Goal: Task Accomplishment & Management: Complete application form

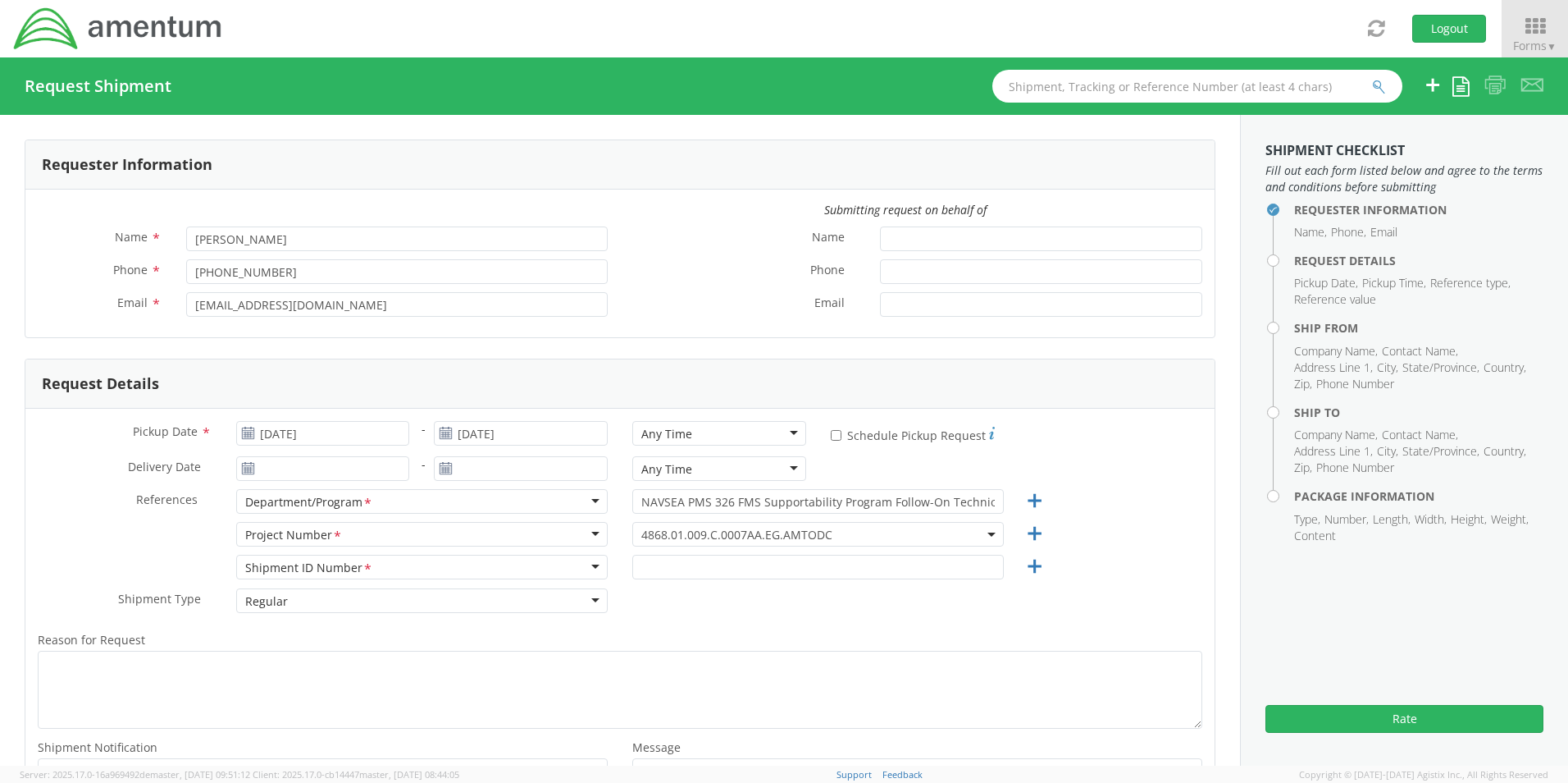
scroll to position [164, 0]
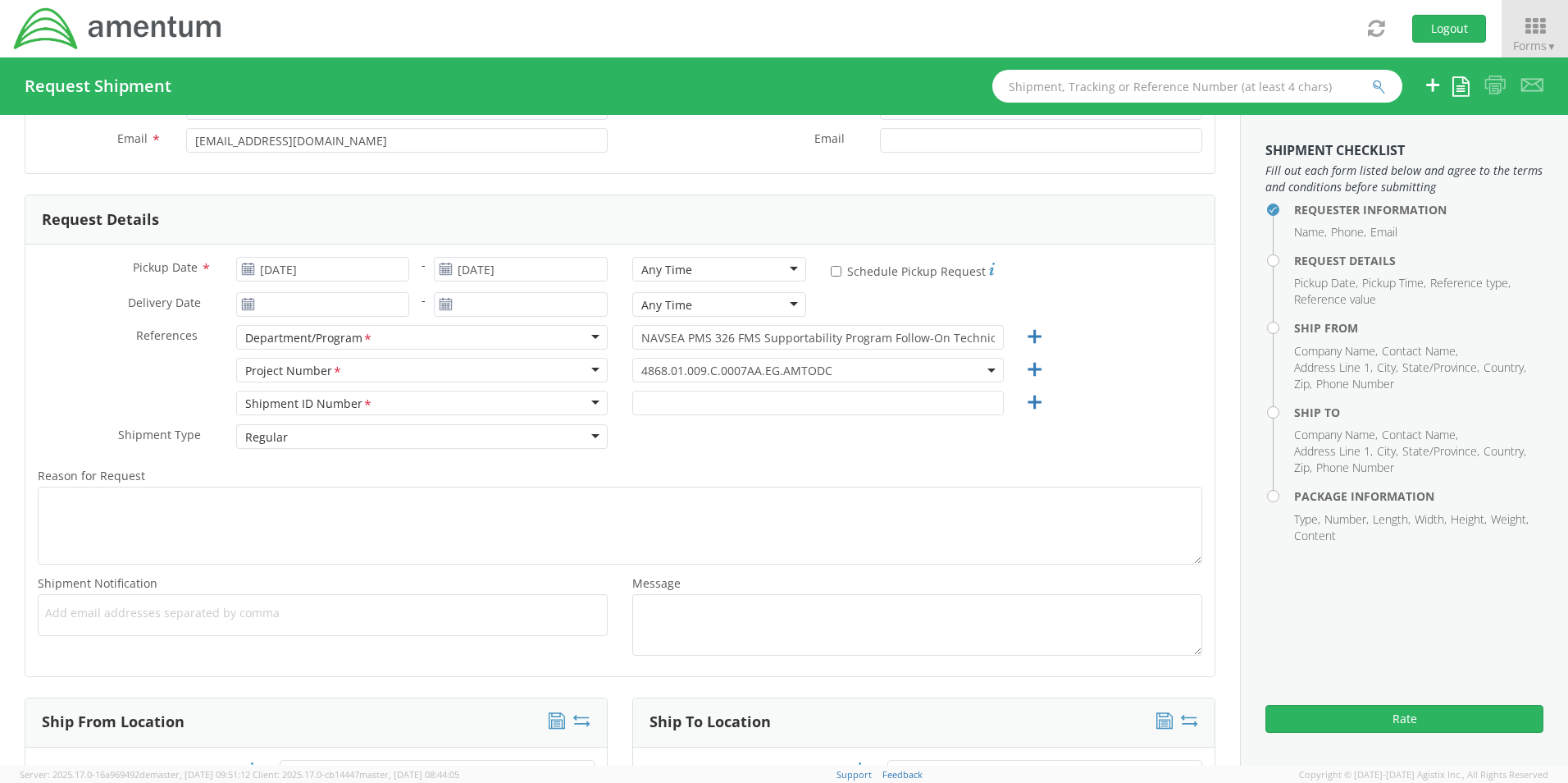
click at [1140, 412] on div "Shipment ID Number <span class="required">*</span> Shipment ID Number * Account…" at bounding box center [620, 407] width 1189 height 33
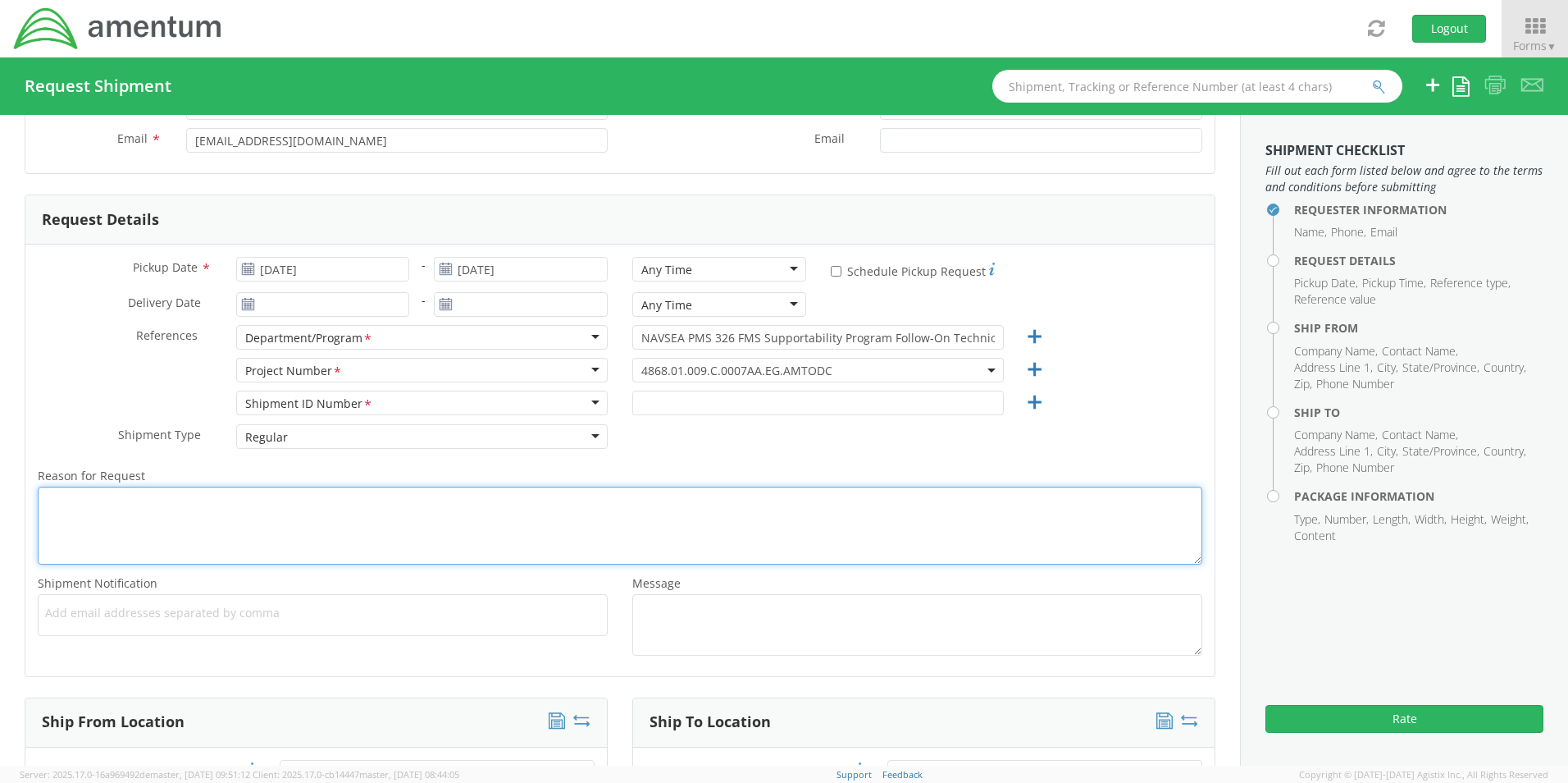
click at [727, 527] on textarea "Reason for Request *" at bounding box center [620, 526] width 1165 height 78
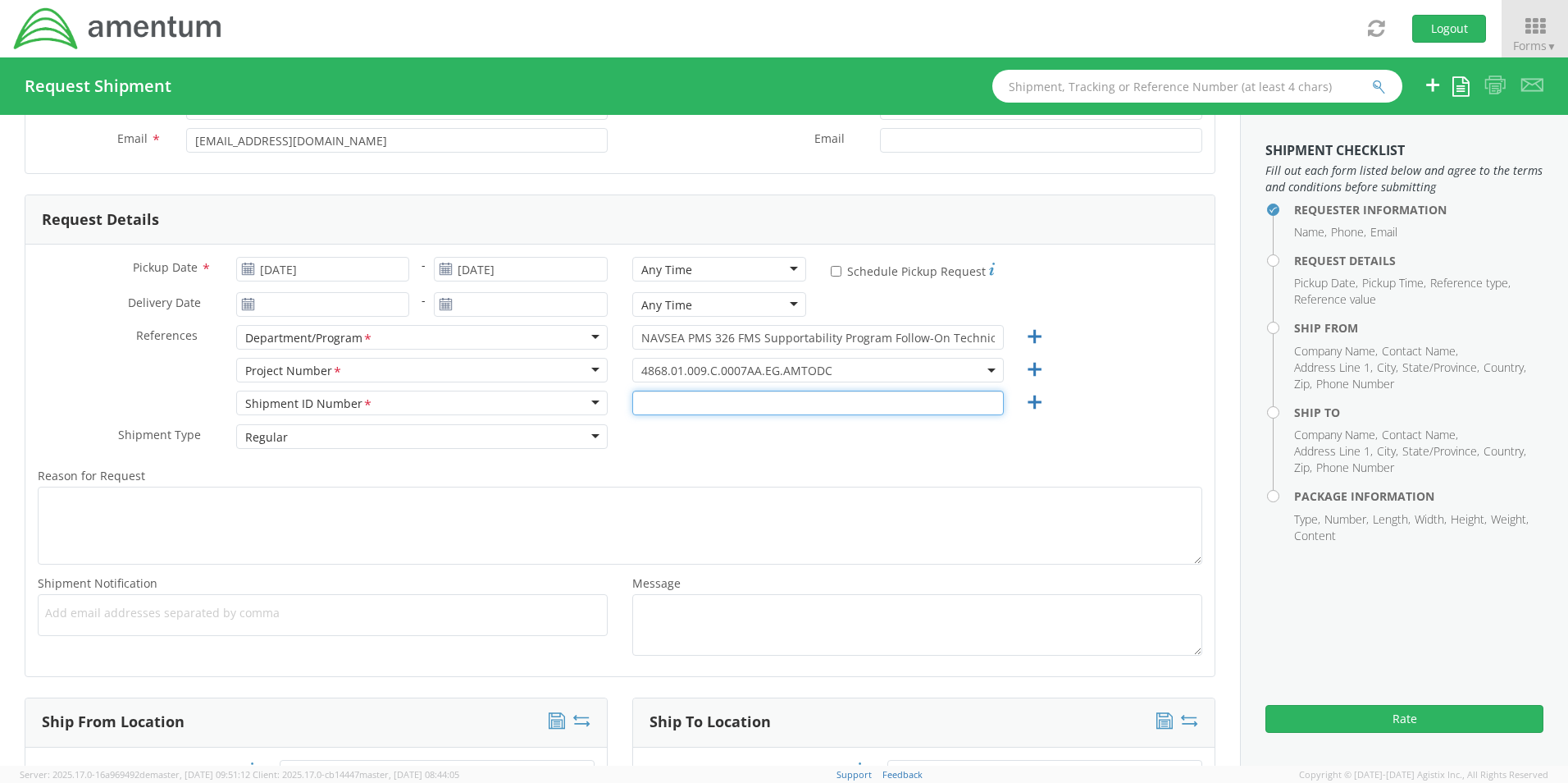
click at [644, 405] on input "text" at bounding box center [818, 403] width 372 height 25
type input "N"
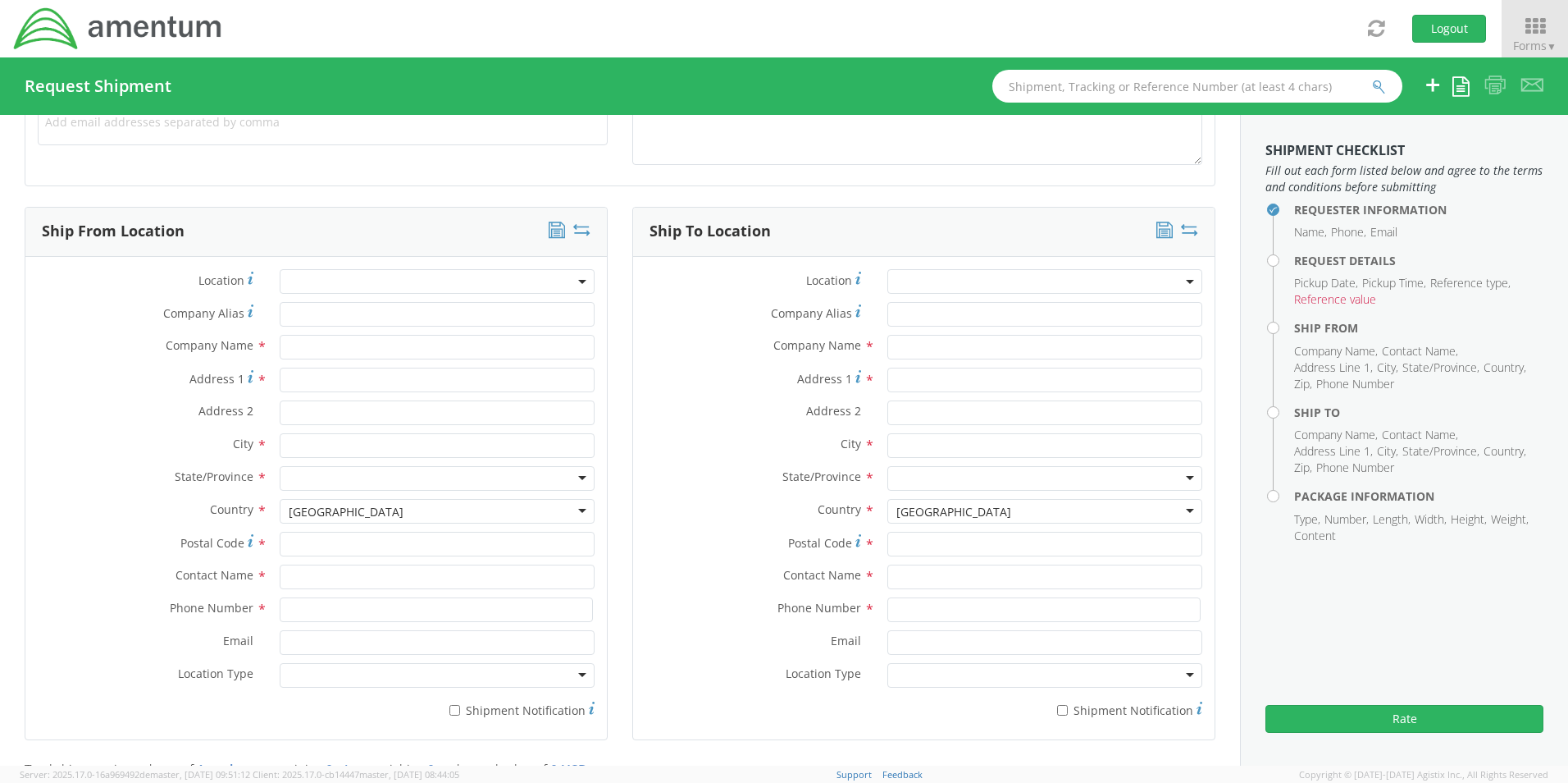
scroll to position [656, 0]
click at [301, 345] on input "text" at bounding box center [436, 345] width 315 height 25
paste input "FÁBRICA DE MUNICIONES DE [GEOGRAPHIC_DATA]"
type input "FÁBRICA DE MUNICIONES DE [GEOGRAPHIC_DATA]"
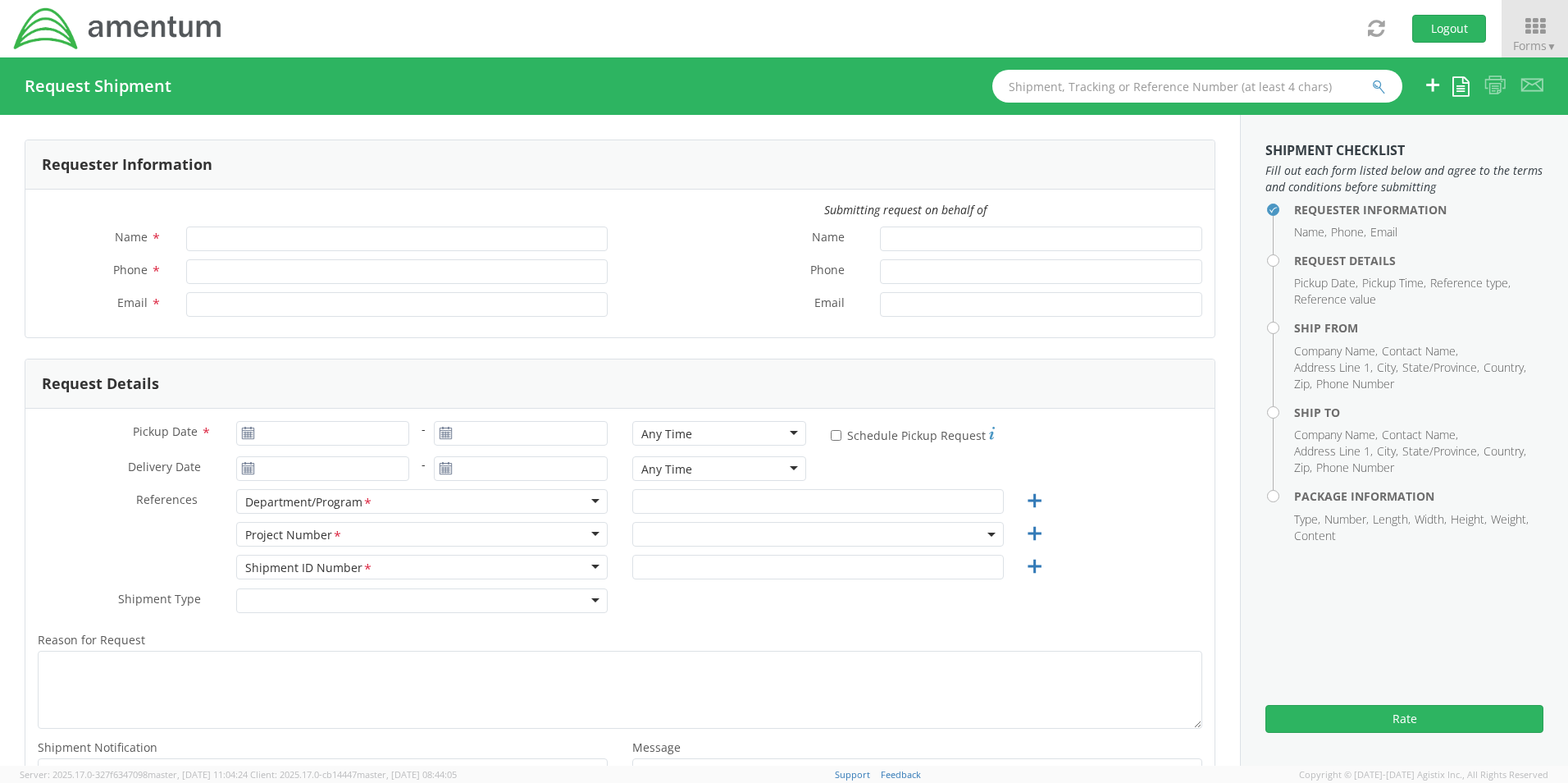
type input "[PERSON_NAME]"
type input "[PHONE_NUMBER]"
type input "[EMAIL_ADDRESS][DOMAIN_NAME]"
select select "4868.01.009.C.0007AA.EG.AMTODC"
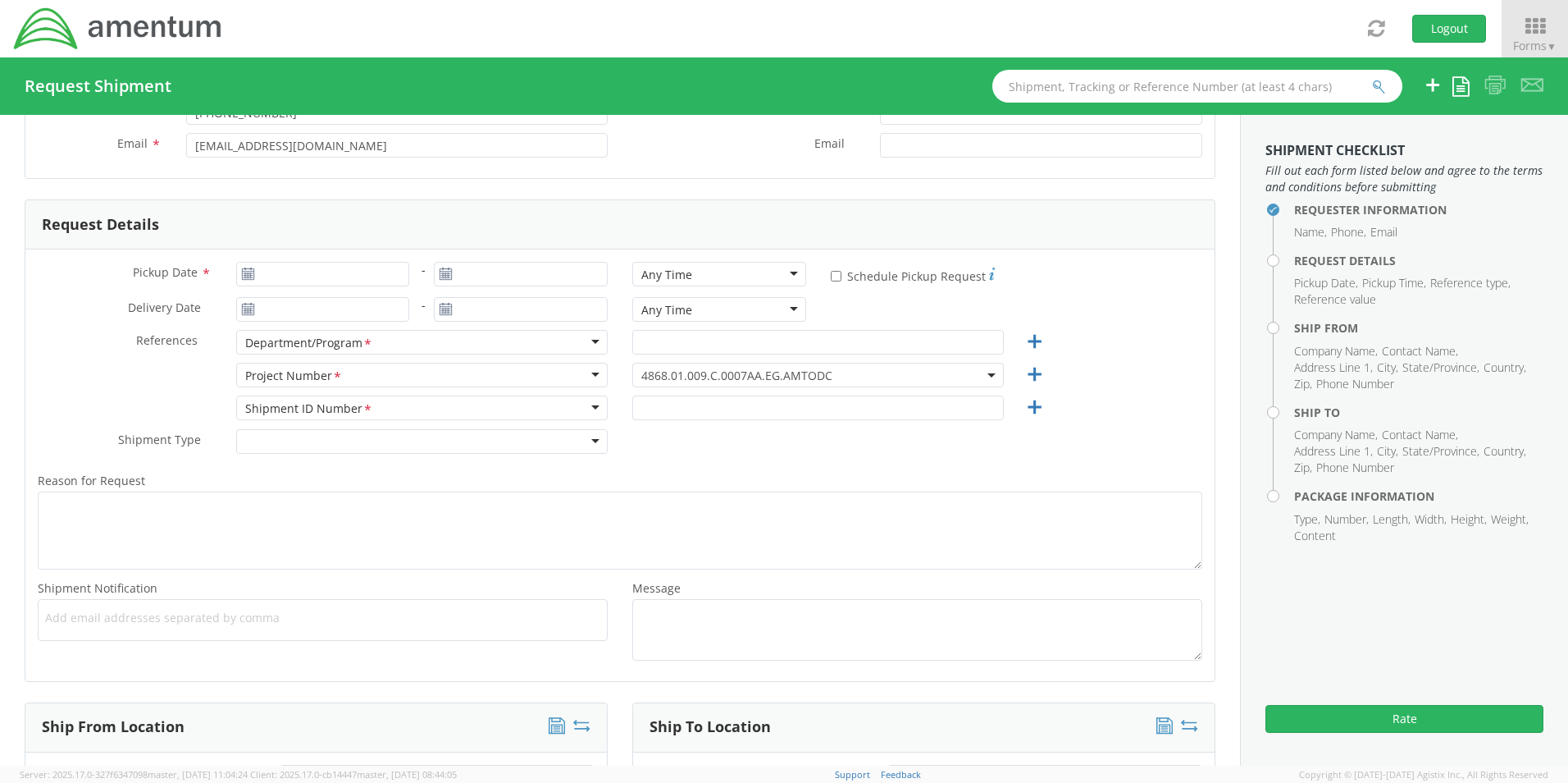
scroll to position [164, 0]
click at [287, 253] on div "Pickup Date * - Any Time Any Time Any Time 7:00 am - 10:00 am 10:00 am - 1:00 p…" at bounding box center [620, 460] width 1189 height 431
click at [295, 269] on input "Pickup Date *" at bounding box center [323, 268] width 174 height 25
type input "[DATE]"
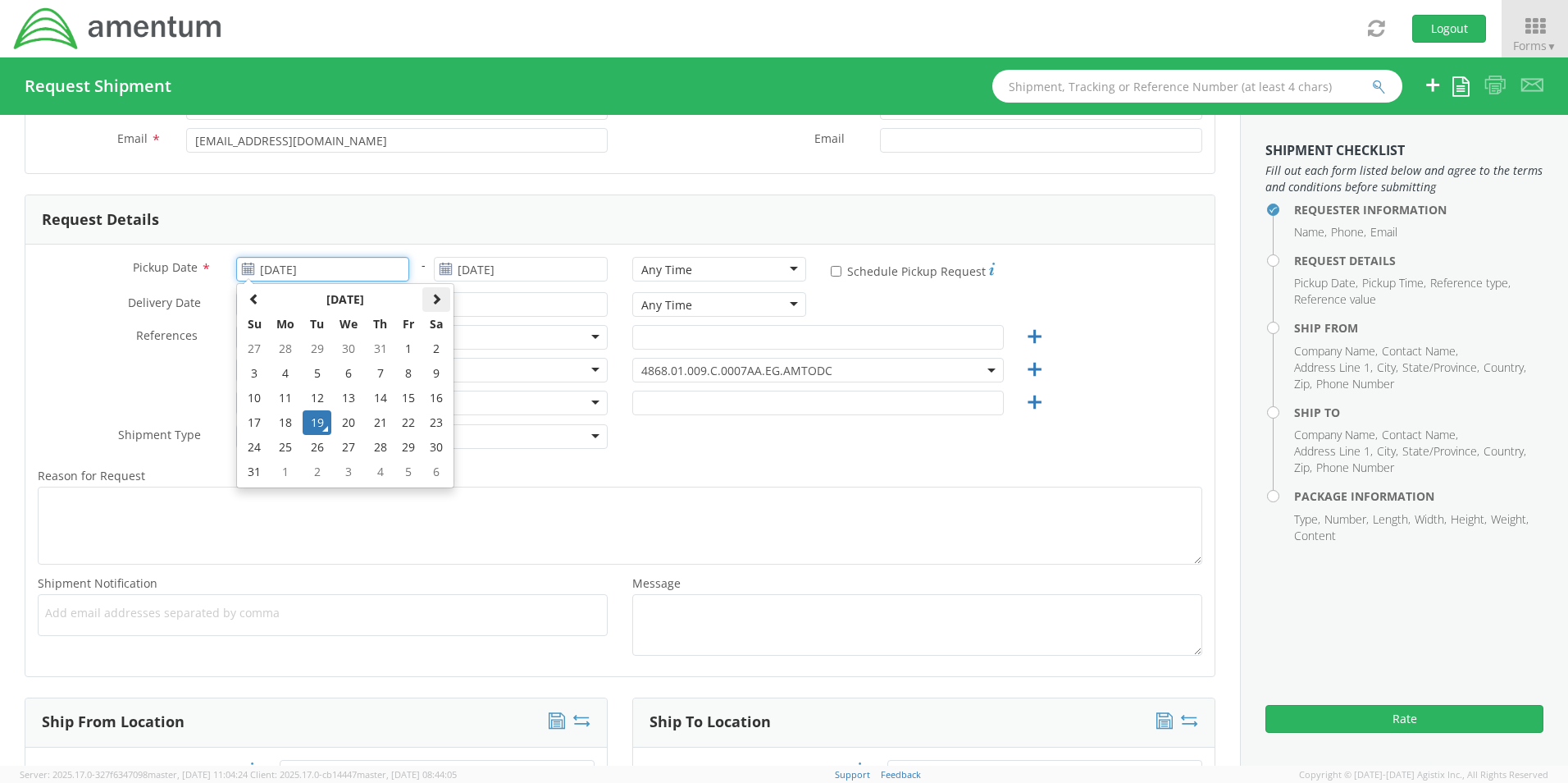
click at [437, 297] on span at bounding box center [436, 299] width 12 height 12
click at [407, 444] on td "31" at bounding box center [408, 447] width 28 height 25
type input "[DATE]"
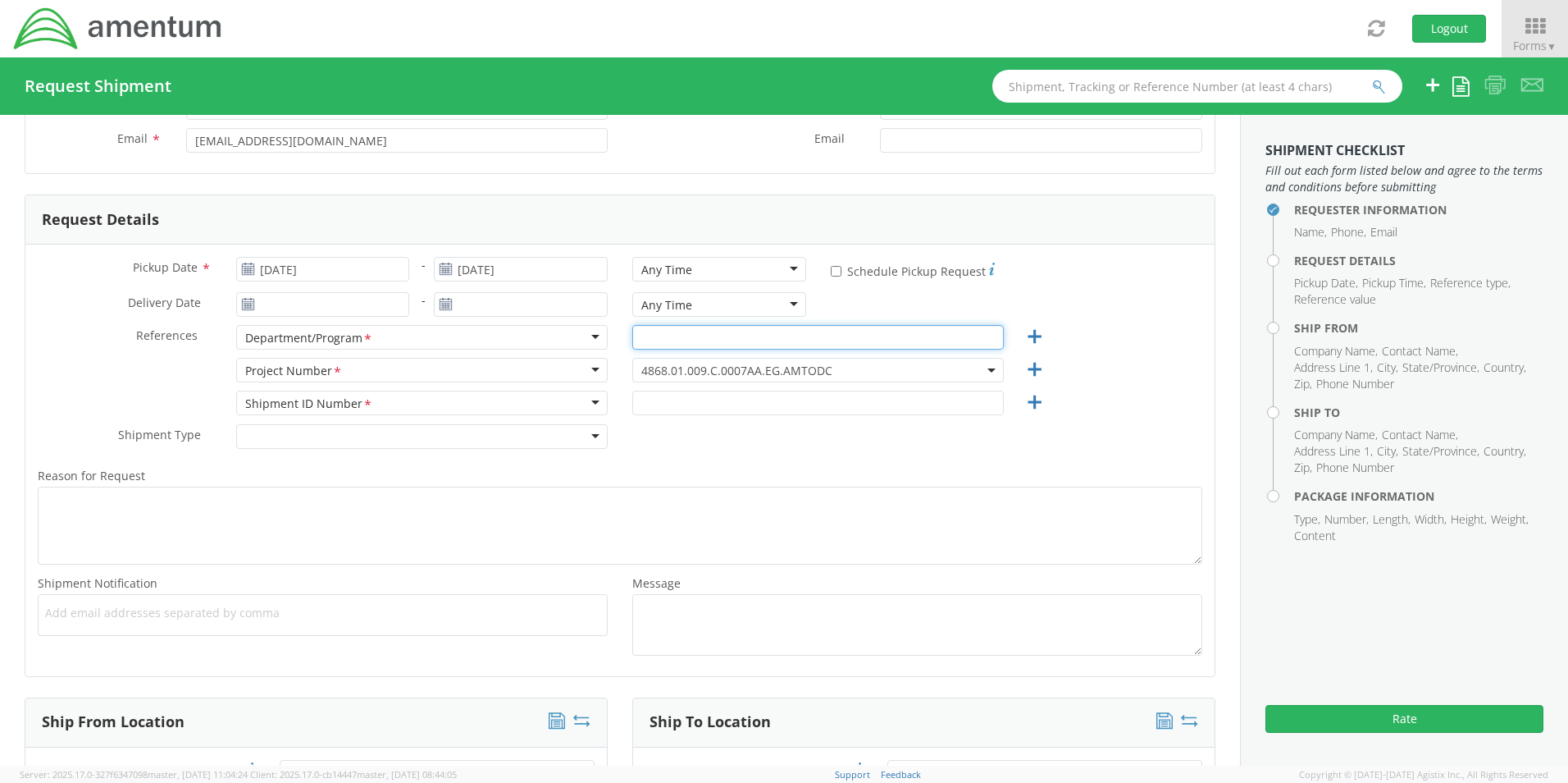
click at [640, 335] on input "text" at bounding box center [818, 337] width 372 height 25
paste input "NAVSEA PMS 326 FMS Supportability Program Follow-On Technical Support (FOTS)"
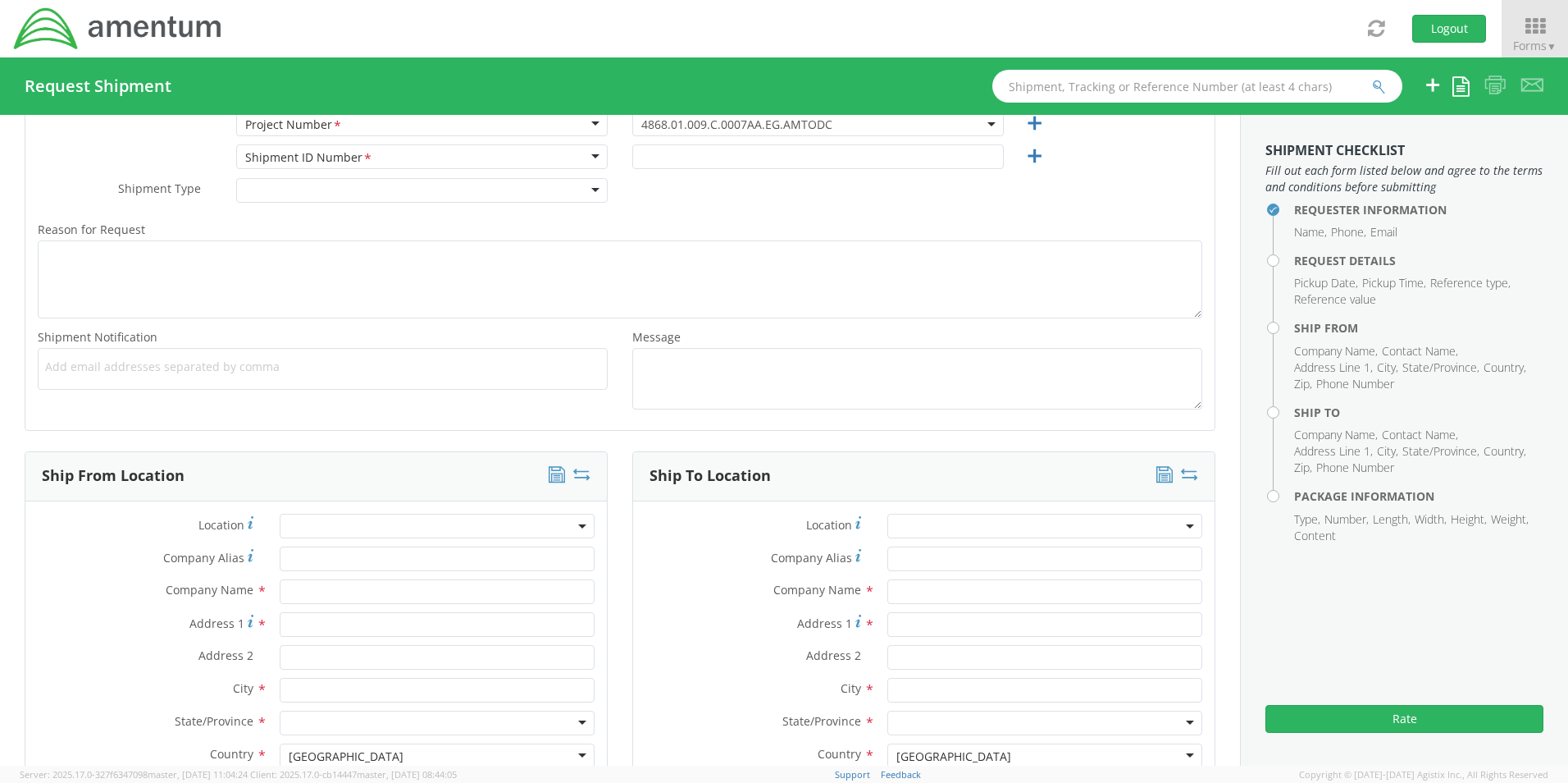
scroll to position [493, 0]
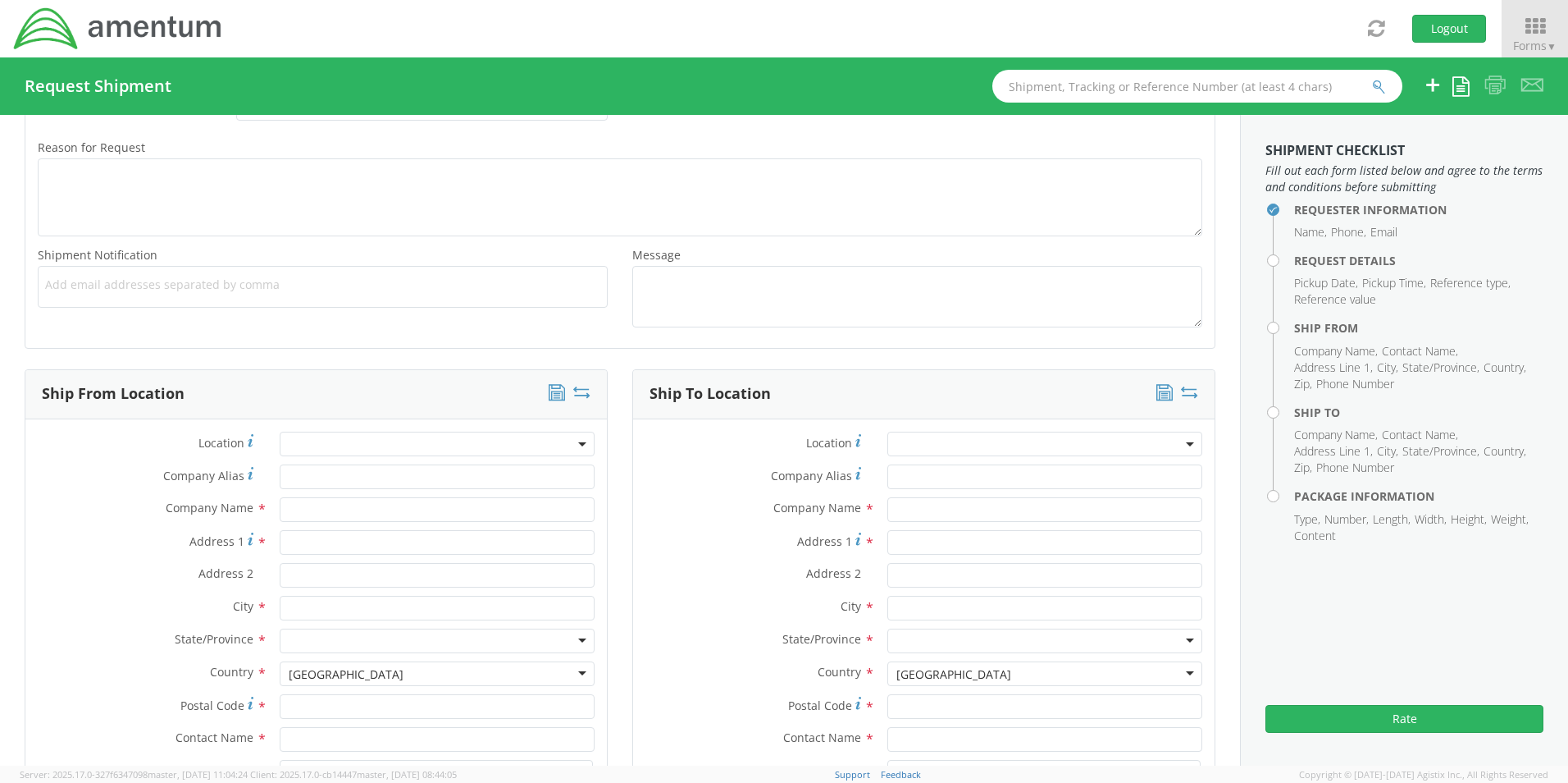
type input "NAVSEA PMS 326 FMS Supportability Program Follow-On Technical Support (FOTS)"
click at [305, 510] on input "text" at bounding box center [436, 509] width 315 height 25
paste input "FÁBRICA DE MUNICIONES DE [GEOGRAPHIC_DATA]"
type input "FÁBRICA DE MUNICIONES DE [GEOGRAPHIC_DATA]"
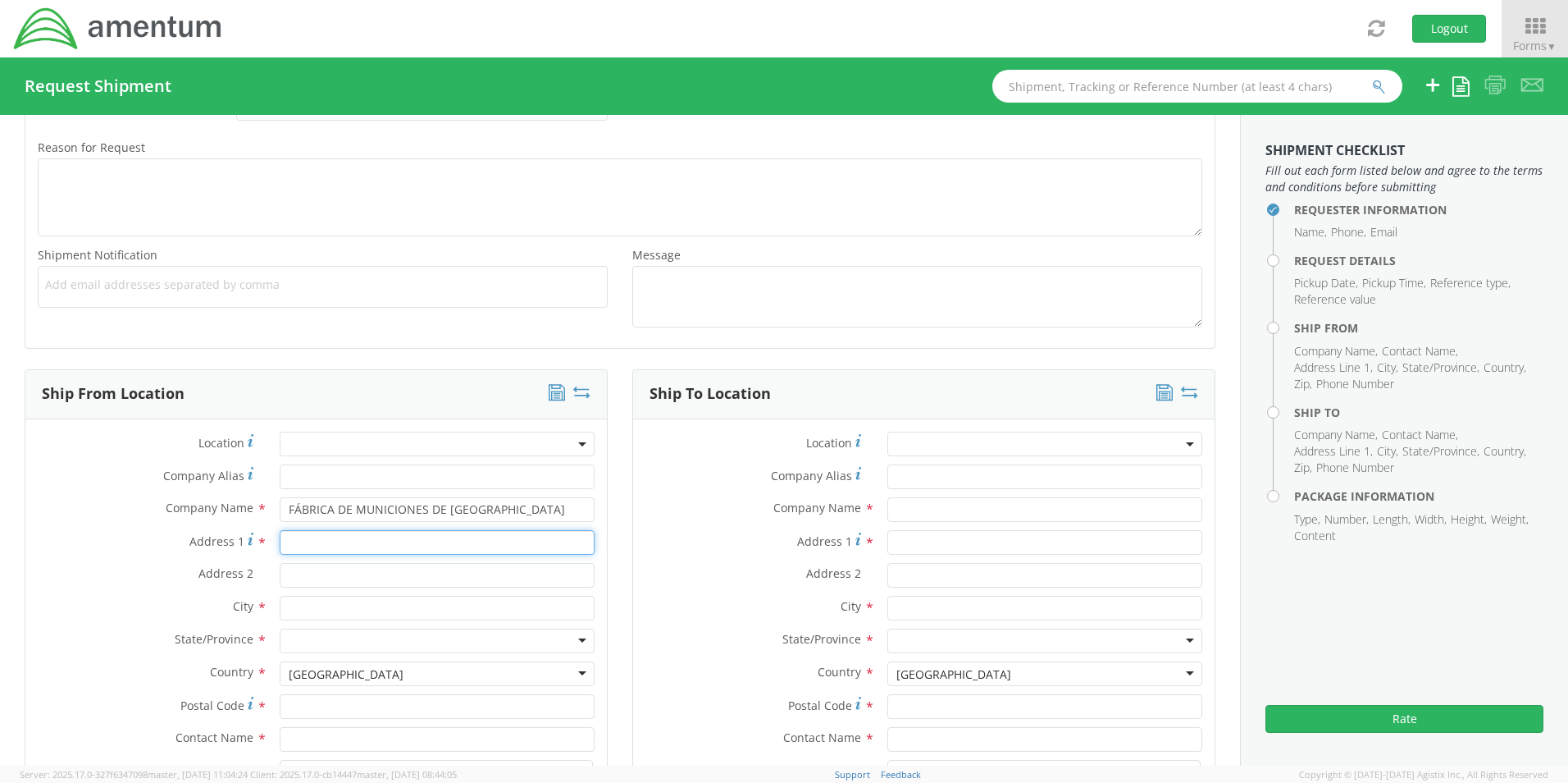
click at [302, 545] on input "Address 1 *" at bounding box center [436, 542] width 315 height 25
paste input "Ctra. [STREET_ADDRESS]"
type input "Ctra. [STREET_ADDRESS]"
click at [299, 612] on input "text" at bounding box center [436, 607] width 315 height 25
paste input "[GEOGRAPHIC_DATA]"
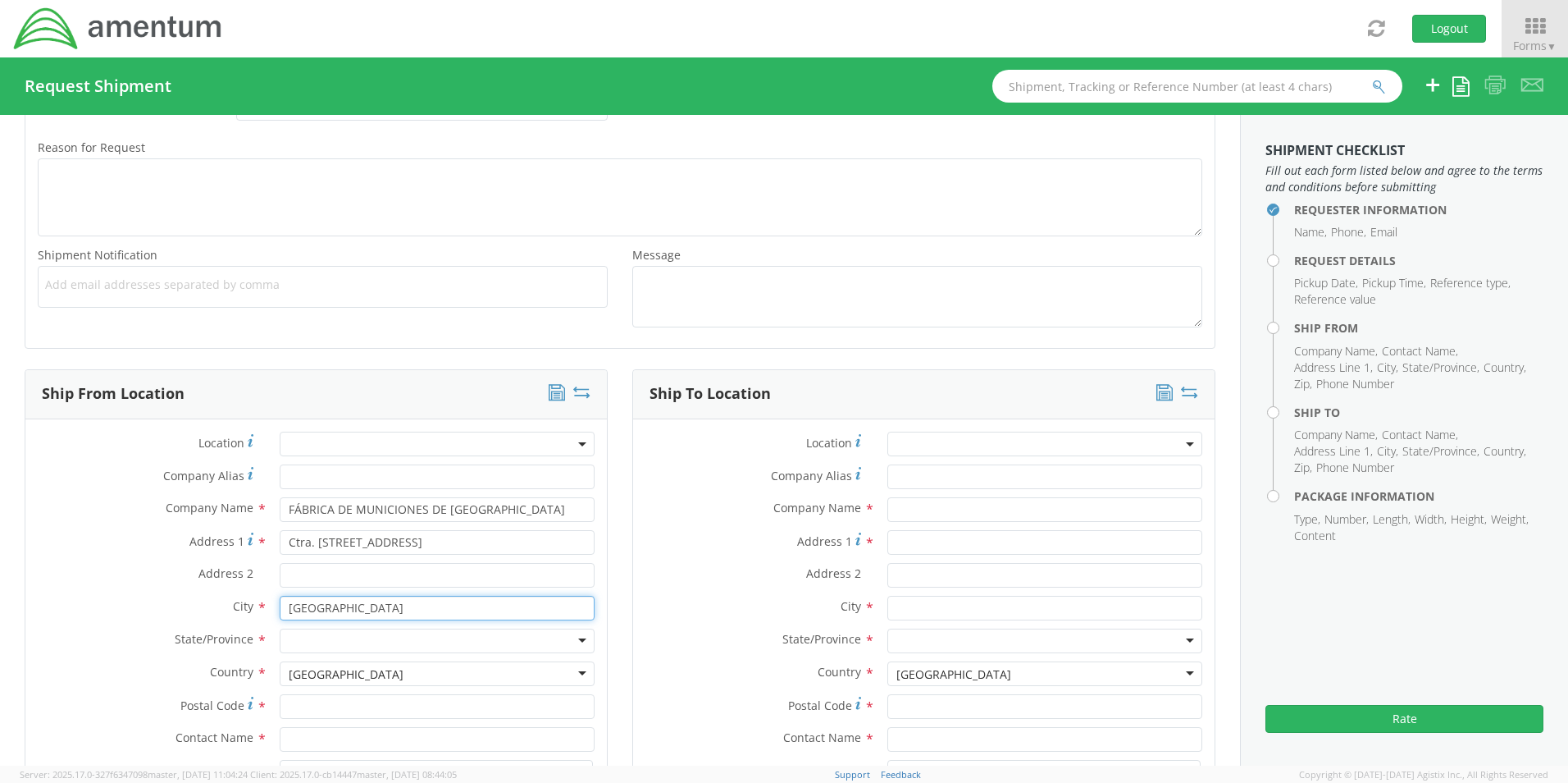
type input "[GEOGRAPHIC_DATA]"
click at [576, 641] on div at bounding box center [436, 640] width 315 height 25
click at [687, 590] on div "Address 2 *" at bounding box center [924, 579] width 582 height 33
click at [576, 675] on div "[GEOGRAPHIC_DATA]" at bounding box center [436, 673] width 315 height 25
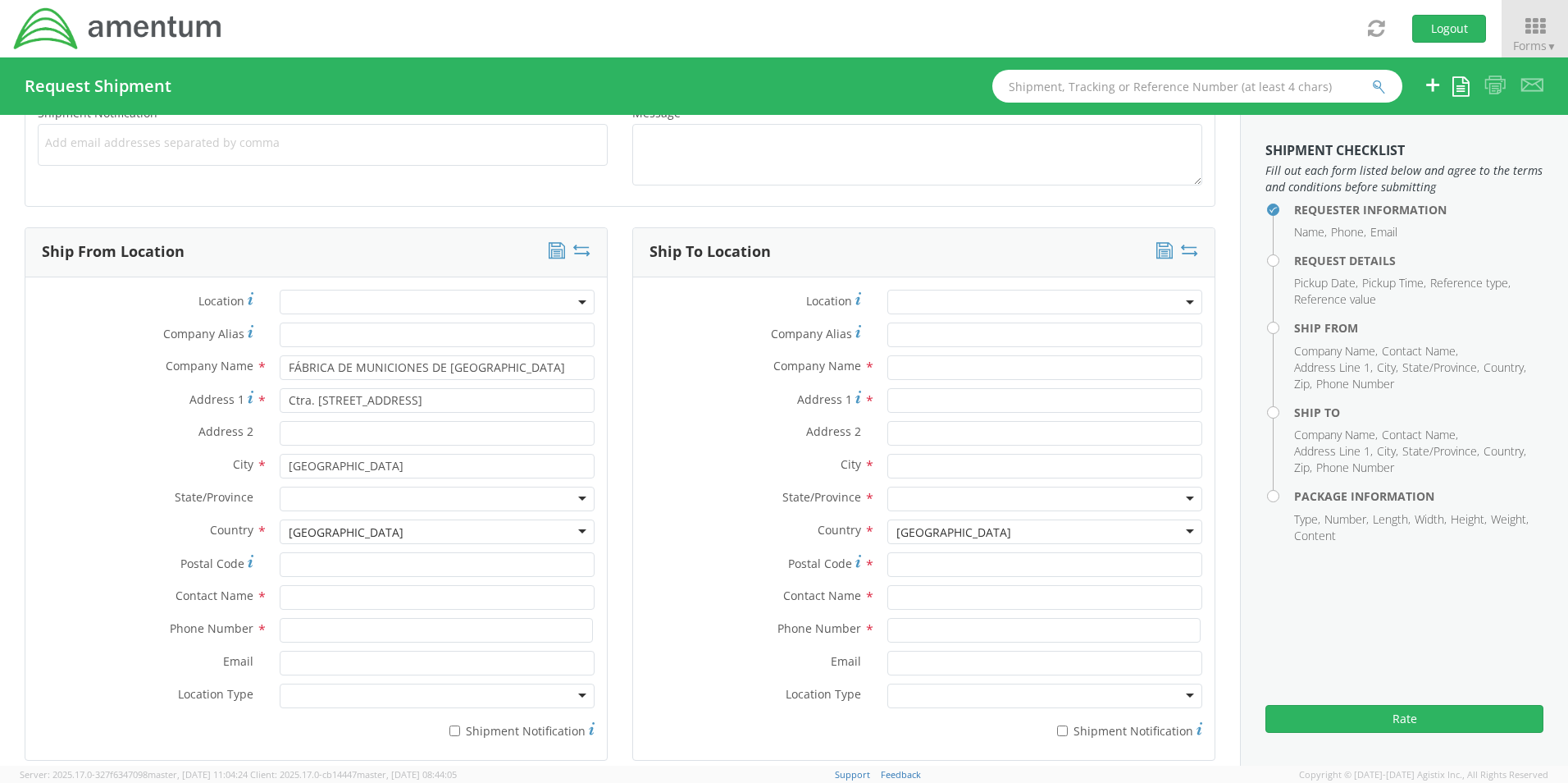
scroll to position [656, 0]
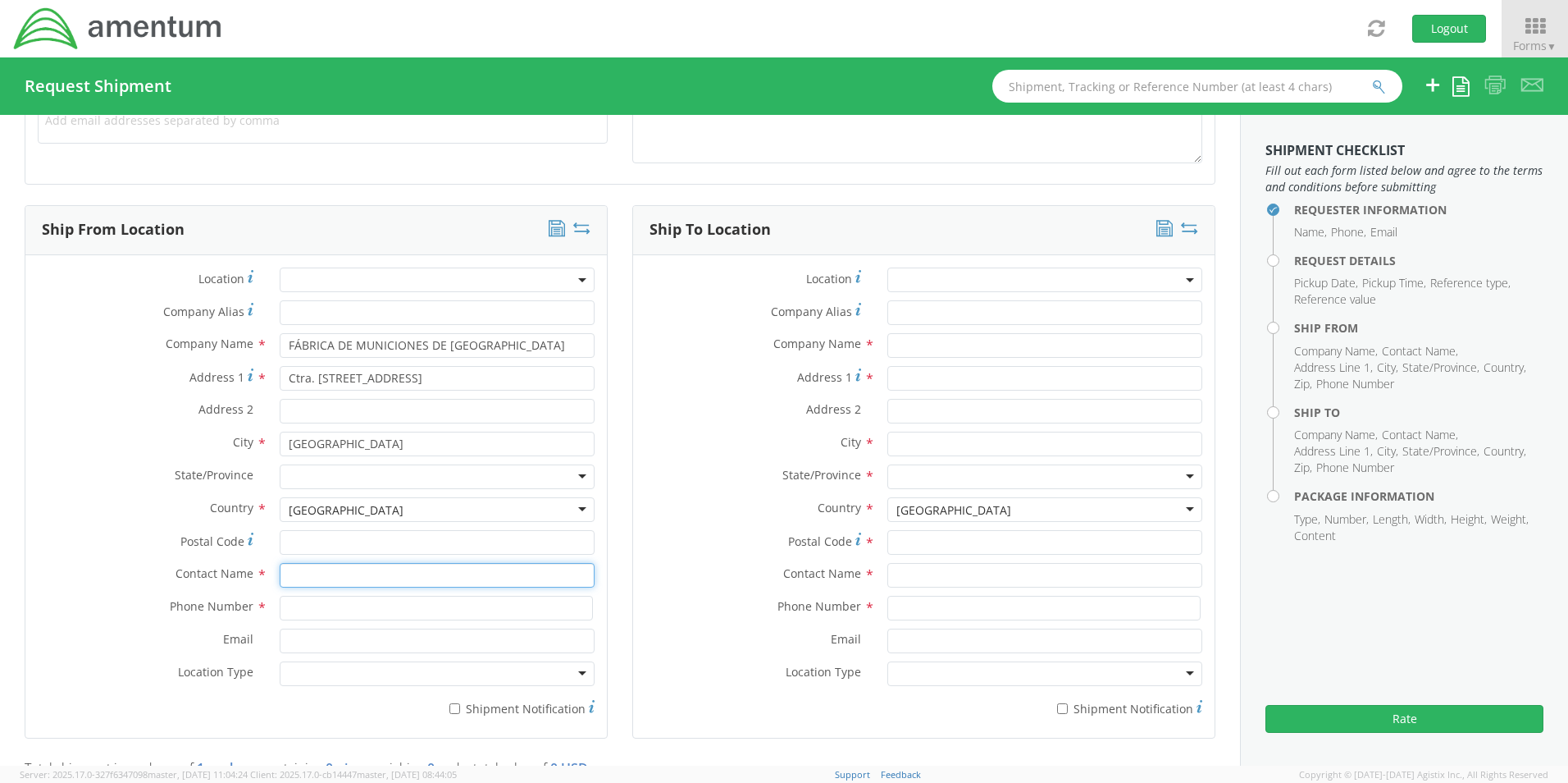
click at [300, 571] on input "text" at bounding box center [436, 575] width 315 height 25
paste input "[PERSON_NAME]"
type input "[PERSON_NAME]"
click at [301, 606] on input at bounding box center [436, 607] width 313 height 25
paste input "[PHONE_NUMBER]"
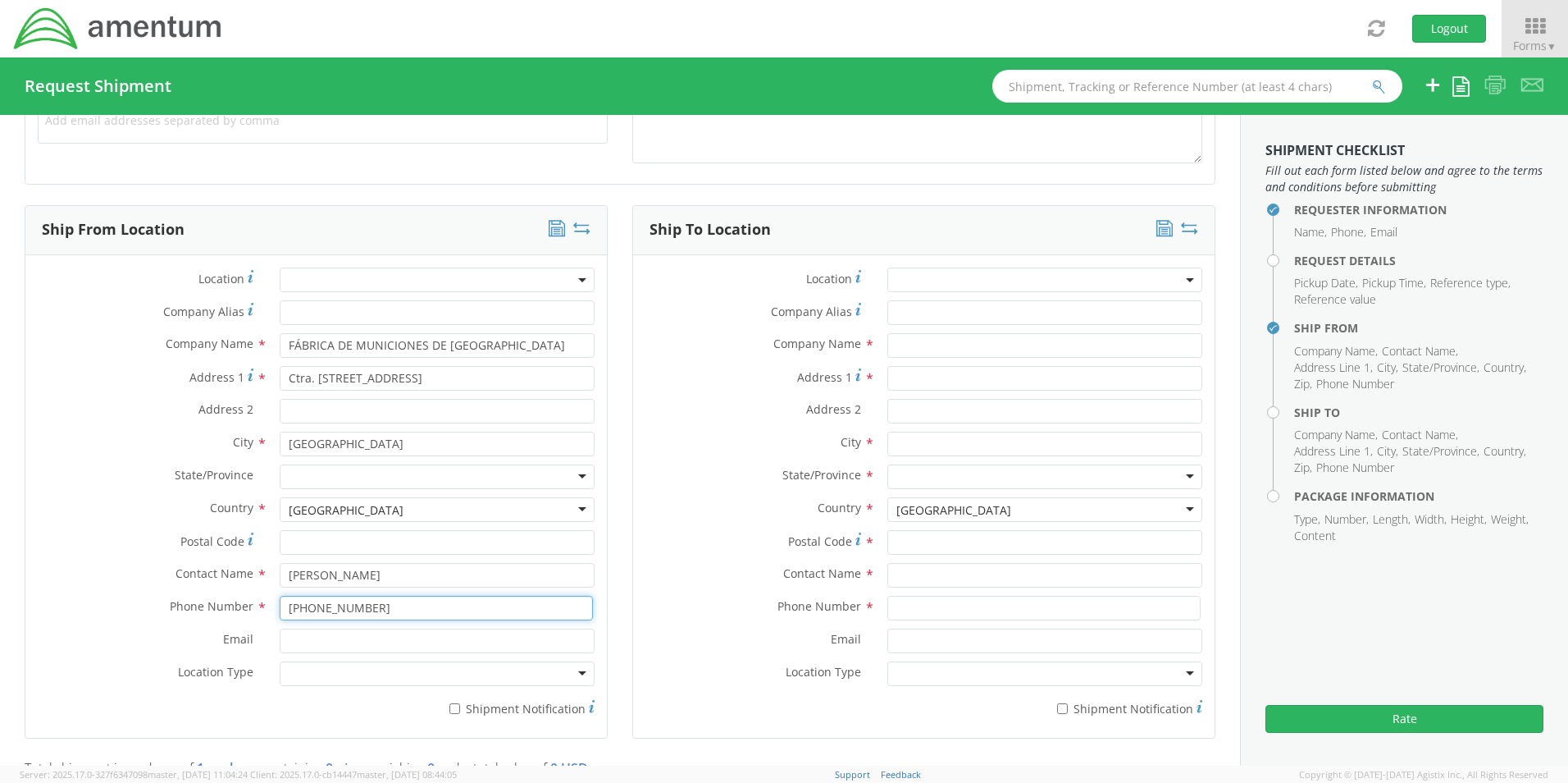
type input "[PHONE_NUMBER]"
click at [906, 344] on input "text" at bounding box center [1044, 345] width 315 height 25
paste input "Government of the Arab Republic of Egypt"
type input "Government of the Arab Republic of Egypt"
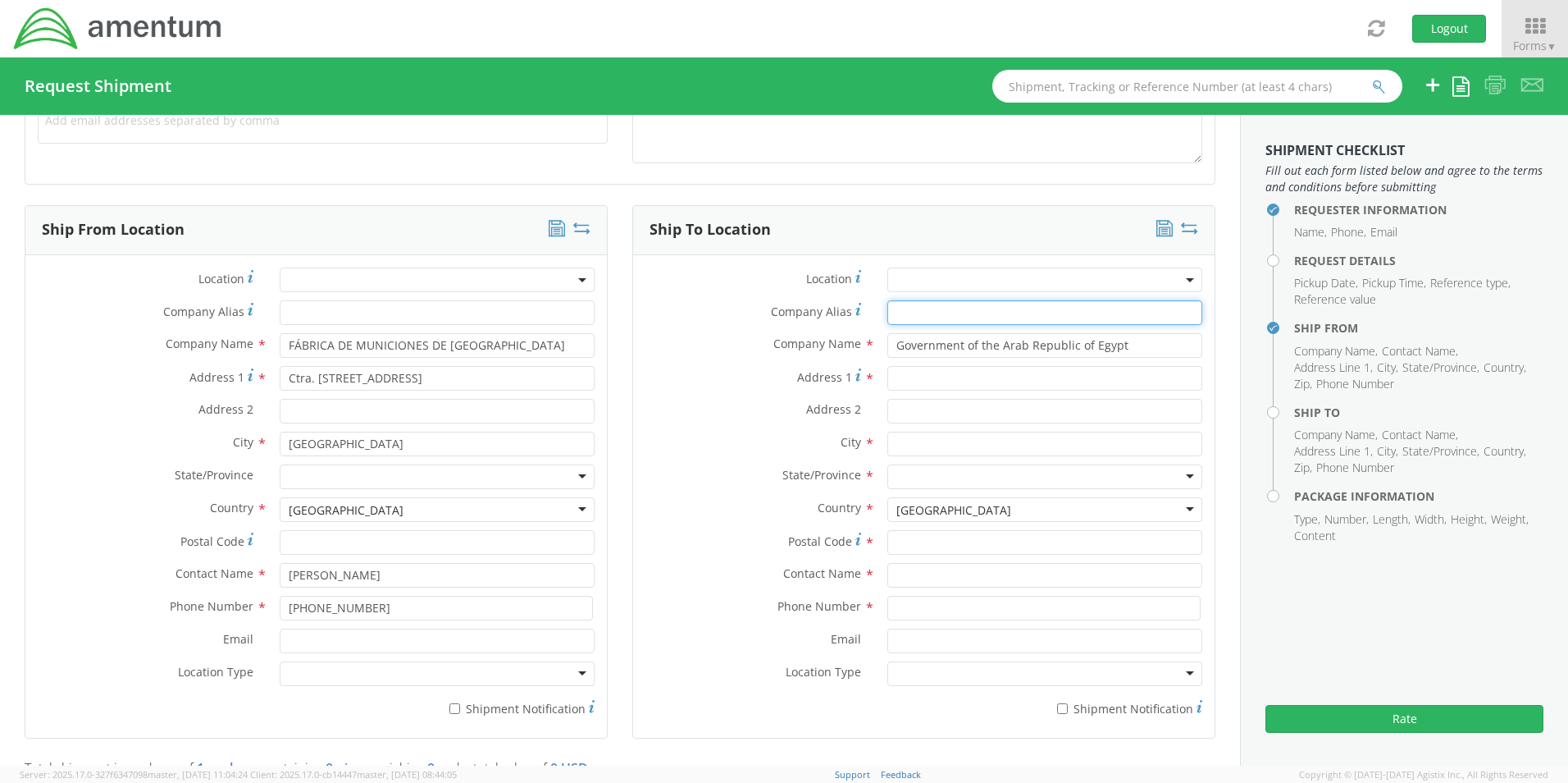
click at [896, 312] on input "Company Alias *" at bounding box center [1044, 313] width 315 height 25
paste input "Government of the Arab Republic of Egypt"
type input "Government of the Arab Republic of Egypt"
drag, startPoint x: 1121, startPoint y: 349, endPoint x: 899, endPoint y: 347, distance: 222.0
click at [887, 350] on input "Government of the Arab Republic of Egypt" at bounding box center [1044, 345] width 315 height 25
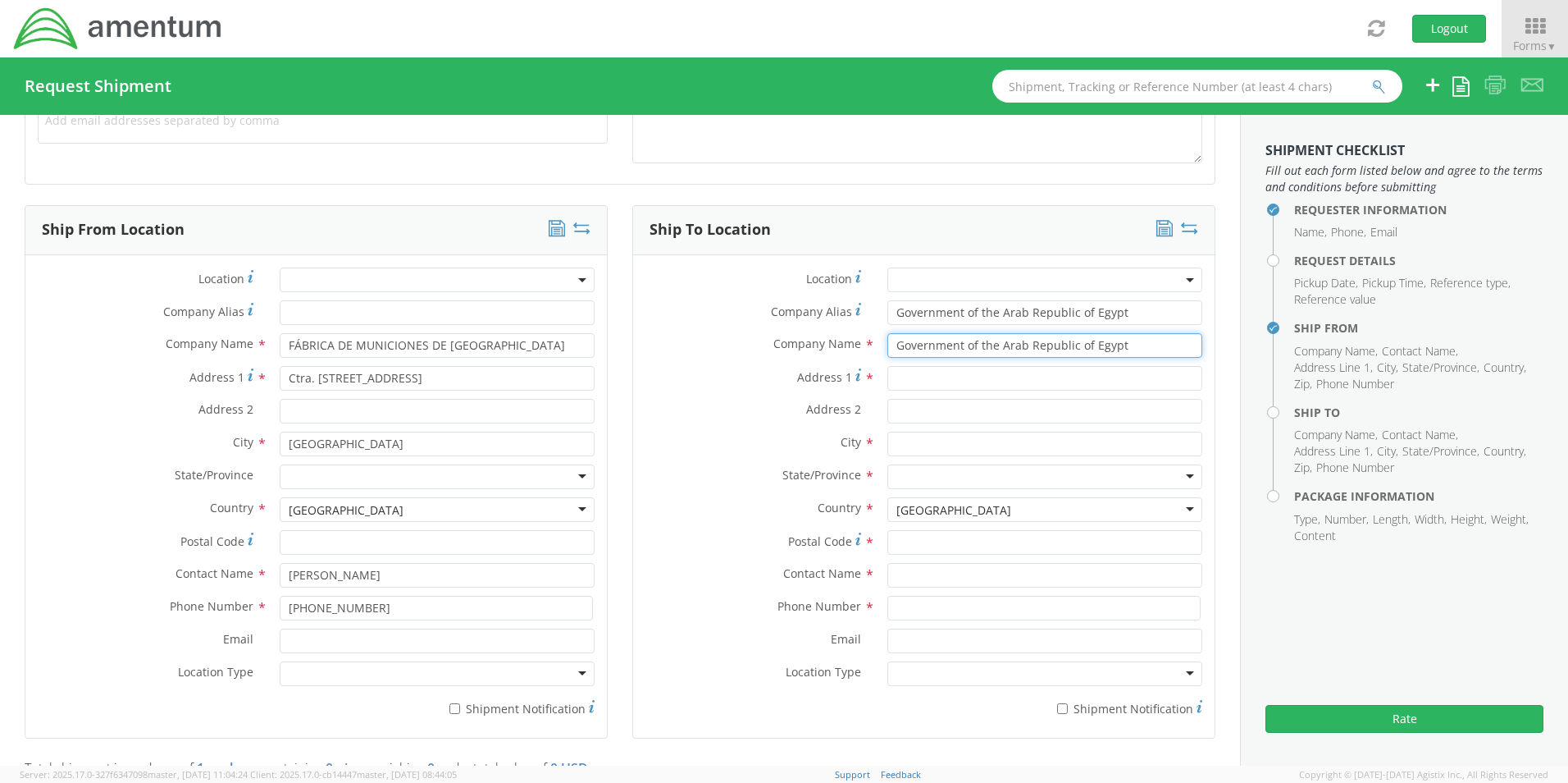
paste input "Ministry of Defence, Armamente Authority"
type input "Ministry of Defence, Armamente Authority"
click at [899, 379] on input "Address 1 *" at bounding box center [1044, 378] width 315 height 25
paste input "Ras [GEOGRAPHIC_DATA]"
click at [1043, 380] on input "Ras [GEOGRAPHIC_DATA]" at bounding box center [1044, 378] width 315 height 25
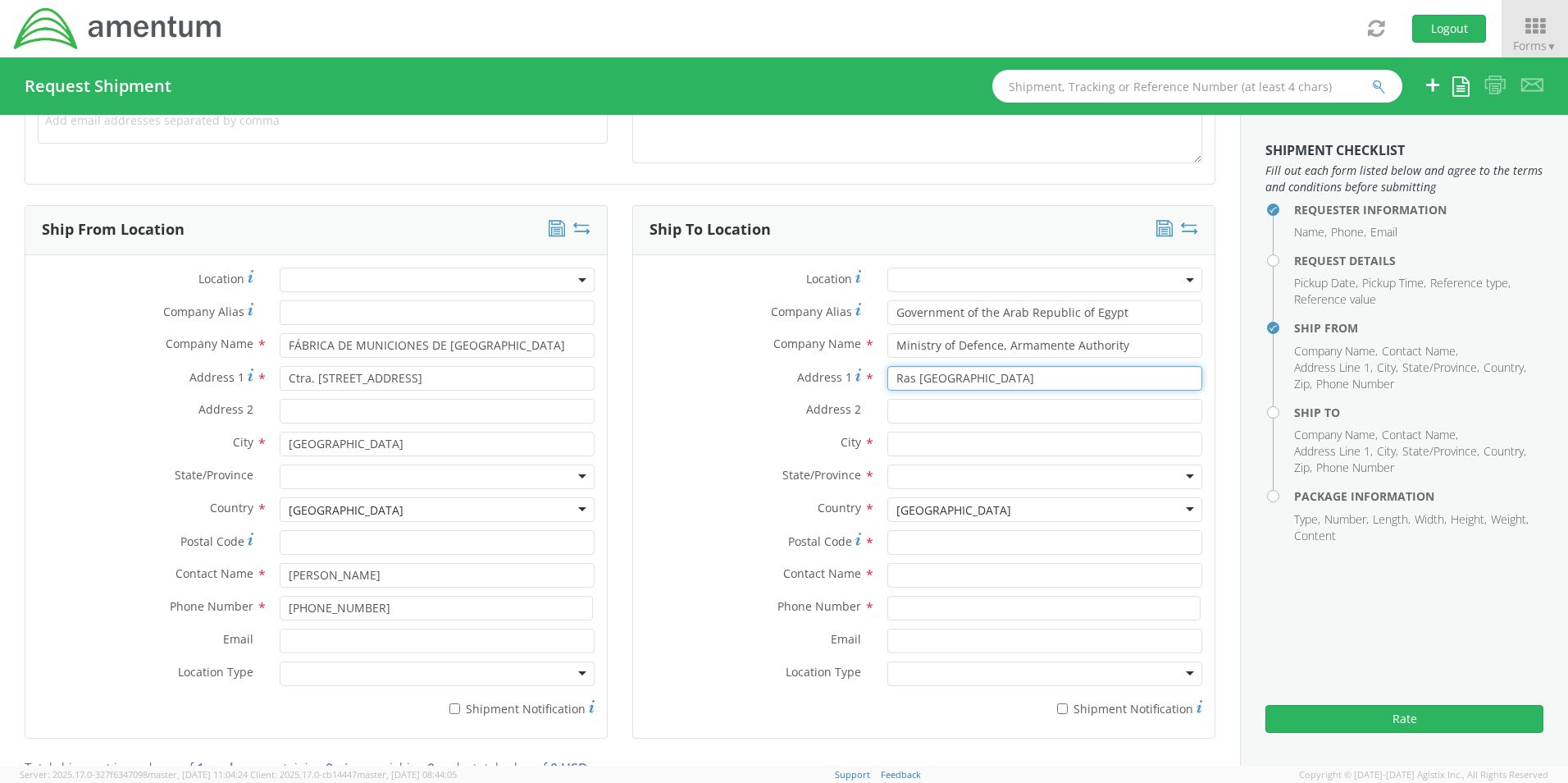
paste input "21513"
click at [1002, 377] on input "[GEOGRAPHIC_DATA]" at bounding box center [1044, 378] width 315 height 25
type input "[GEOGRAPHIC_DATA] 21513"
click at [897, 447] on input "text" at bounding box center [1044, 443] width 315 height 25
paste input "[GEOGRAPHIC_DATA]"
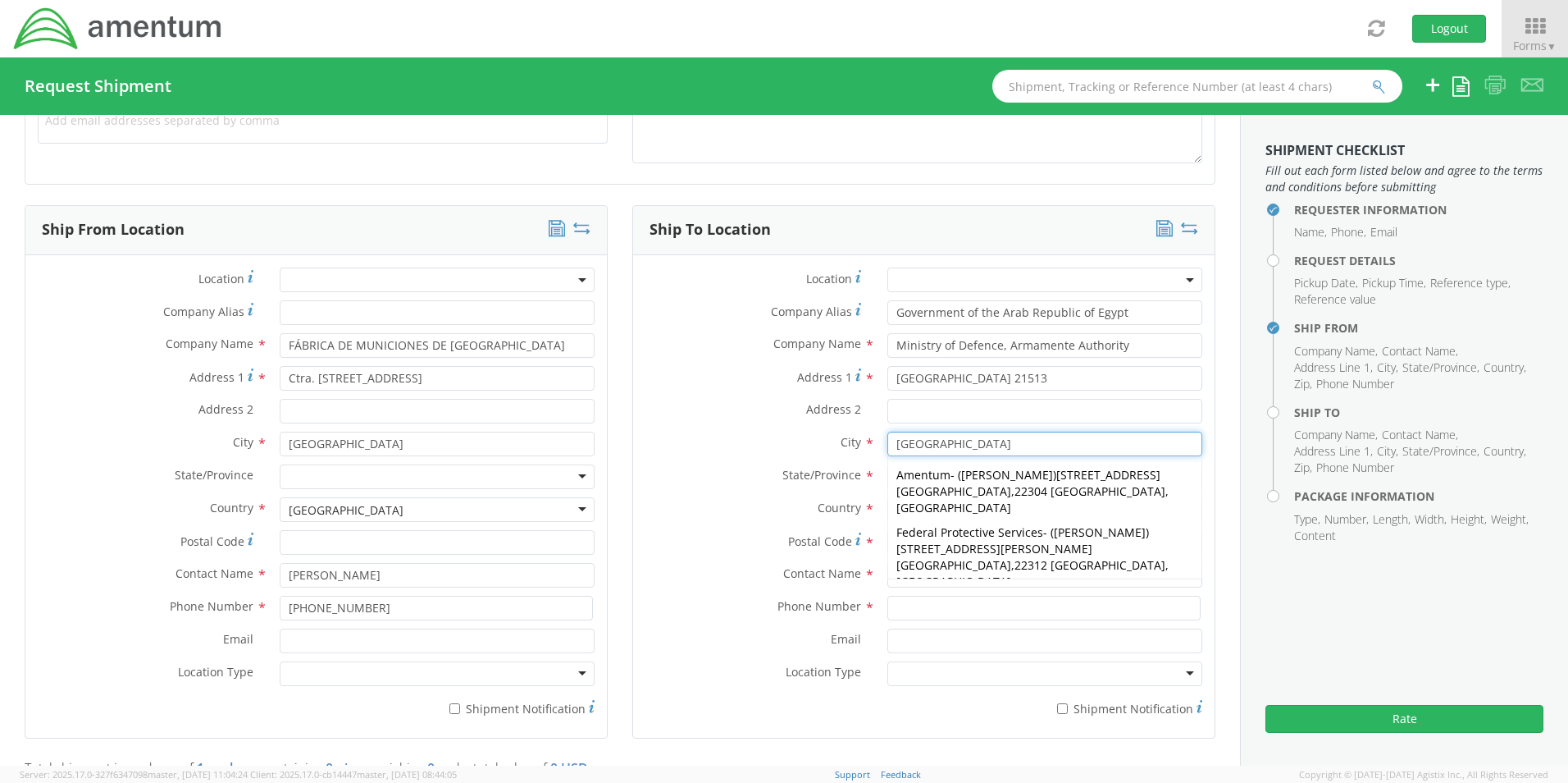
type input "[GEOGRAPHIC_DATA]"
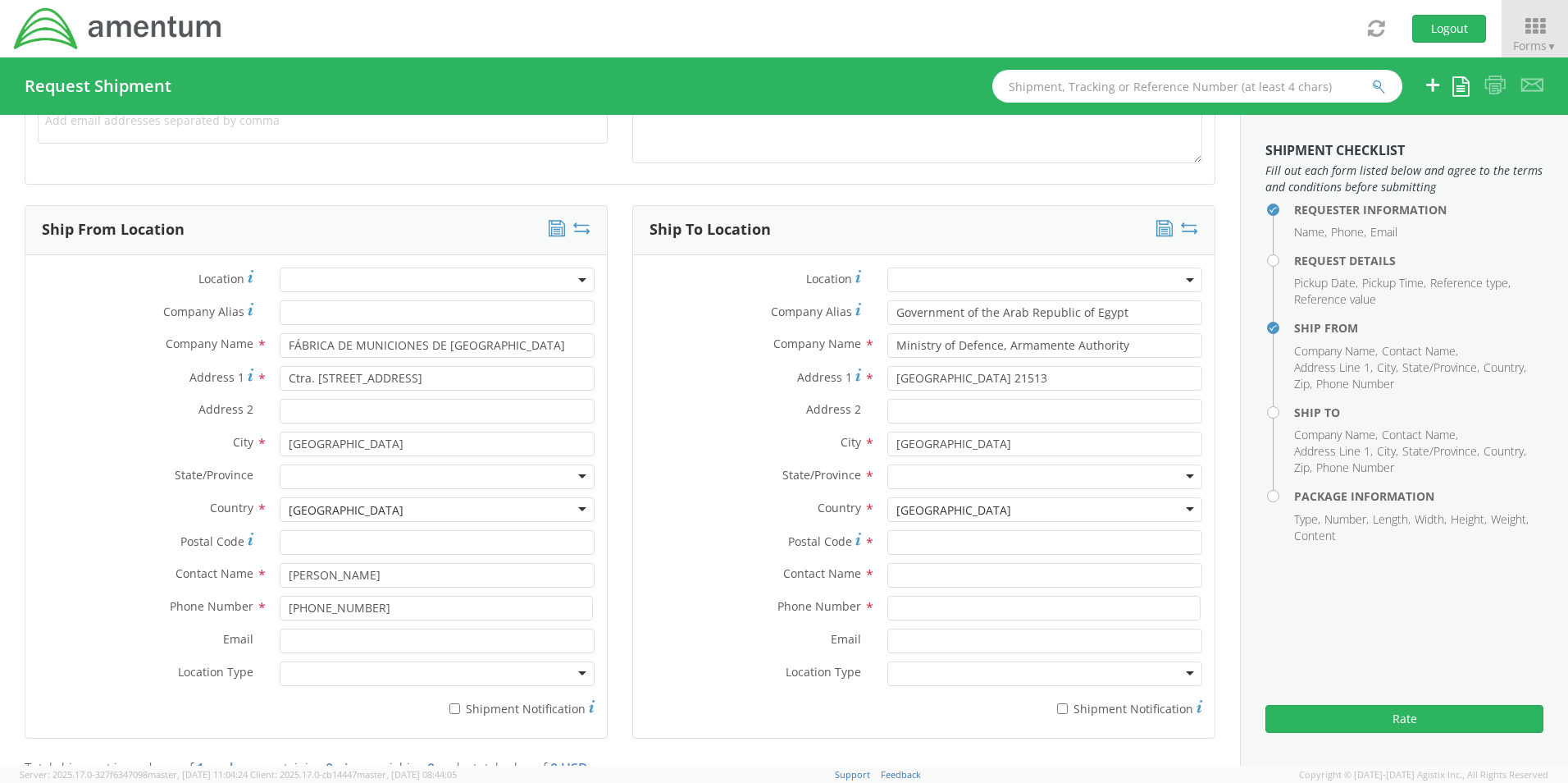
click at [778, 413] on label "Address 2 *" at bounding box center [754, 409] width 242 height 21
click at [887, 413] on input "Address 2 *" at bounding box center [1044, 411] width 315 height 25
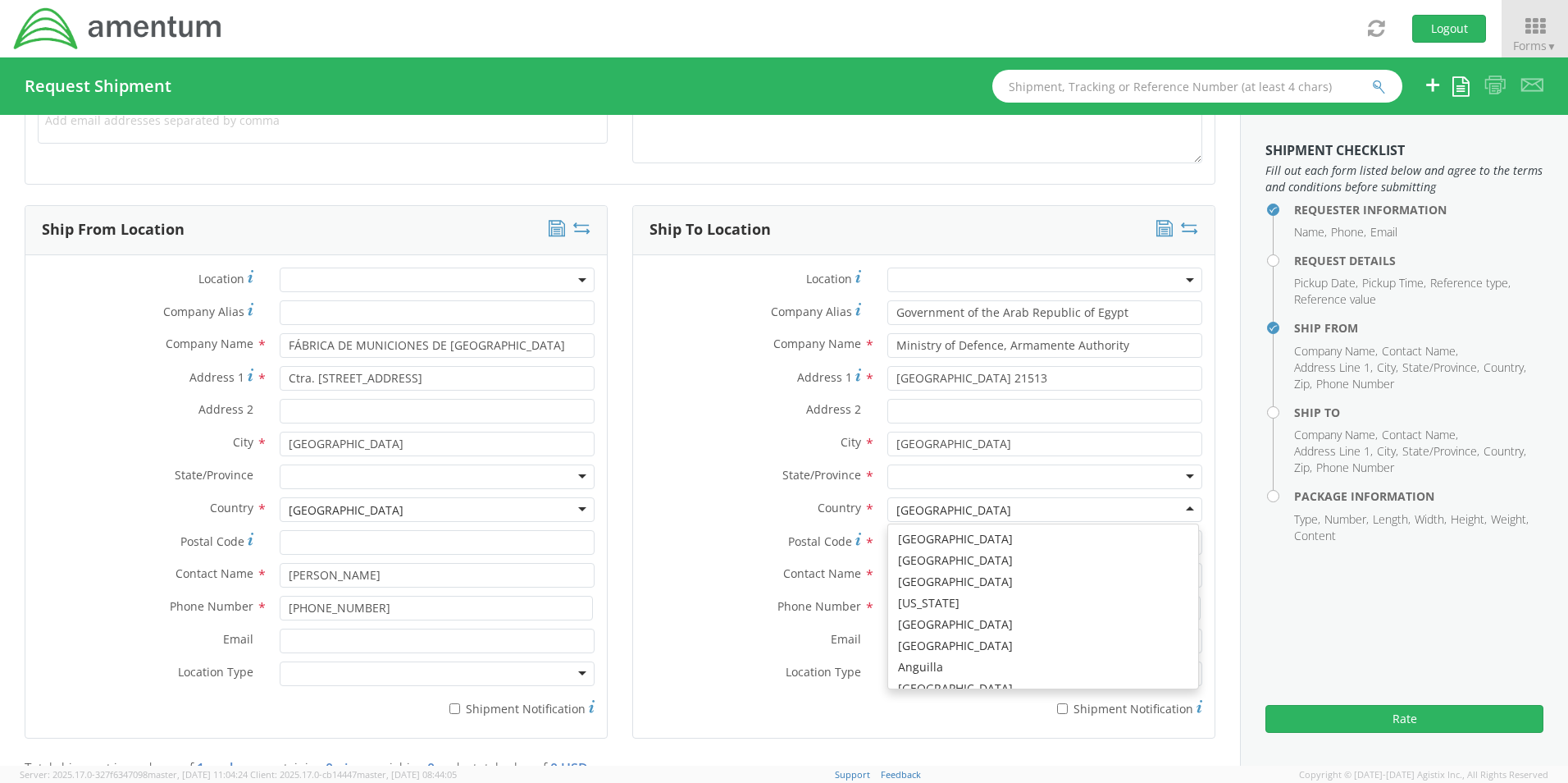
click at [1178, 508] on div "[GEOGRAPHIC_DATA]" at bounding box center [1044, 509] width 315 height 25
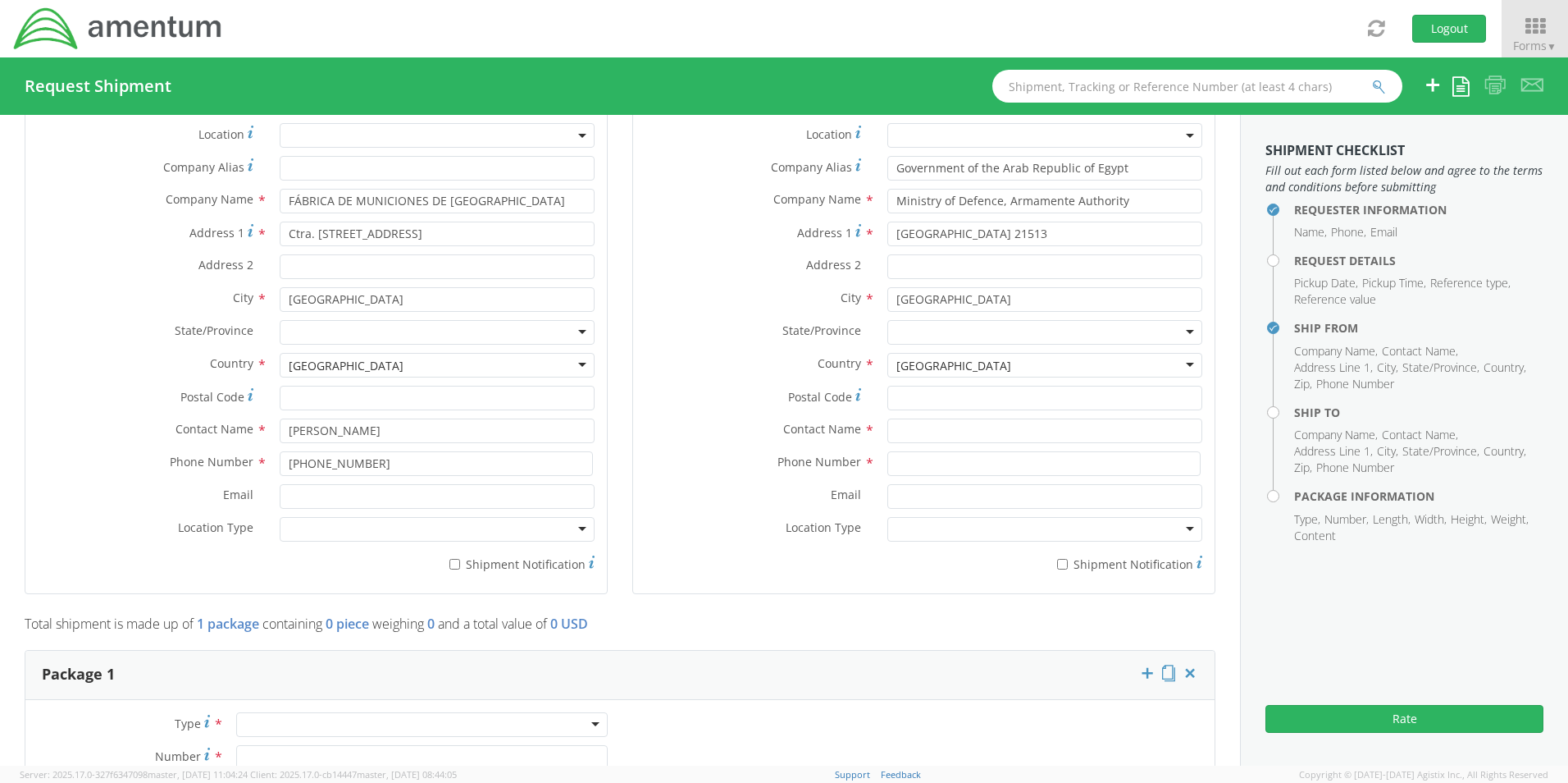
scroll to position [820, 0]
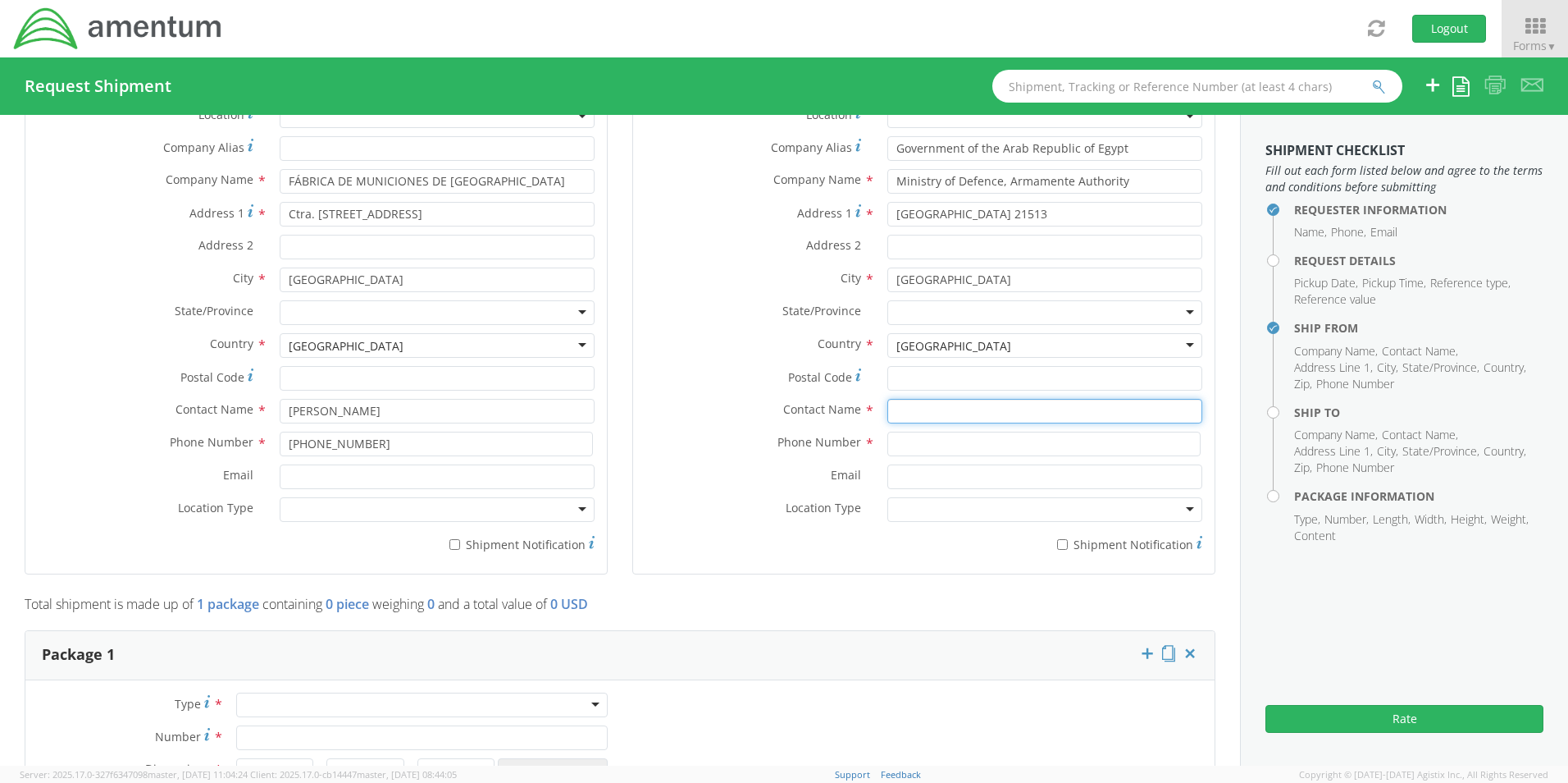
click at [893, 414] on input "text" at bounding box center [1044, 411] width 315 height 25
paste input "CDR [PERSON_NAME]"
type input "CDR [PERSON_NAME]"
click at [899, 443] on input at bounding box center [1043, 443] width 313 height 25
paste input "[PHONE_NUMBER]"
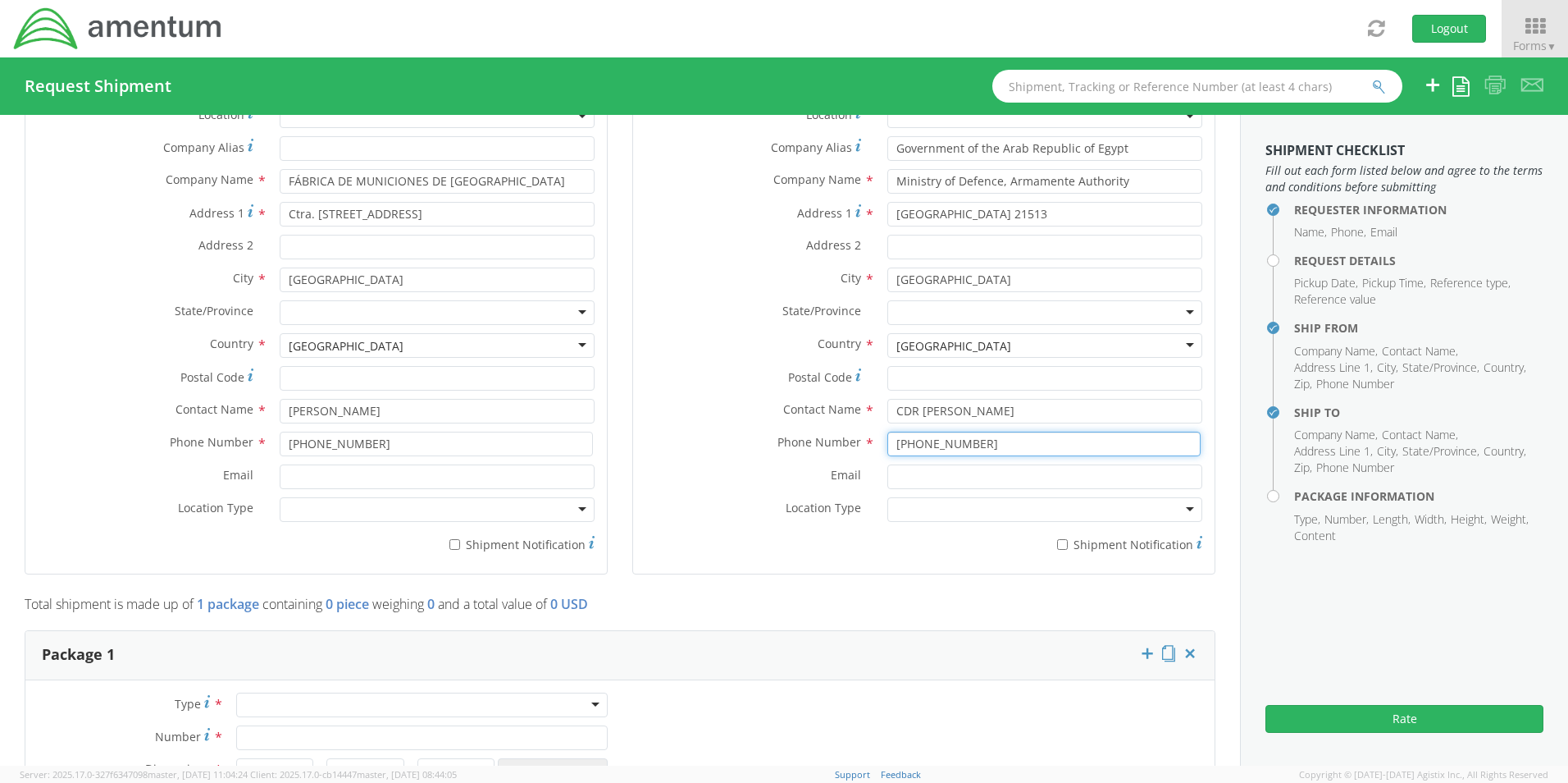
type input "[PHONE_NUMBER]"
click at [887, 476] on input "Email *" at bounding box center [1044, 476] width 315 height 25
paste input "[DOMAIN_NAME][EMAIL_ADDRESS][DOMAIN_NAME]"
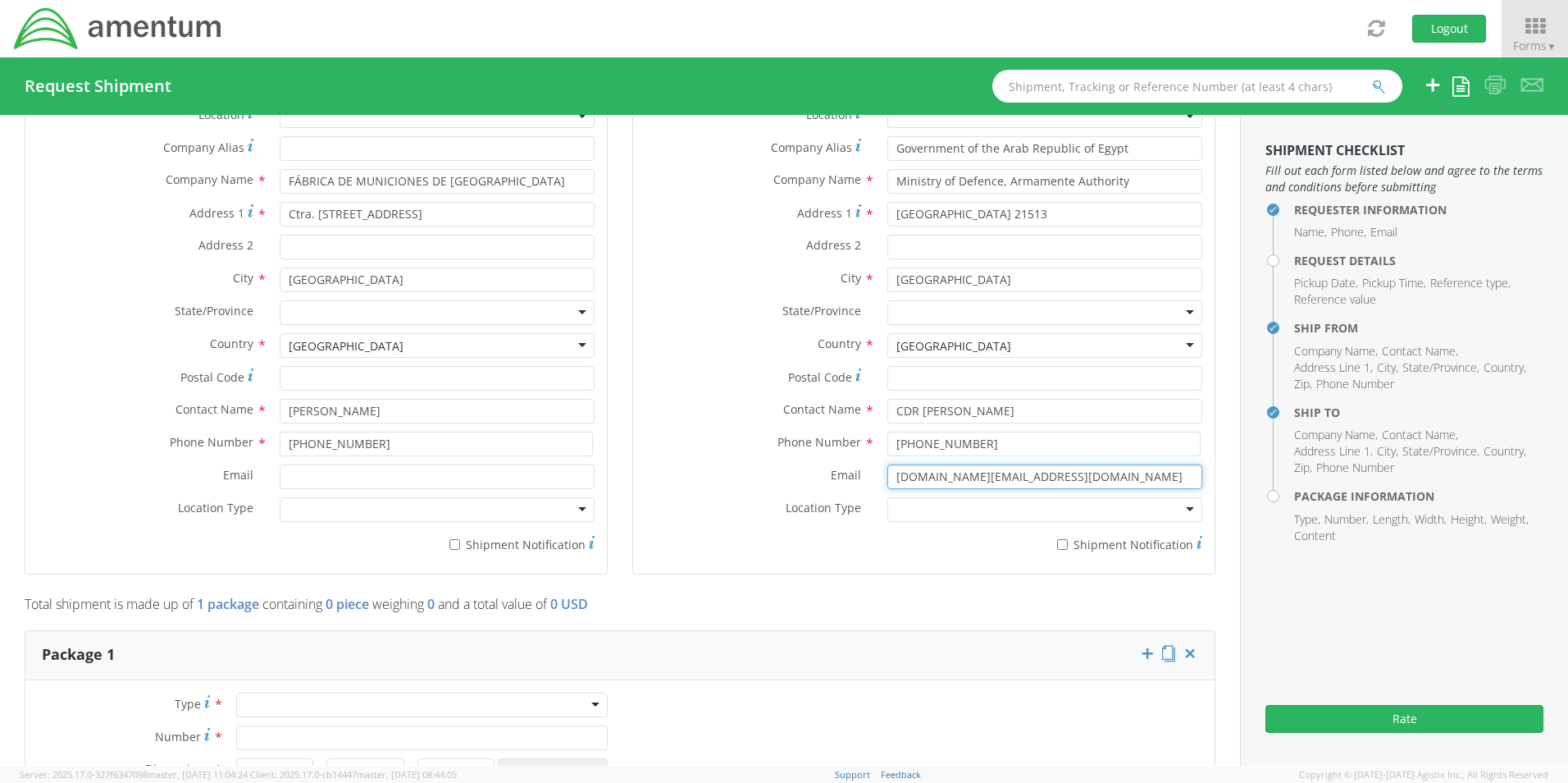
type input "[DOMAIN_NAME][EMAIL_ADDRESS][DOMAIN_NAME]"
click at [286, 476] on input "Email *" at bounding box center [436, 476] width 315 height 25
paste input "[PERSON_NAME][EMAIL_ADDRESS][PERSON_NAME][DOMAIN_NAME]"
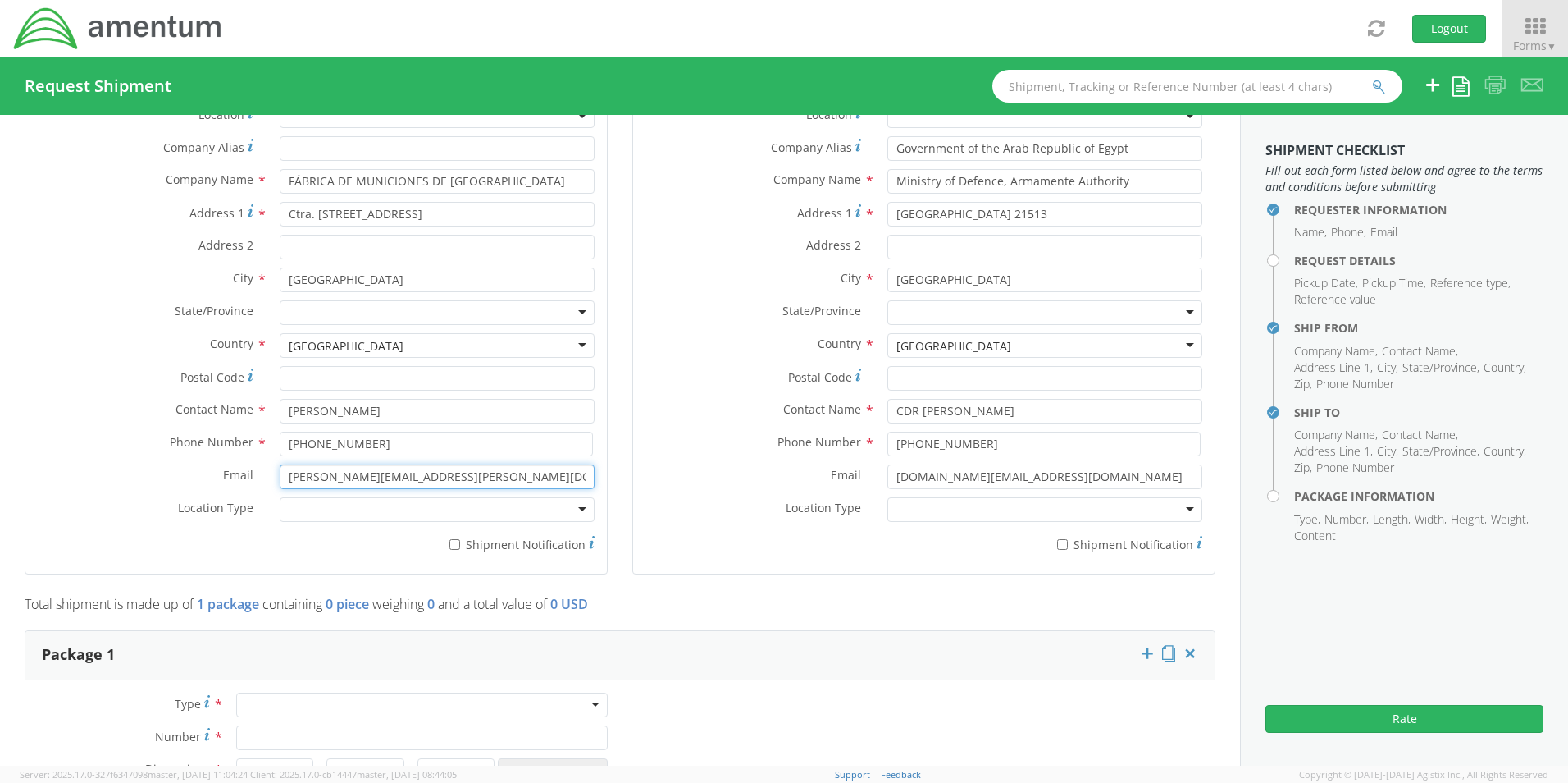
type input "[PERSON_NAME][EMAIL_ADDRESS][PERSON_NAME][DOMAIN_NAME]"
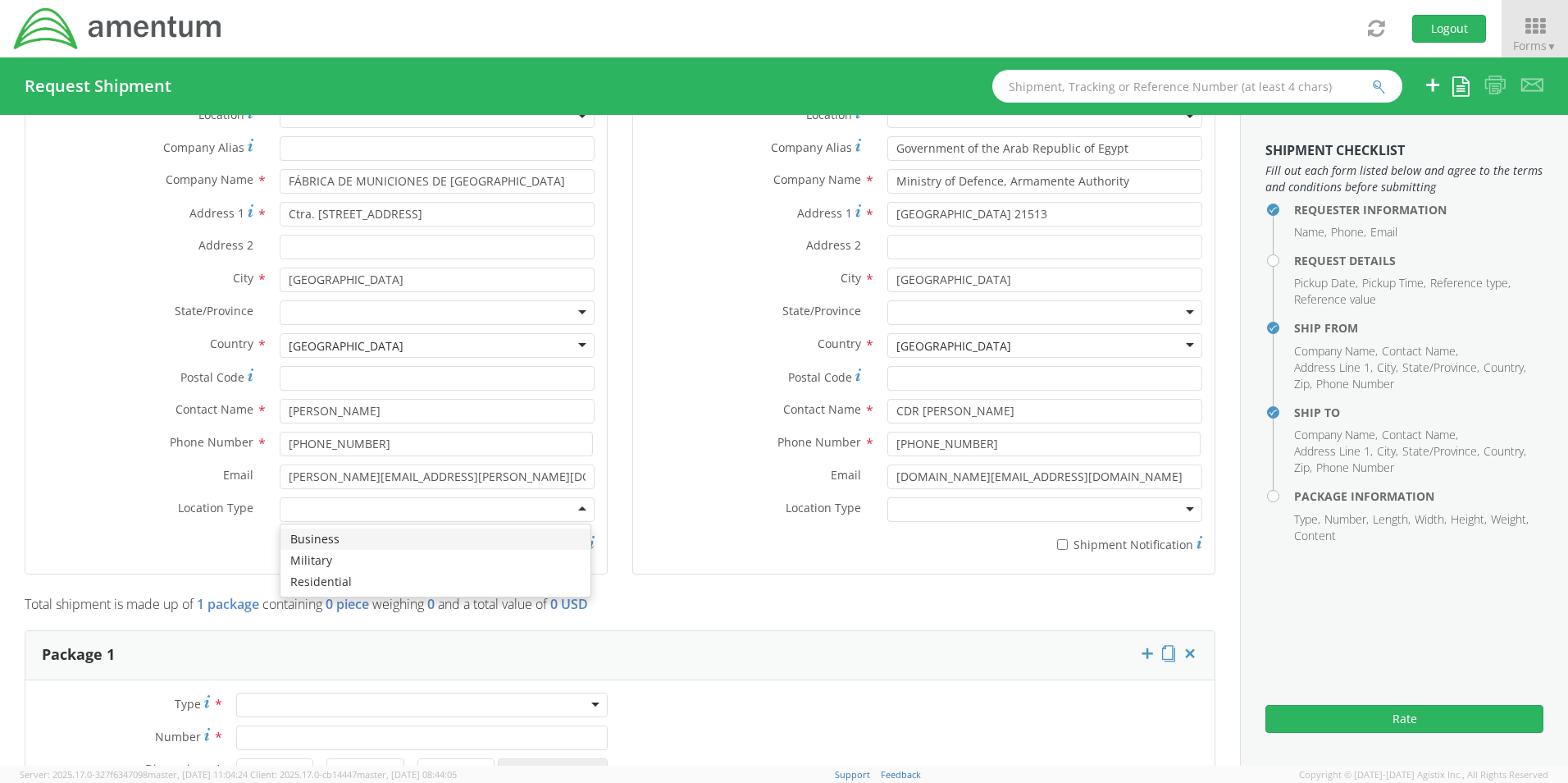
click at [579, 512] on div at bounding box center [436, 509] width 315 height 25
click at [1181, 510] on div at bounding box center [1044, 509] width 315 height 25
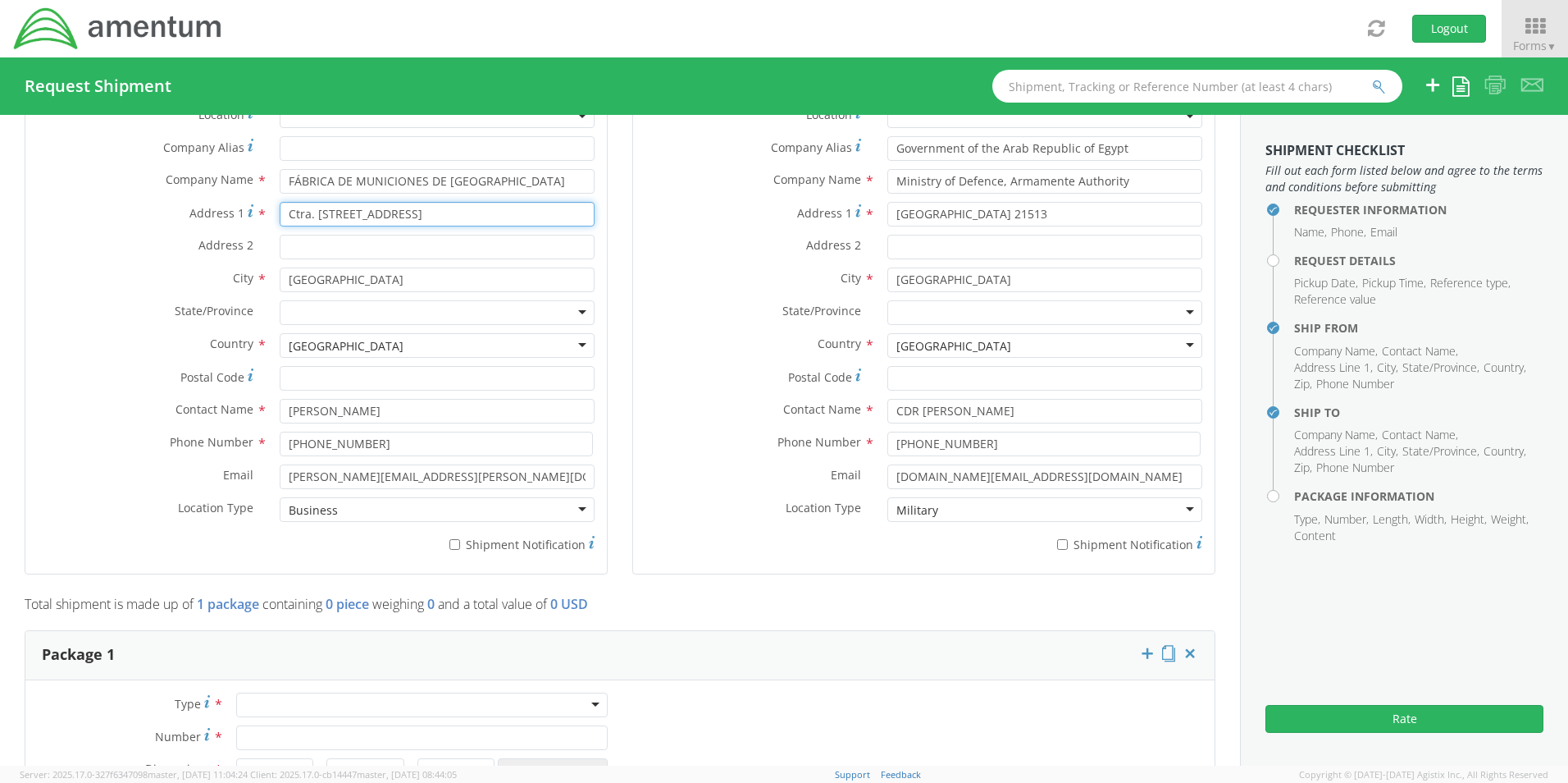
drag, startPoint x: 497, startPoint y: 216, endPoint x: 455, endPoint y: 211, distance: 42.3
click at [454, 211] on input "Ctra. [STREET_ADDRESS]" at bounding box center [436, 214] width 315 height 25
type input "Ctra. De murcia S/N, [GEOGRAPHIC_DATA],"
click at [302, 382] on input "Postal Code *" at bounding box center [436, 378] width 315 height 25
paste input "18182"
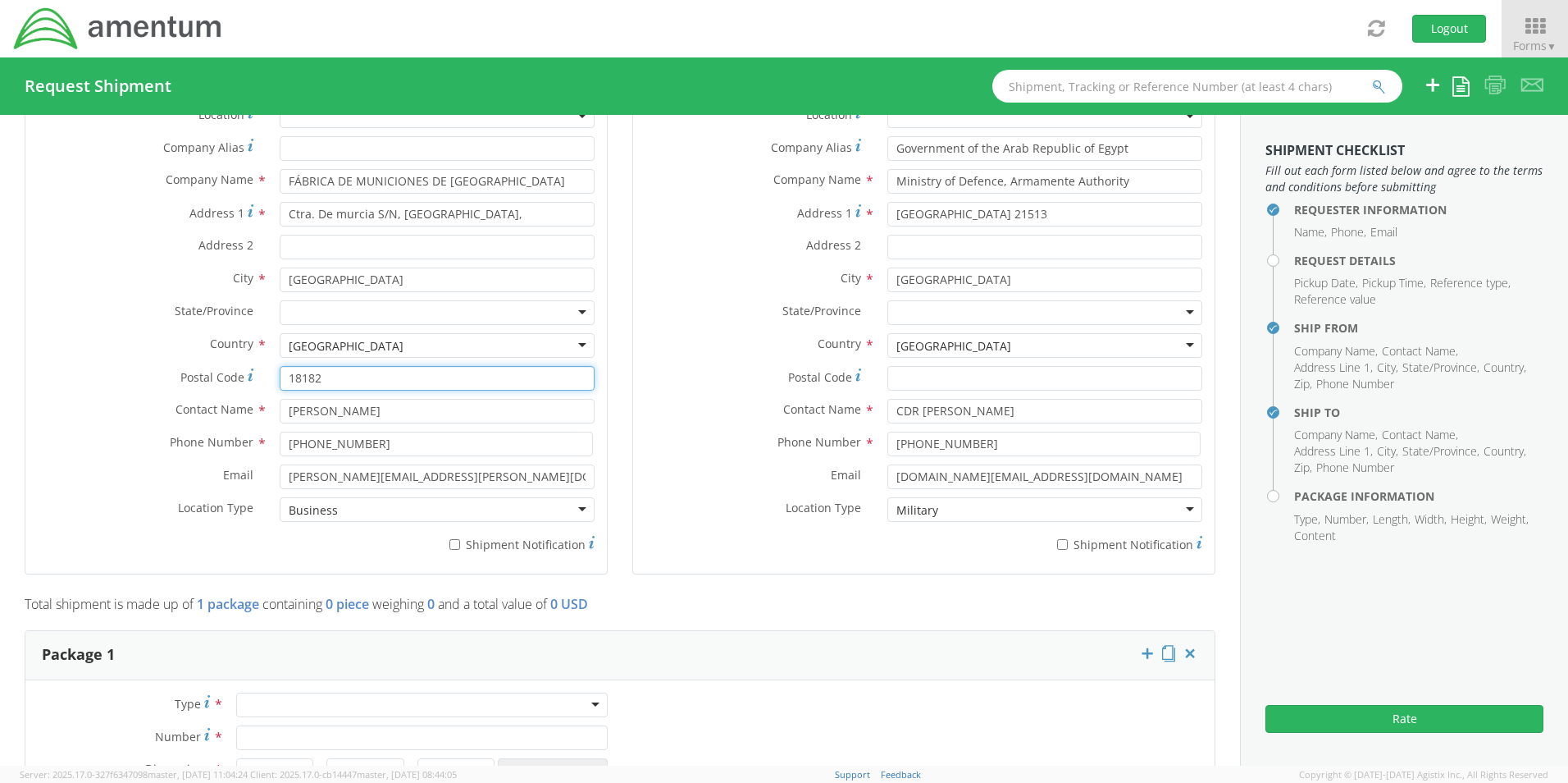
type input "18182"
drag, startPoint x: 455, startPoint y: 217, endPoint x: 467, endPoint y: 215, distance: 12.2
click at [457, 216] on input "Ctra. De murcia S/N, [GEOGRAPHIC_DATA]," at bounding box center [436, 214] width 315 height 25
type input "Ctra. De murcia S/N, [GEOGRAPHIC_DATA]"
drag, startPoint x: 1056, startPoint y: 216, endPoint x: 1006, endPoint y: 211, distance: 50.2
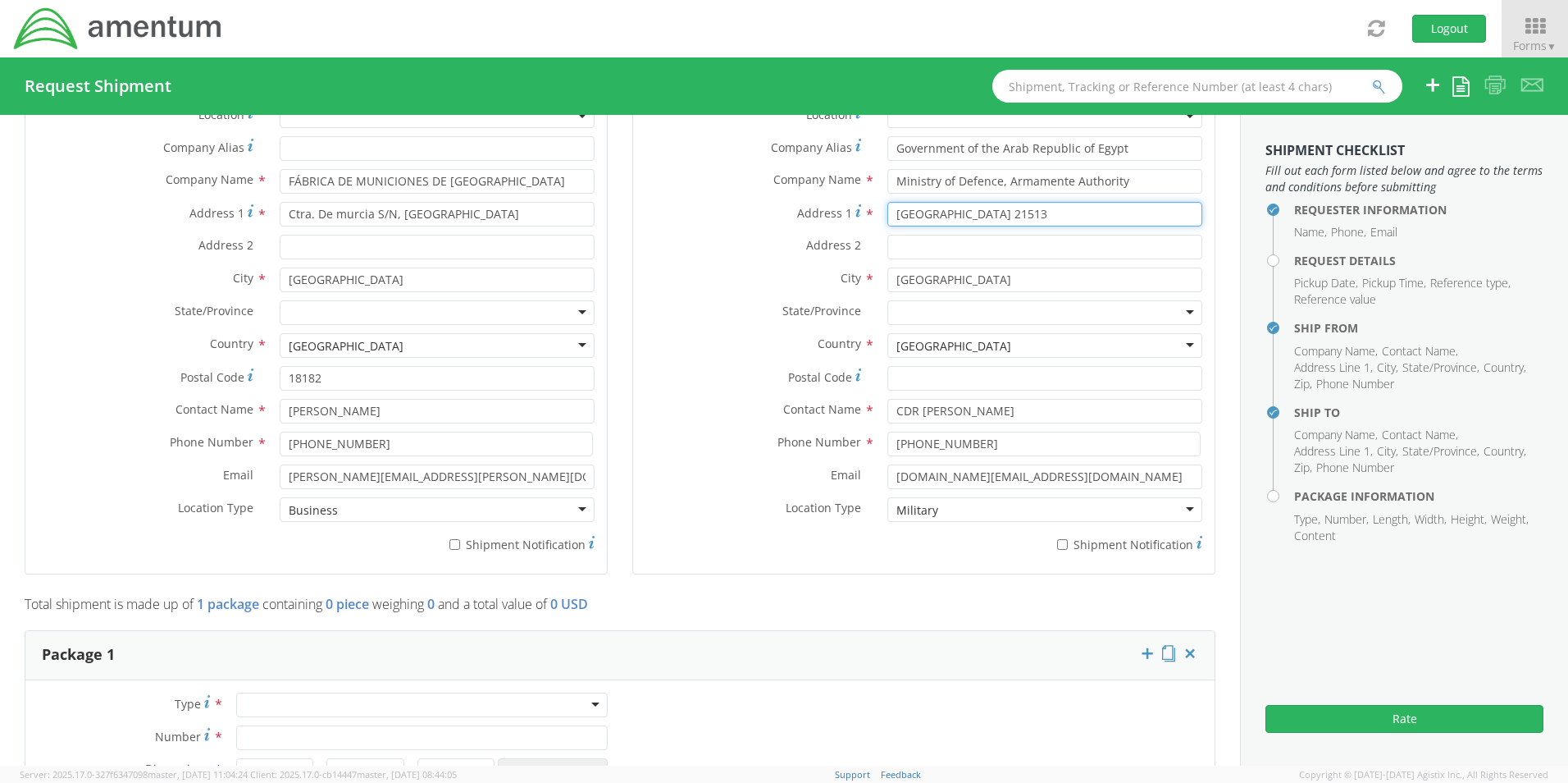
click at [1006, 211] on input "[GEOGRAPHIC_DATA] 21513" at bounding box center [1044, 214] width 315 height 25
type input "Ras [GEOGRAPHIC_DATA]"
click at [890, 375] on input "Postal Code *" at bounding box center [1044, 378] width 315 height 25
paste input "21513"
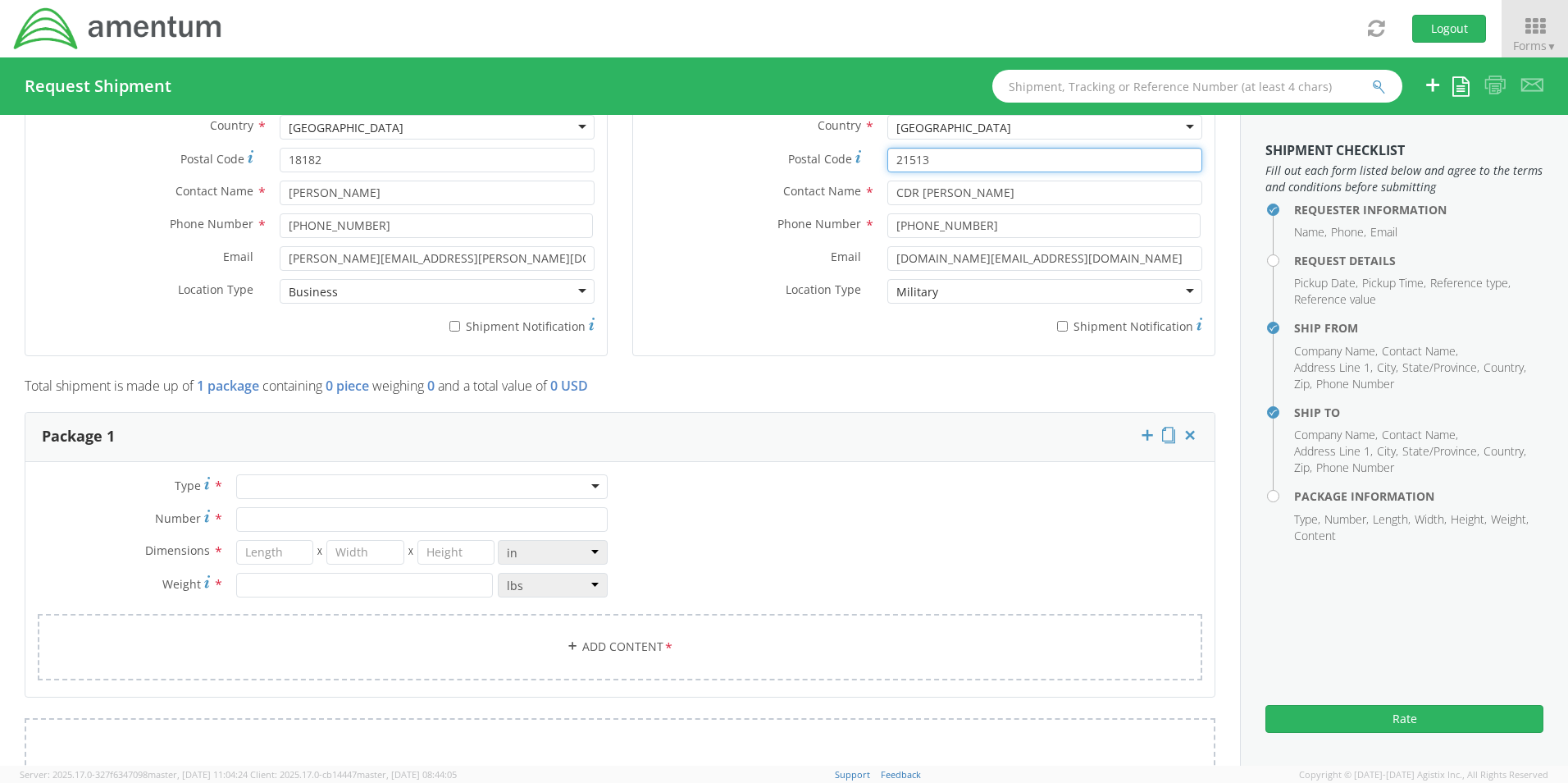
scroll to position [1148, 0]
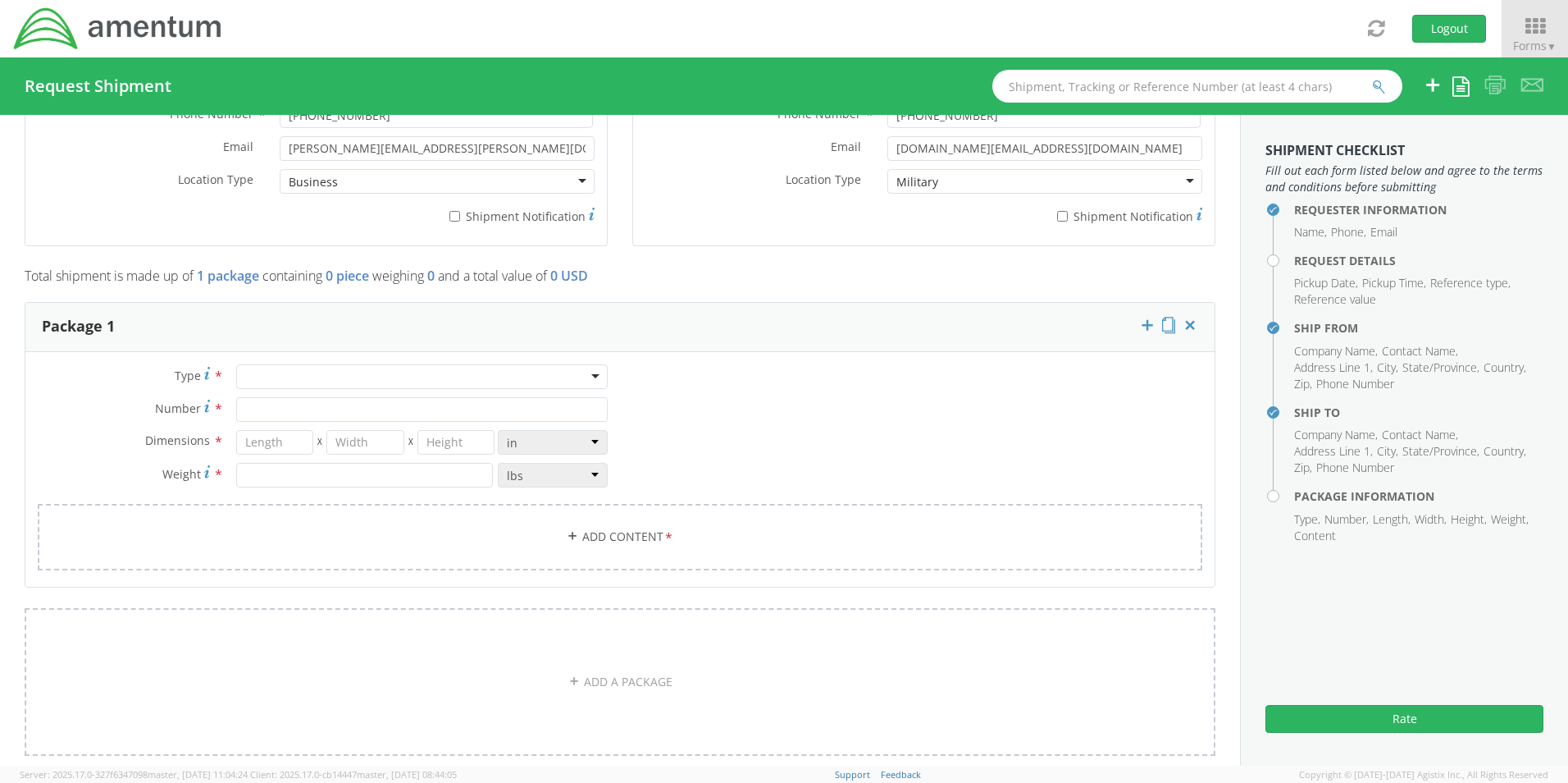
type input "21513"
click at [590, 376] on div at bounding box center [422, 376] width 372 height 25
click at [285, 412] on input "Number *" at bounding box center [422, 409] width 372 height 25
click at [588, 375] on div "Your Packaging" at bounding box center [422, 376] width 372 height 25
click at [258, 416] on input "Number *" at bounding box center [422, 409] width 372 height 25
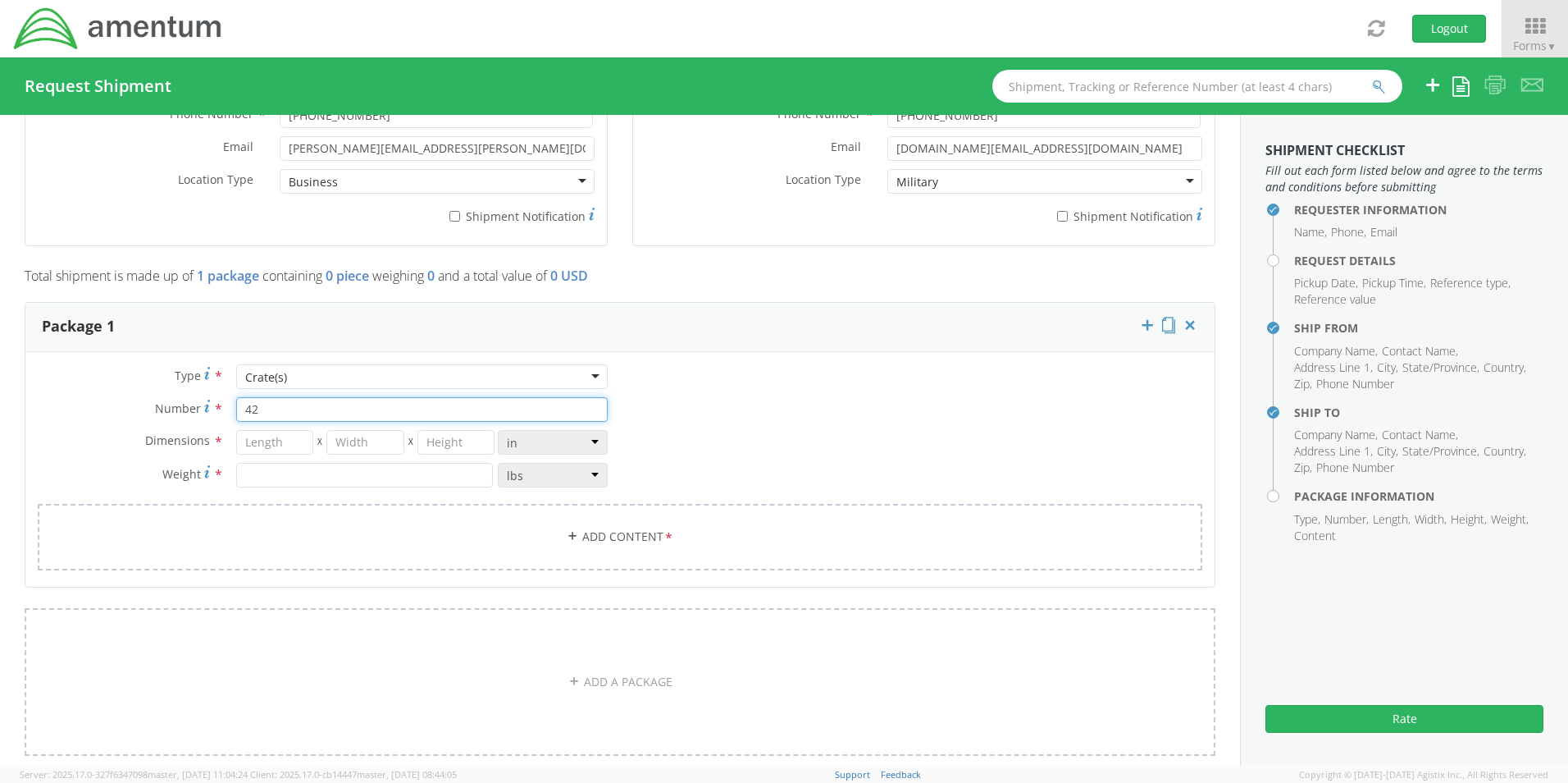
type input "42"
click at [277, 432] on input "number" at bounding box center [275, 442] width 78 height 25
type input "80"
click at [362, 438] on input "number" at bounding box center [365, 442] width 78 height 25
type input "60"
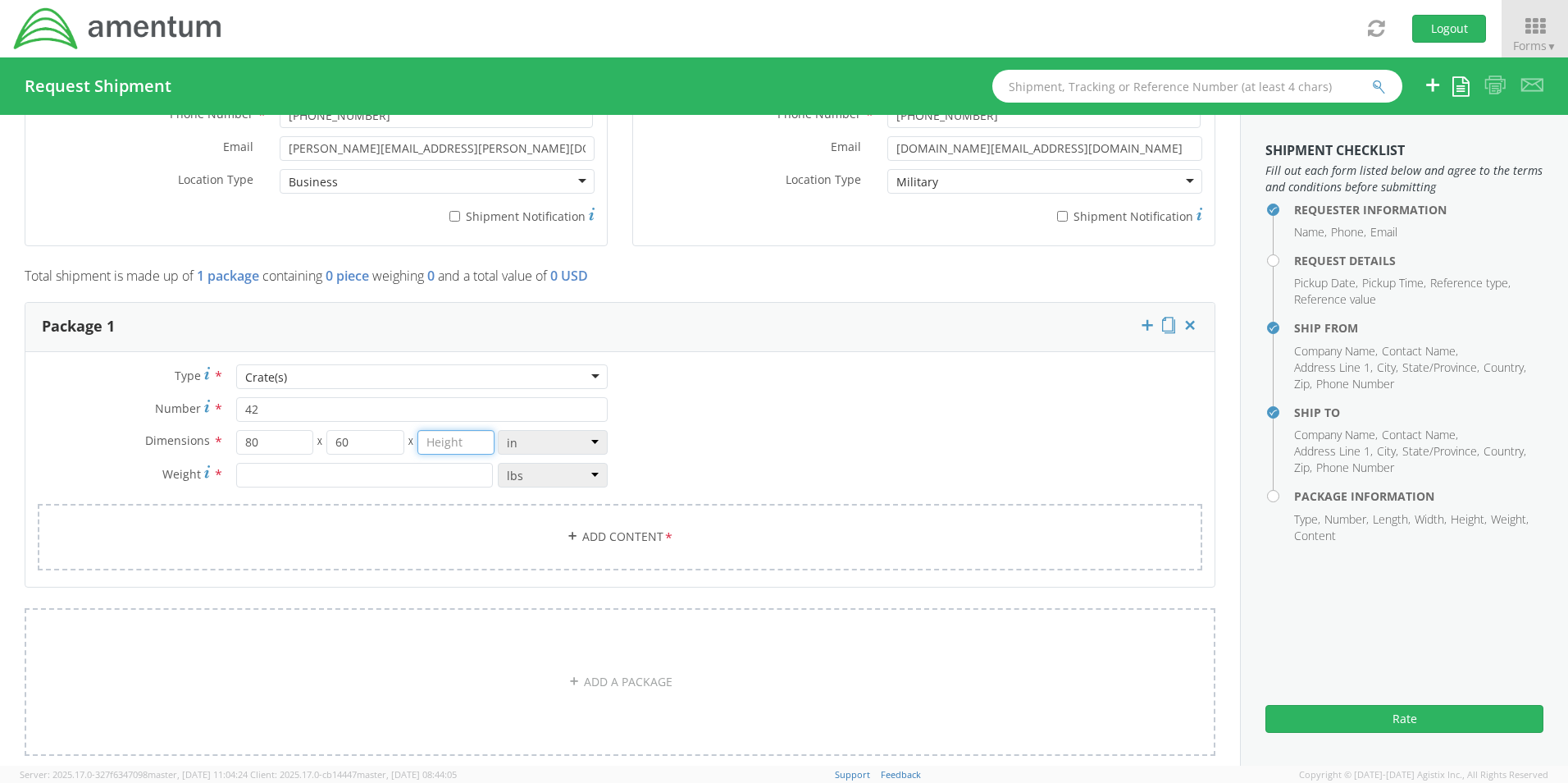
click at [452, 442] on input "number" at bounding box center [457, 442] width 78 height 25
type input "50"
click at [435, 469] on input "number" at bounding box center [364, 475] width 256 height 25
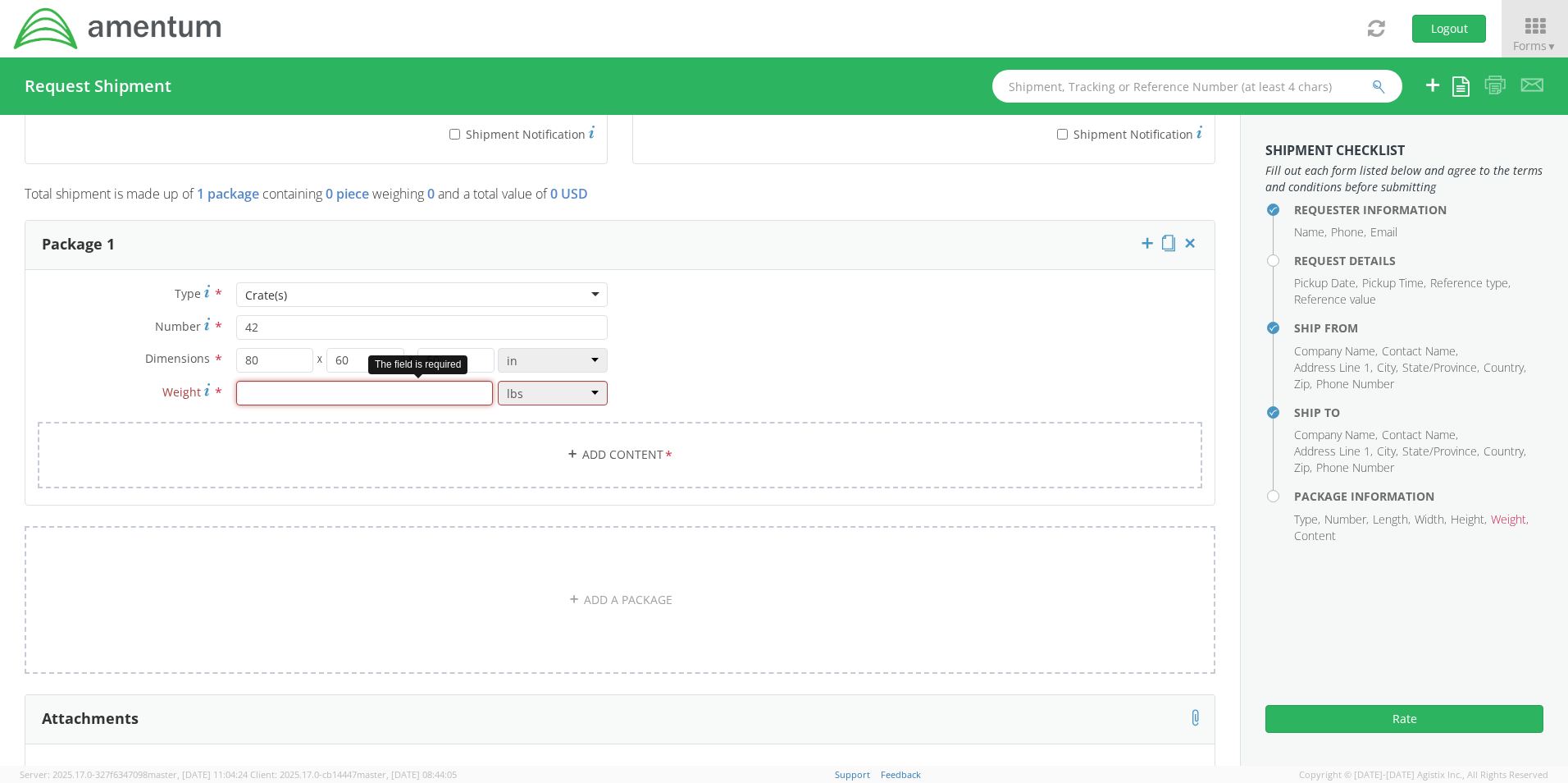
click at [273, 395] on input "number" at bounding box center [364, 392] width 256 height 25
click at [390, 392] on input "number" at bounding box center [364, 392] width 256 height 25
click at [734, 377] on div "Type * Crate(s) Crate(s) Crate(s) Envelope Pallet(s) Oversized (Not Stackable) …" at bounding box center [620, 395] width 1189 height 227
click at [279, 358] on input "80" at bounding box center [275, 360] width 78 height 25
type input "8"
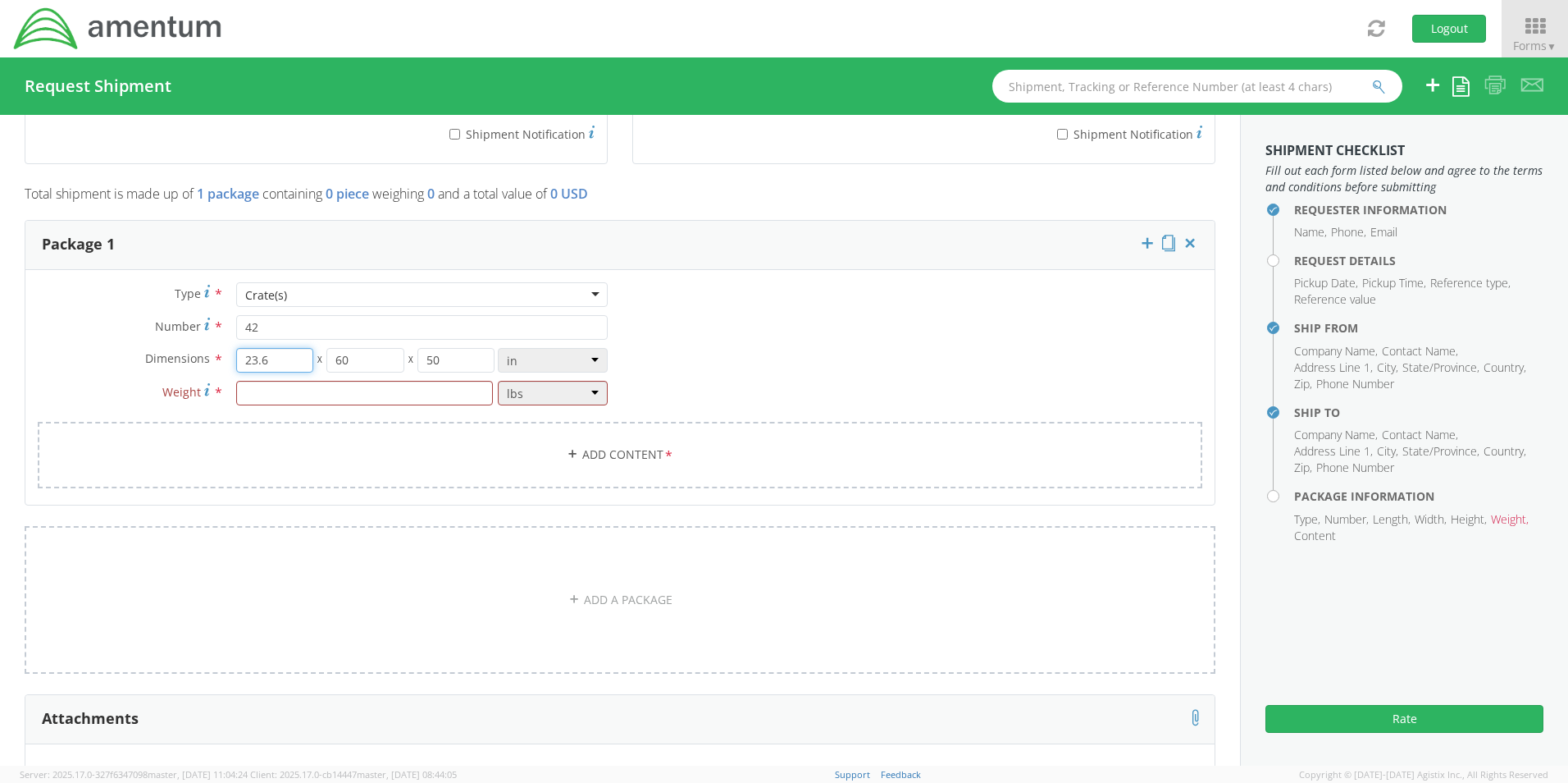
type input "23.6"
click at [358, 357] on input "60" at bounding box center [365, 360] width 78 height 25
type input "6"
type input "31.5"
click at [455, 358] on input "50" at bounding box center [457, 360] width 78 height 25
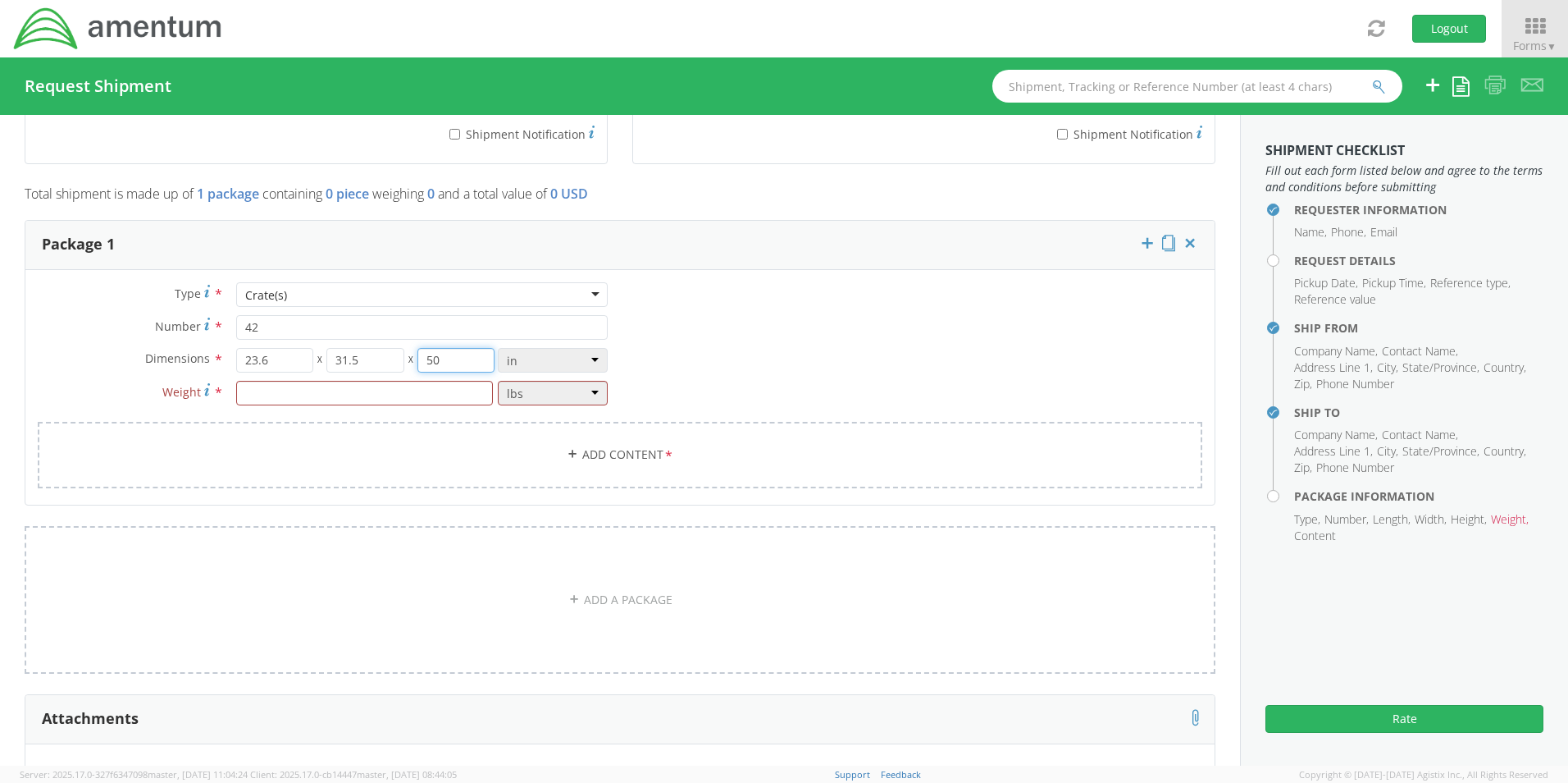
type input "5"
type input "19.685"
click at [380, 392] on input "number" at bounding box center [364, 392] width 256 height 25
click at [346, 397] on input "number" at bounding box center [364, 392] width 256 height 25
type input "9329.63"
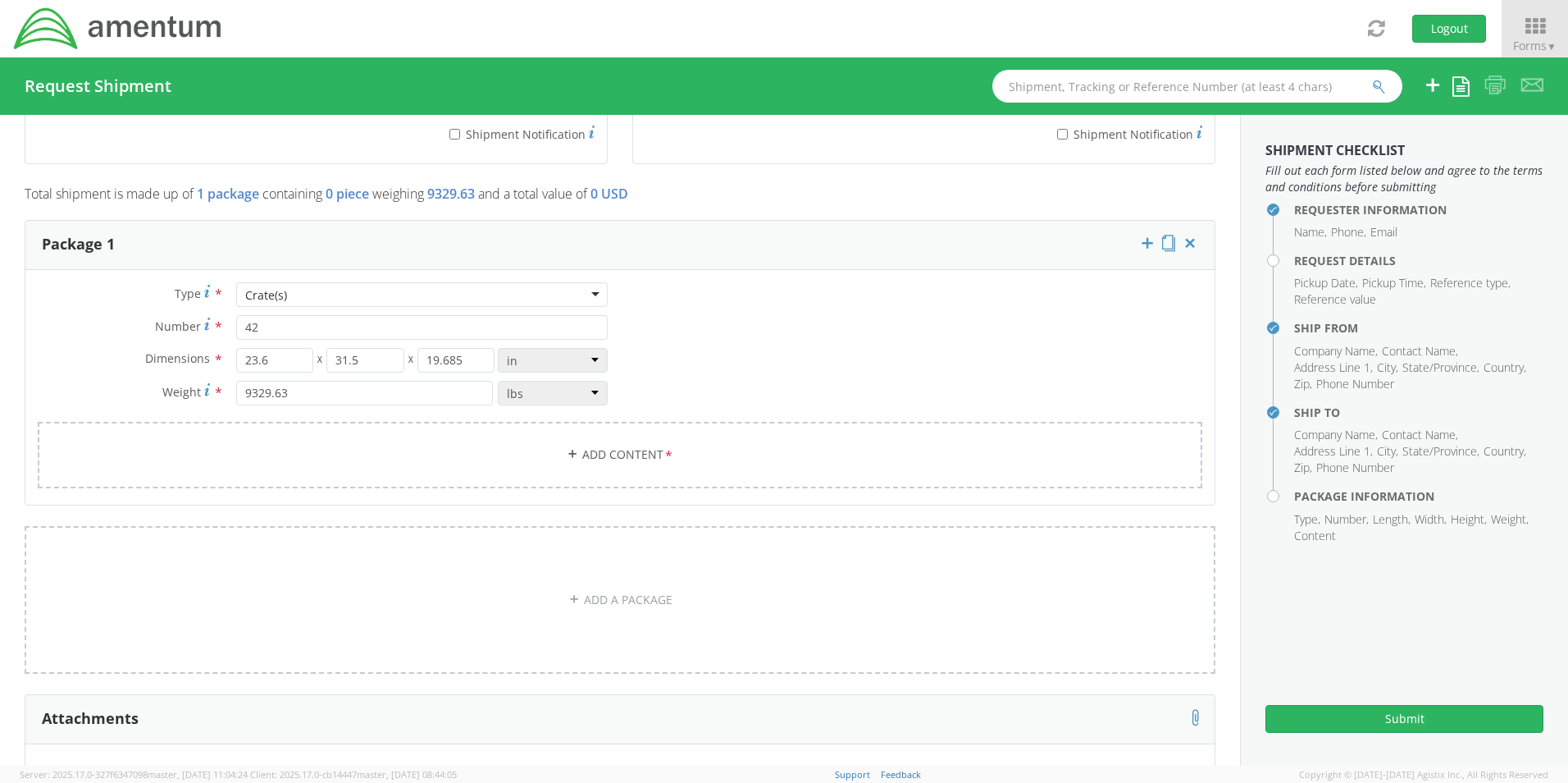
click at [741, 373] on div "Type * Crate(s) Crate(s) Crate(s) Envelope Pallet(s) Oversized (Not Stackable) …" at bounding box center [620, 395] width 1189 height 227
click at [567, 454] on icon at bounding box center [573, 453] width 12 height 12
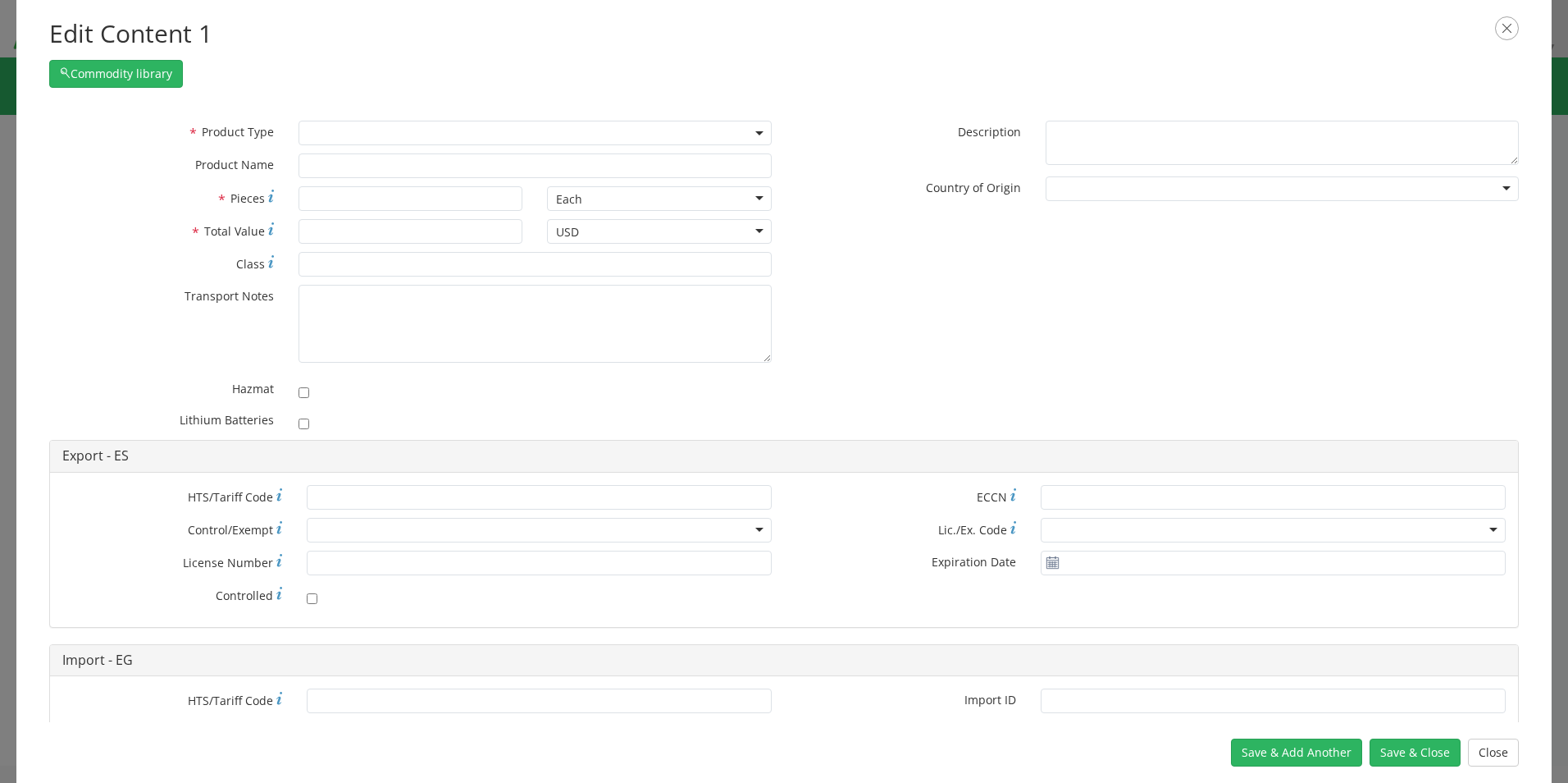
click at [756, 132] on b at bounding box center [760, 133] width 8 height 4
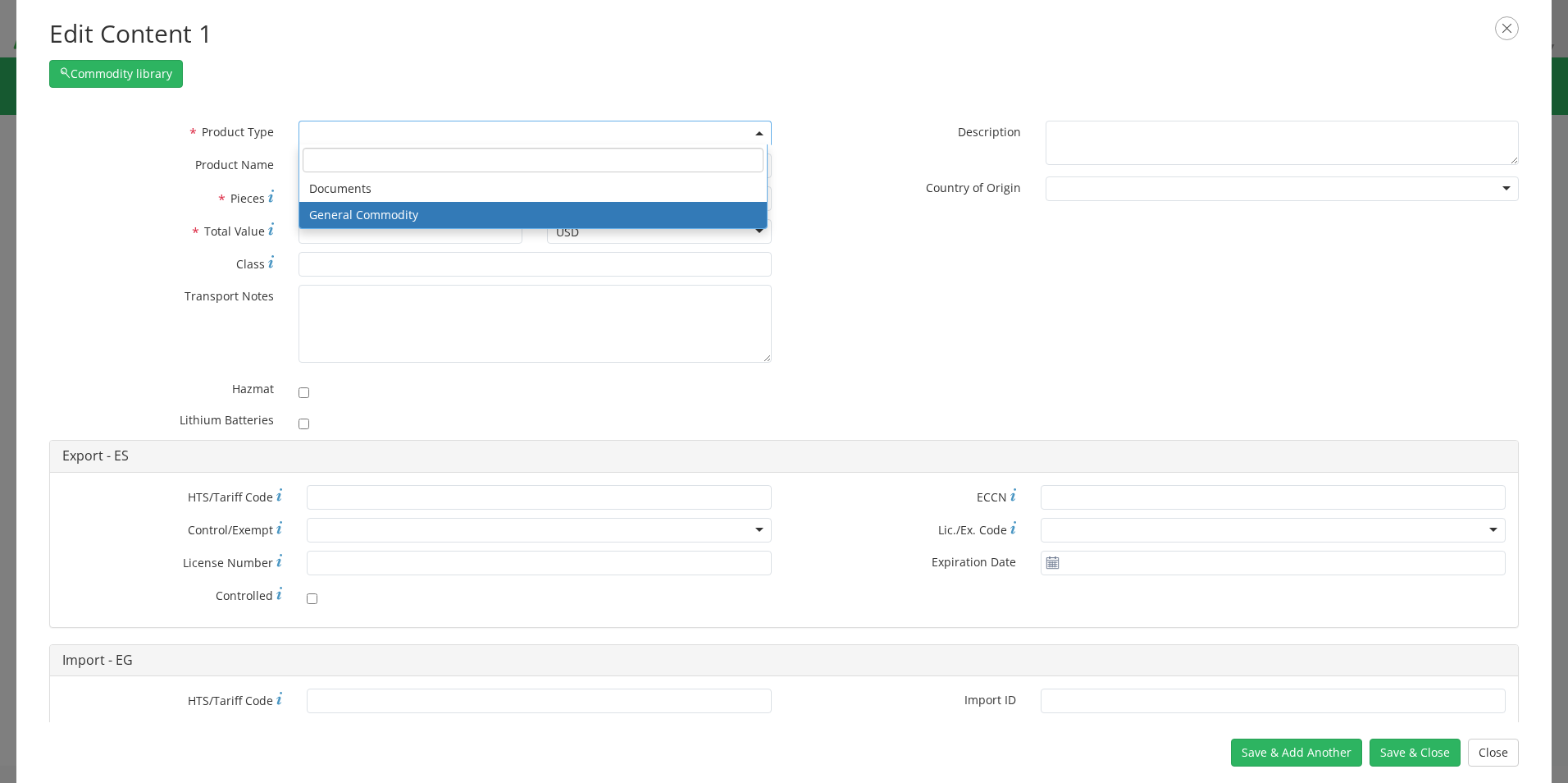
select select "COMMODITY"
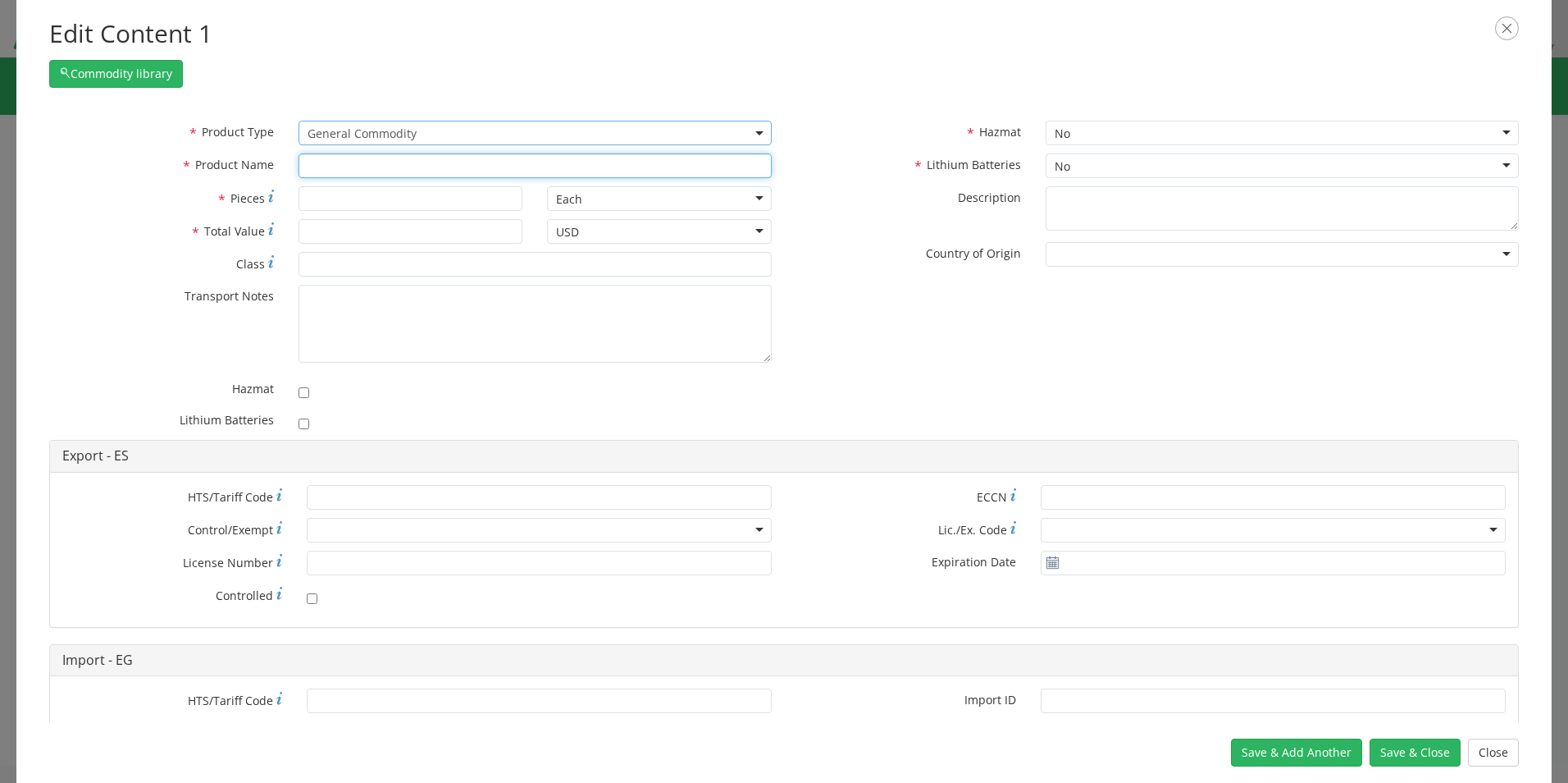
click at [349, 164] on input "text" at bounding box center [535, 166] width 473 height 25
click at [508, 168] on input "text" at bounding box center [535, 166] width 473 height 25
click at [316, 168] on input "text" at bounding box center [535, 166] width 473 height 25
paste input "ECL01 Light charge"
click at [485, 200] on div "unable to find any results that match the current query" at bounding box center [535, 196] width 471 height 25
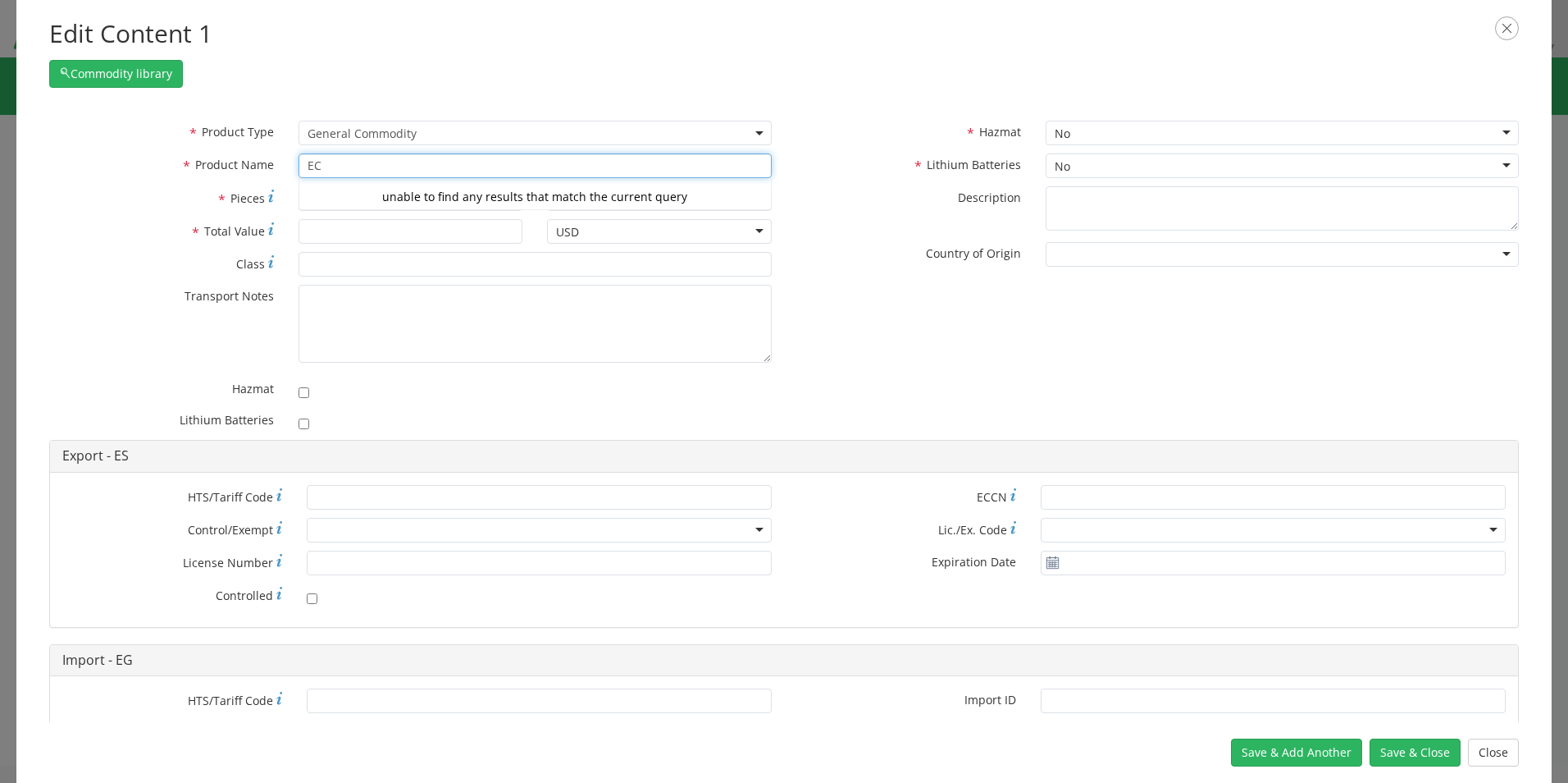
type input "E"
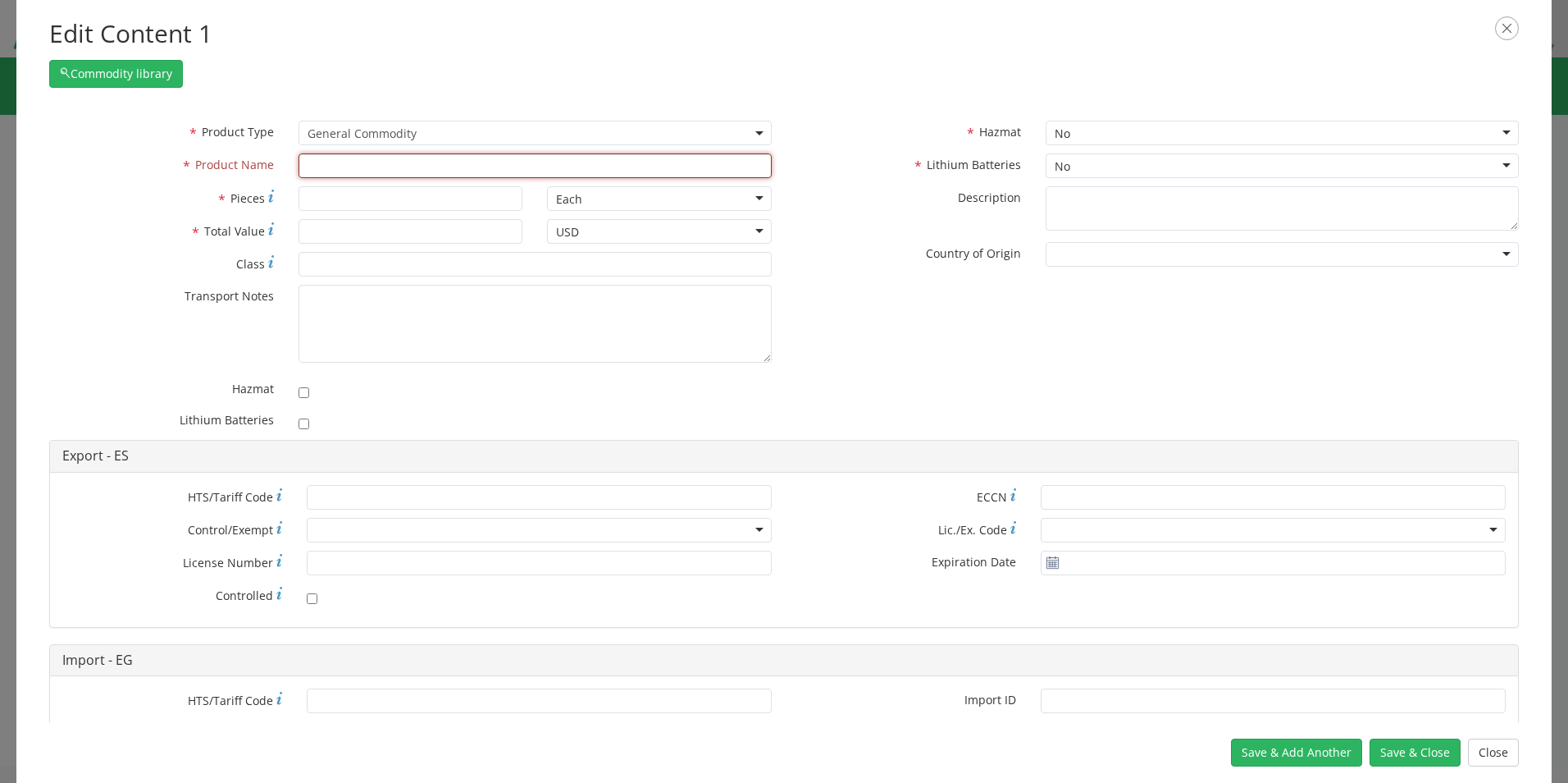
click at [827, 49] on h2 "Edit Content 1" at bounding box center [784, 34] width 1470 height 36
click at [416, 166] on input "text" at bounding box center [535, 166] width 473 height 25
type input "E"
type input "EAM Worldwide First Aid Kits"
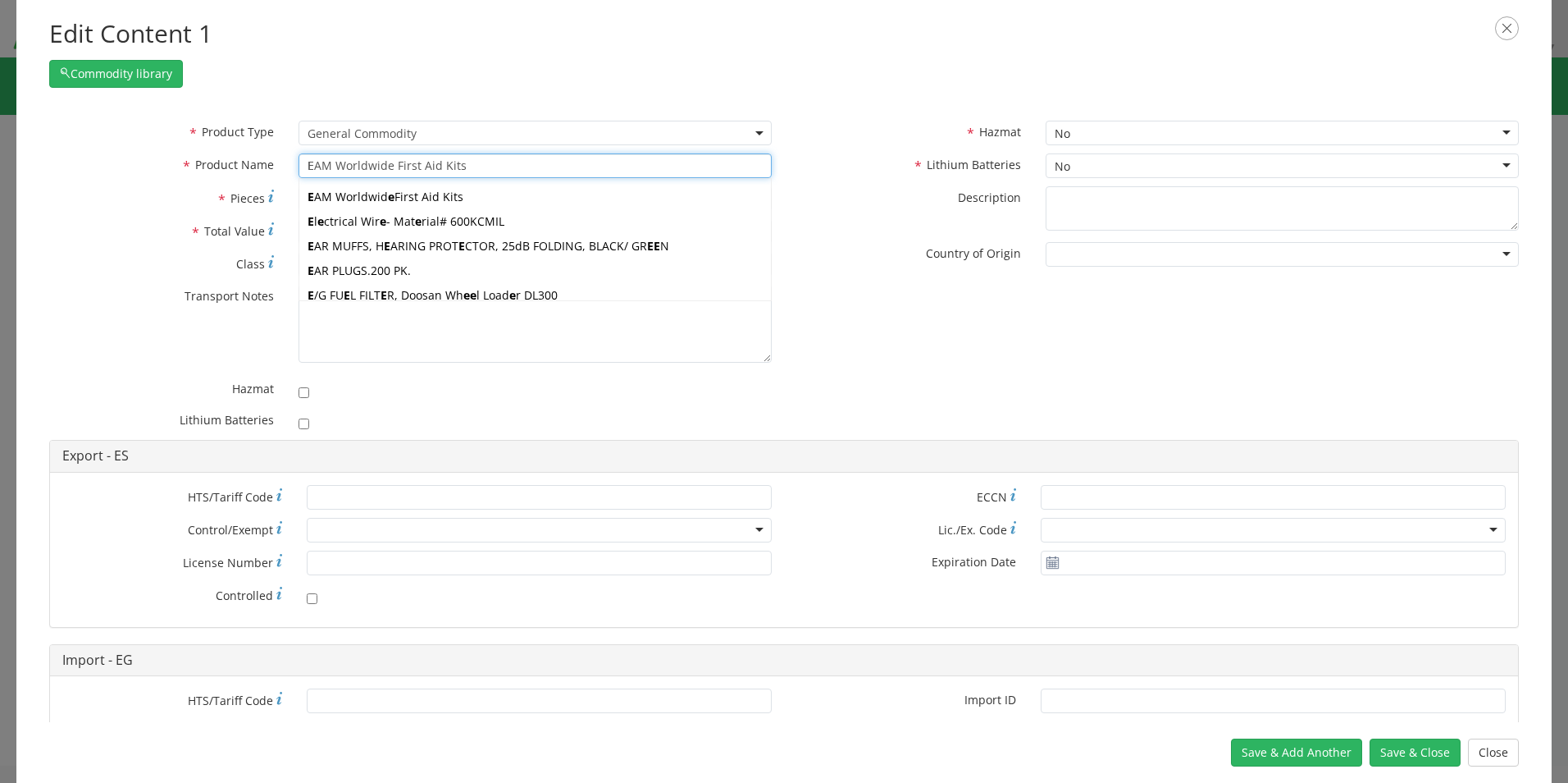
type input "Ex"
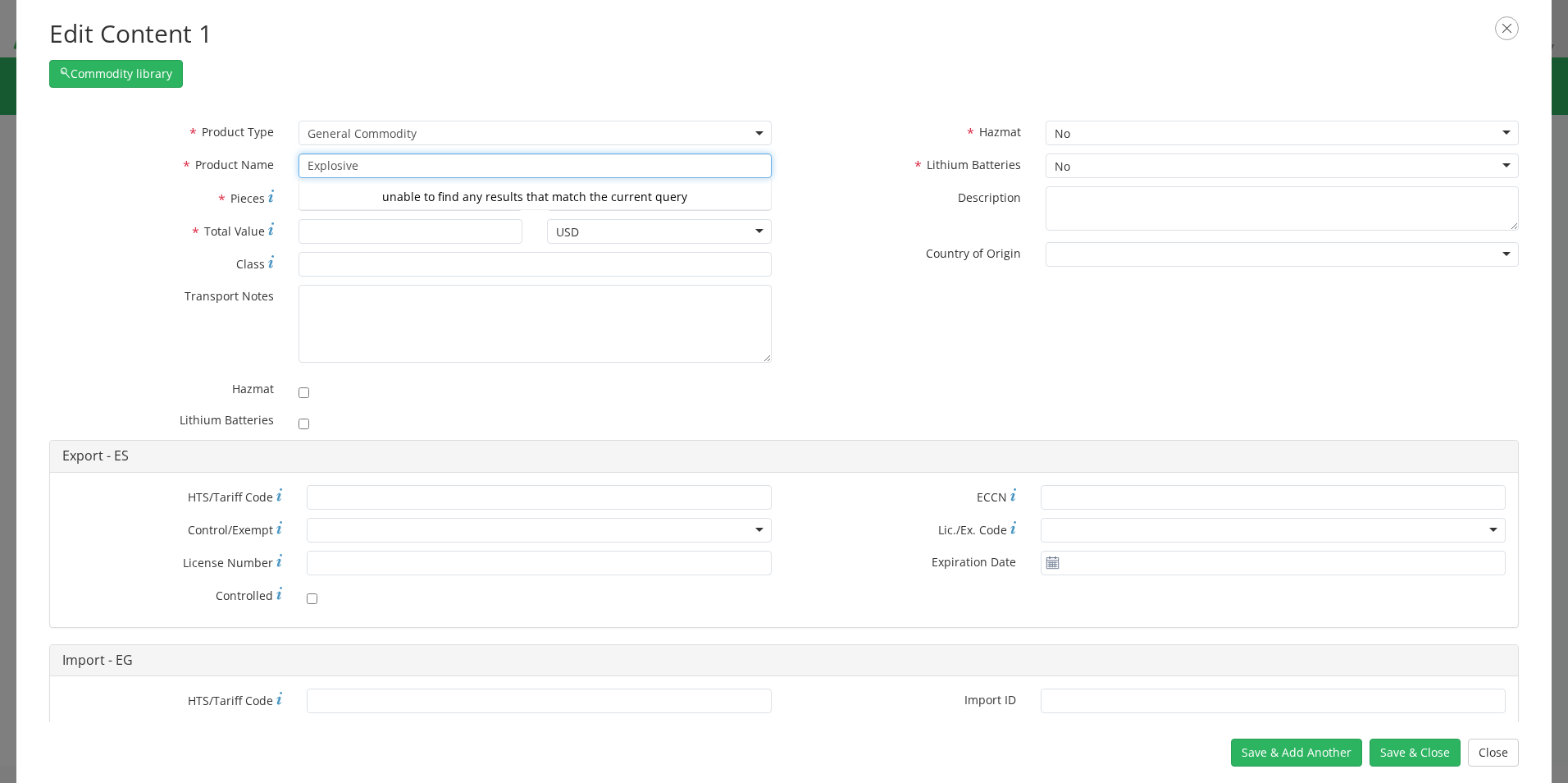
click at [733, 90] on div "Edit Content 1 Commodity library" at bounding box center [784, 52] width 1535 height 104
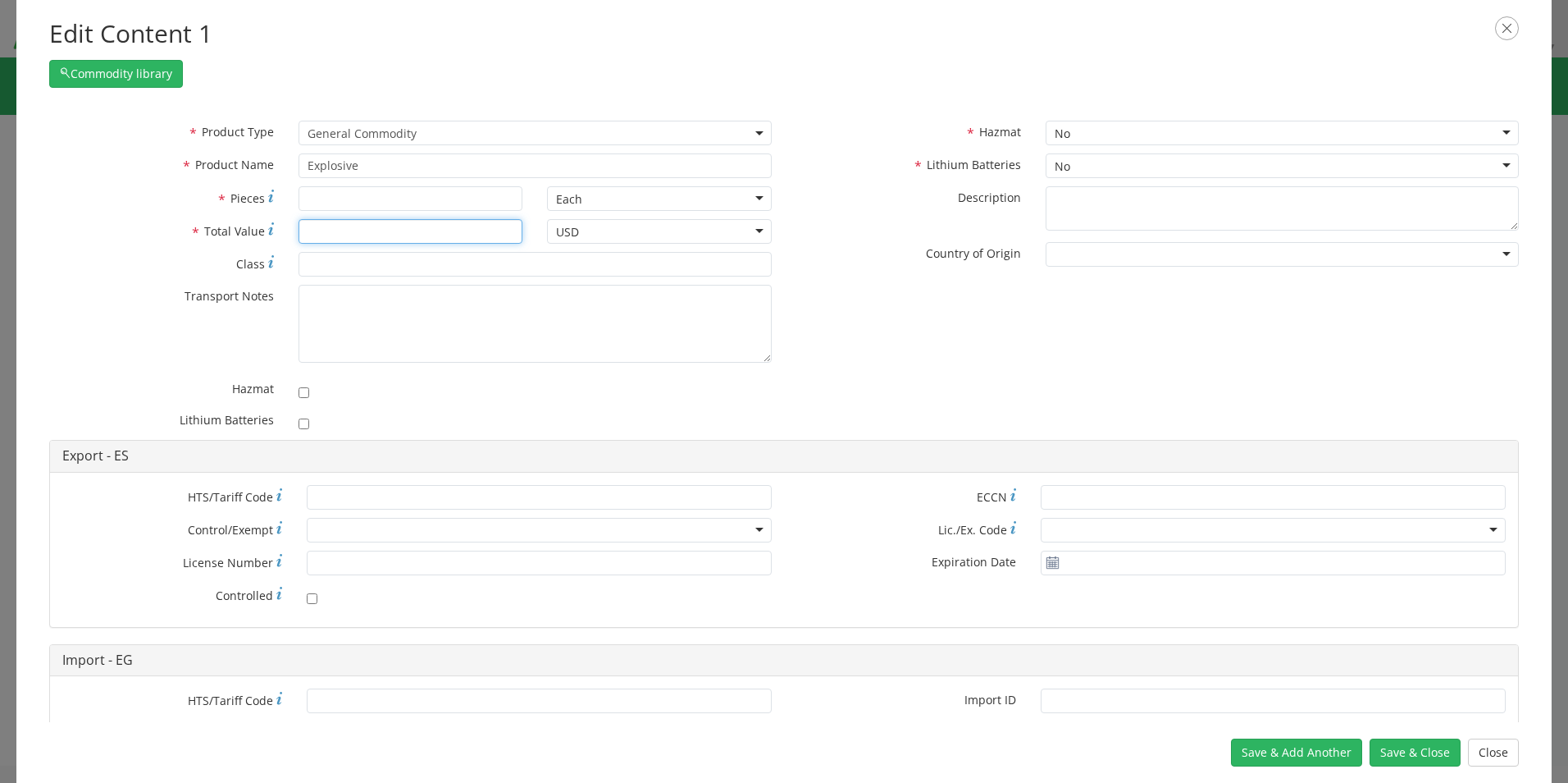
click at [379, 229] on input "* Total Value" at bounding box center [411, 231] width 225 height 25
click at [362, 166] on input "Explosive" at bounding box center [535, 166] width 473 height 25
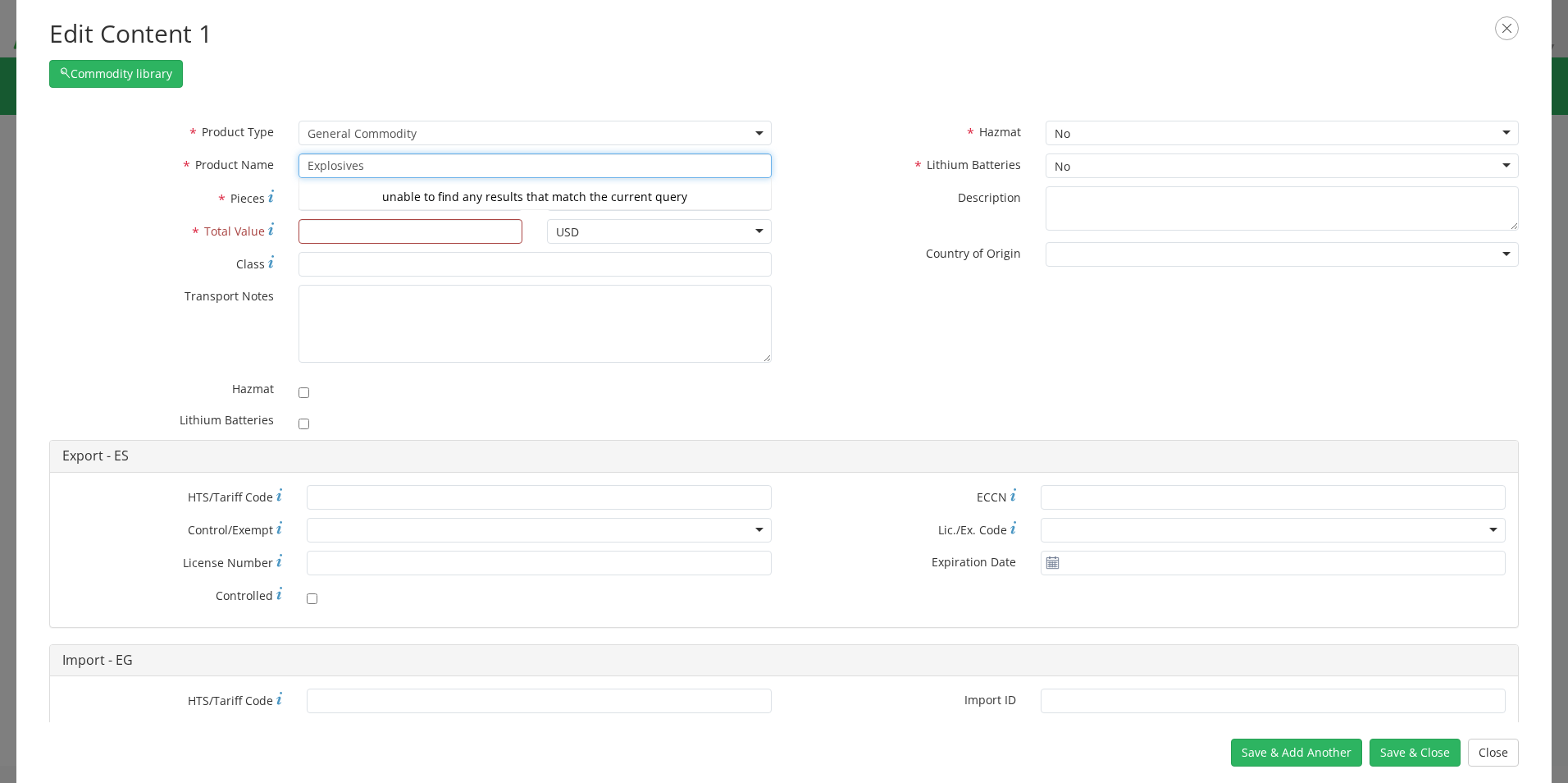
click at [585, 59] on div "Commodity library" at bounding box center [784, 70] width 1470 height 37
type input "Explosives"
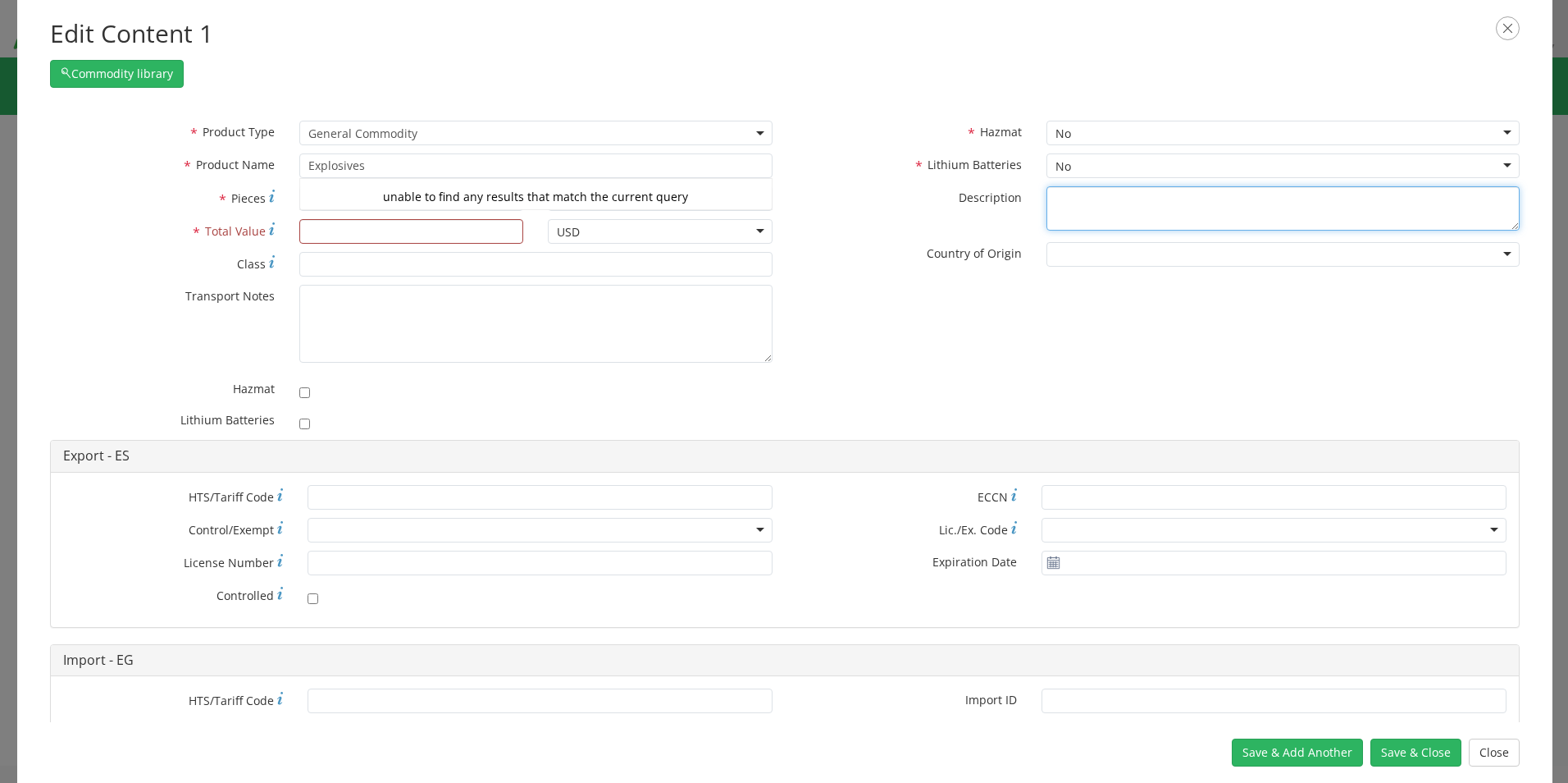
drag, startPoint x: 803, startPoint y: 238, endPoint x: 681, endPoint y: 240, distance: 122.0
click at [806, 239] on div "* Hazmat No No No Yes * Lithium Batteries No No No Yes * Description * Country …" at bounding box center [1159, 200] width 747 height 158
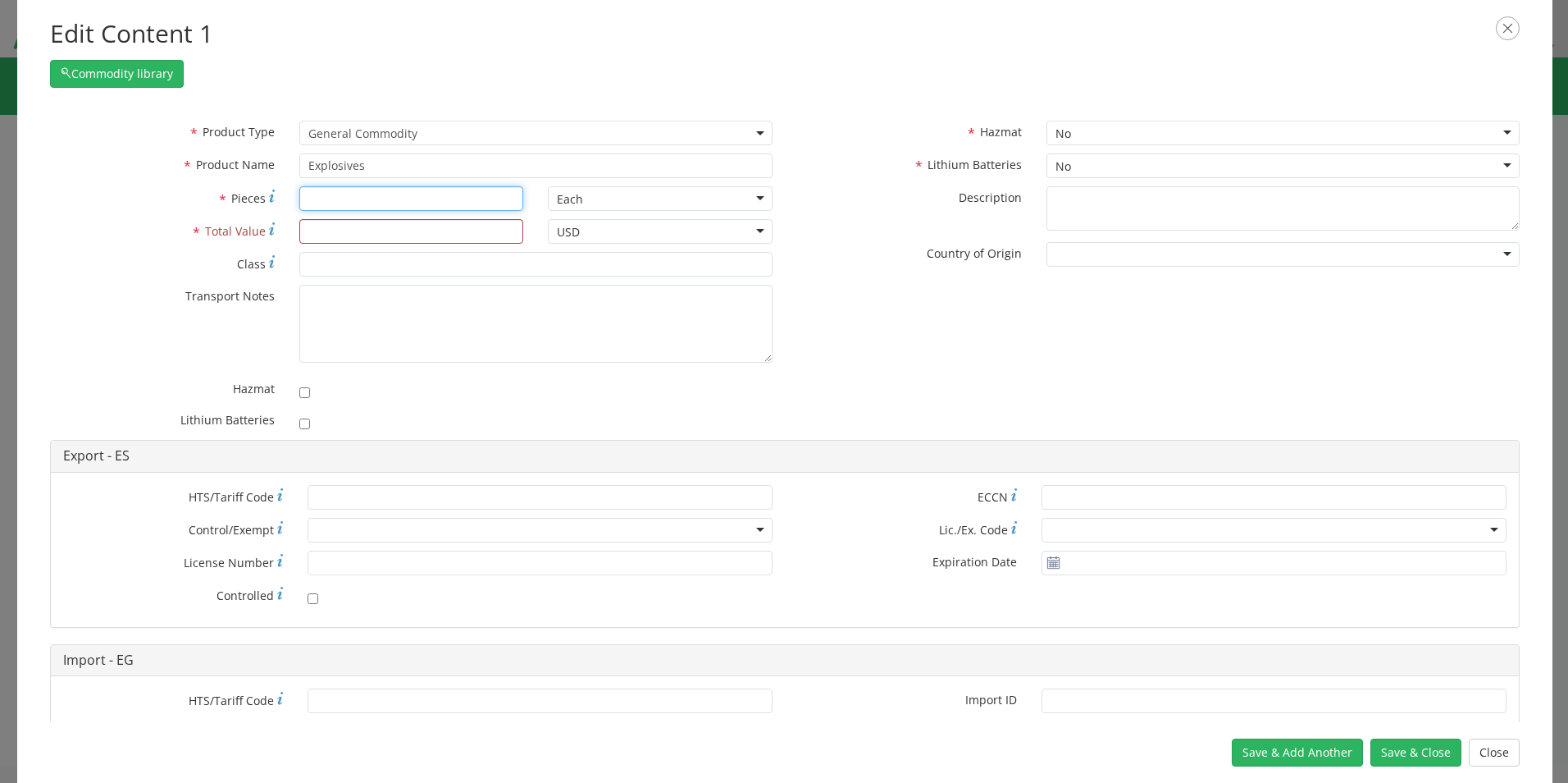
click at [351, 194] on input "* Pieces" at bounding box center [412, 198] width 225 height 25
type input "42"
click at [387, 231] on input "* Total Value" at bounding box center [412, 231] width 225 height 25
type input "1423492"
click at [857, 317] on div "* Product Type Documents General Commodity General Commodity * Product Name Exp…" at bounding box center [784, 280] width 1494 height 319
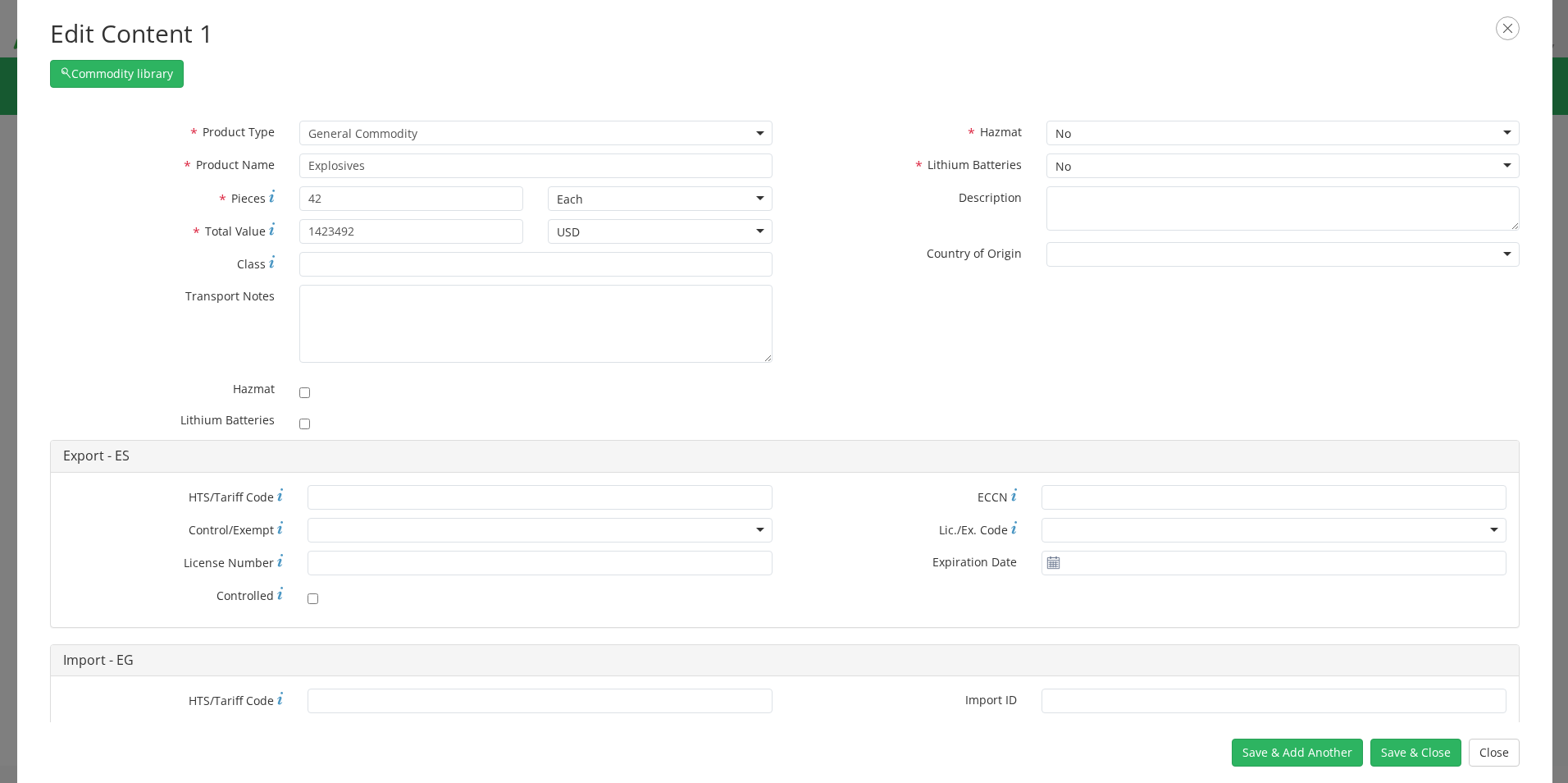
click at [1234, 132] on div "No" at bounding box center [1283, 132] width 473 height 25
checkbox input "true"
click at [1070, 164] on div "No" at bounding box center [1283, 166] width 473 height 25
click at [1062, 195] on div "* Hazmat Yes Yes No Yes * Lithium Batteries No No No Yes * Description * Countr…" at bounding box center [1159, 200] width 747 height 158
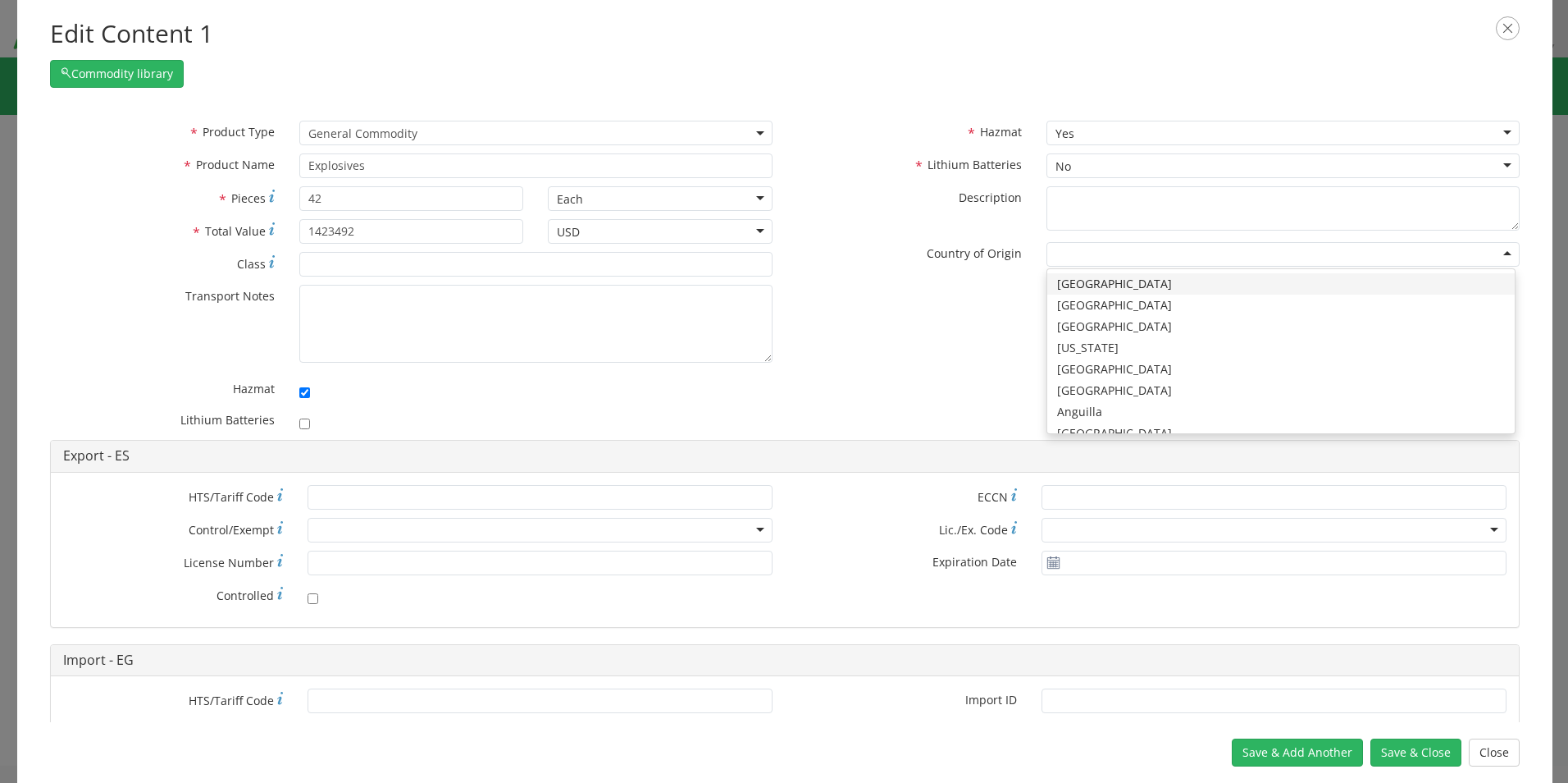
click at [1120, 246] on div at bounding box center [1283, 254] width 473 height 25
type input "sp"
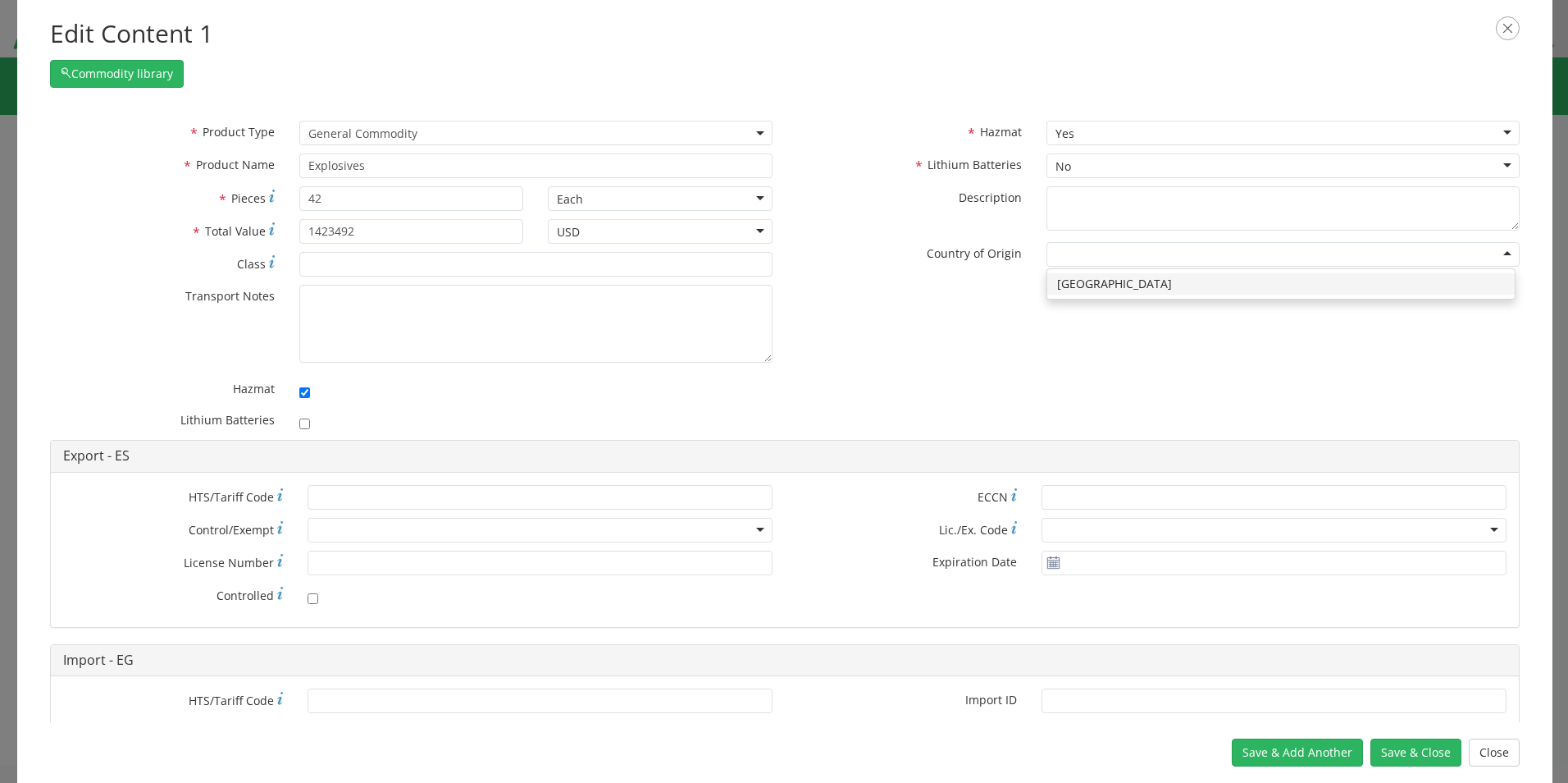
scroll to position [0, 0]
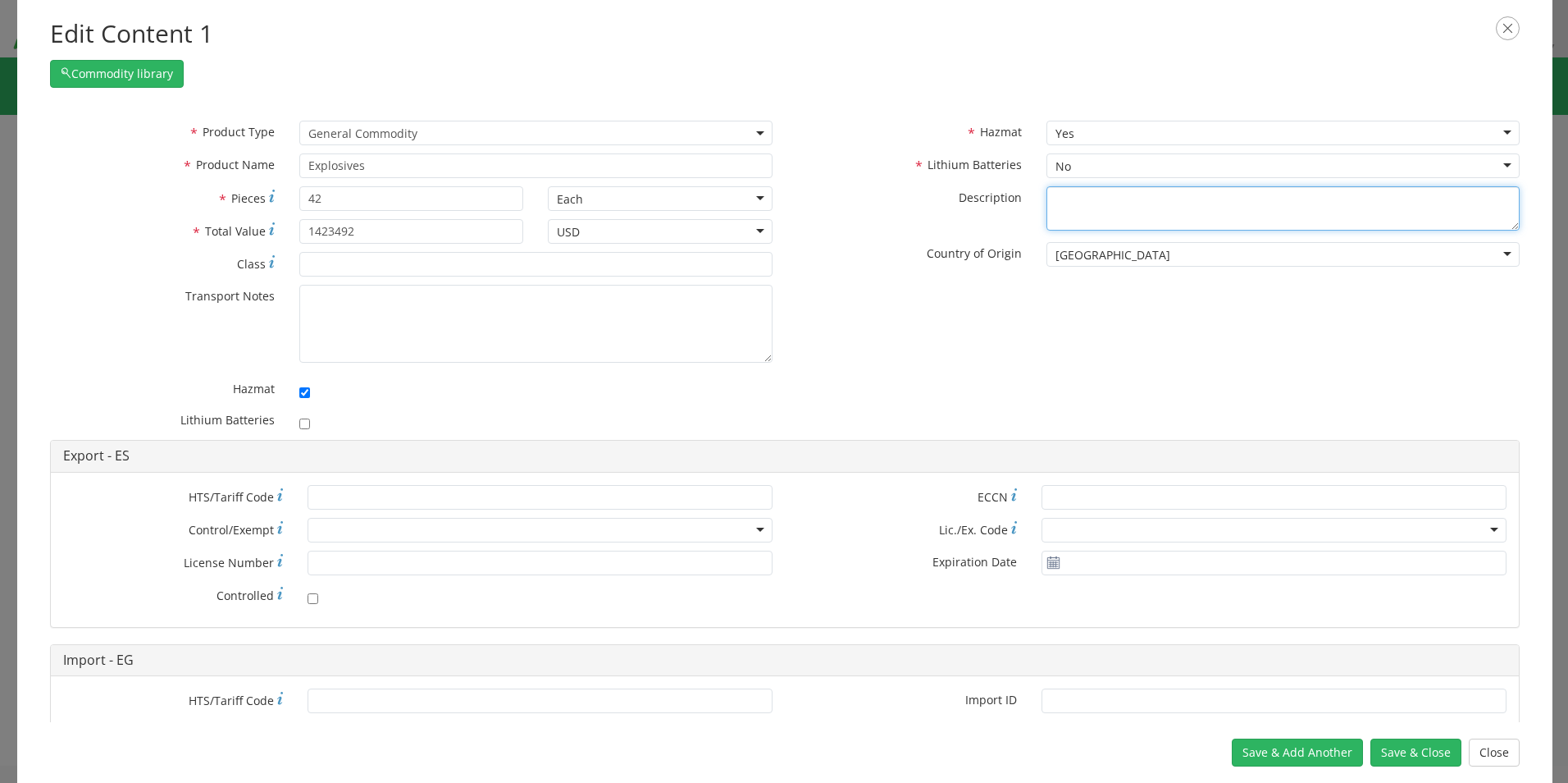
click at [1059, 202] on textarea "* Description" at bounding box center [1283, 208] width 473 height 45
click at [1049, 192] on textarea "* Description" at bounding box center [1283, 208] width 473 height 45
paste textarea "1 240x96x102 $1,423,492 14,379 1360 ECL01 Light Charge (complete of explosives,…"
drag, startPoint x: 1351, startPoint y: 204, endPoint x: 1040, endPoint y: 138, distance: 317.9
click at [1040, 138] on div "* Hazmat Yes Yes No Yes * Lithium Batteries No No No Yes * Description 1 240x96…" at bounding box center [1159, 200] width 747 height 158
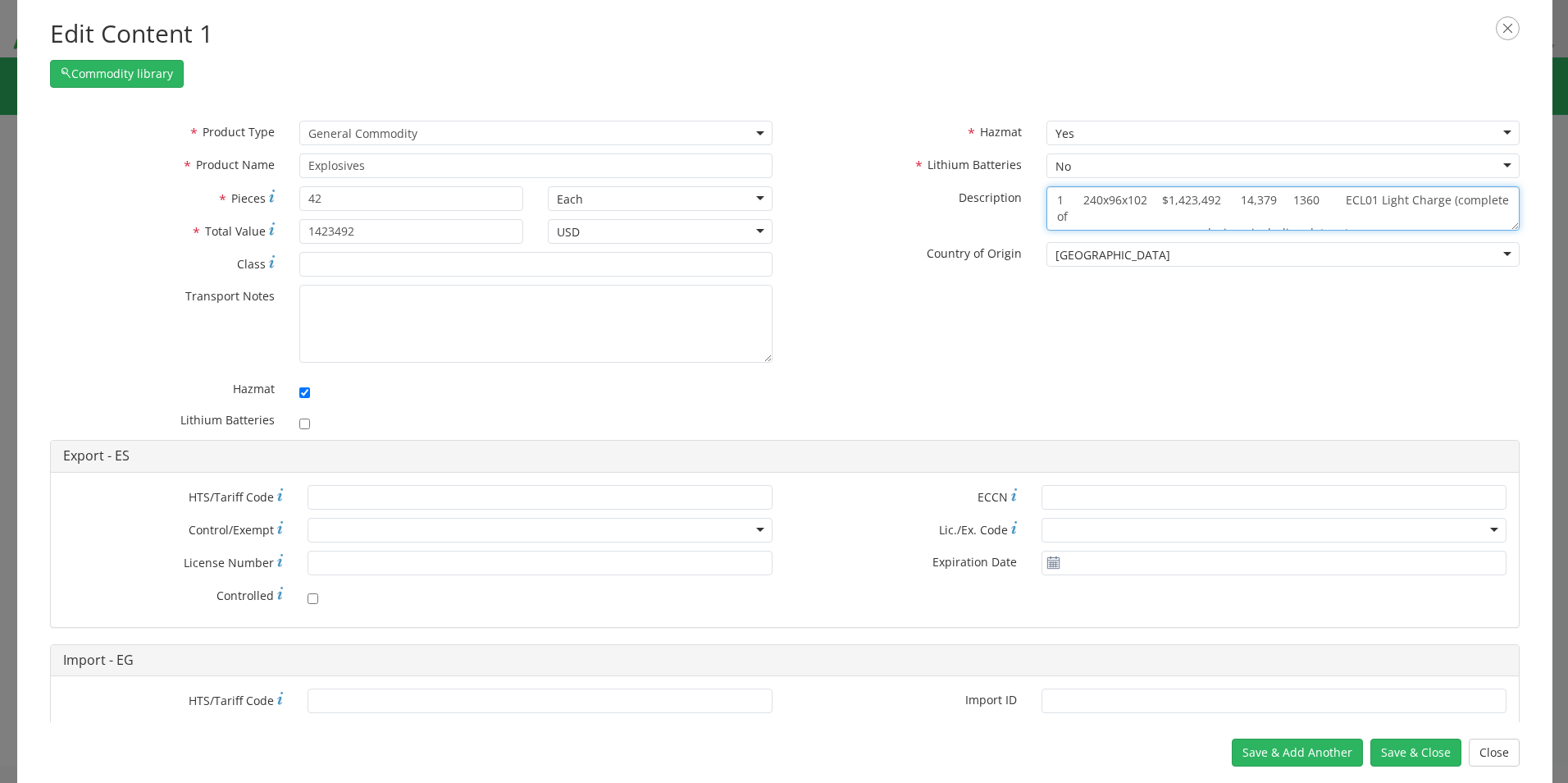
click at [1296, 214] on textarea "1 240x96x102 $1,423,492 14,379 1360 ECL01 Light Charge (complete of explosives,…" at bounding box center [1283, 208] width 473 height 45
click at [1310, 198] on textarea "1 240x96x102 $1,423,492 14,379 1360 ECL01 Light Charge (complete of explosives,…" at bounding box center [1283, 208] width 473 height 45
click at [1348, 215] on textarea "ECL01 Light Charge (complete of explosives, including detonator packed separate…" at bounding box center [1283, 208] width 473 height 45
drag, startPoint x: 1269, startPoint y: 215, endPoint x: 1335, endPoint y: 212, distance: 66.1
click at [1270, 215] on textarea "ECL01 Light Charge packed separately) UN0056 and UN0059" at bounding box center [1283, 208] width 473 height 45
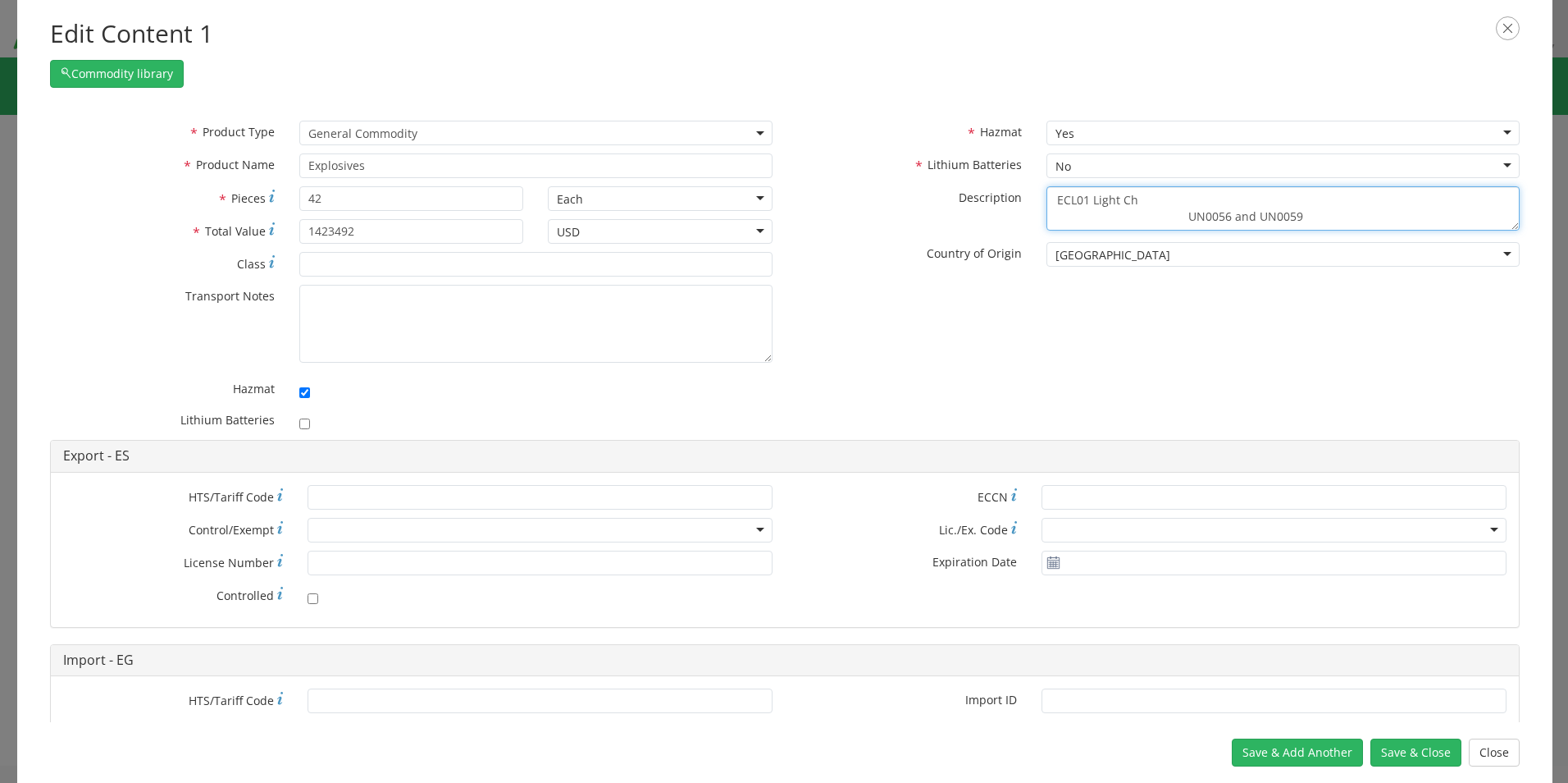
click at [1288, 216] on textarea "ECL01 Light Ch UN0056 and UN0059" at bounding box center [1283, 208] width 473 height 45
drag, startPoint x: 1280, startPoint y: 215, endPoint x: 1144, endPoint y: 209, distance: 136.1
click at [1144, 209] on textarea "ECL01 Light Ch UN0056 and UN0059" at bounding box center [1283, 208] width 473 height 45
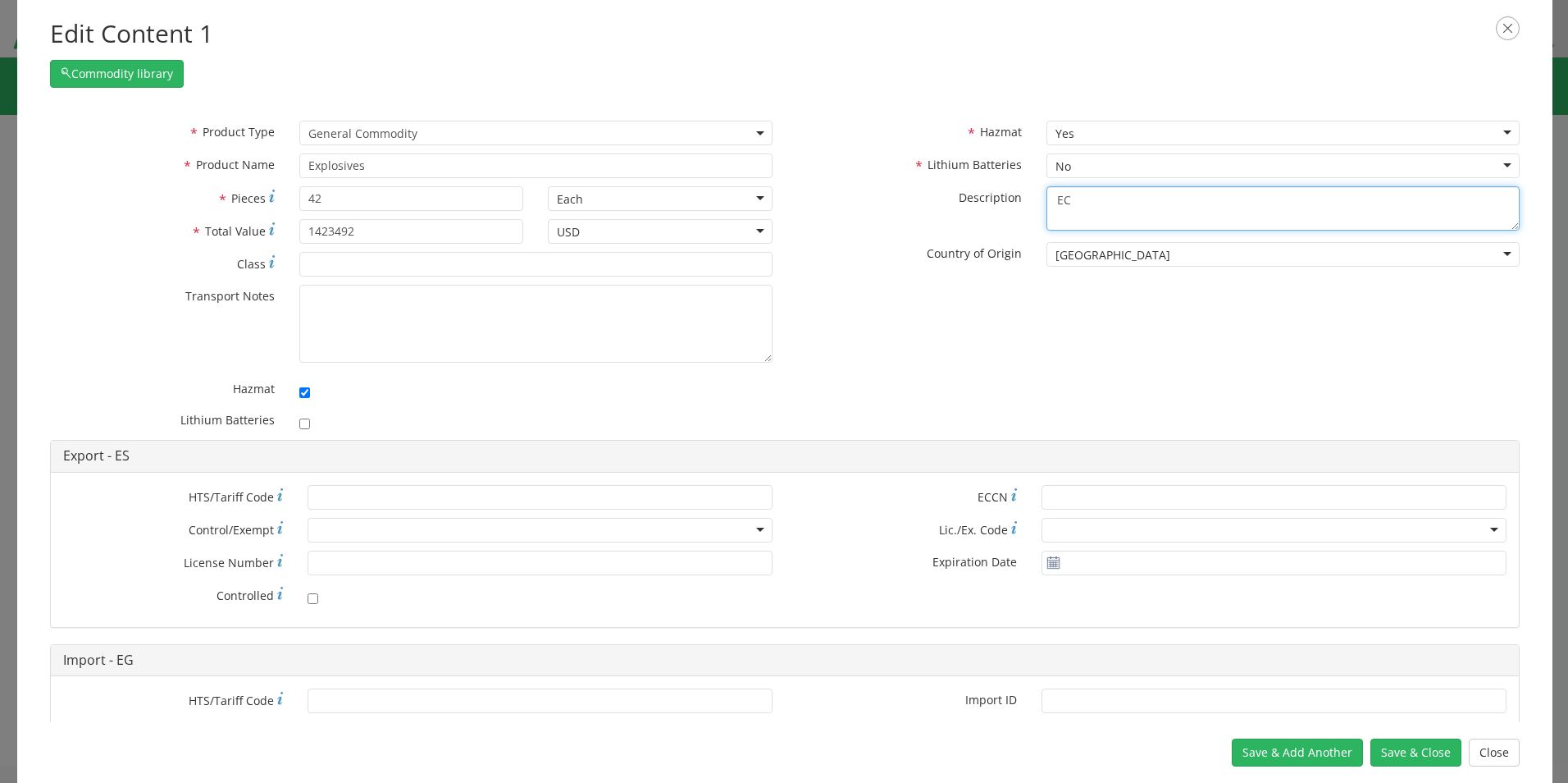
type textarea "E"
type textarea "ECL01 Light Charge and ECH01 Heavy Charge Explosives"
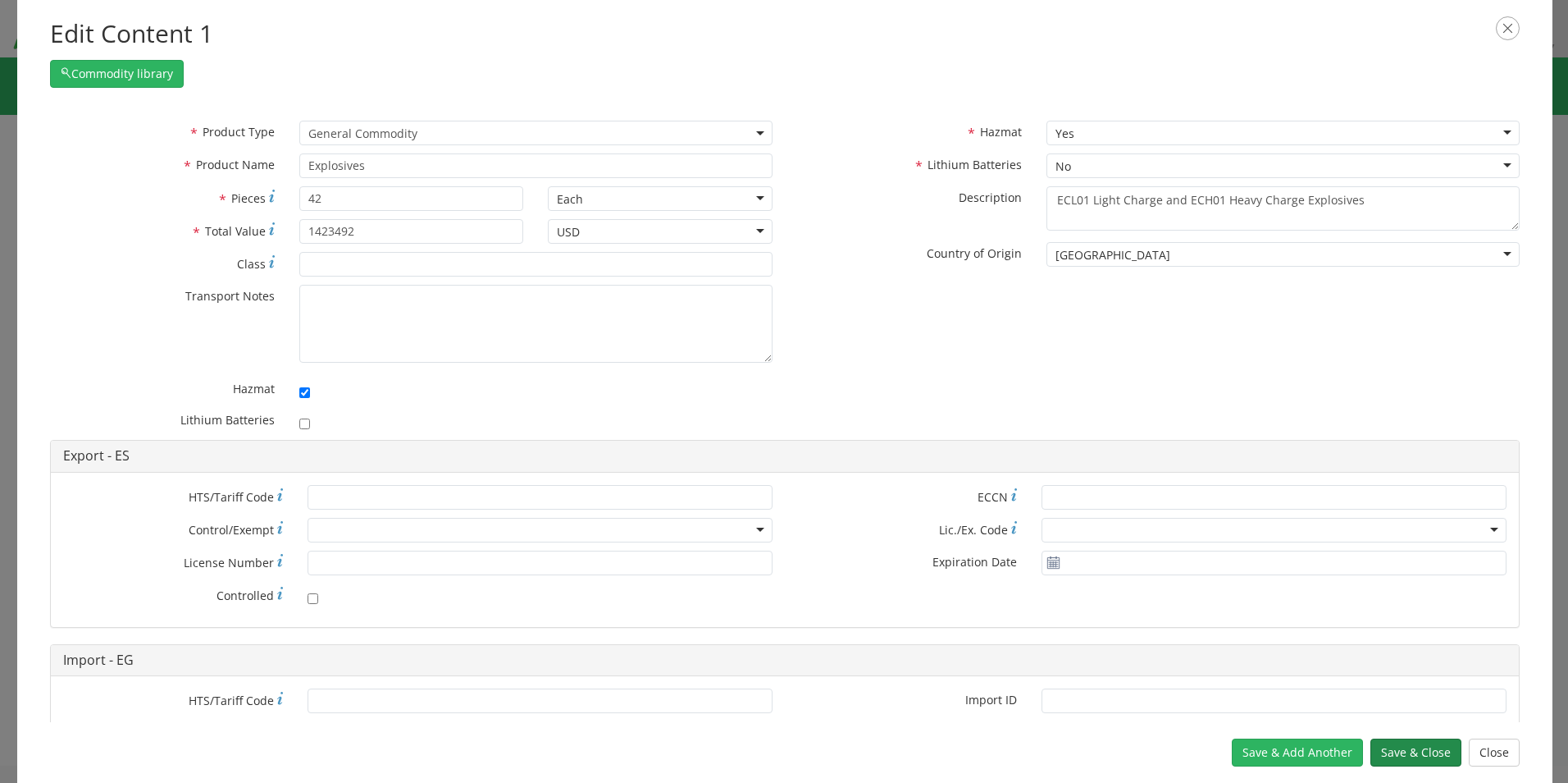
click at [1408, 753] on button "Save & Close" at bounding box center [1415, 752] width 91 height 28
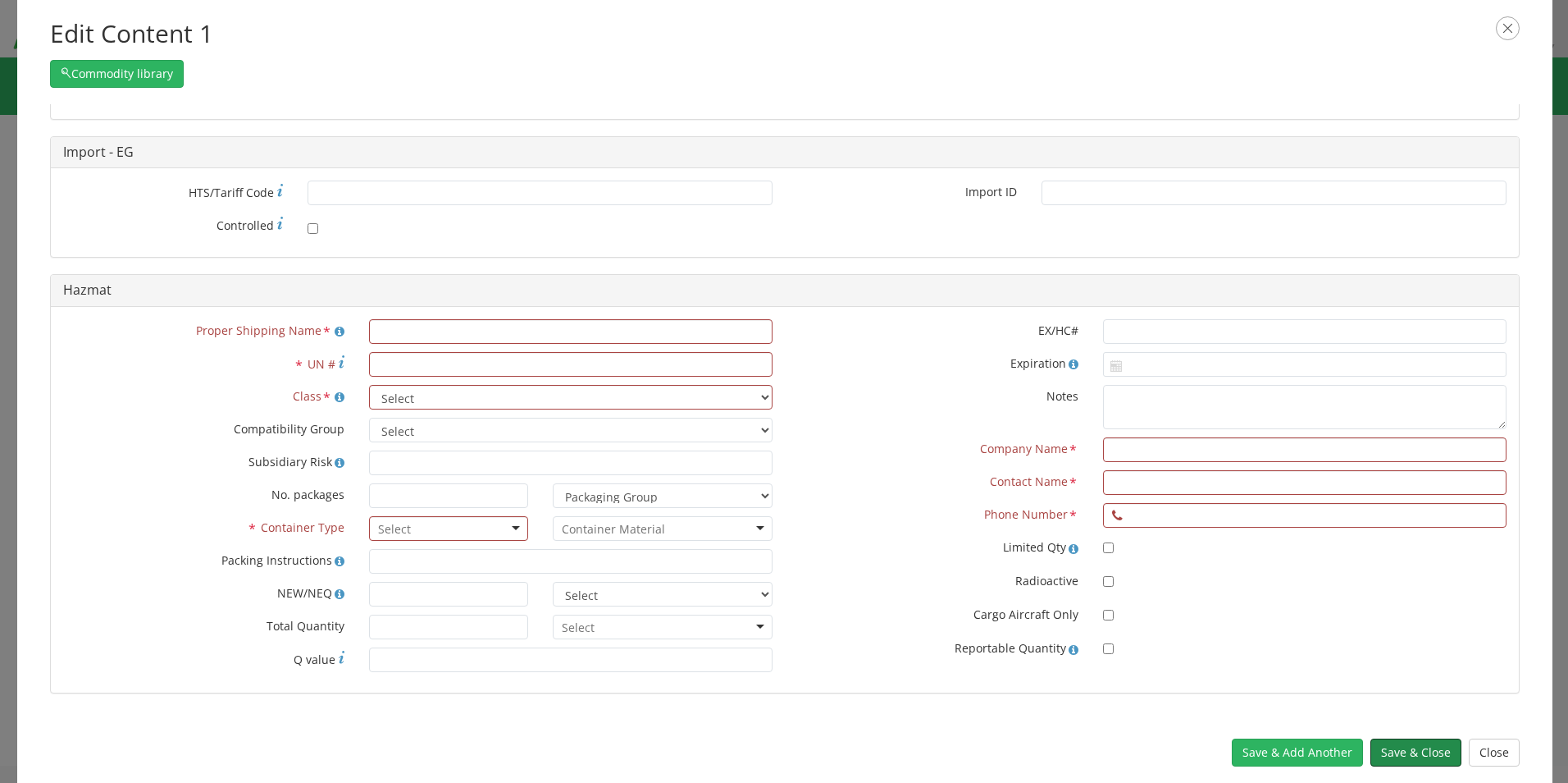
scroll to position [512, 0]
click at [495, 322] on input "text" at bounding box center [570, 327] width 403 height 25
click at [334, 326] on icon at bounding box center [340, 328] width 10 height 12
click at [447, 328] on input "text" at bounding box center [570, 327] width 403 height 25
type input "Explosives"
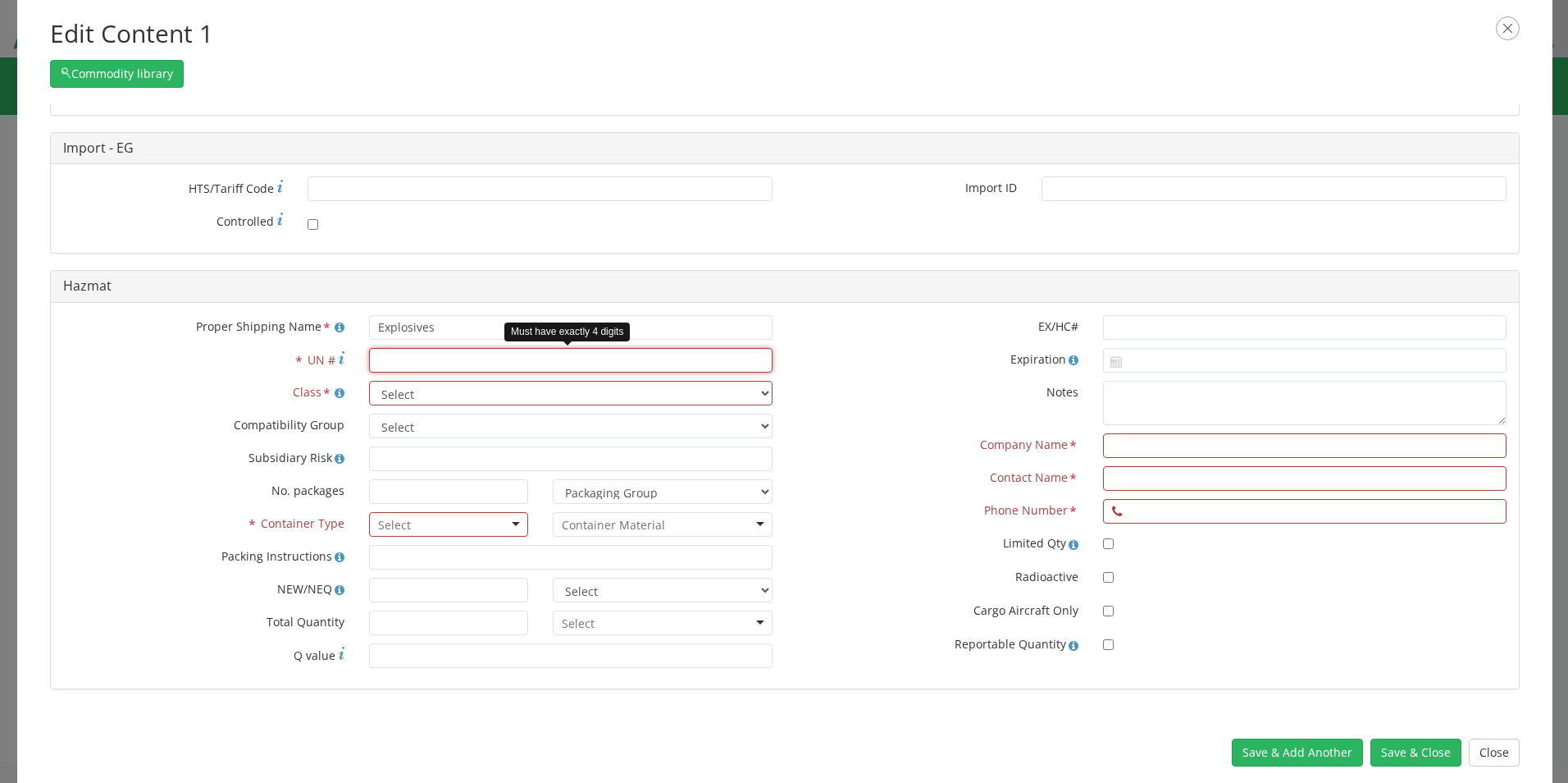
click at [396, 363] on input "* UN #" at bounding box center [570, 360] width 403 height 25
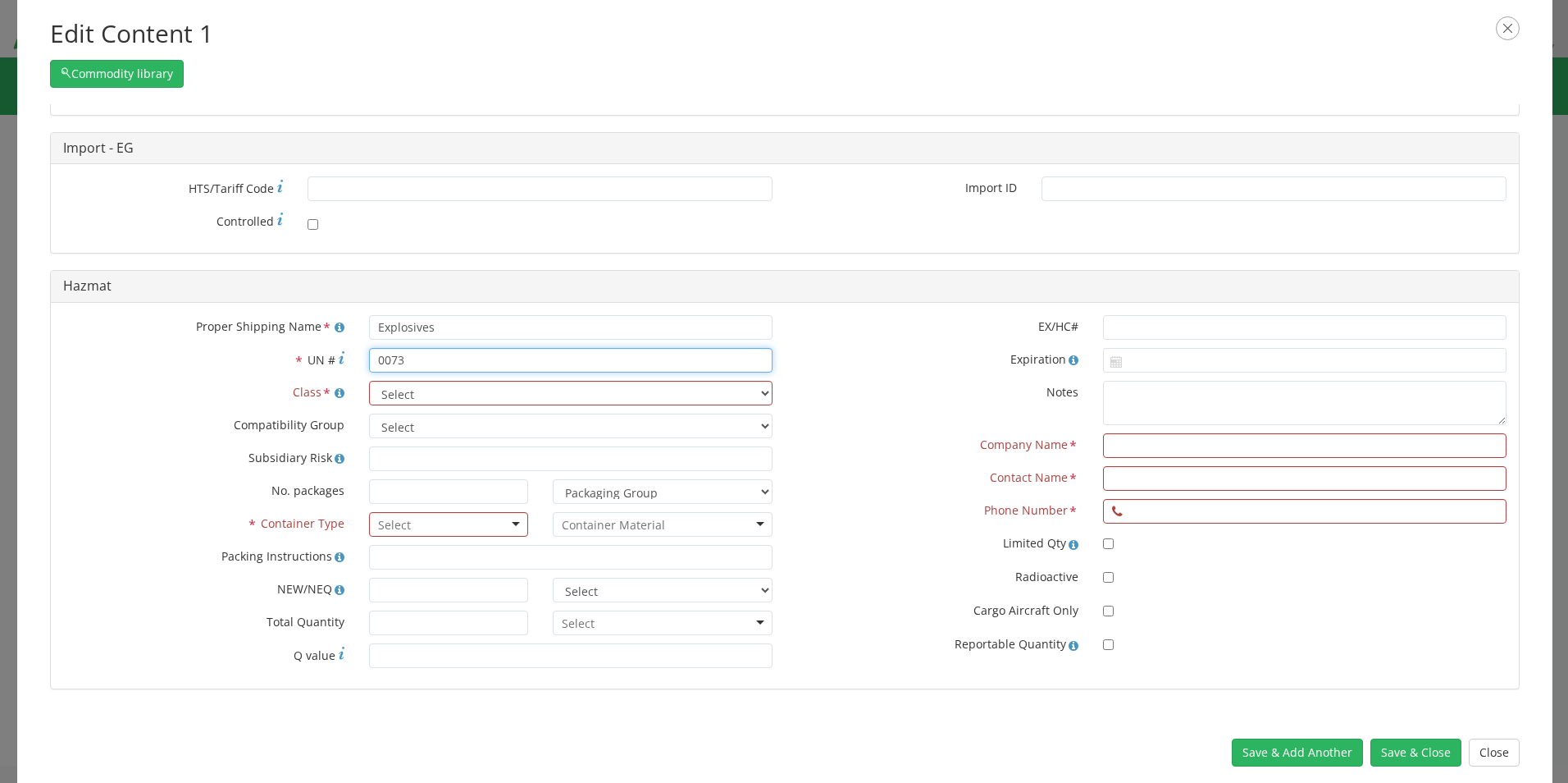
type input "0073"
click at [760, 392] on select "Select 1 Explosive 1.1 Explosive 1.2 Explosive 1.3 Explosive 1.4 Explosive 1.5 …" at bounding box center [570, 392] width 403 height 25
select select "1 Explosive"
click at [369, 380] on select "Select 1 Explosive 1.1 Explosive 1.2 Explosive 1.3 Explosive 1.4 Explosive 1.5 …" at bounding box center [570, 392] width 403 height 25
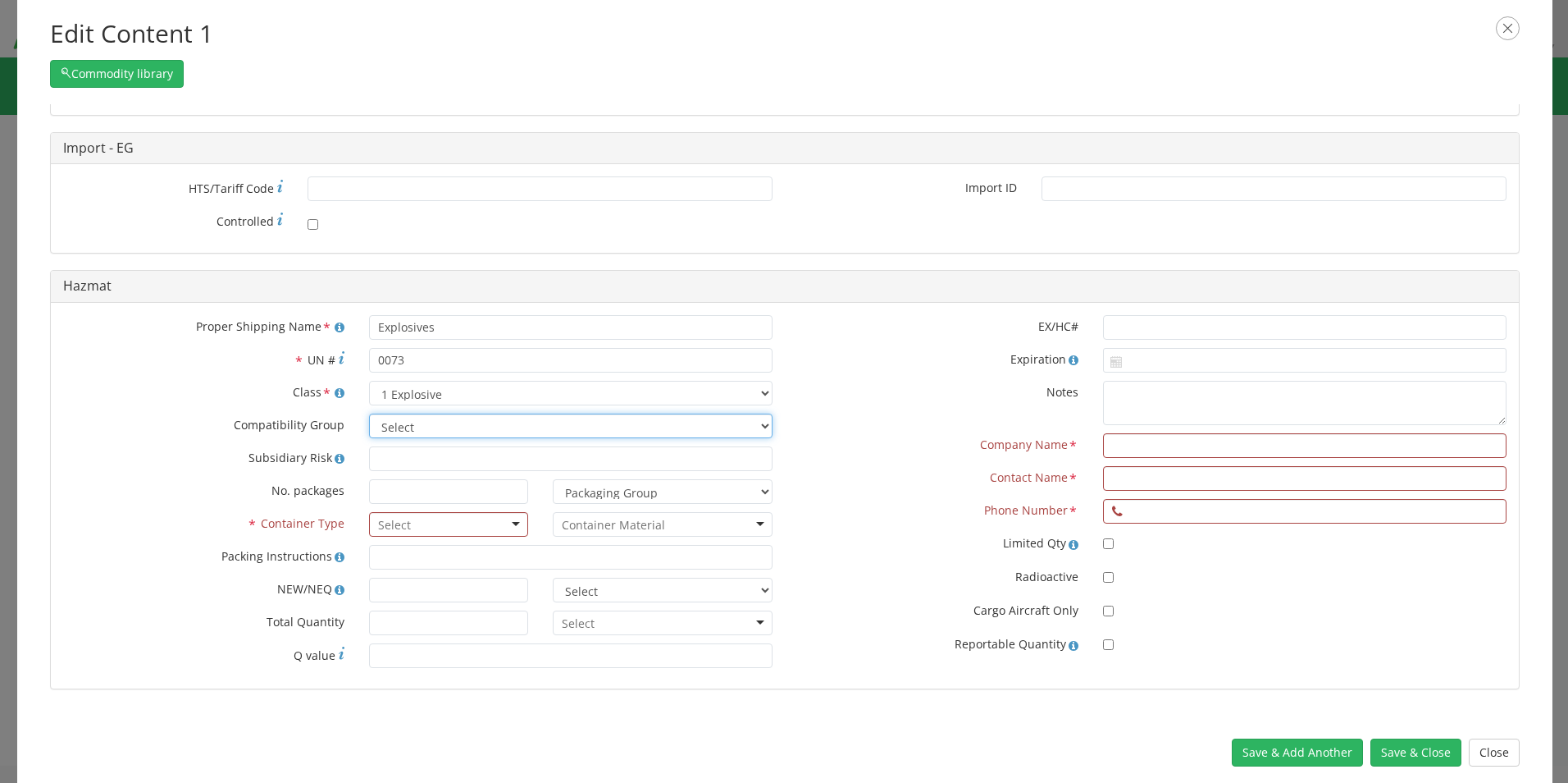
click at [759, 424] on select "Select A B C D E F G H J K L N S" at bounding box center [570, 425] width 403 height 25
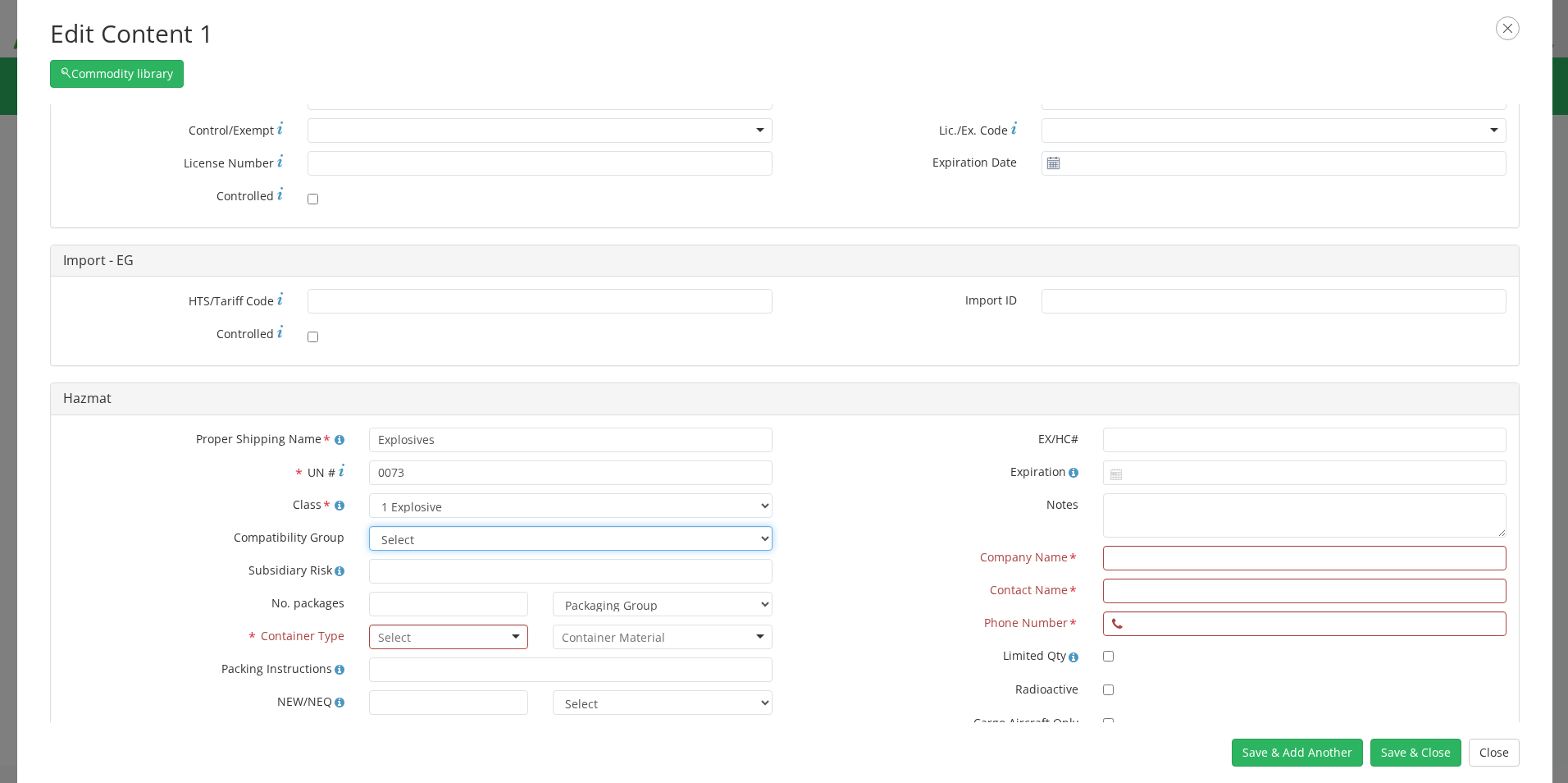
scroll to position [430, 0]
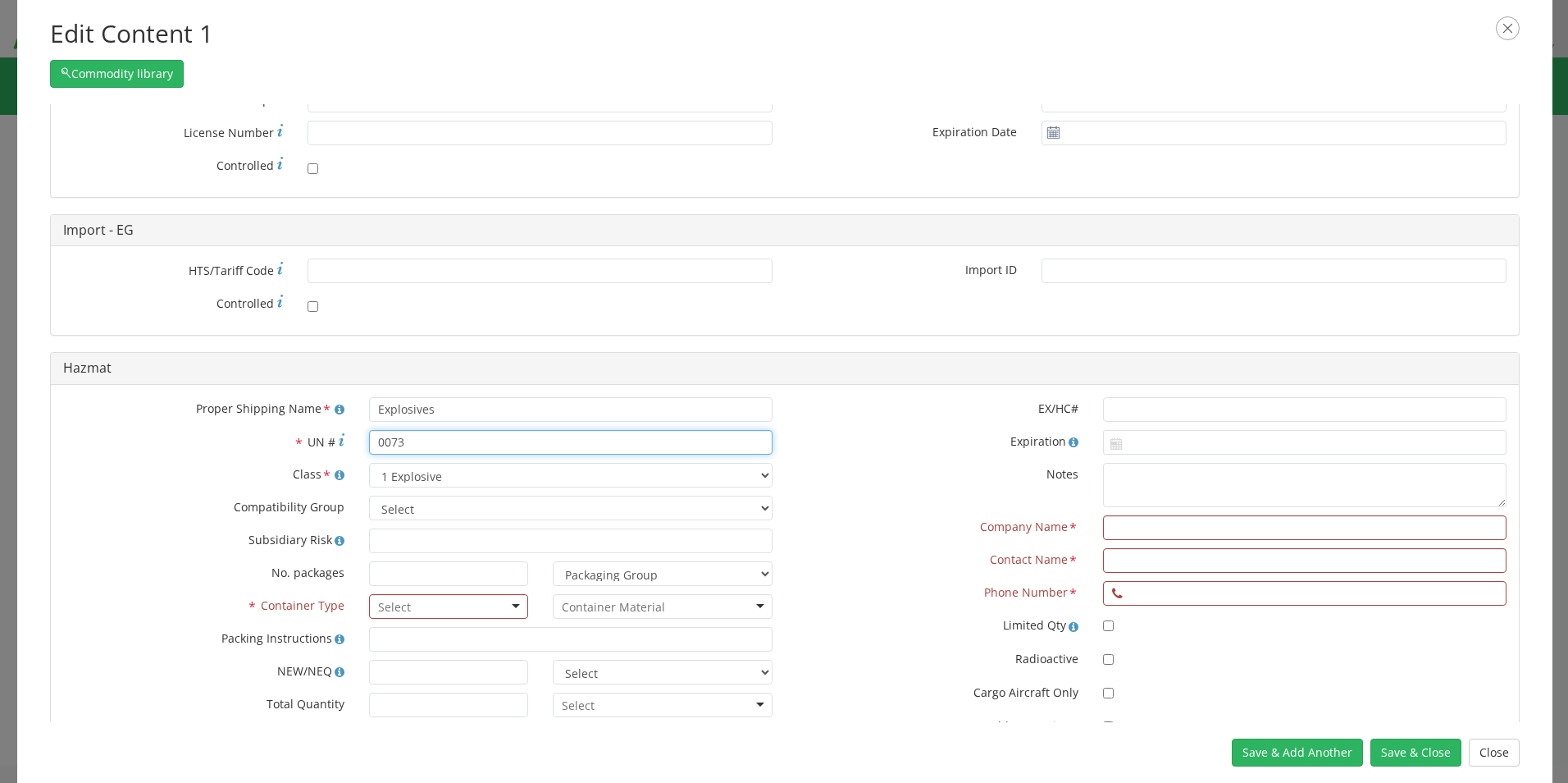
click at [622, 442] on input "0073" at bounding box center [570, 442] width 403 height 25
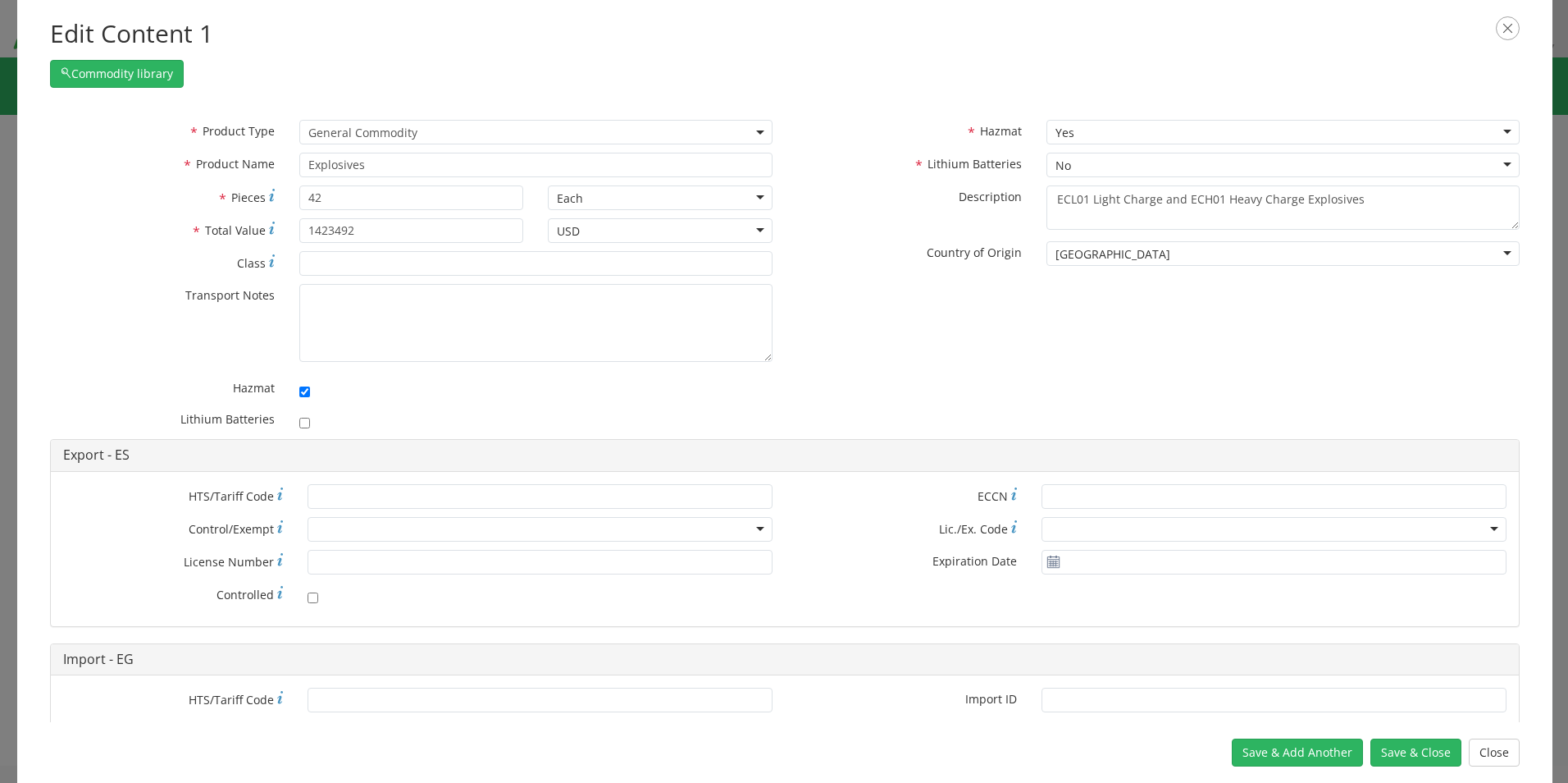
scroll to position [0, 0]
click at [330, 198] on input "42" at bounding box center [412, 198] width 225 height 25
type input "4"
type input "20"
click at [1357, 203] on textarea "ECL01 Light Charge and ECH01 Heavy Charge Explosives" at bounding box center [1283, 208] width 473 height 45
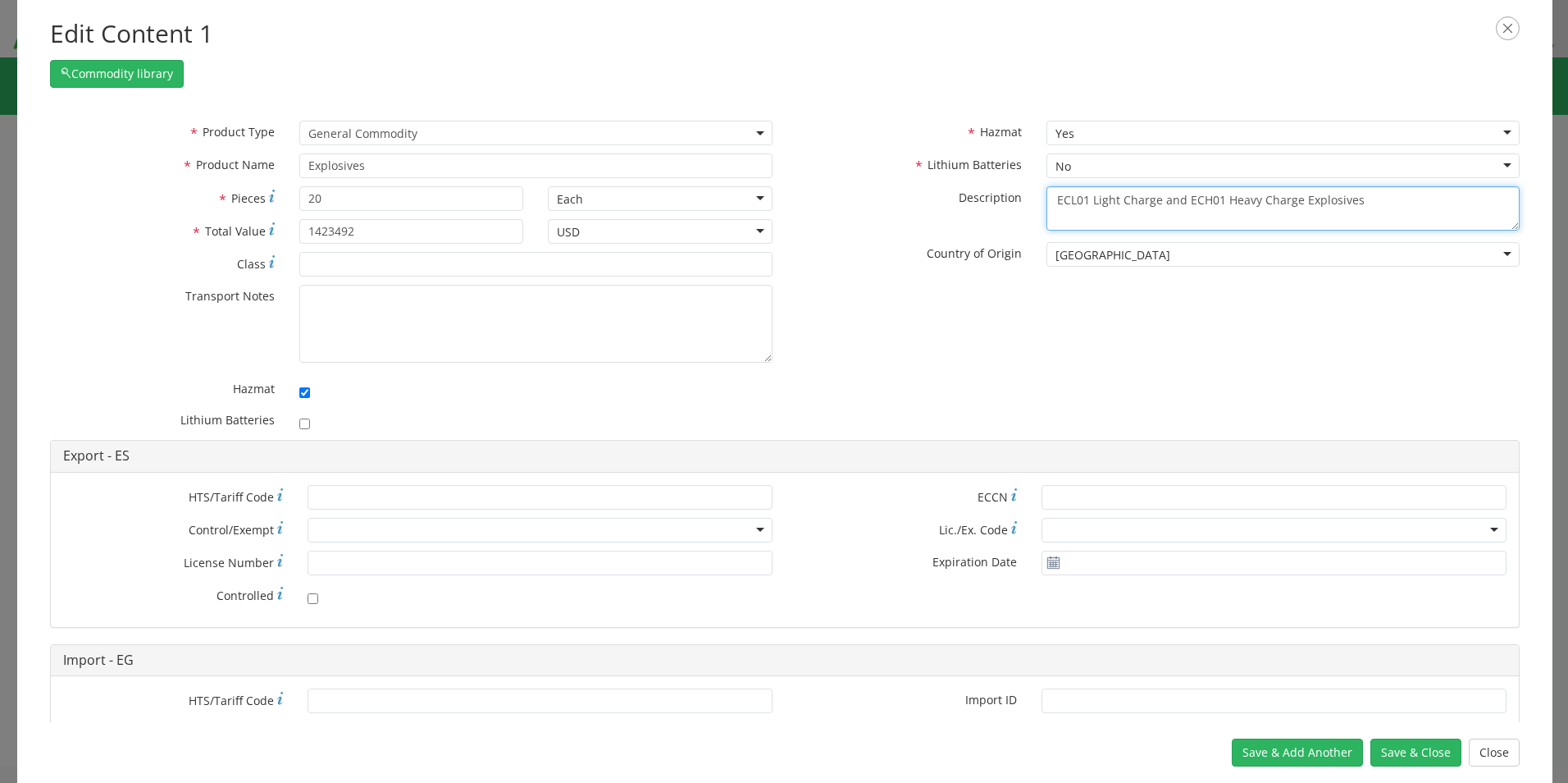
click at [1292, 200] on textarea "ECL01 Light Charge and ECH01 Heavy Charge Explosives" at bounding box center [1283, 208] width 473 height 45
type textarea "ECL01 Light Charge Explosives"
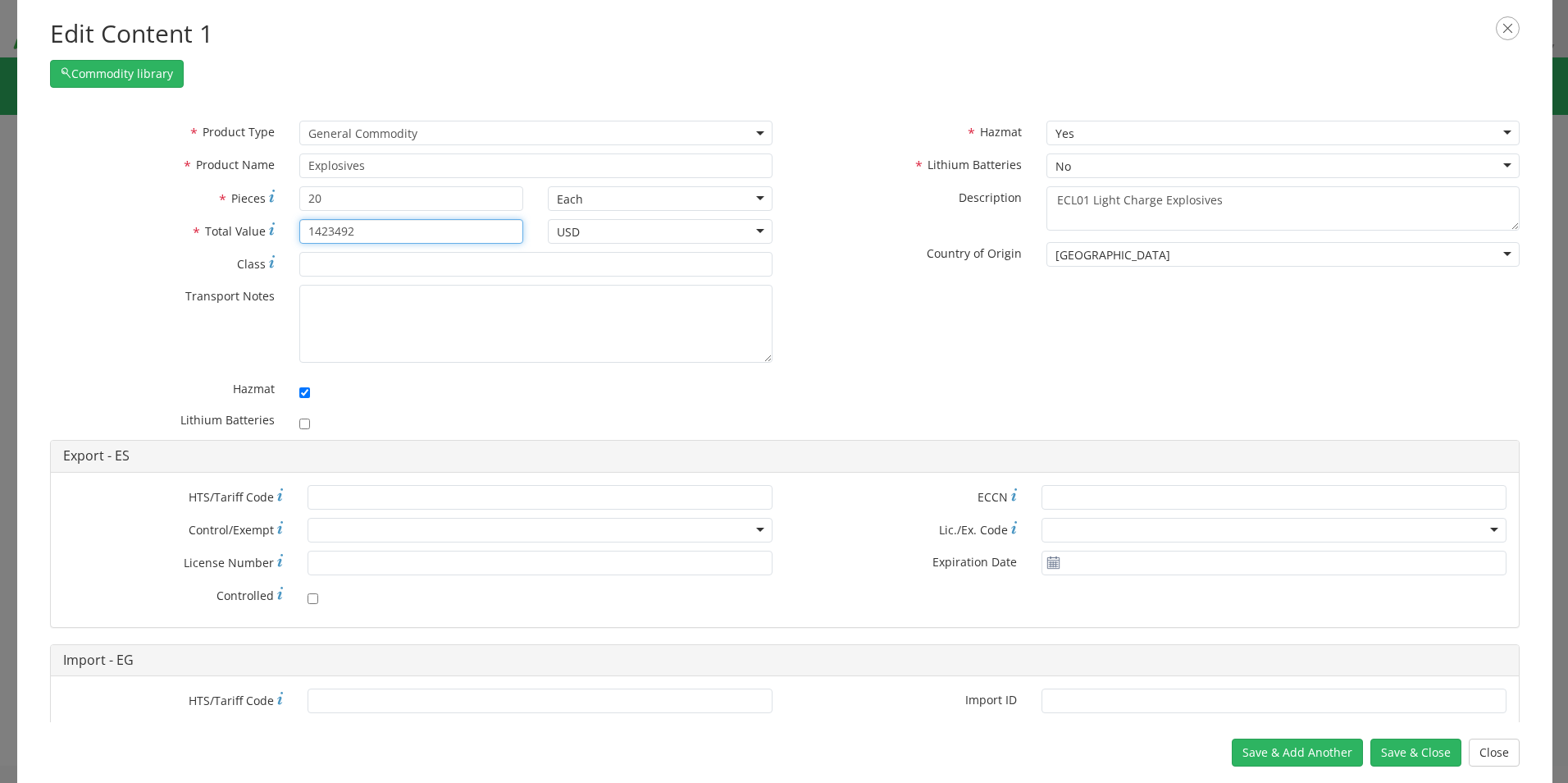
click at [383, 231] on input "1423492" at bounding box center [412, 231] width 225 height 25
type input "1"
type input "540056"
click at [865, 334] on div "* Product Type Documents General Commodity General Commodity * Product Name Exp…" at bounding box center [784, 280] width 1494 height 319
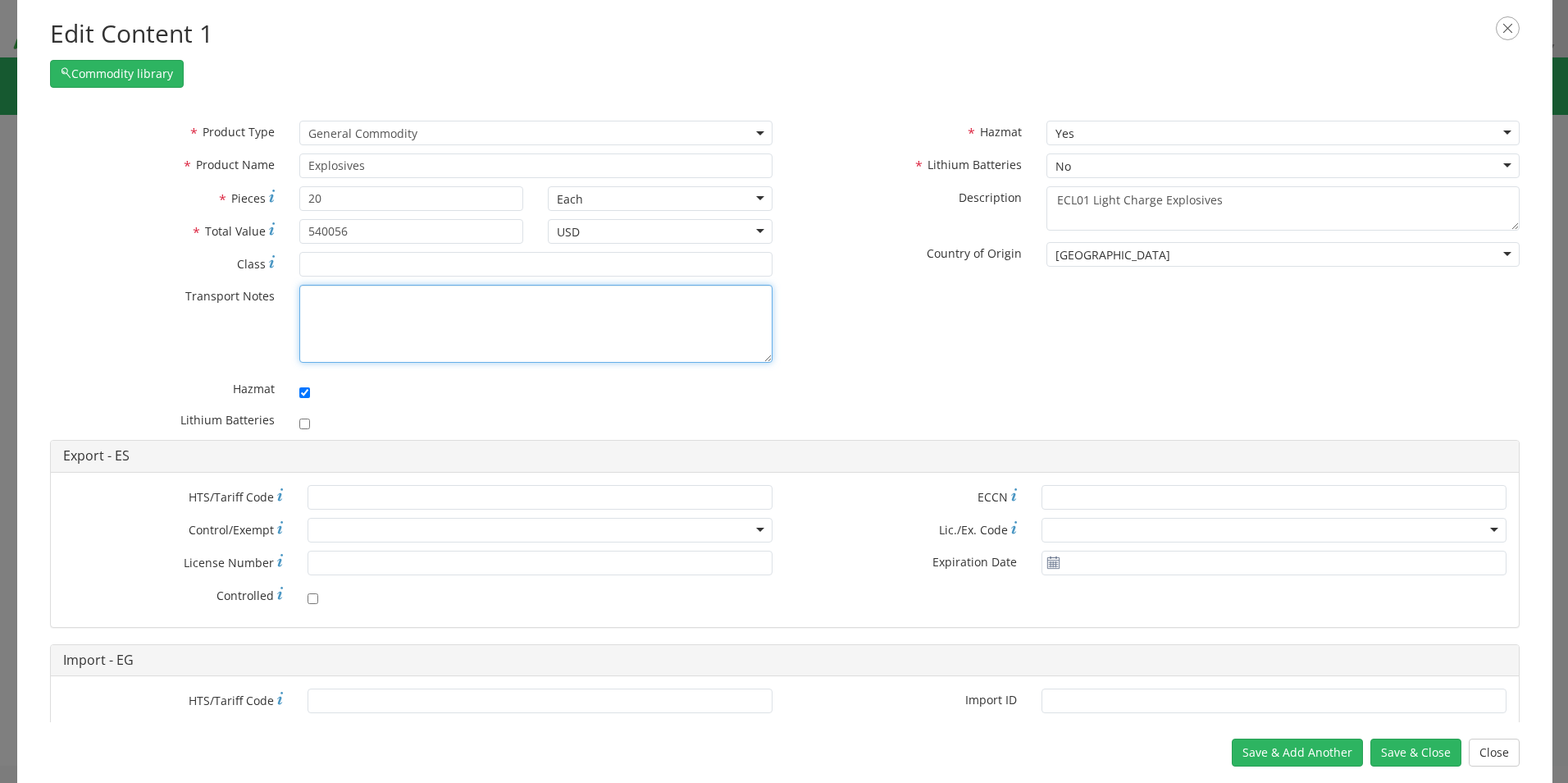
click at [349, 296] on textarea "* Transport Notes" at bounding box center [536, 324] width 473 height 78
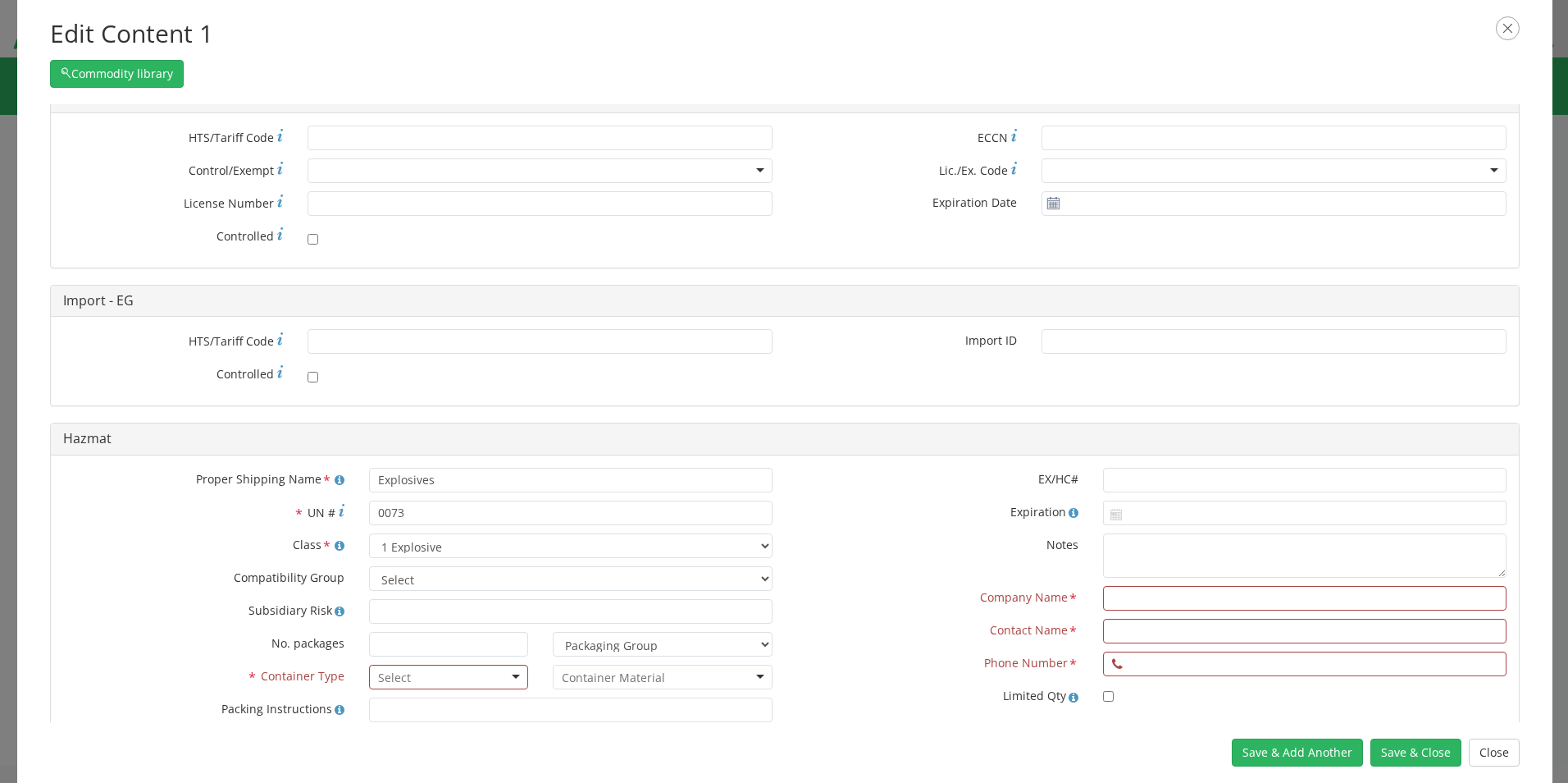
scroll to position [410, 0]
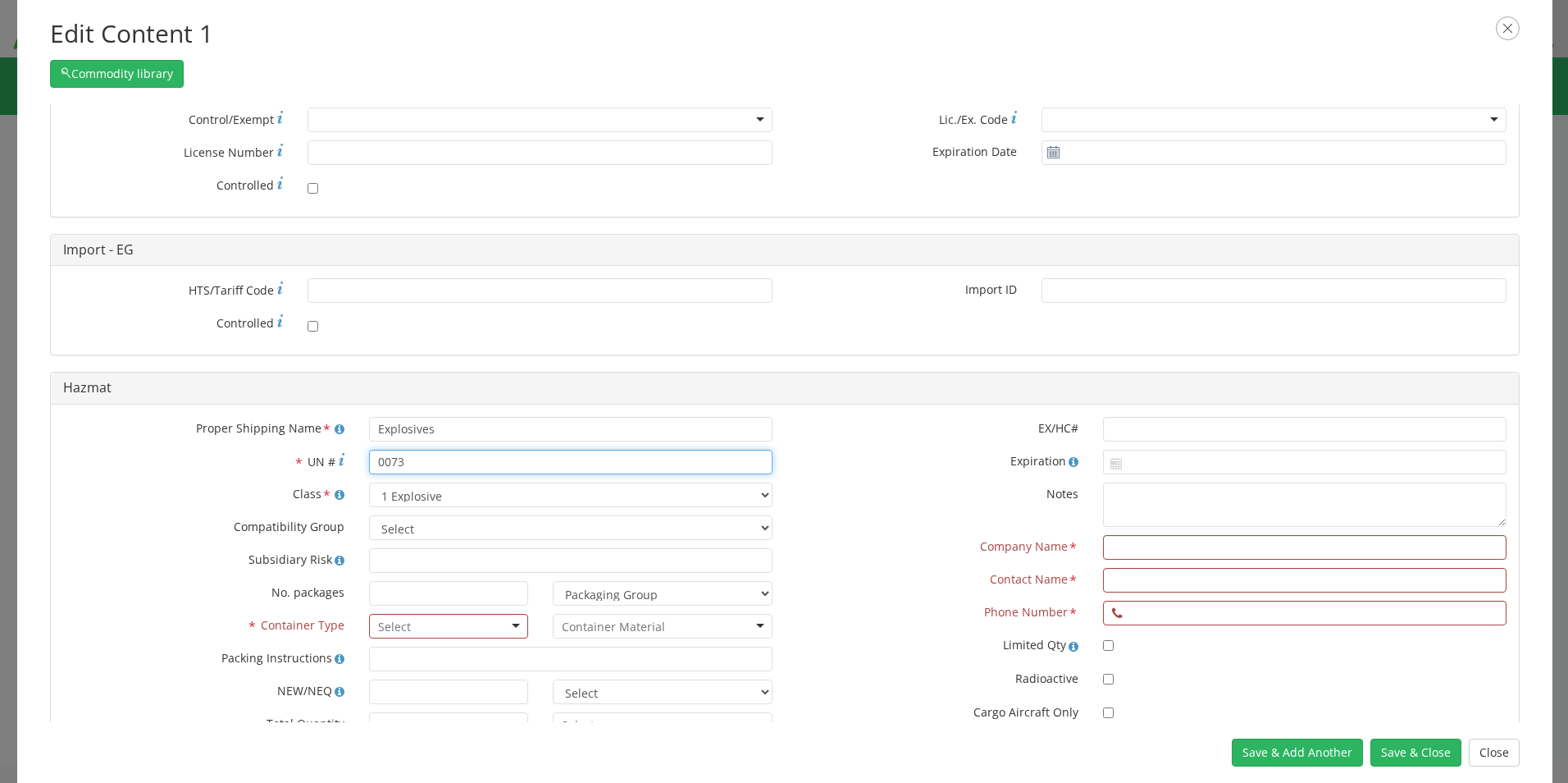
click at [422, 462] on input "0073" at bounding box center [570, 461] width 403 height 25
type input "0056"
click at [876, 532] on div "EX/HC# Expiration Notes Company Name * Contact Name * Phone Number * Limited Qt…" at bounding box center [1152, 593] width 734 height 352
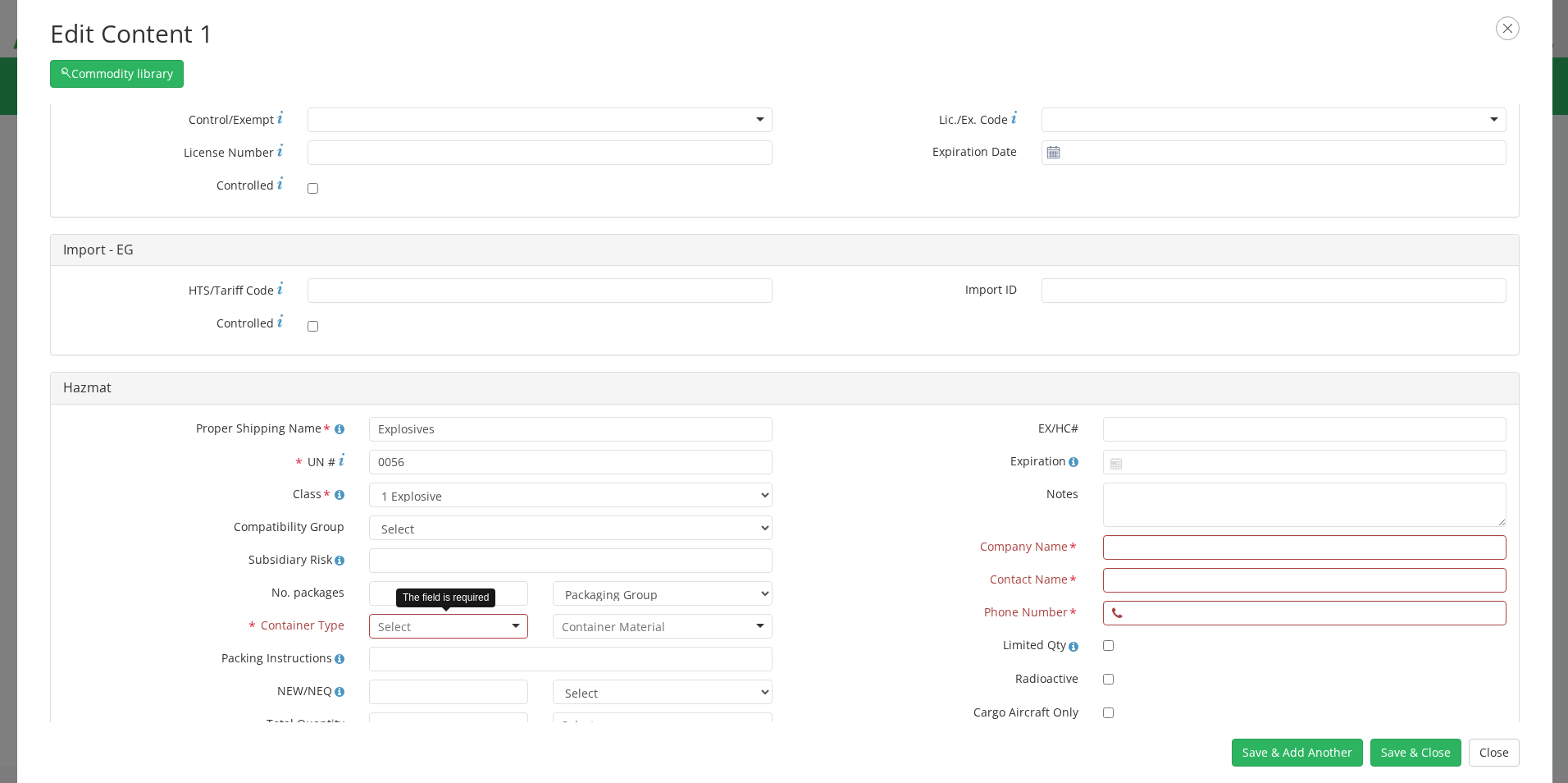
click at [517, 628] on div at bounding box center [448, 626] width 159 height 25
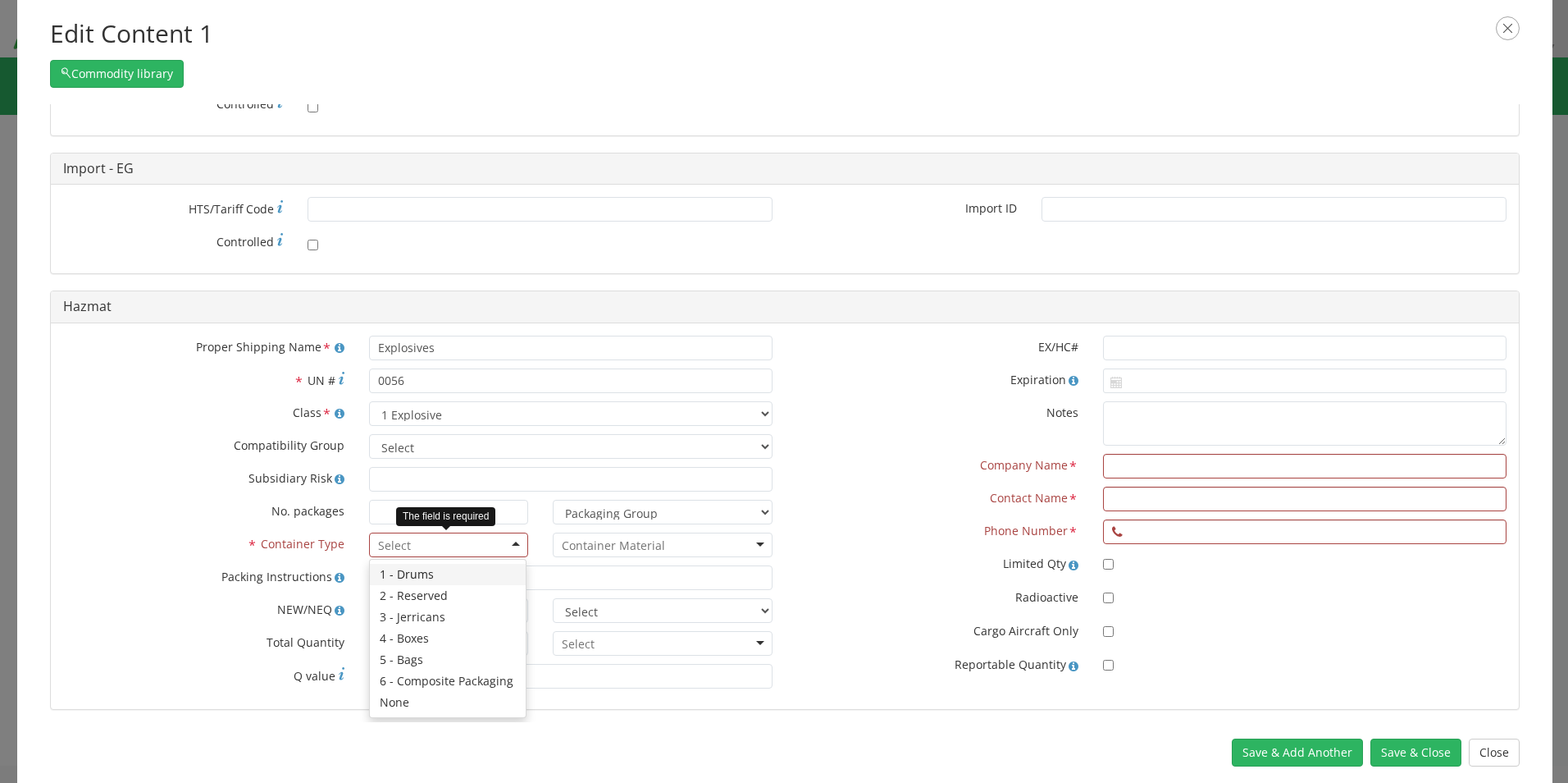
scroll to position [493, 0]
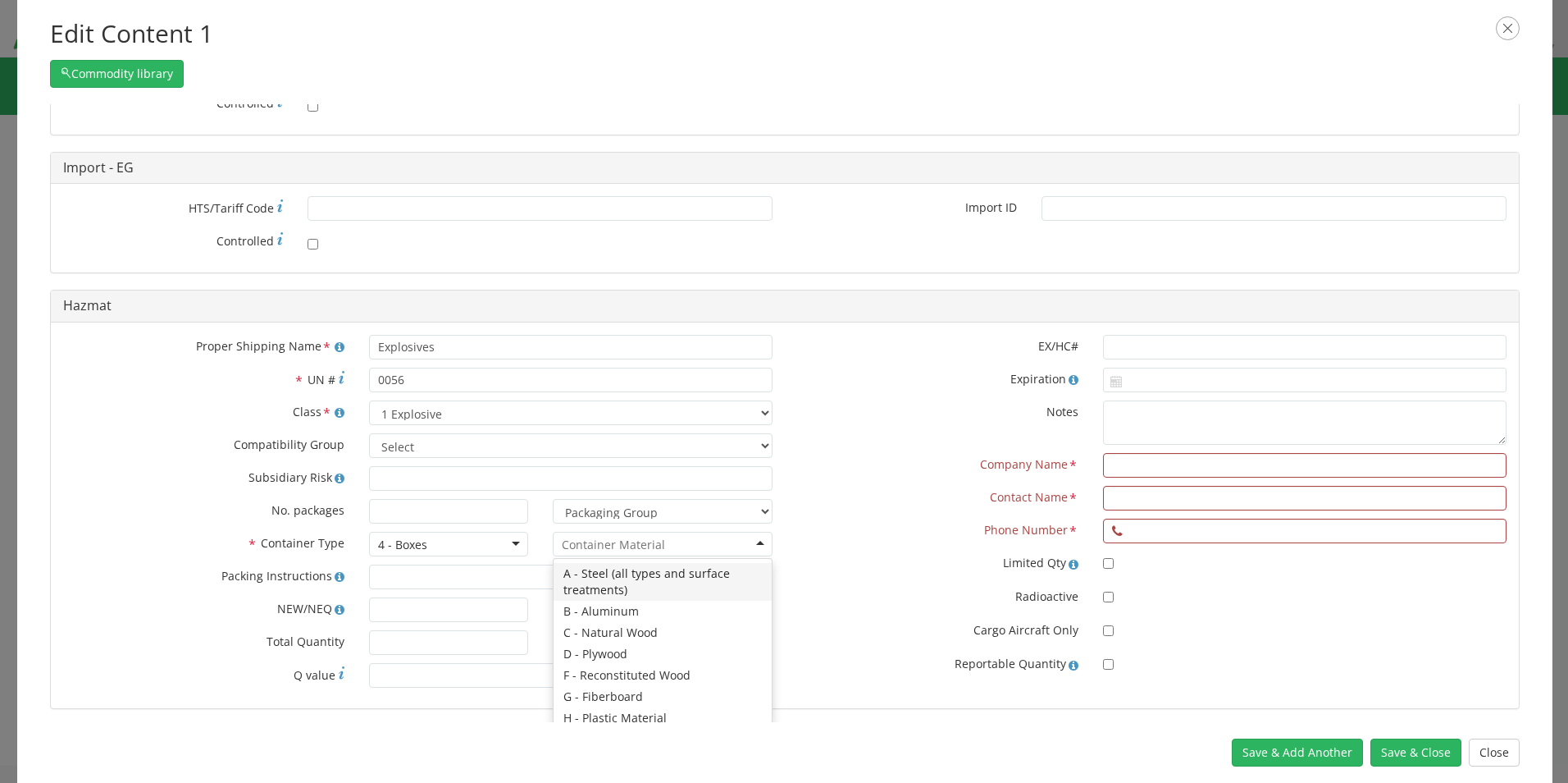
click at [760, 546] on div at bounding box center [662, 544] width 220 height 25
click at [1107, 467] on input "text" at bounding box center [1304, 465] width 403 height 25
paste input "FÁBRICA DE MUNICIONES DE [GEOGRAPHIC_DATA]"
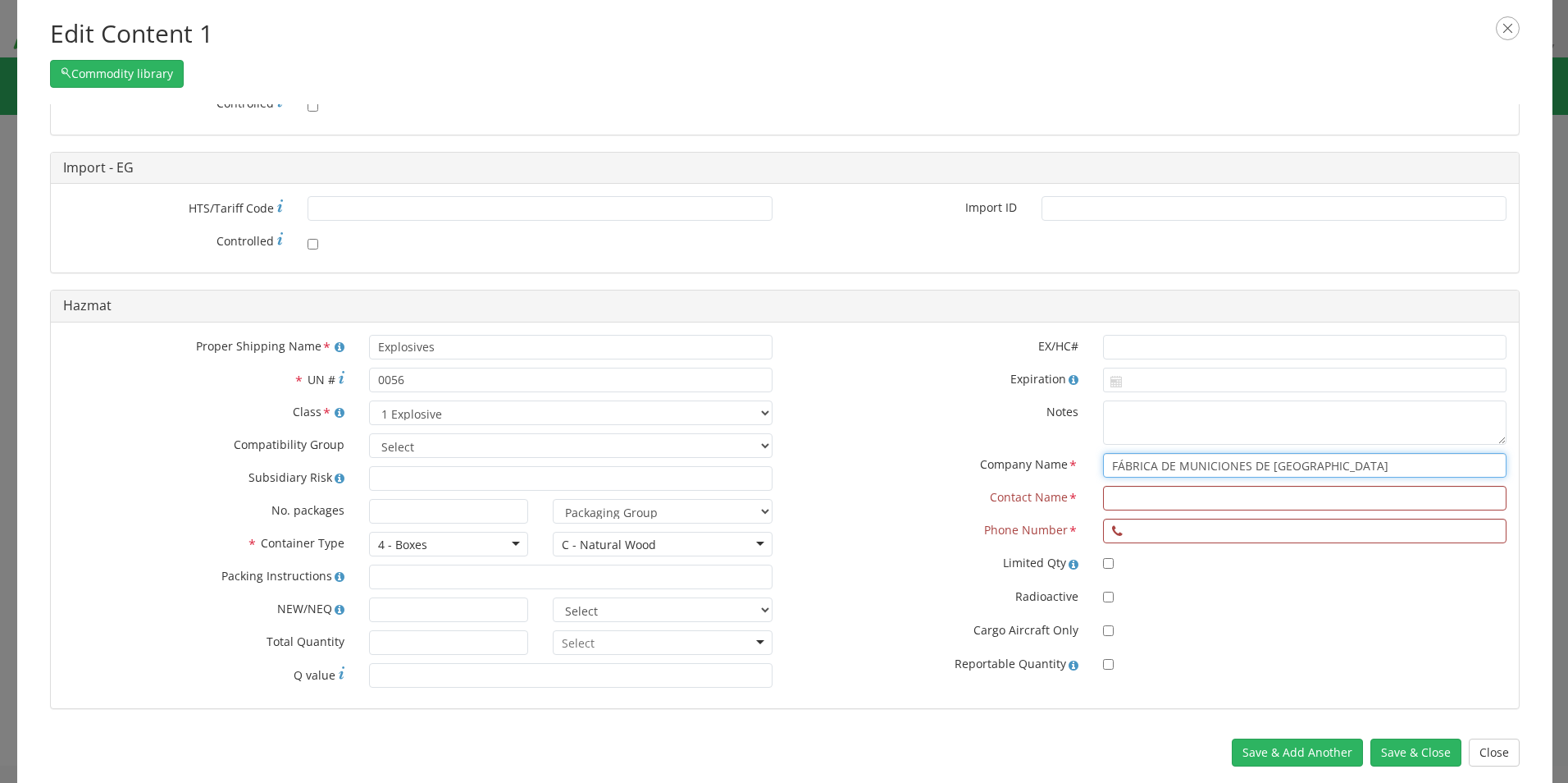
type input "FÁBRICA DE MUNICIONES DE [GEOGRAPHIC_DATA]"
click at [1114, 500] on input "text" at bounding box center [1304, 498] width 403 height 25
paste input "[PERSON_NAME]"
type input "[PERSON_NAME]"
click at [1135, 532] on input "text" at bounding box center [1304, 531] width 403 height 25
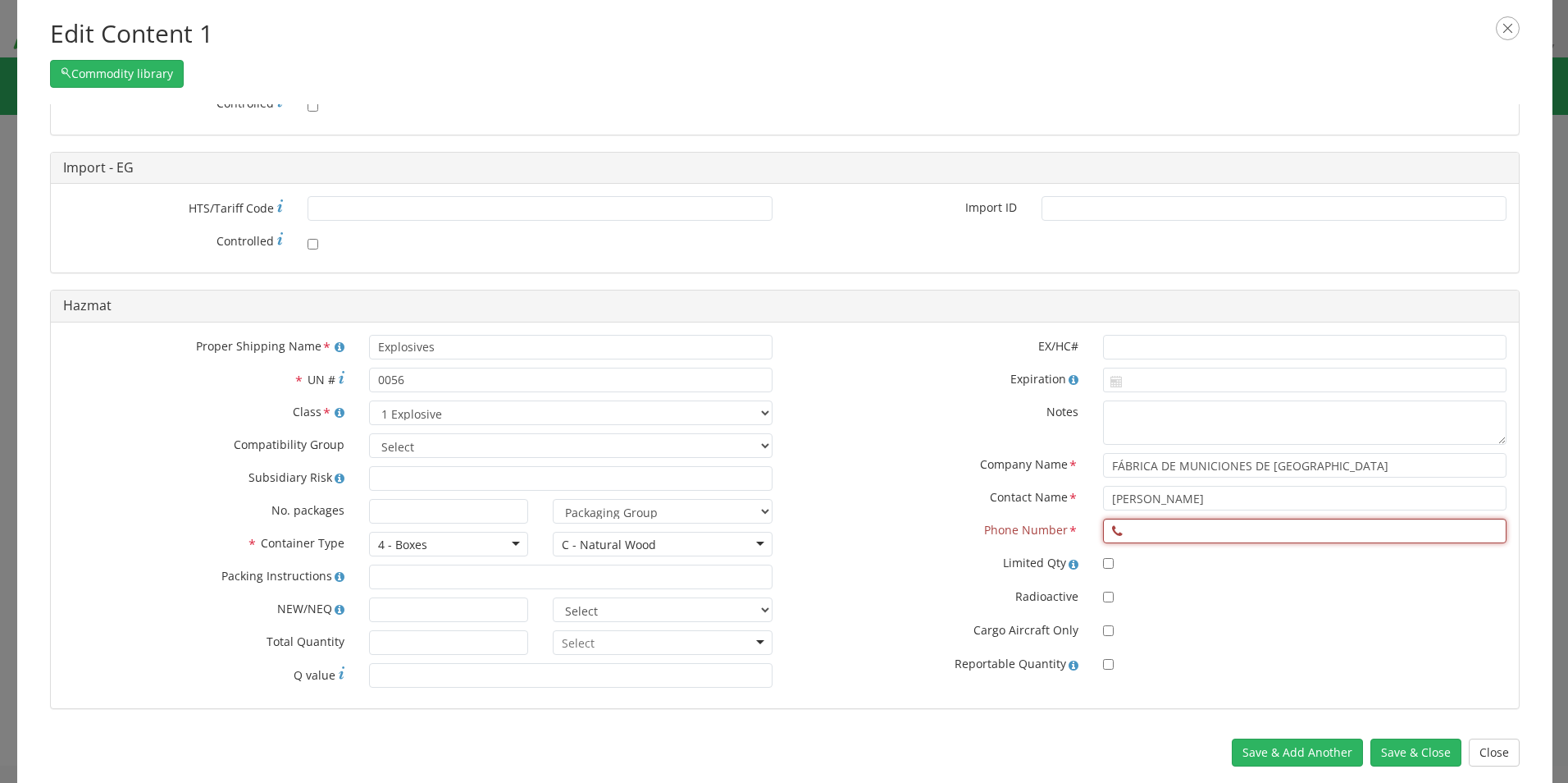
paste input "[PHONE_NUMBER]"
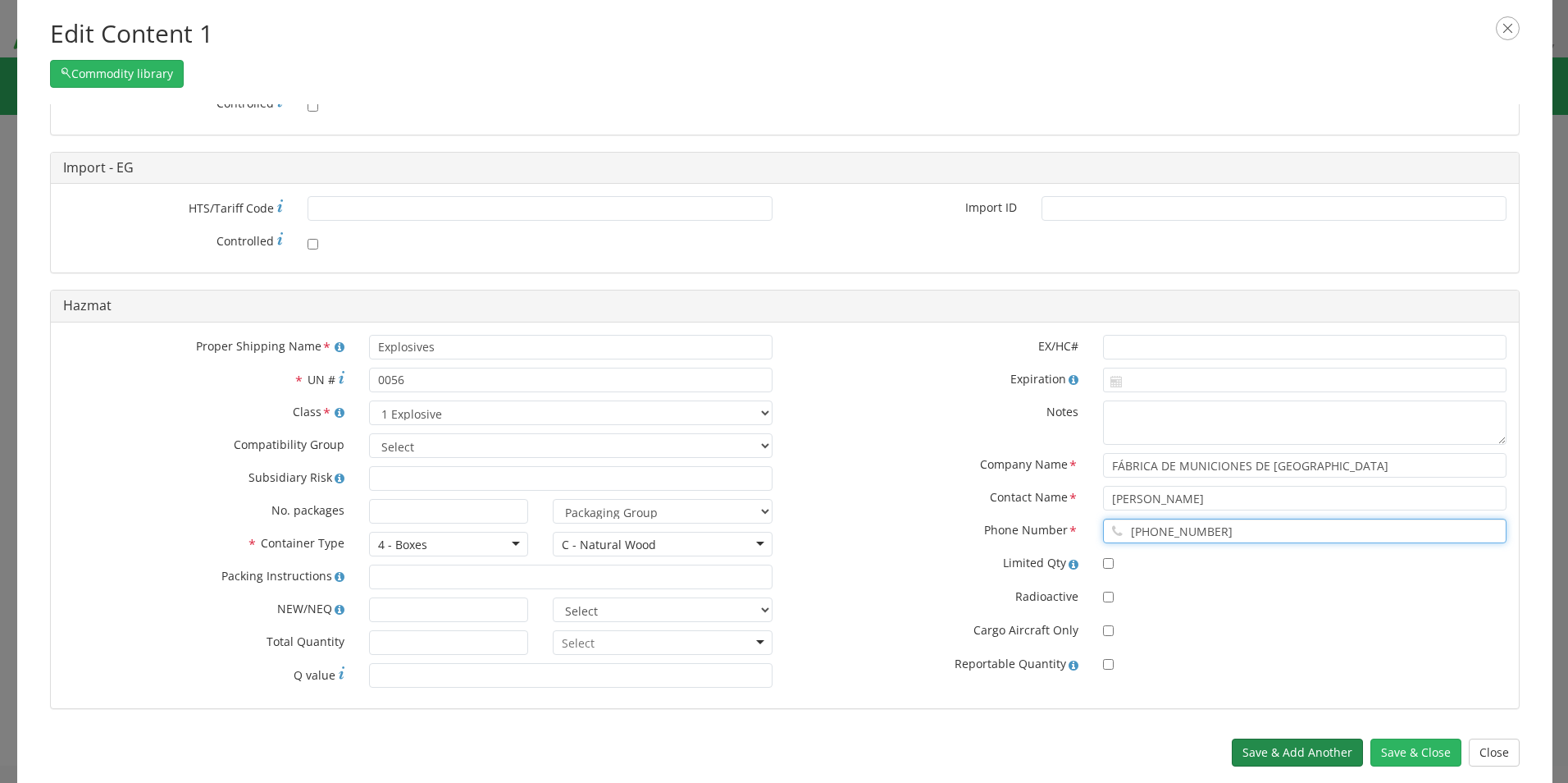
type input "[PHONE_NUMBER]"
click at [1299, 752] on button "Save & Add Another" at bounding box center [1297, 752] width 132 height 28
select select
checkbox input "false"
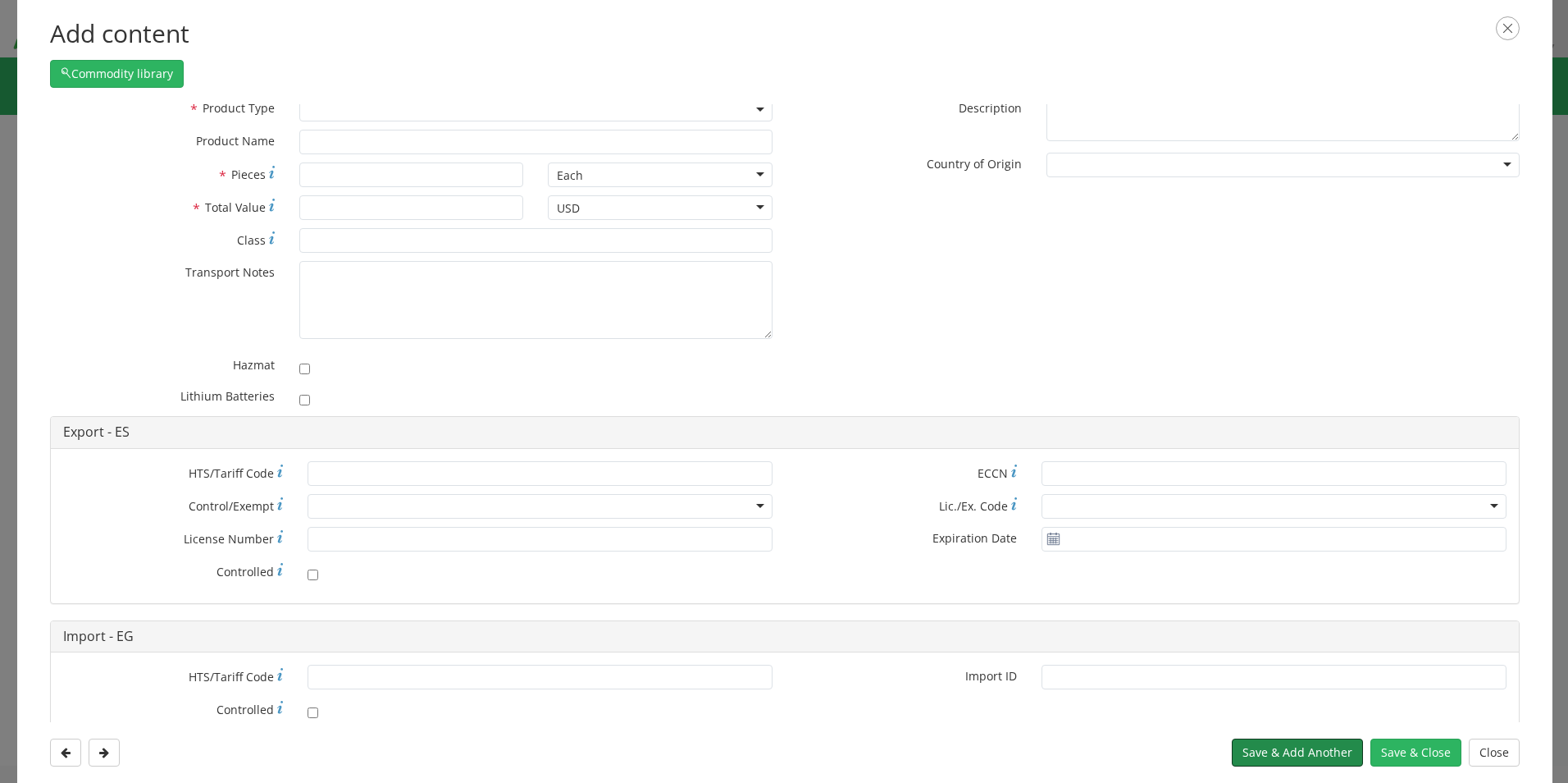
scroll to position [0, 0]
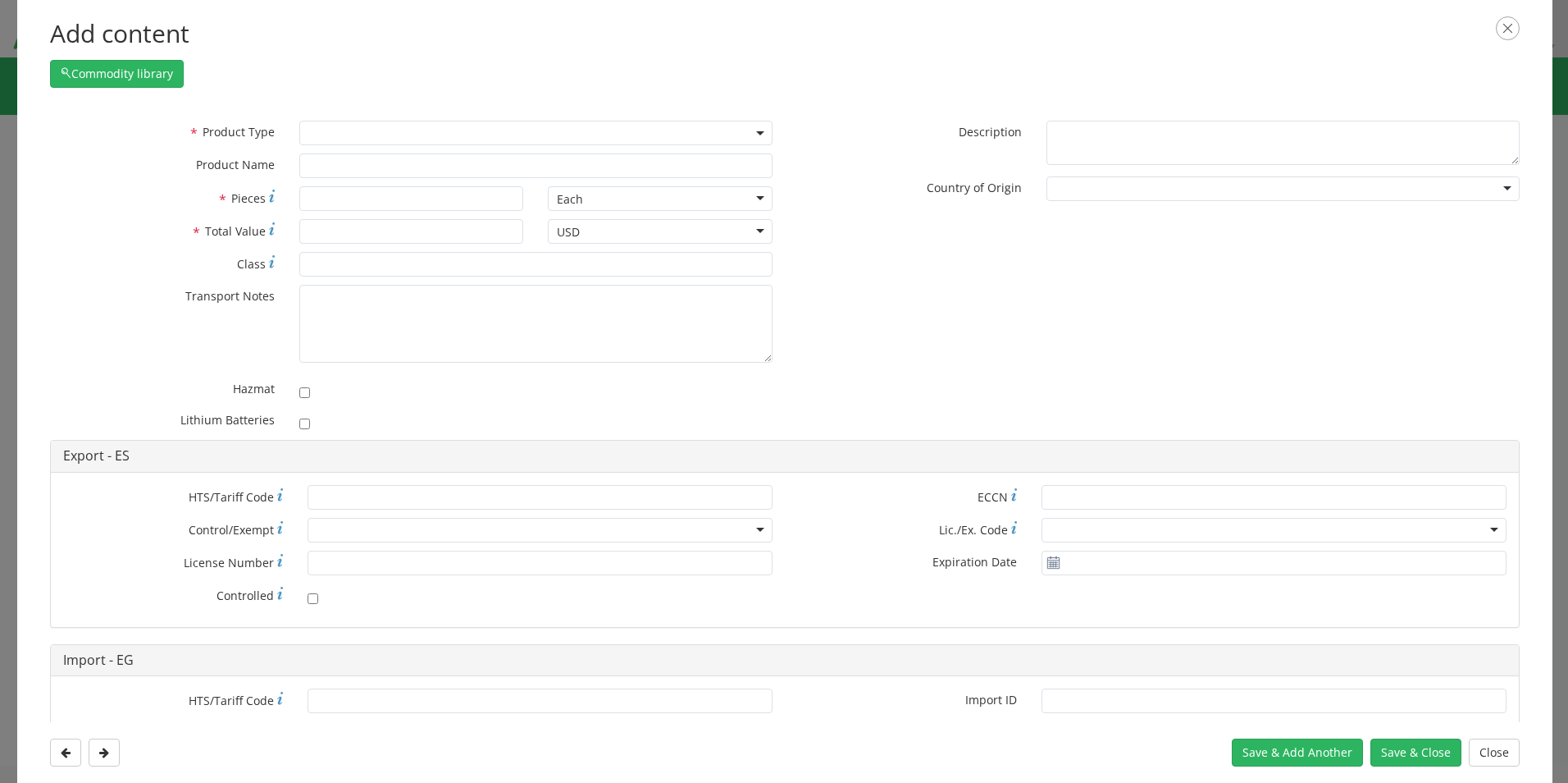
click at [757, 132] on b at bounding box center [761, 133] width 8 height 4
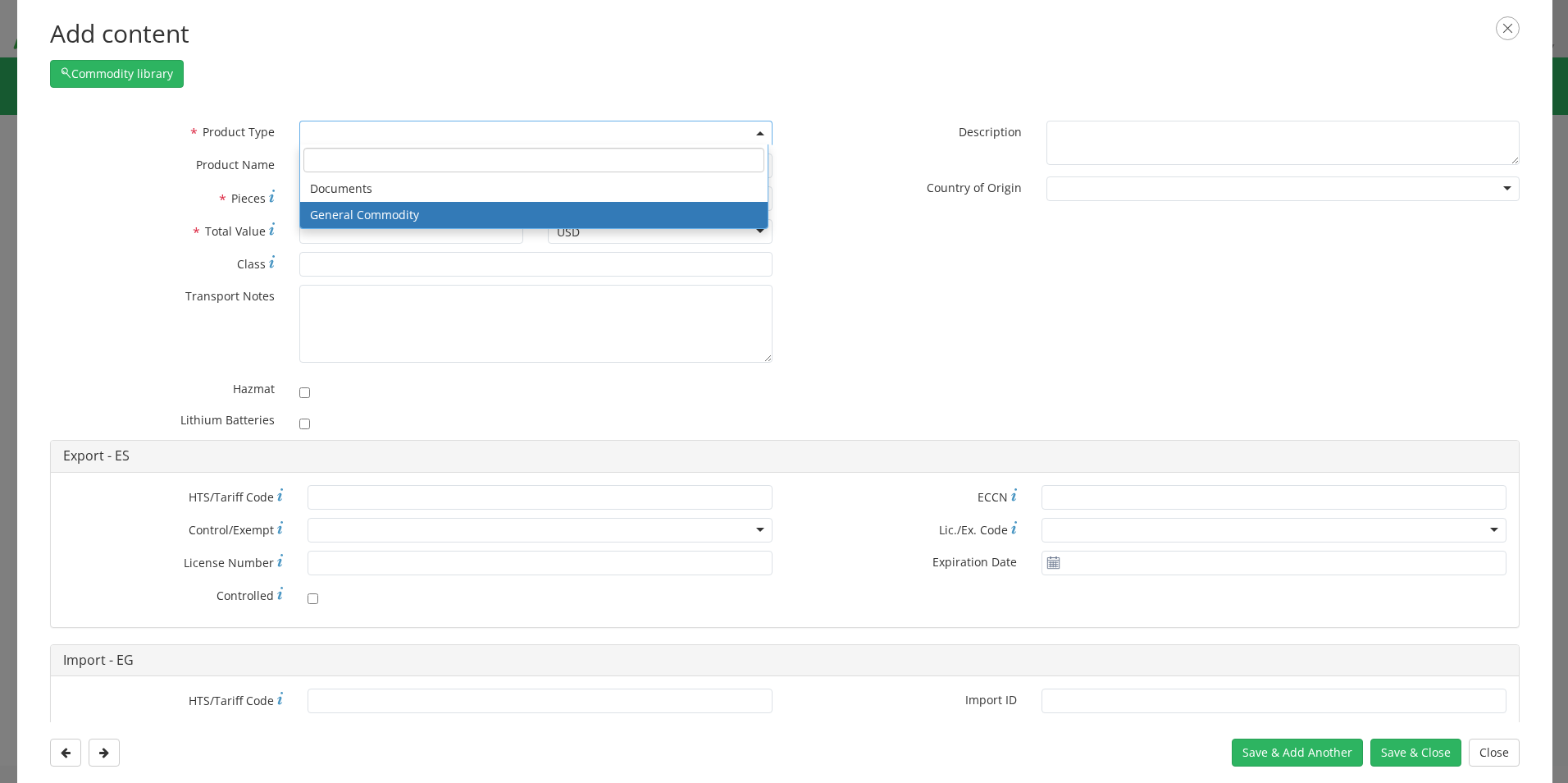
select select "COMMODITY"
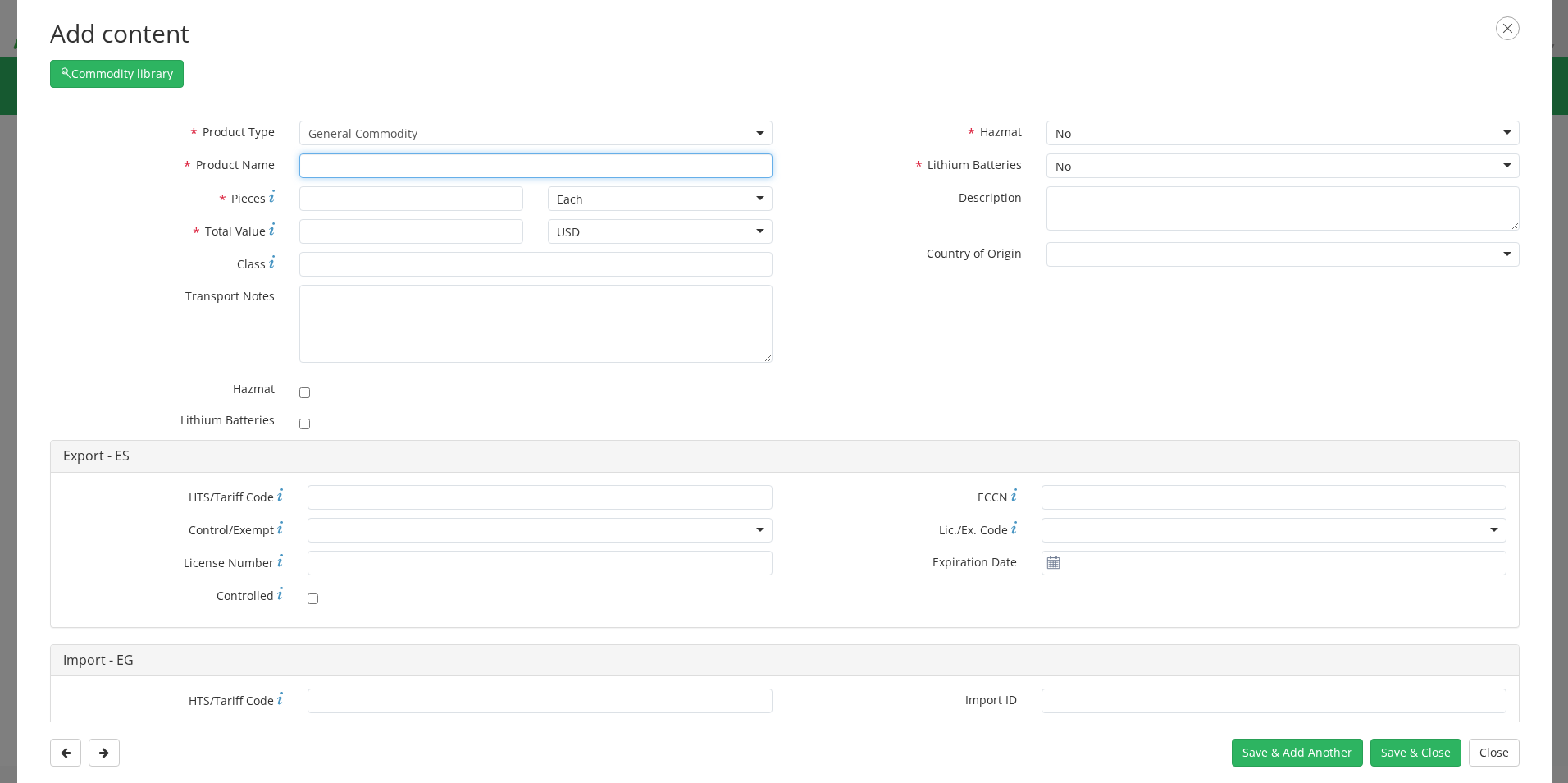
click at [342, 165] on input "text" at bounding box center [536, 166] width 473 height 25
type input "E"
type input "EAM Worldwide First Aid Kits"
click at [379, 168] on input "text" at bounding box center [536, 166] width 473 height 25
type input "E"
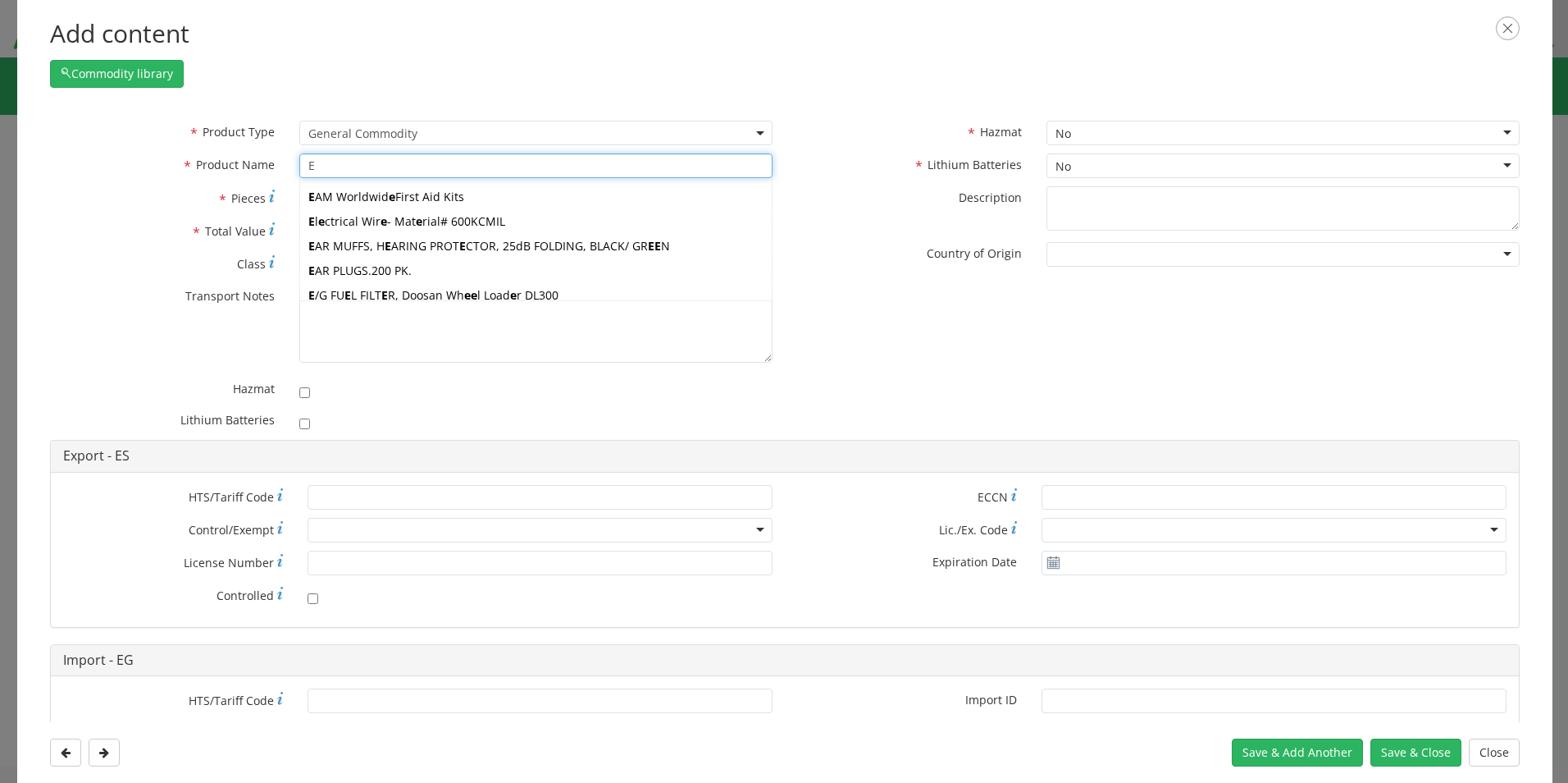
type input "EAM Worldwide First Aid Kits"
type input "EC"
type input "EC2216A/B ADHESIVE"
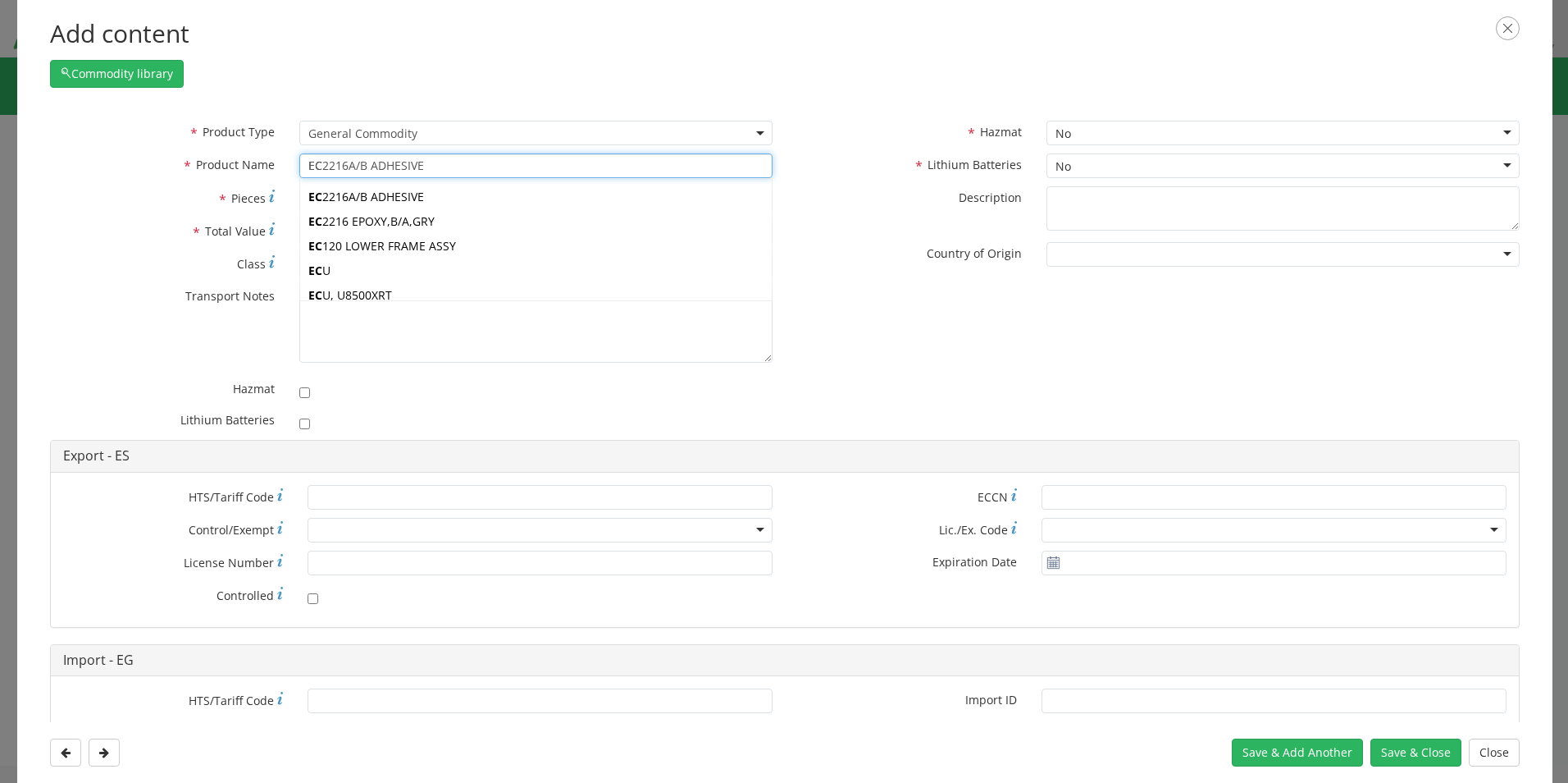
type input "ECH"
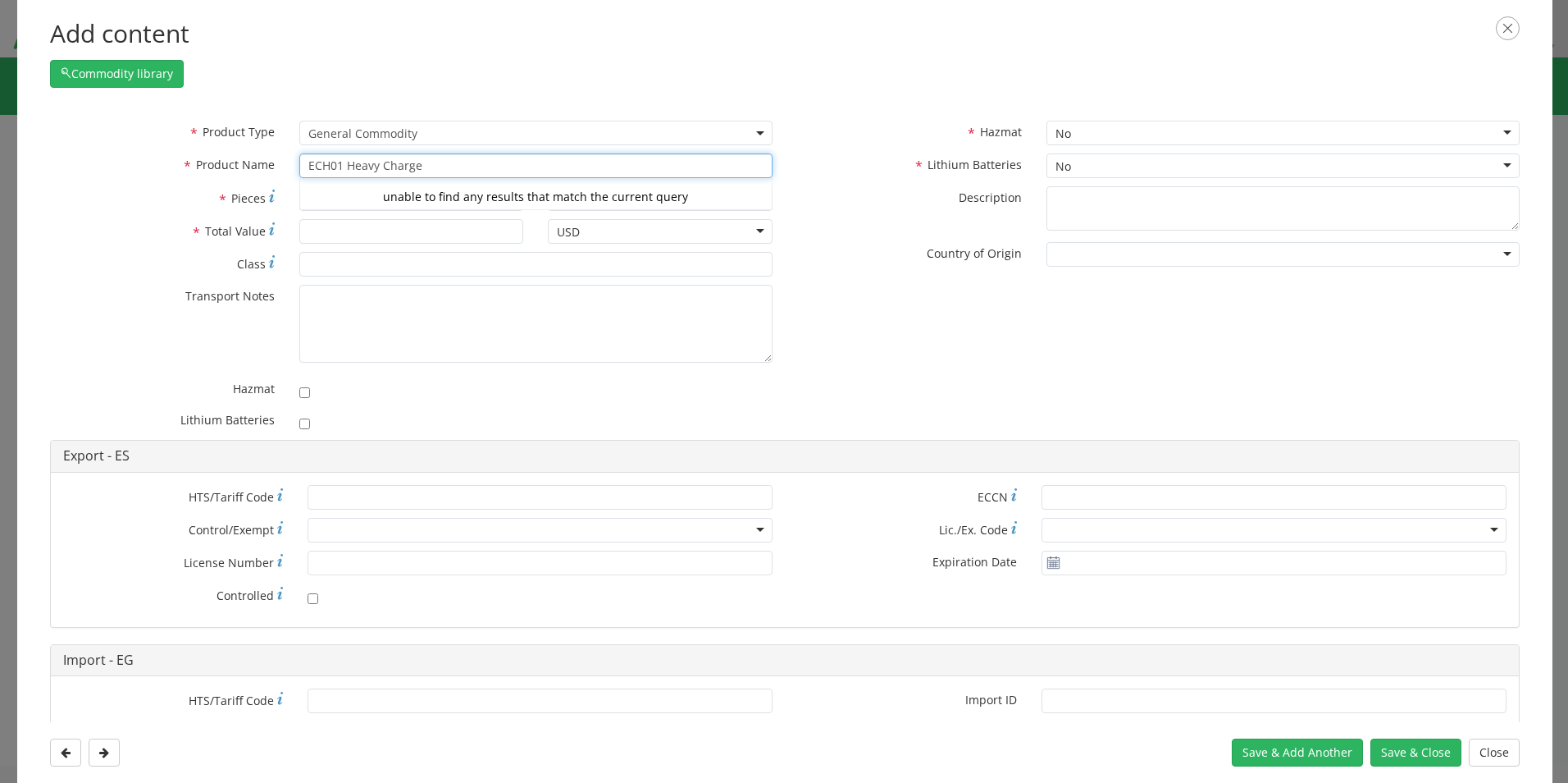
type input "ECH01 Heavy Charge"
click at [834, 299] on div "* Product Type Documents General Commodity General Commodity * Product Name ECH…" at bounding box center [784, 280] width 1494 height 319
click at [381, 201] on input "* Pieces" at bounding box center [412, 198] width 225 height 25
type input "20"
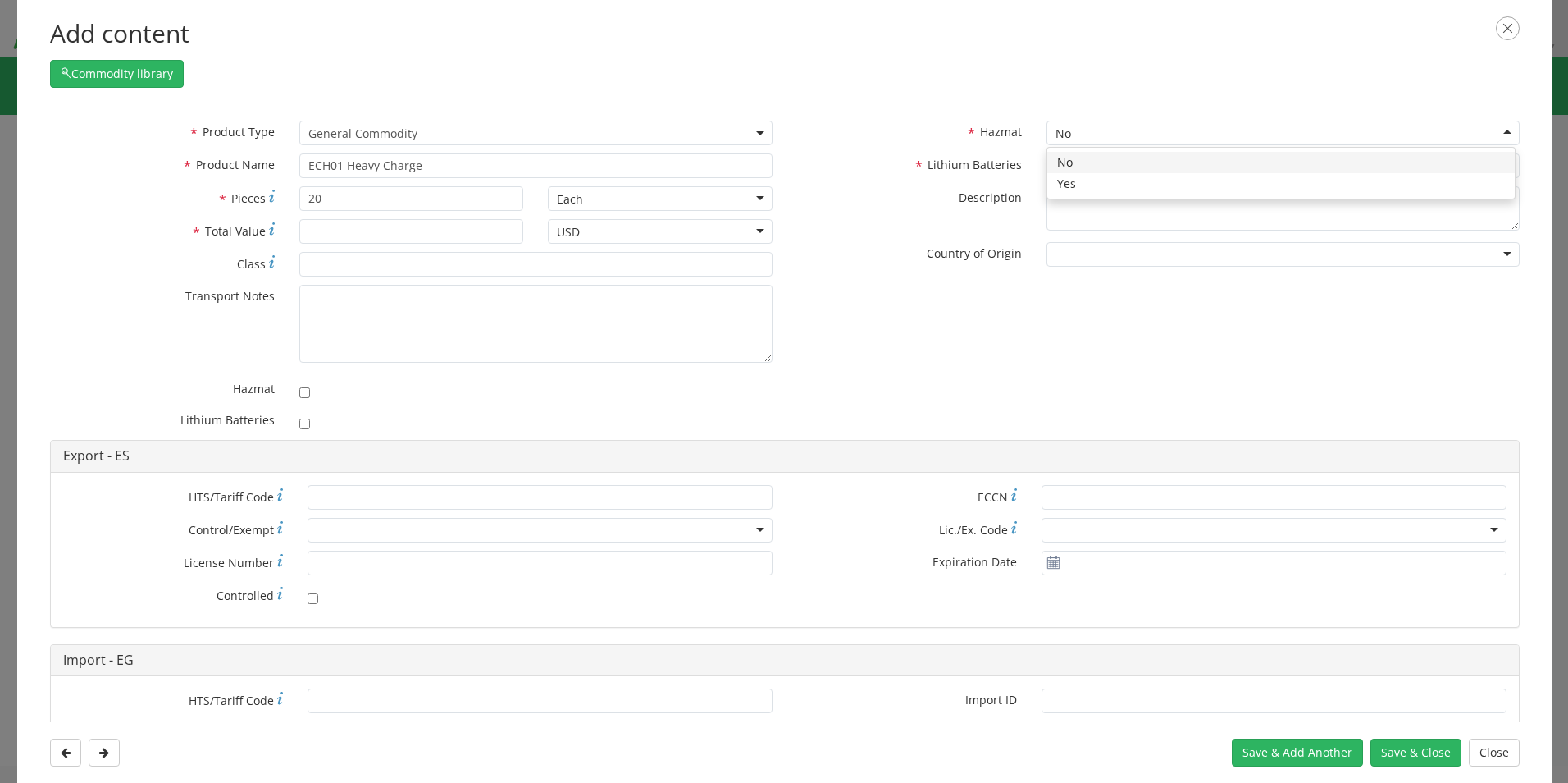
click at [1109, 138] on div "No" at bounding box center [1283, 132] width 473 height 25
checkbox input "true"
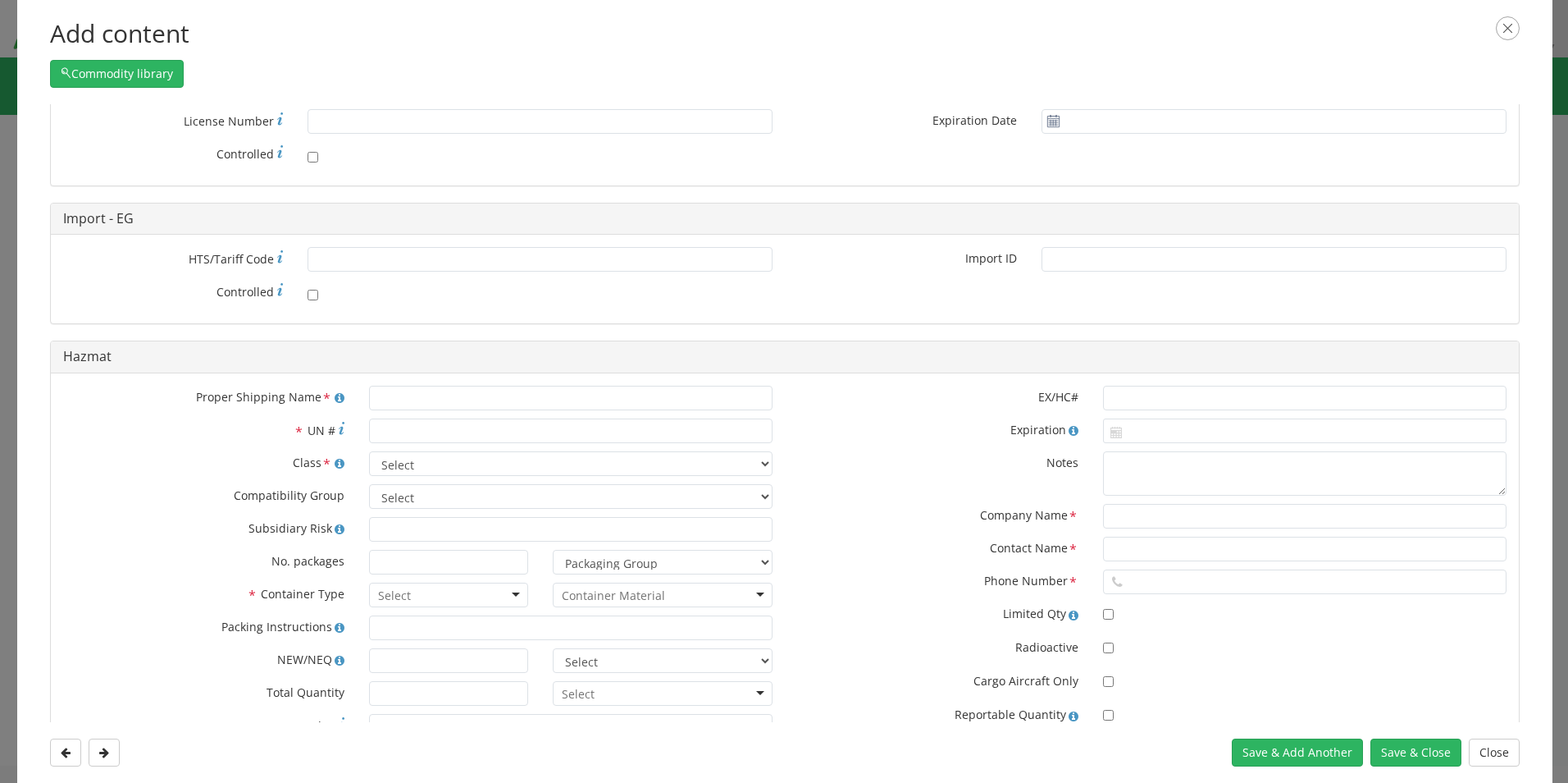
scroll to position [493, 0]
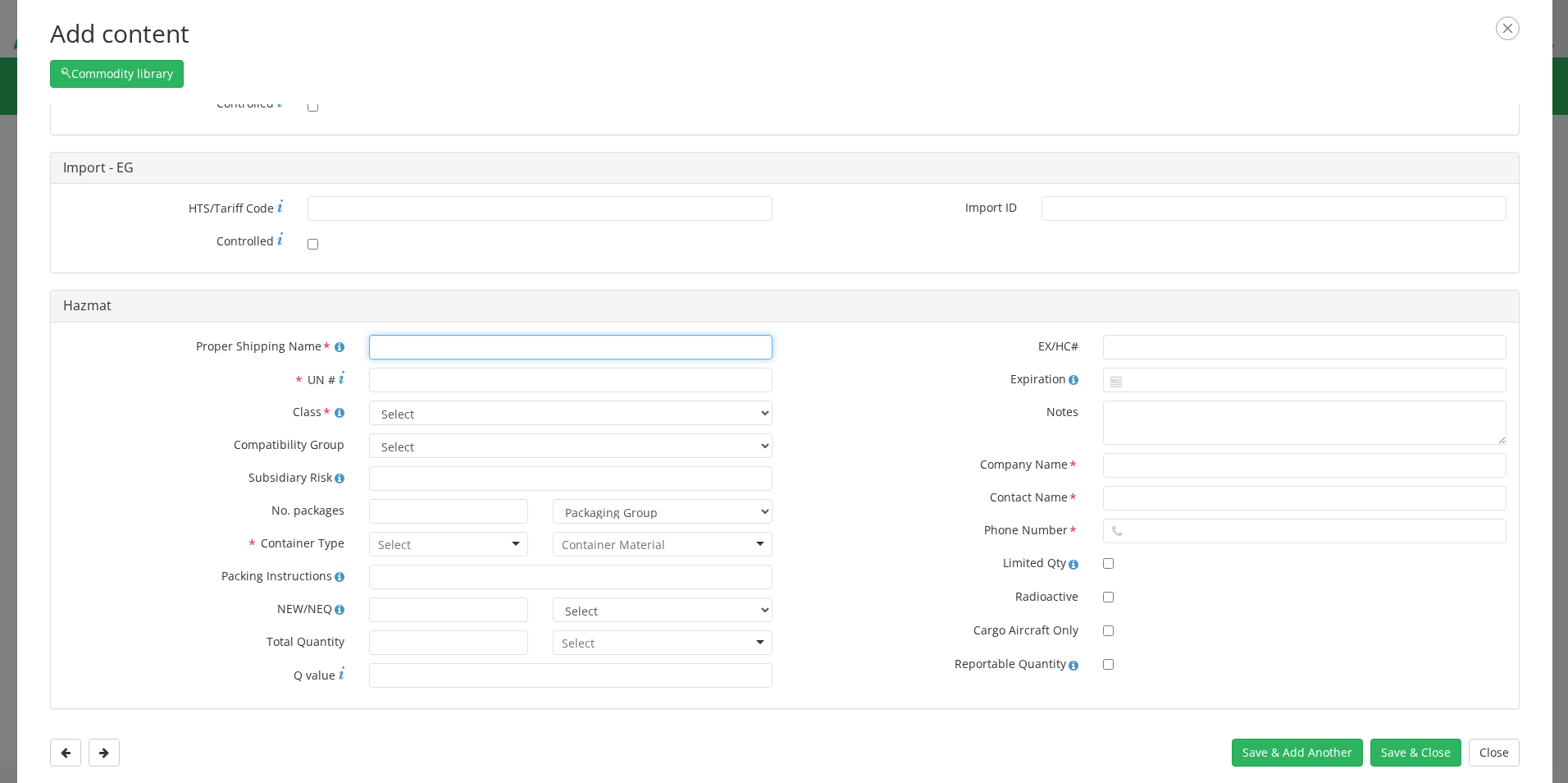
click at [389, 347] on input "text" at bounding box center [570, 346] width 403 height 25
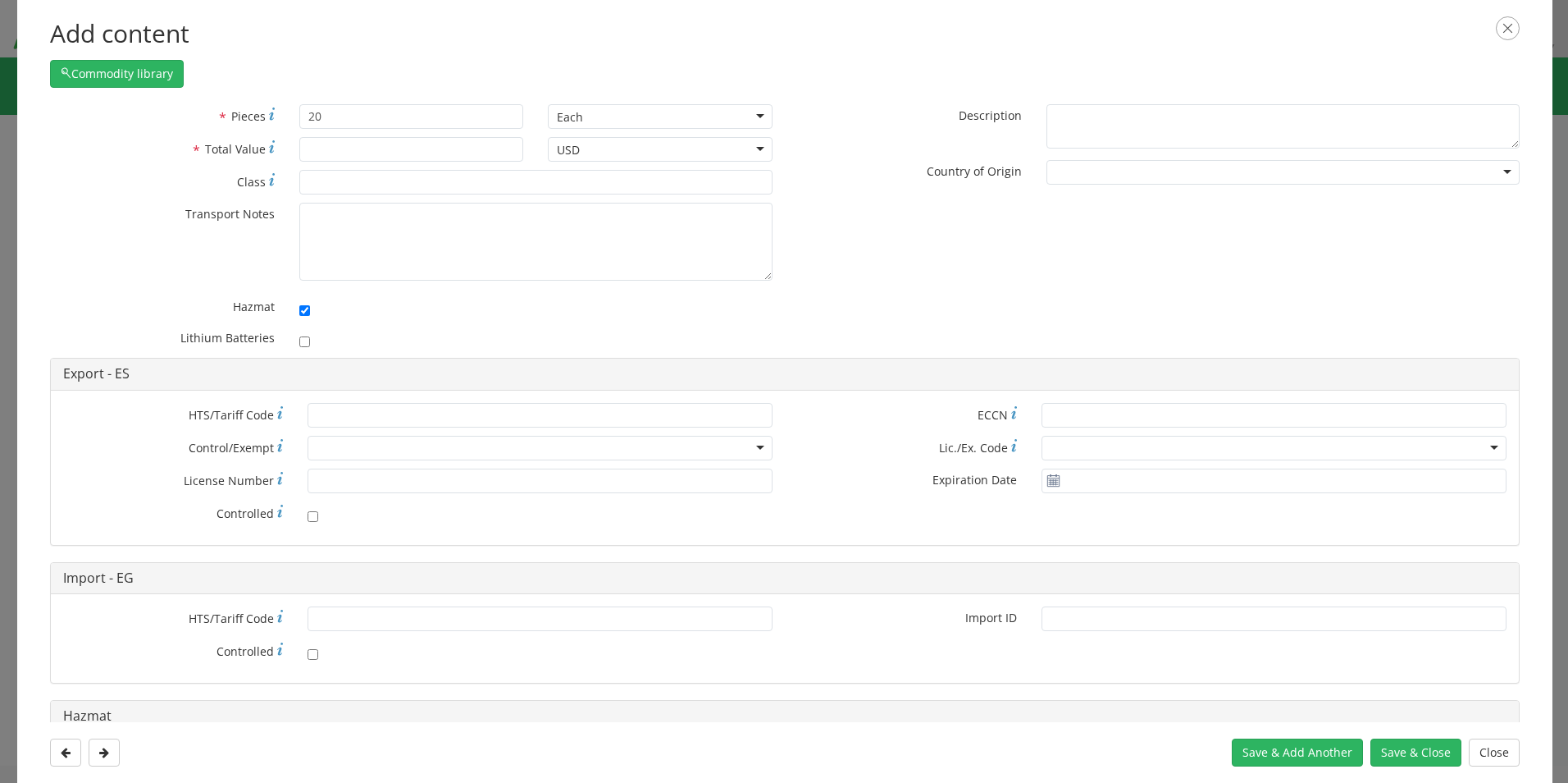
scroll to position [0, 0]
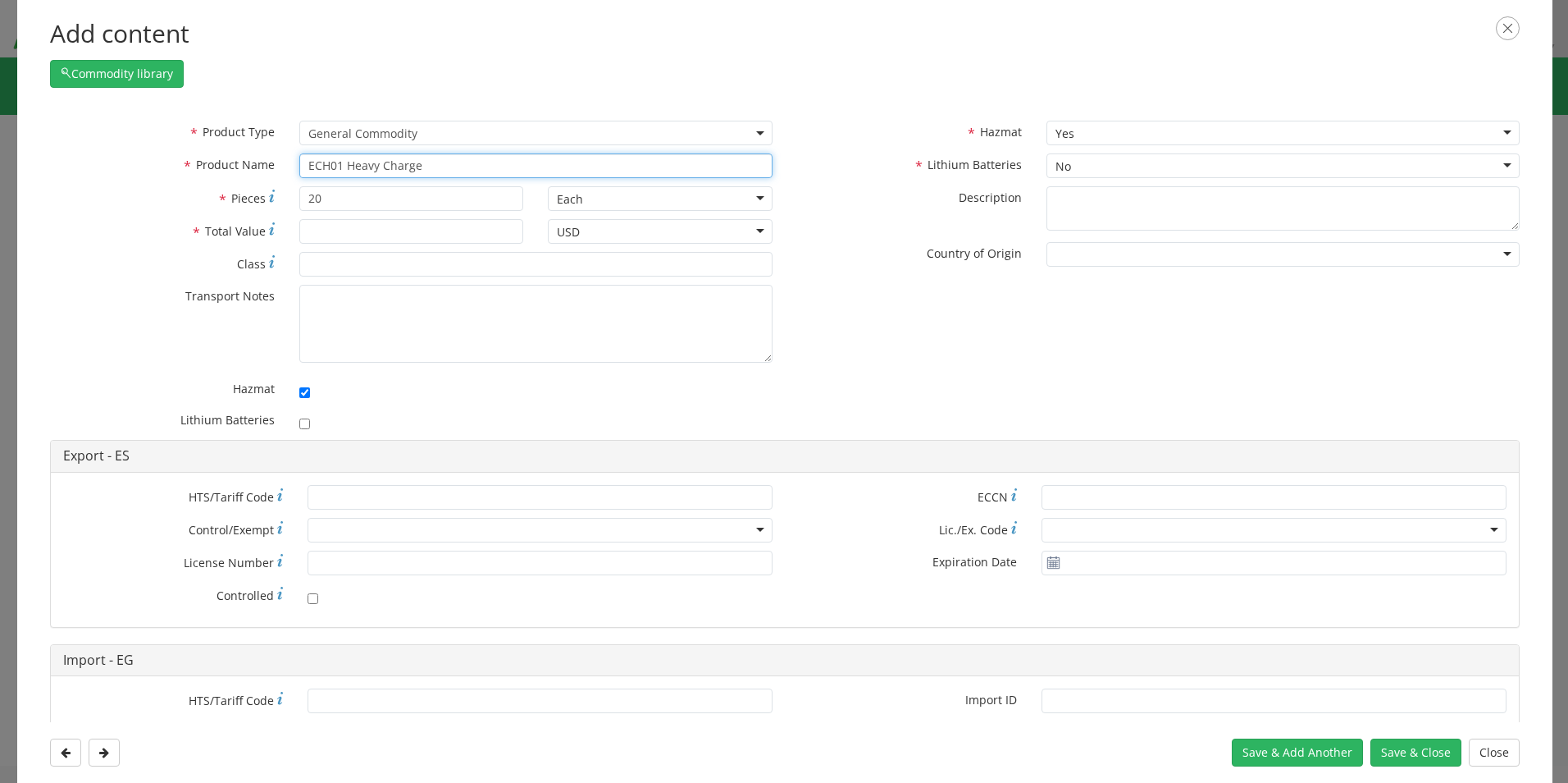
drag, startPoint x: 452, startPoint y: 169, endPoint x: 192, endPoint y: 138, distance: 261.8
click at [192, 138] on div "* Product Type Documents General Commodity General Commodity * Product Name ECH…" at bounding box center [411, 153] width 747 height 65
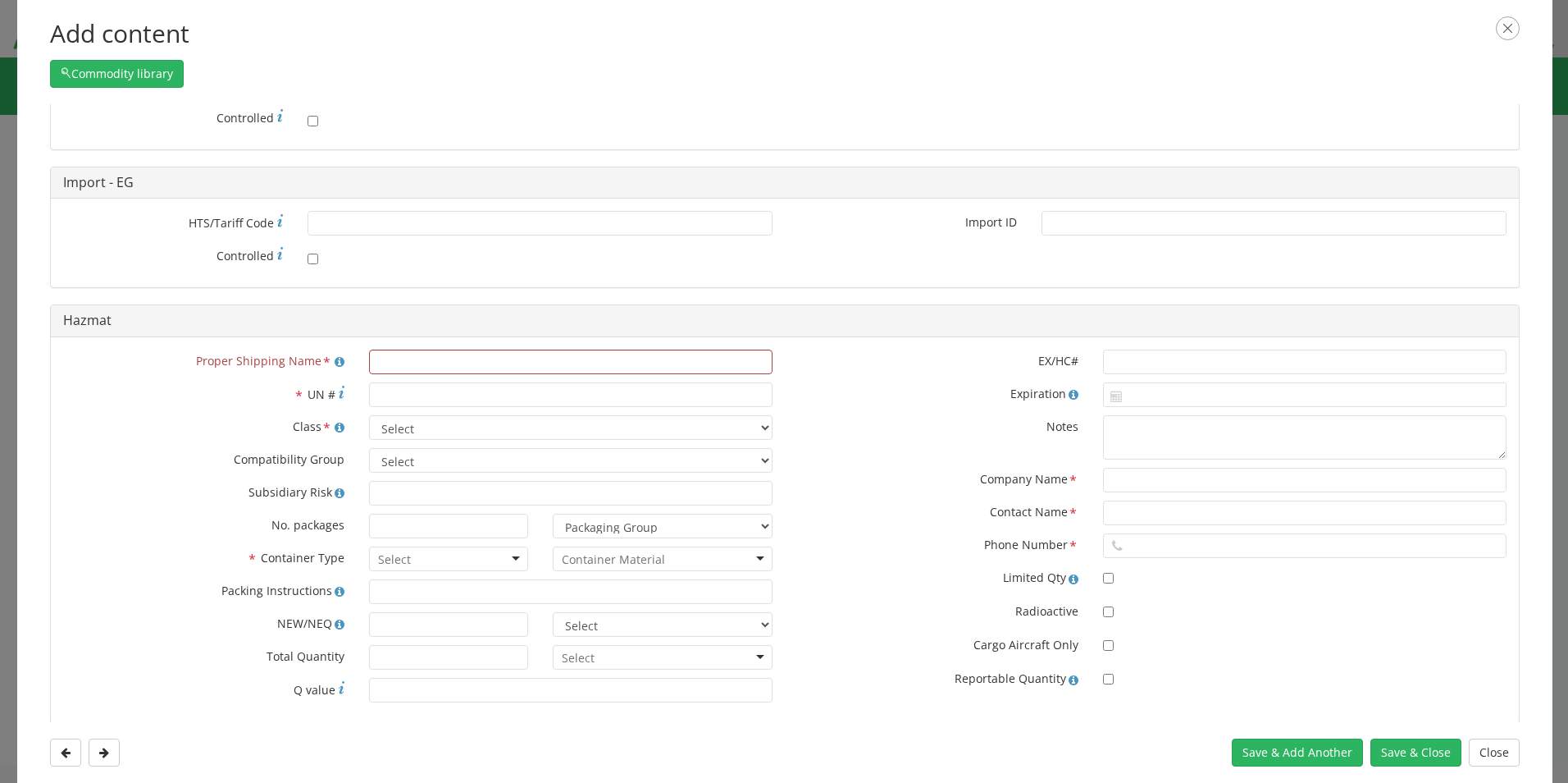
scroll to position [493, 0]
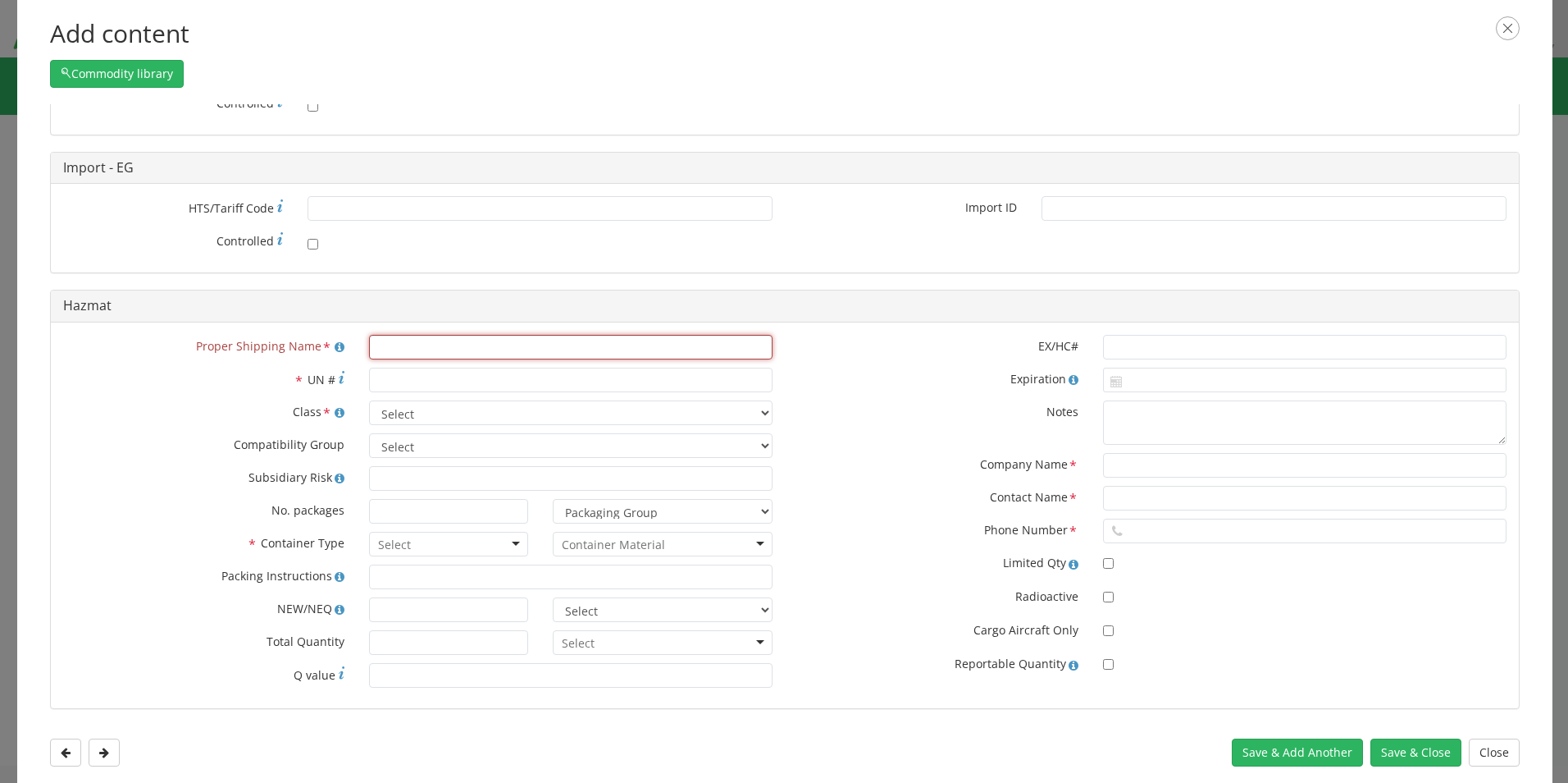
click at [448, 341] on input "text" at bounding box center [570, 346] width 403 height 25
paste input "ECH01 Heavy Charge"
type input "ECH01 Heavy Charge"
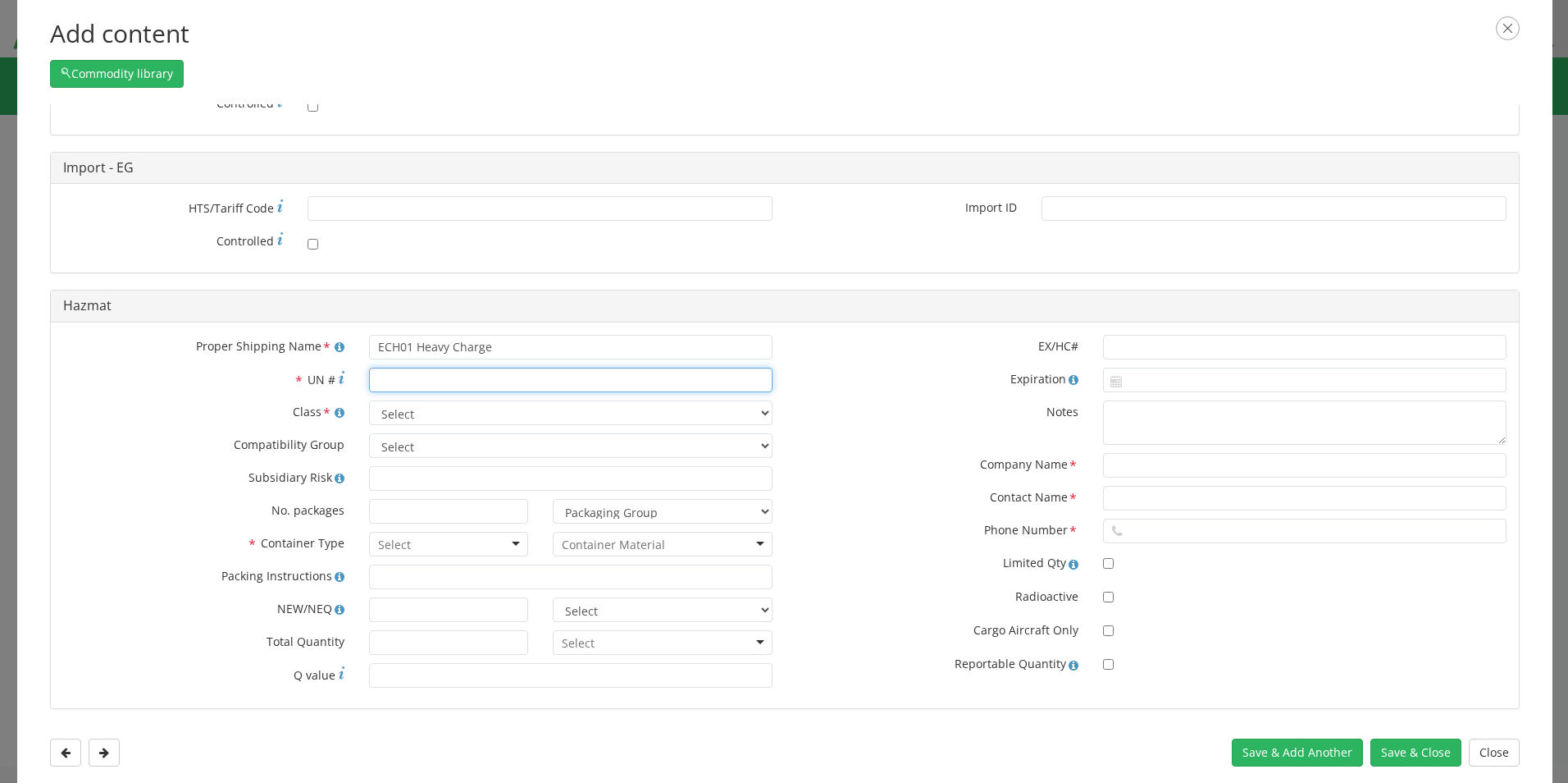
click at [403, 386] on input "* UN #" at bounding box center [570, 380] width 403 height 25
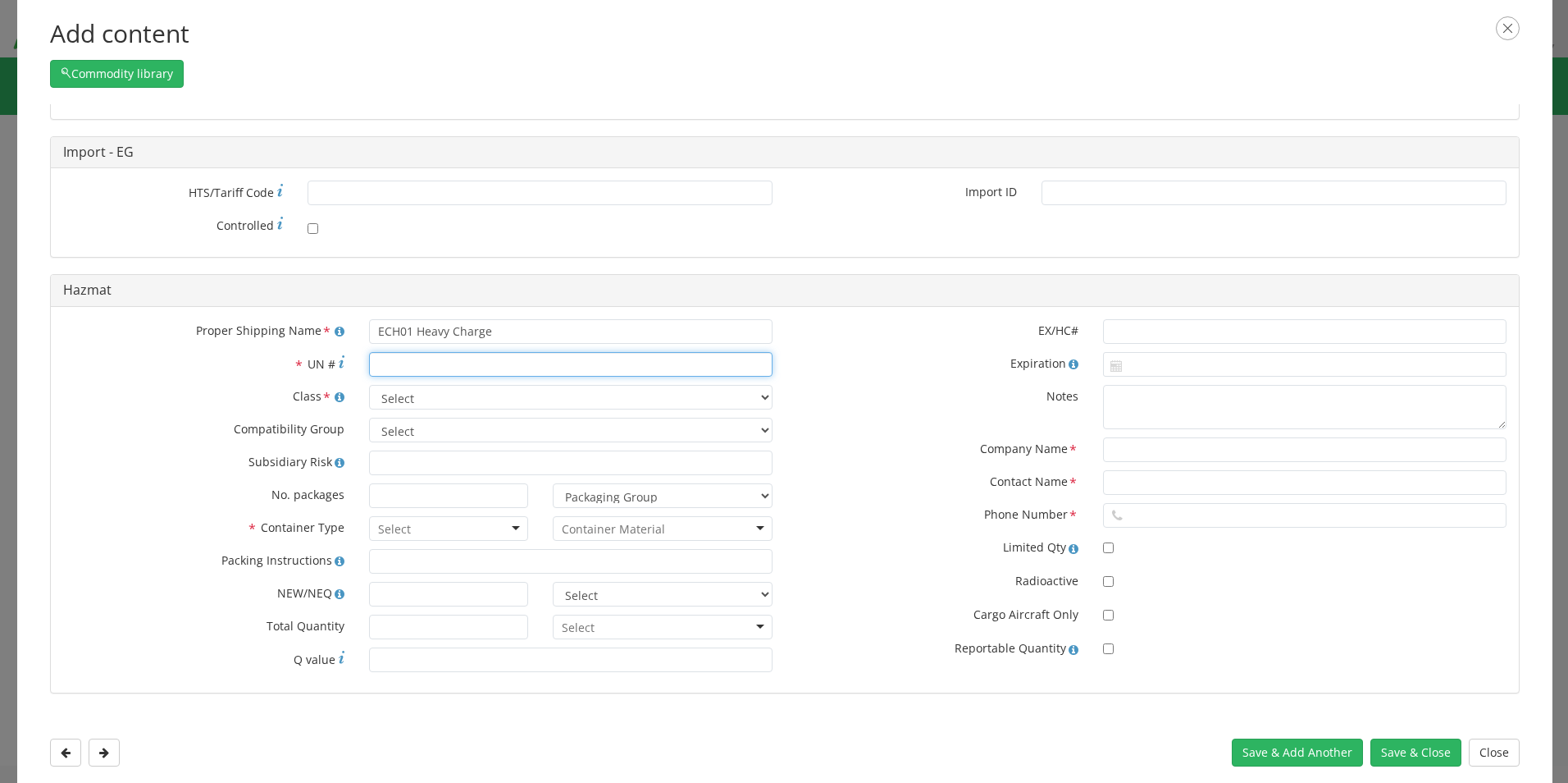
scroll to position [512, 0]
click at [408, 357] on input "* UN #" at bounding box center [570, 360] width 403 height 25
type input "0059"
drag, startPoint x: 831, startPoint y: 425, endPoint x: 821, endPoint y: 421, distance: 10.8
click at [832, 425] on div "EX/HC# Expiration Notes Company Name * Contact Name * Phone Number * Limited Qt…" at bounding box center [1152, 491] width 734 height 352
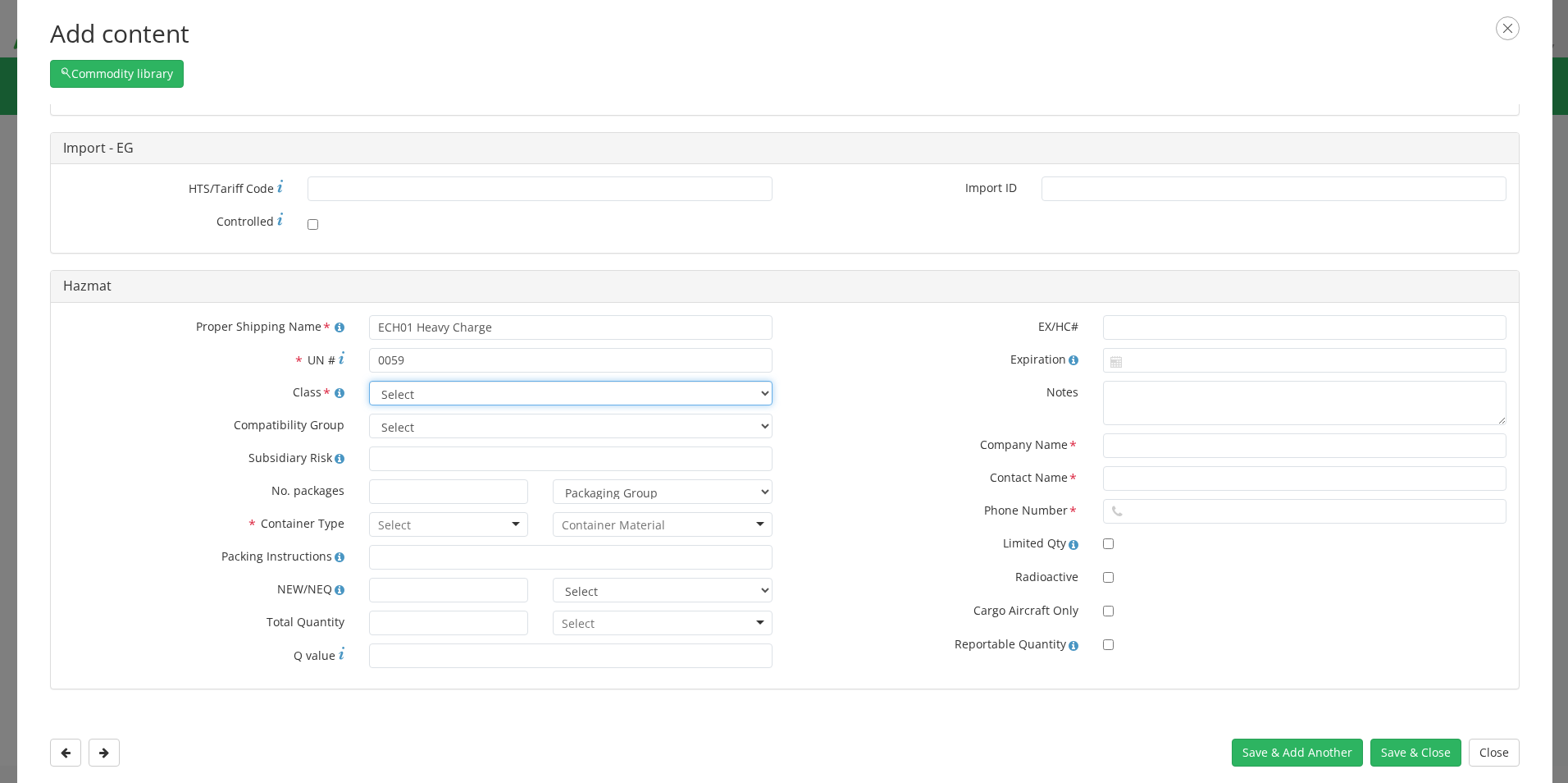
click at [603, 397] on select "Select 1 Explosive 1.1 Explosive 1.2 Explosive 1.3 Explosive 1.4 Explosive 1.5 …" at bounding box center [570, 392] width 403 height 25
select select "1 Explosive"
click at [369, 380] on select "Select 1 Explosive 1.1 Explosive 1.2 Explosive 1.3 Explosive 1.4 Explosive 1.5 …" at bounding box center [570, 392] width 403 height 25
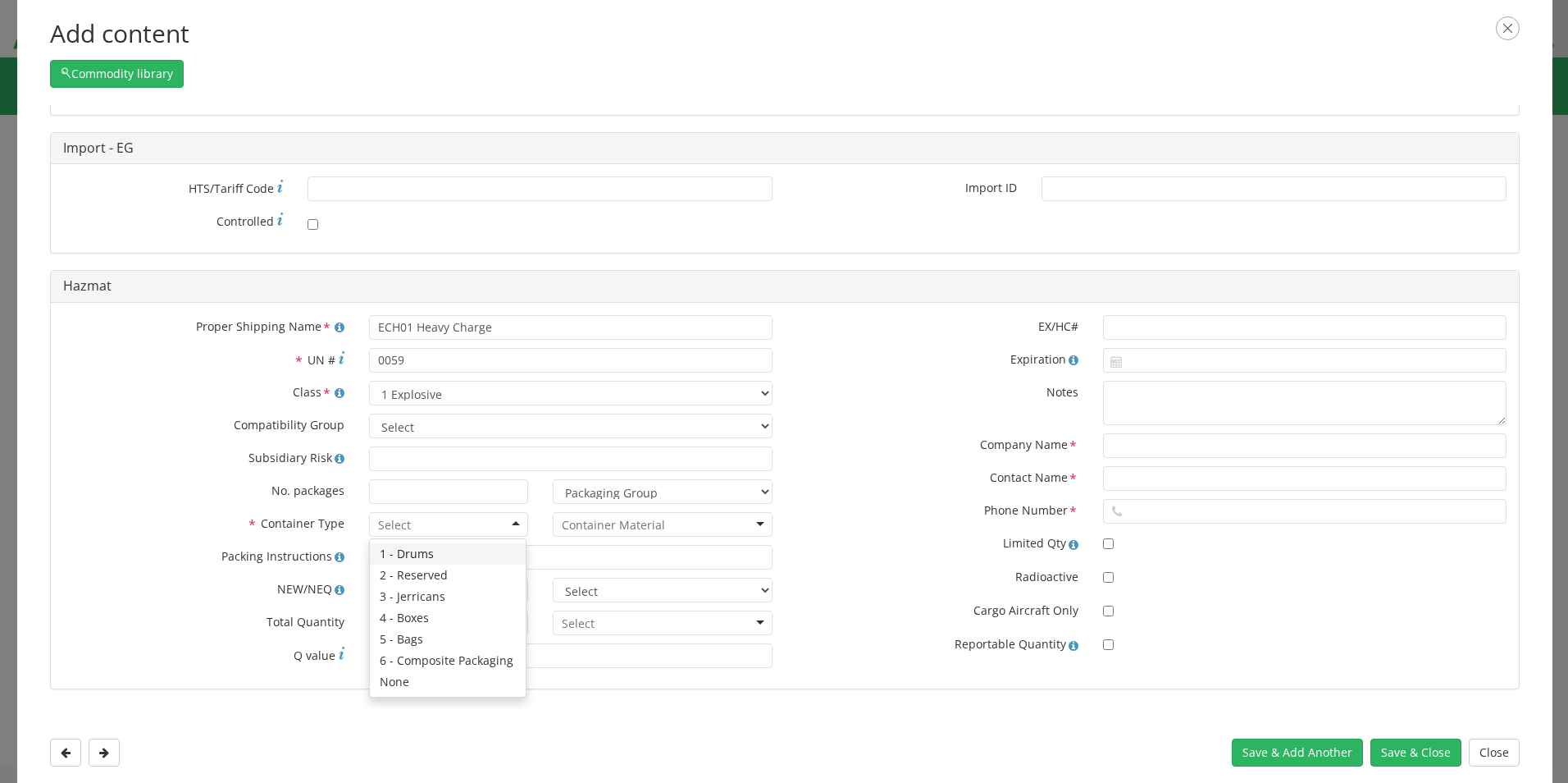
click at [510, 527] on div at bounding box center [448, 524] width 159 height 25
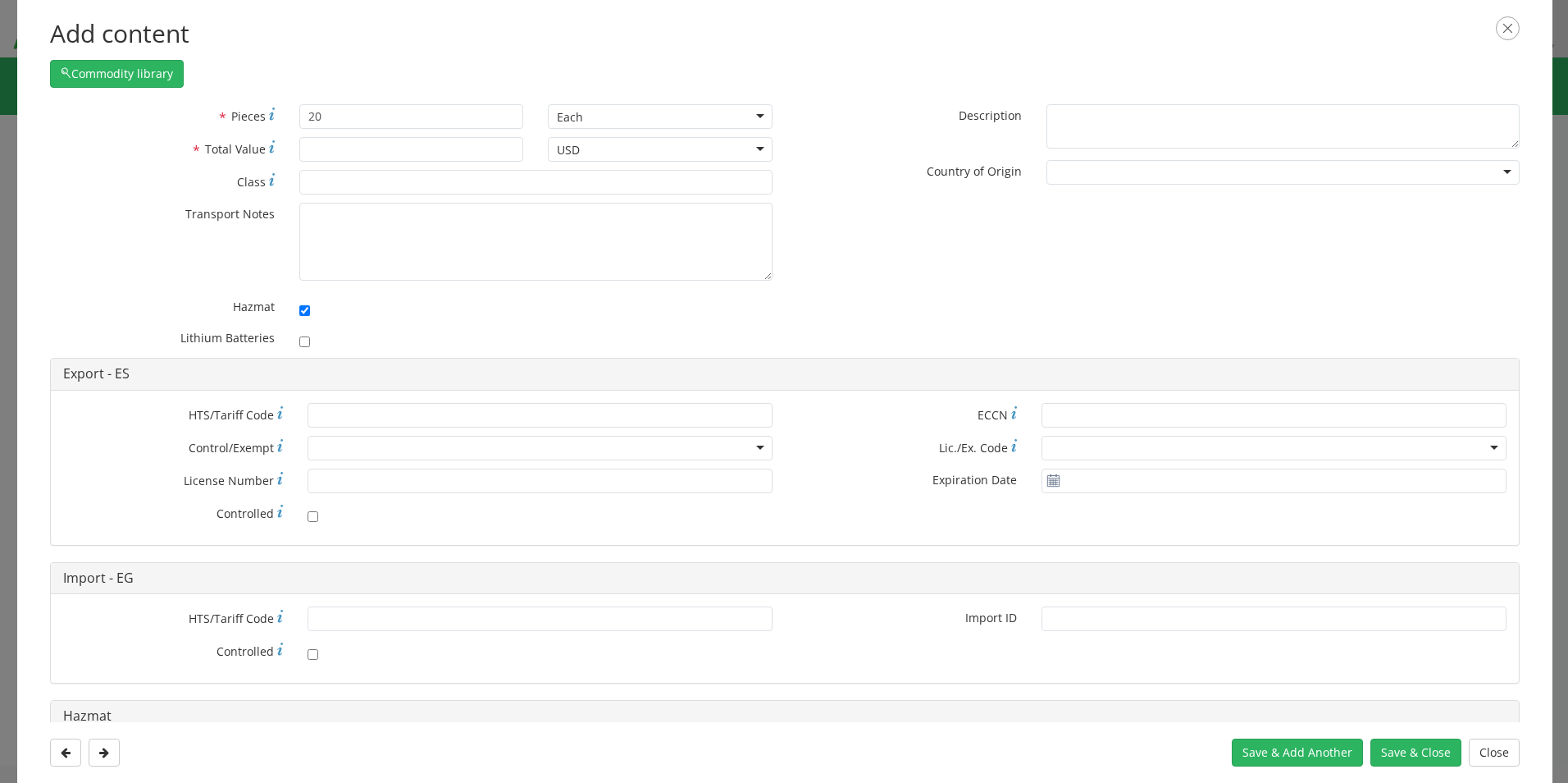
scroll to position [0, 0]
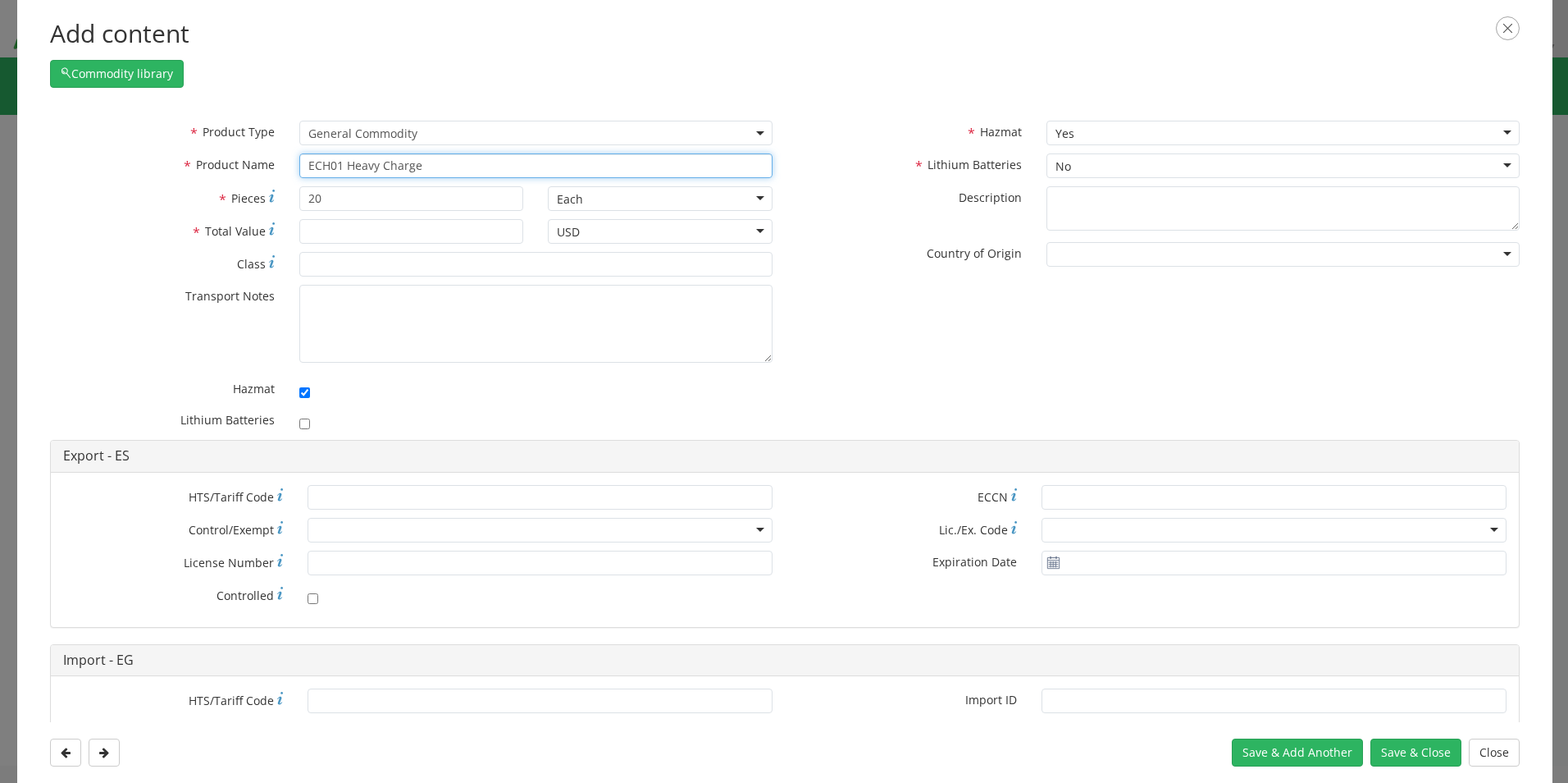
drag, startPoint x: 441, startPoint y: 166, endPoint x: 295, endPoint y: 162, distance: 146.1
click at [295, 162] on div "ECH01 Heavy Charge EC unable to find any results that match the current query" at bounding box center [536, 166] width 497 height 25
paste input "Explosive charges"
type input "ECH01 Heavy Explosive charges"
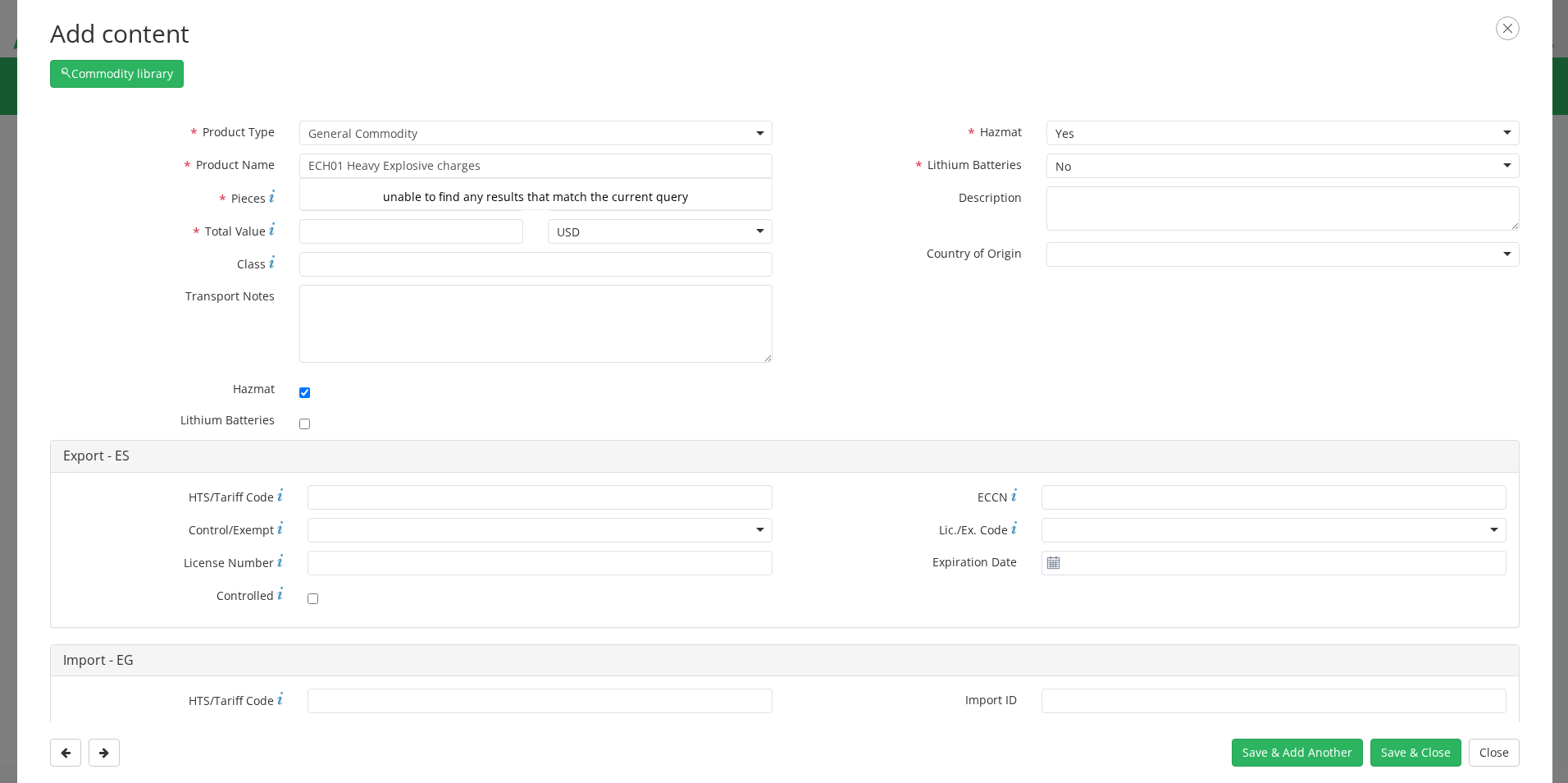
click at [877, 358] on div "* Product Type Documents General Commodity General Commodity * Product Name ECH…" at bounding box center [784, 280] width 1494 height 319
click at [391, 228] on input "* Total Value" at bounding box center [412, 231] width 225 height 25
click at [355, 234] on input "* Total Value" at bounding box center [412, 231] width 225 height 25
type input "707182"
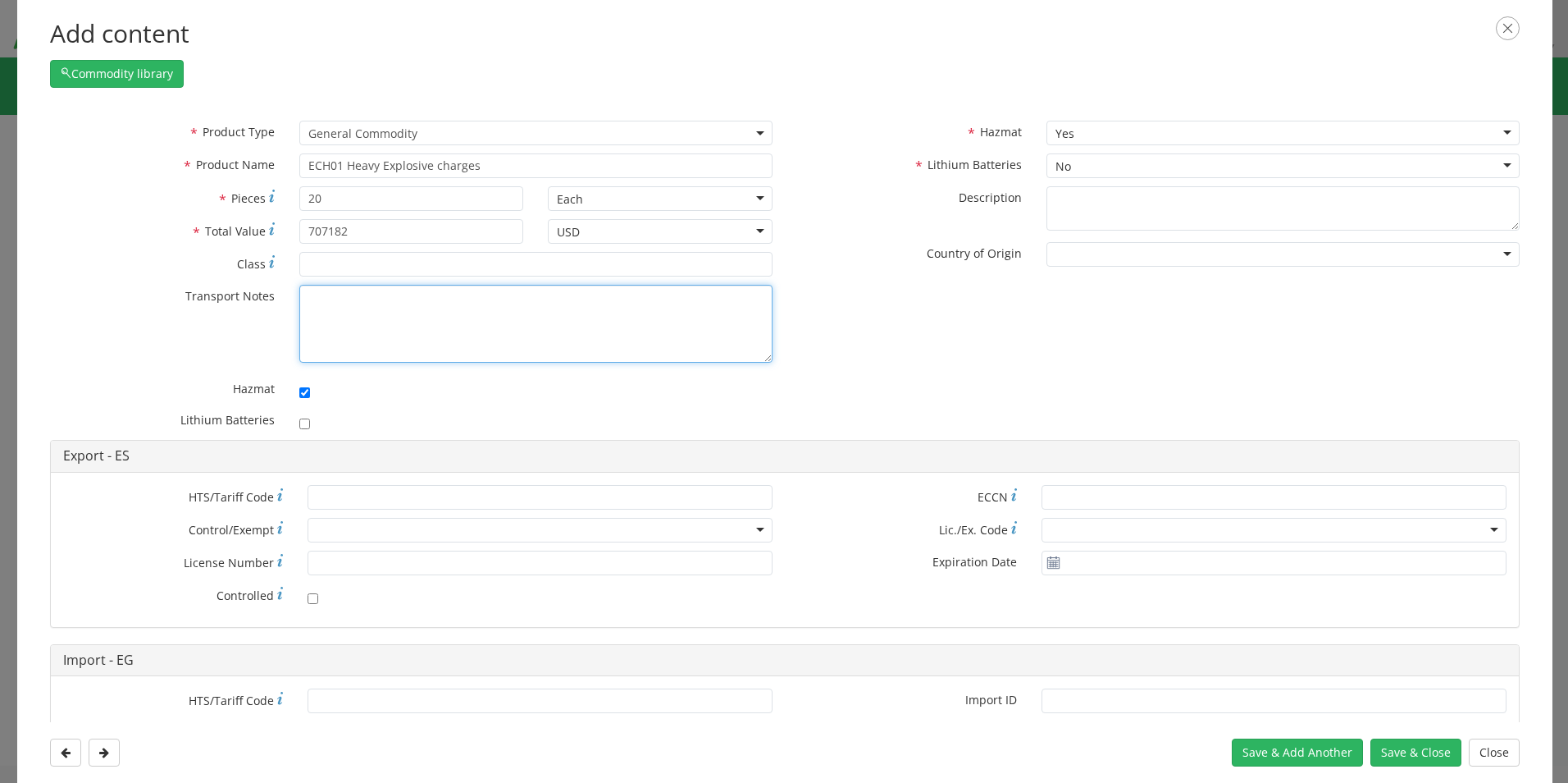
click at [451, 342] on textarea "* Transport Notes" at bounding box center [536, 324] width 473 height 78
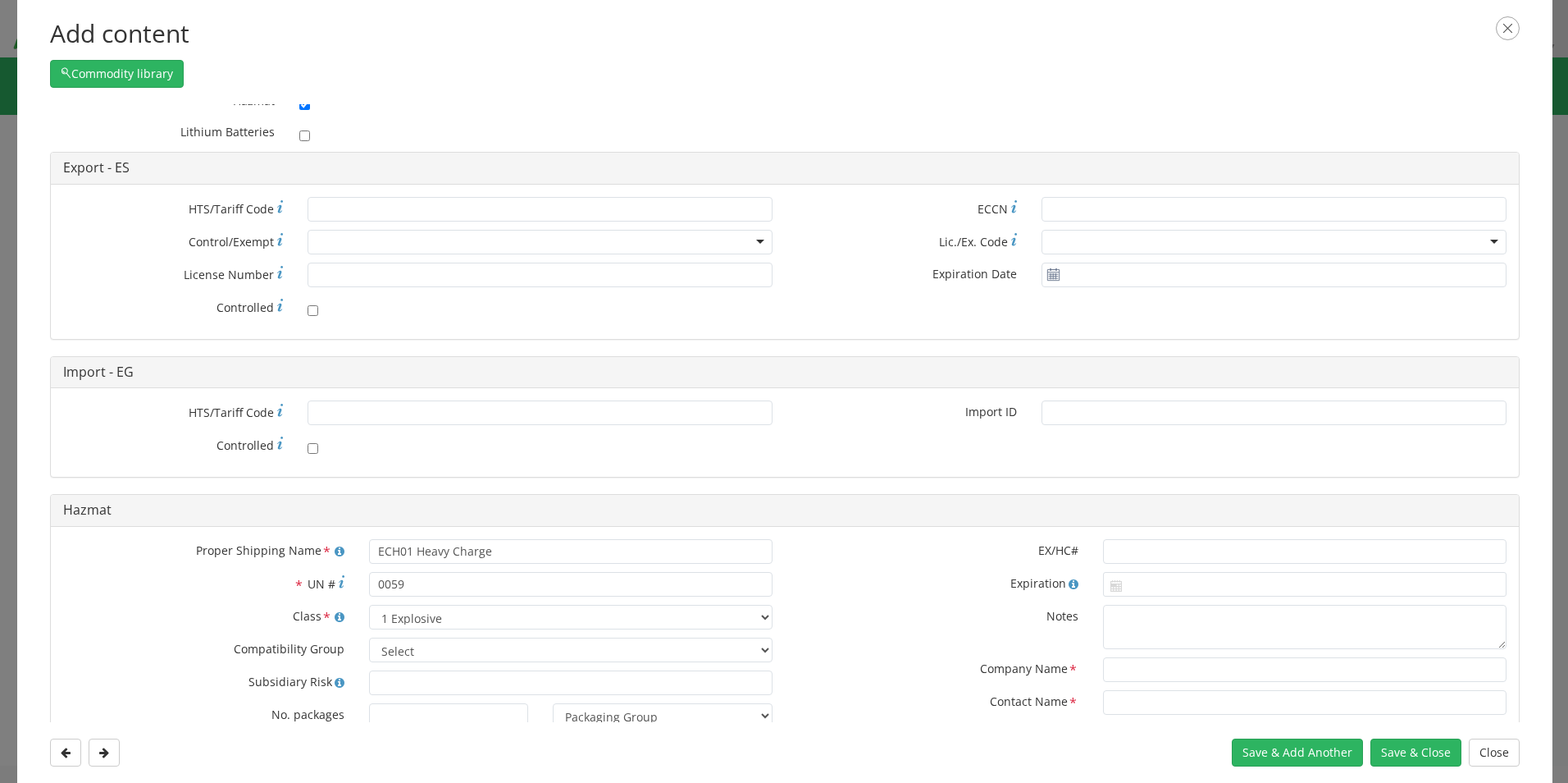
scroll to position [328, 0]
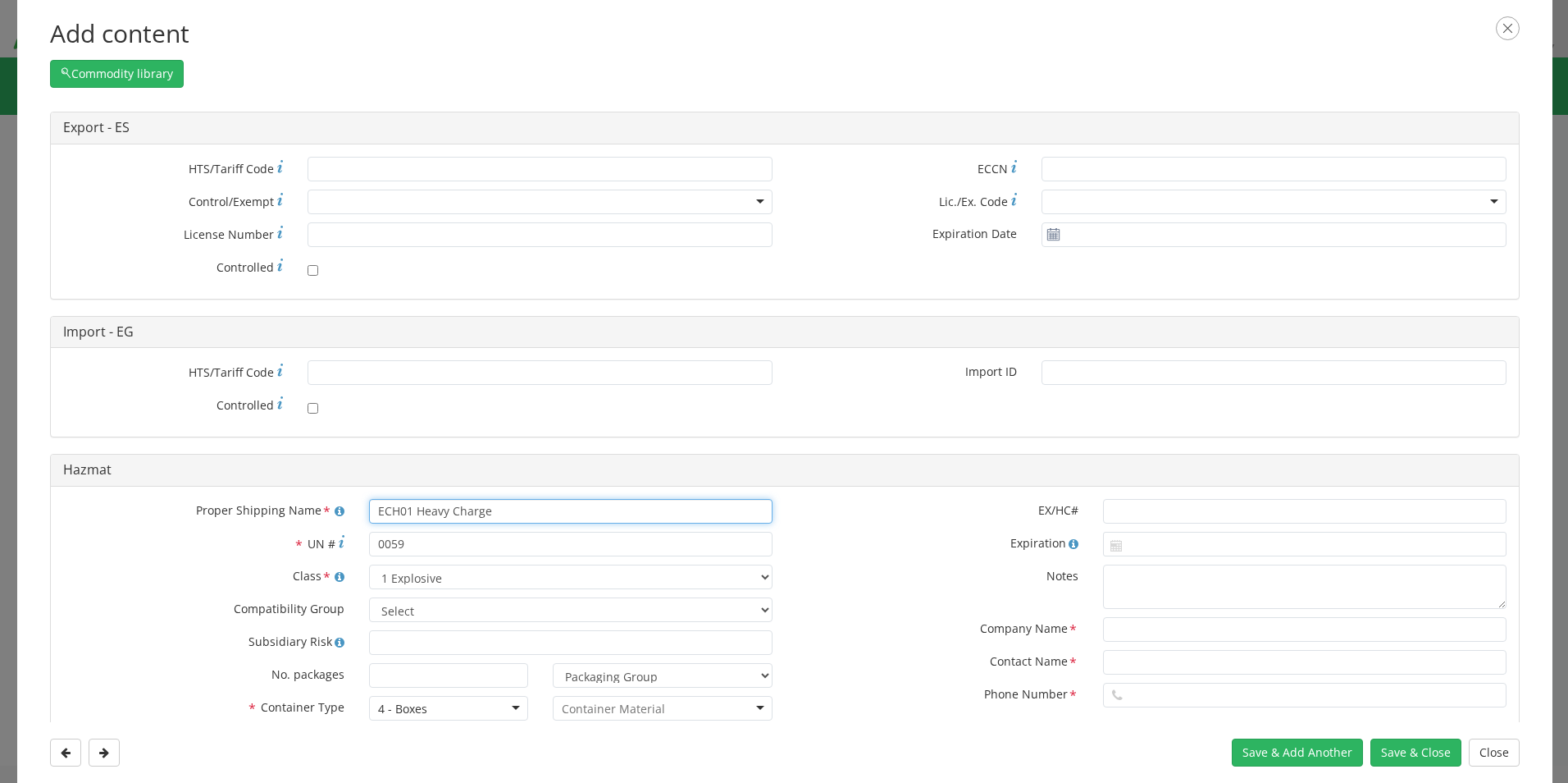
click at [447, 520] on input "ECH01 Heavy Charge" at bounding box center [570, 510] width 403 height 25
drag, startPoint x: 509, startPoint y: 512, endPoint x: 327, endPoint y: 506, distance: 182.1
click at [327, 506] on div "Proper Shipping Name * Most accurate description of the goods from the Dangerou…" at bounding box center [418, 510] width 734 height 25
paste input "Explosive charges"
type input "ECH01 Heavy Explosive charges"
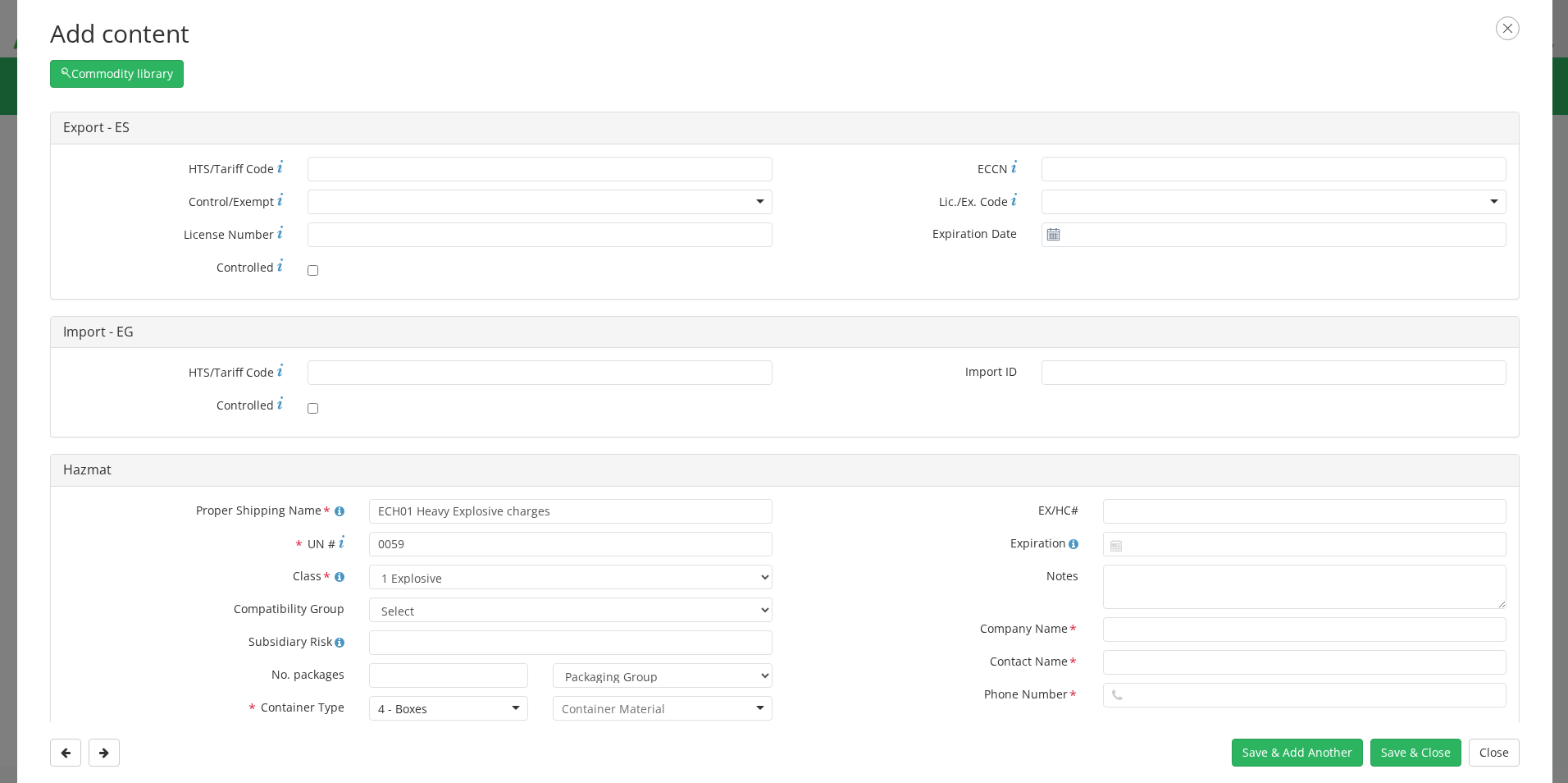
click at [920, 561] on div "EX/HC# Expiration Notes Company Name * Contact Name * Phone Number * Limited Qt…" at bounding box center [1152, 674] width 734 height 352
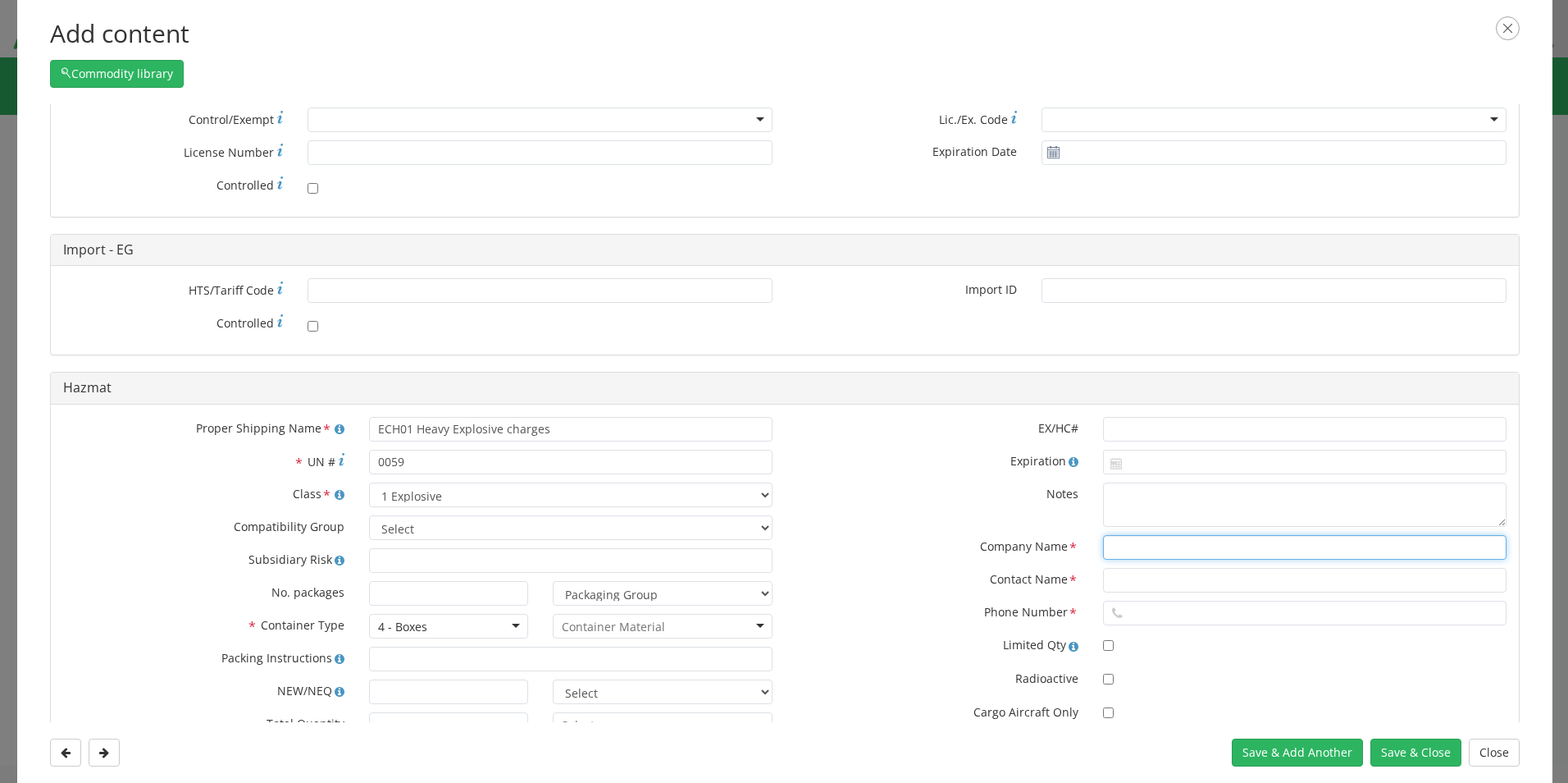
click at [1107, 555] on input "text" at bounding box center [1304, 547] width 403 height 25
paste input "FÁBRICA DE MUNICIONES DE [GEOGRAPHIC_DATA]"
type input "FÁBRICA DE MUNICIONES DE [GEOGRAPHIC_DATA]"
click at [1103, 584] on input "text" at bounding box center [1304, 580] width 403 height 25
paste input "[PERSON_NAME]"
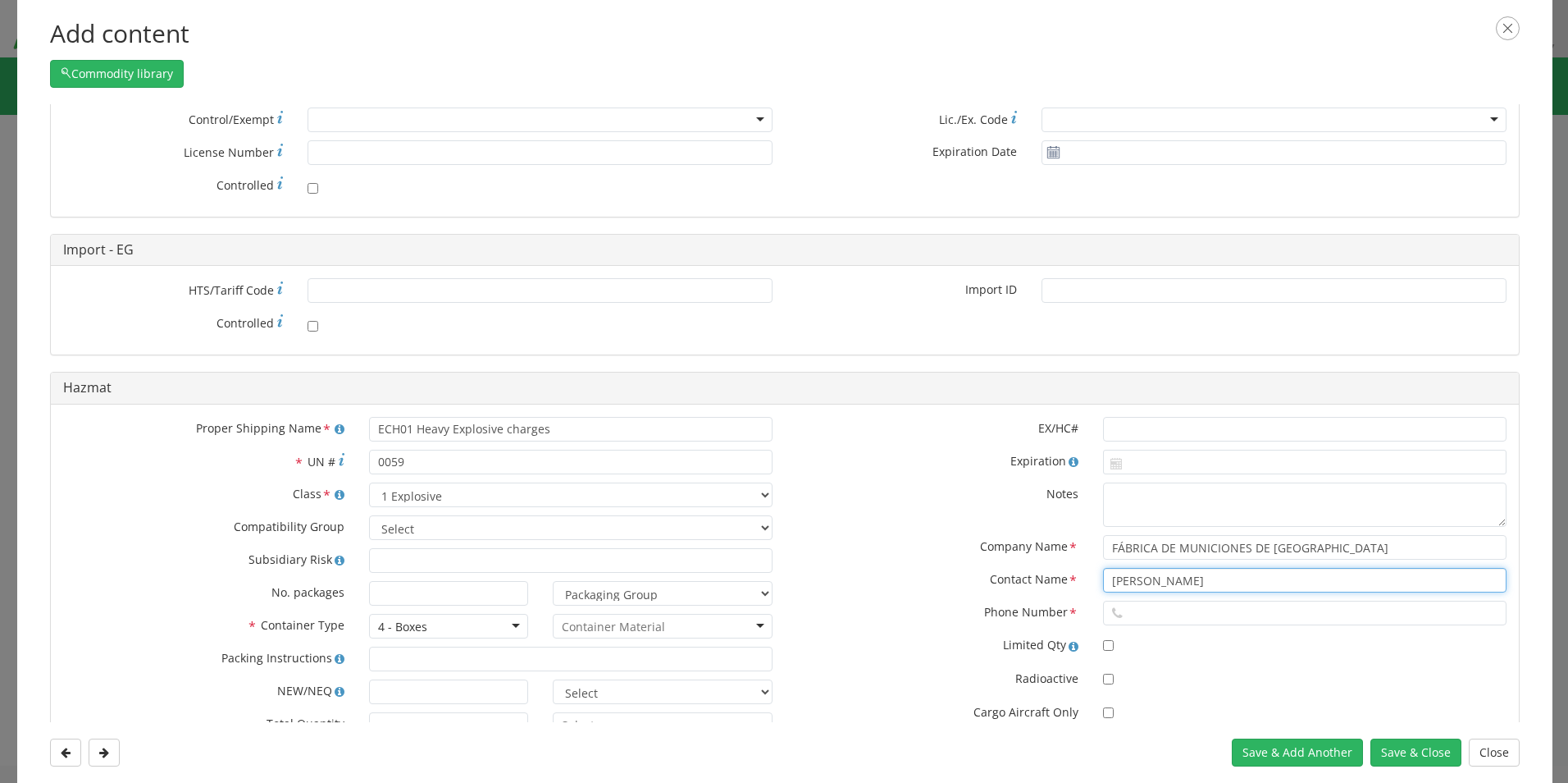
type input "[PERSON_NAME]"
click at [1130, 614] on input "text" at bounding box center [1304, 612] width 403 height 25
paste input "[PHONE_NUMBER]"
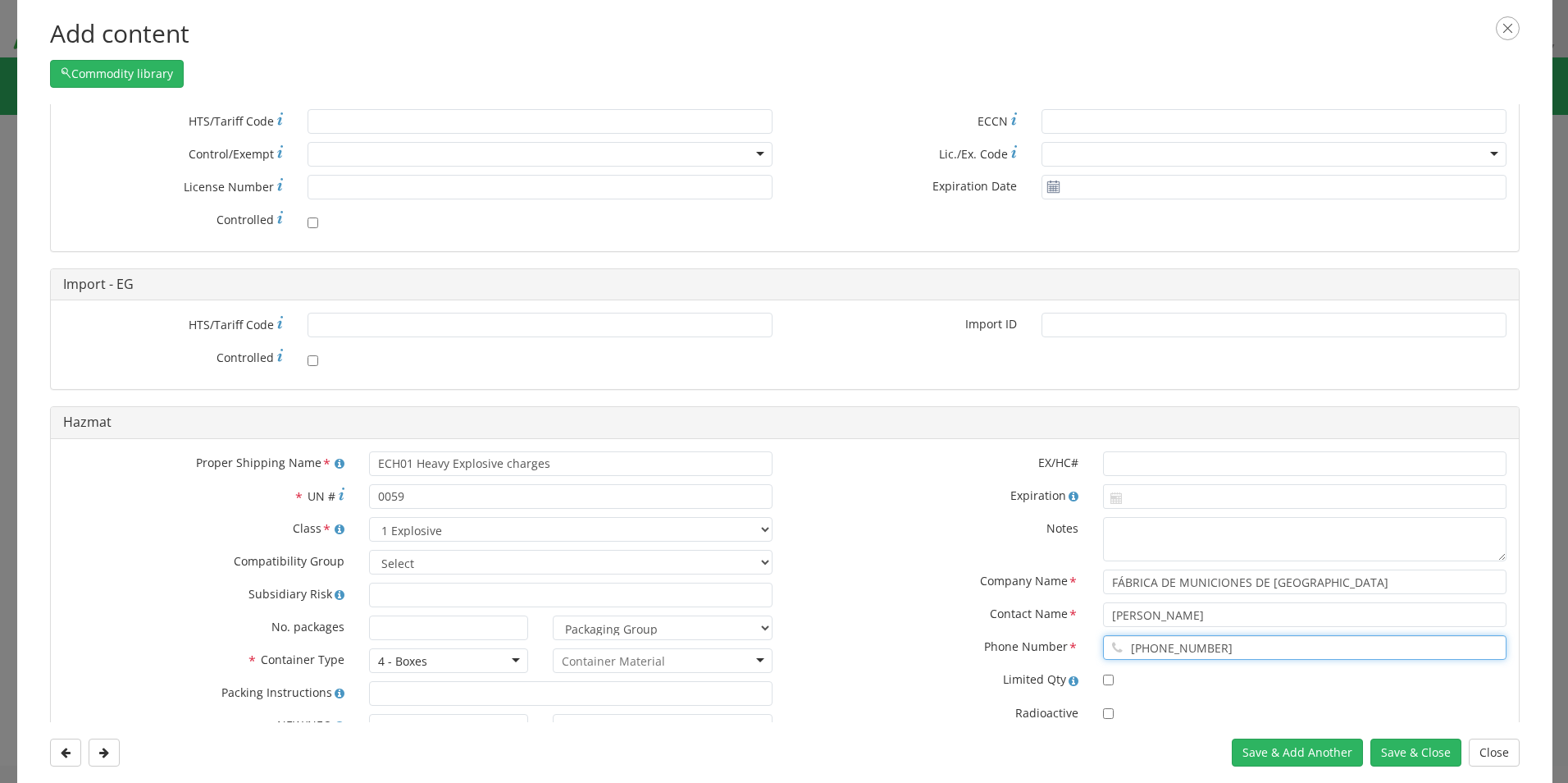
scroll to position [493, 0]
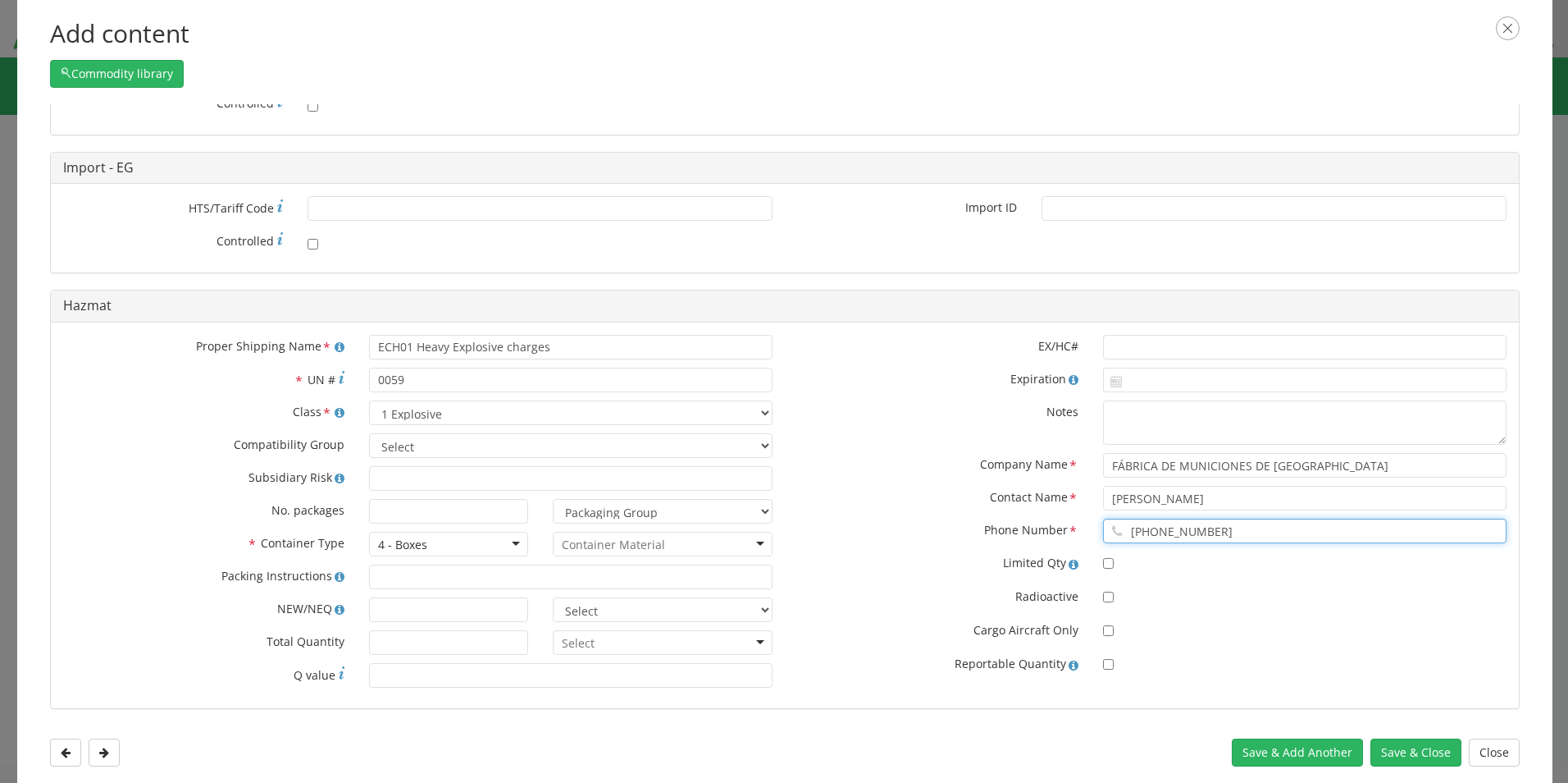
type input "[PHONE_NUMBER]"
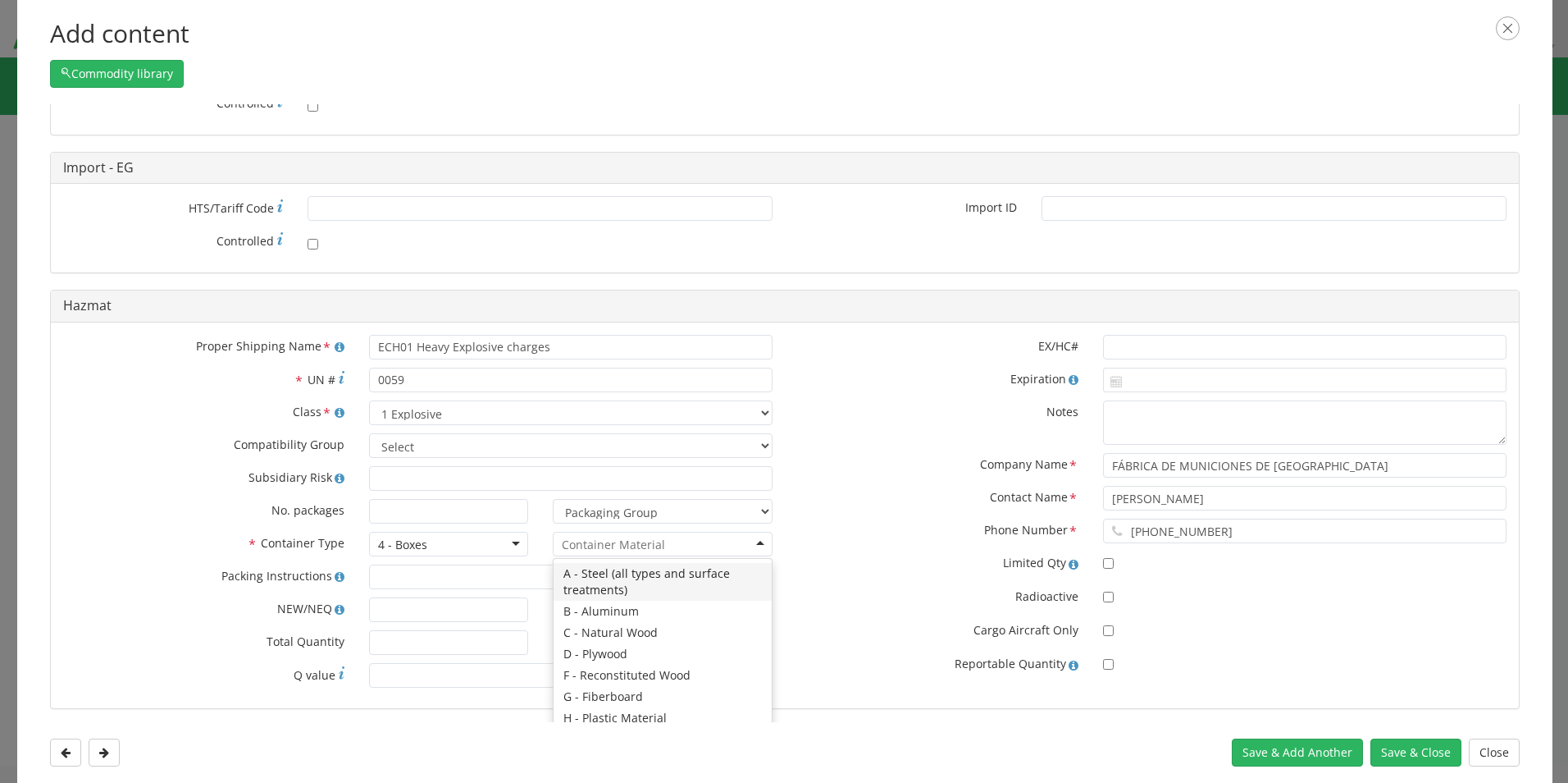
click at [754, 543] on div at bounding box center [662, 544] width 220 height 25
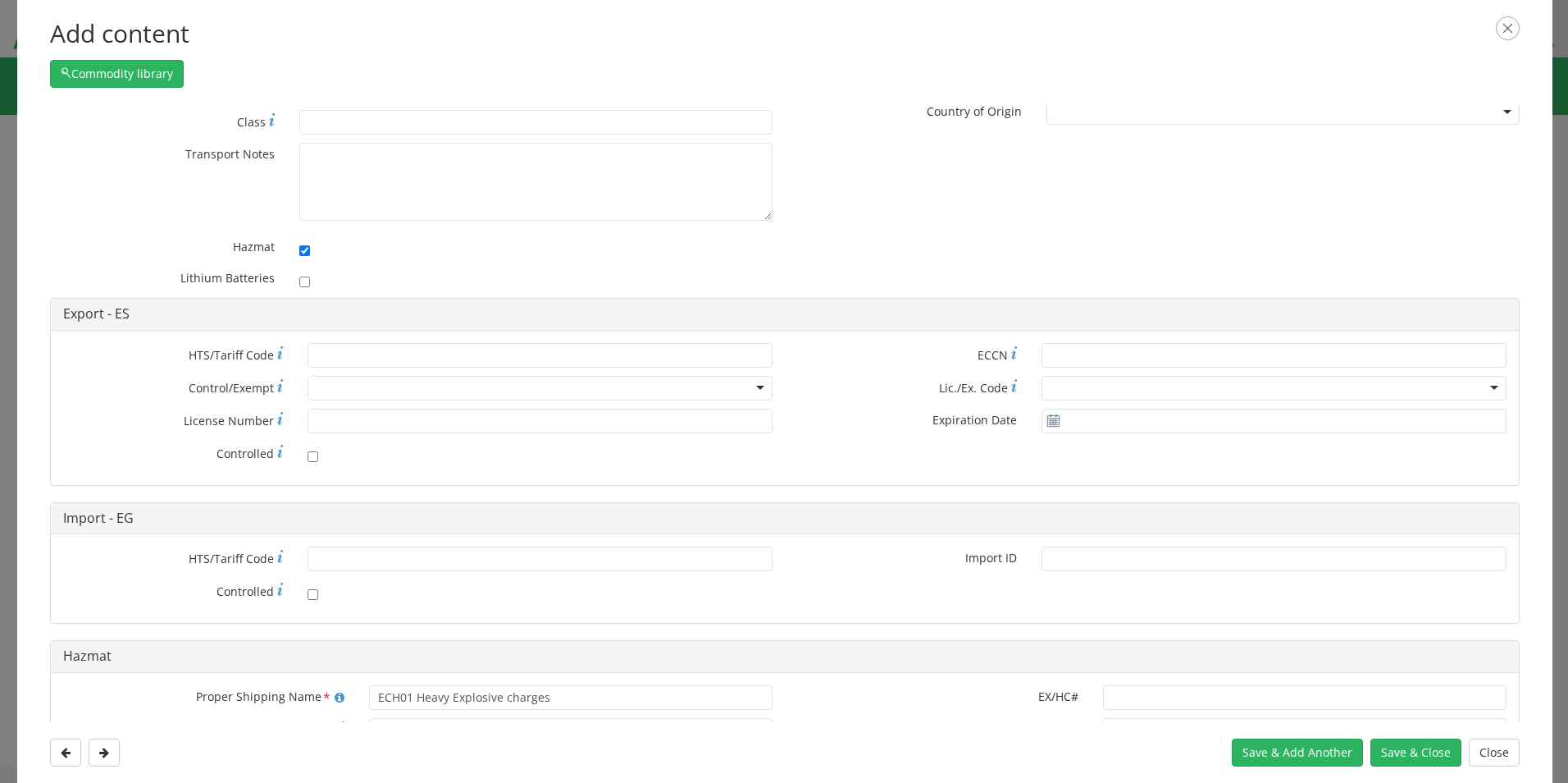
scroll to position [0, 0]
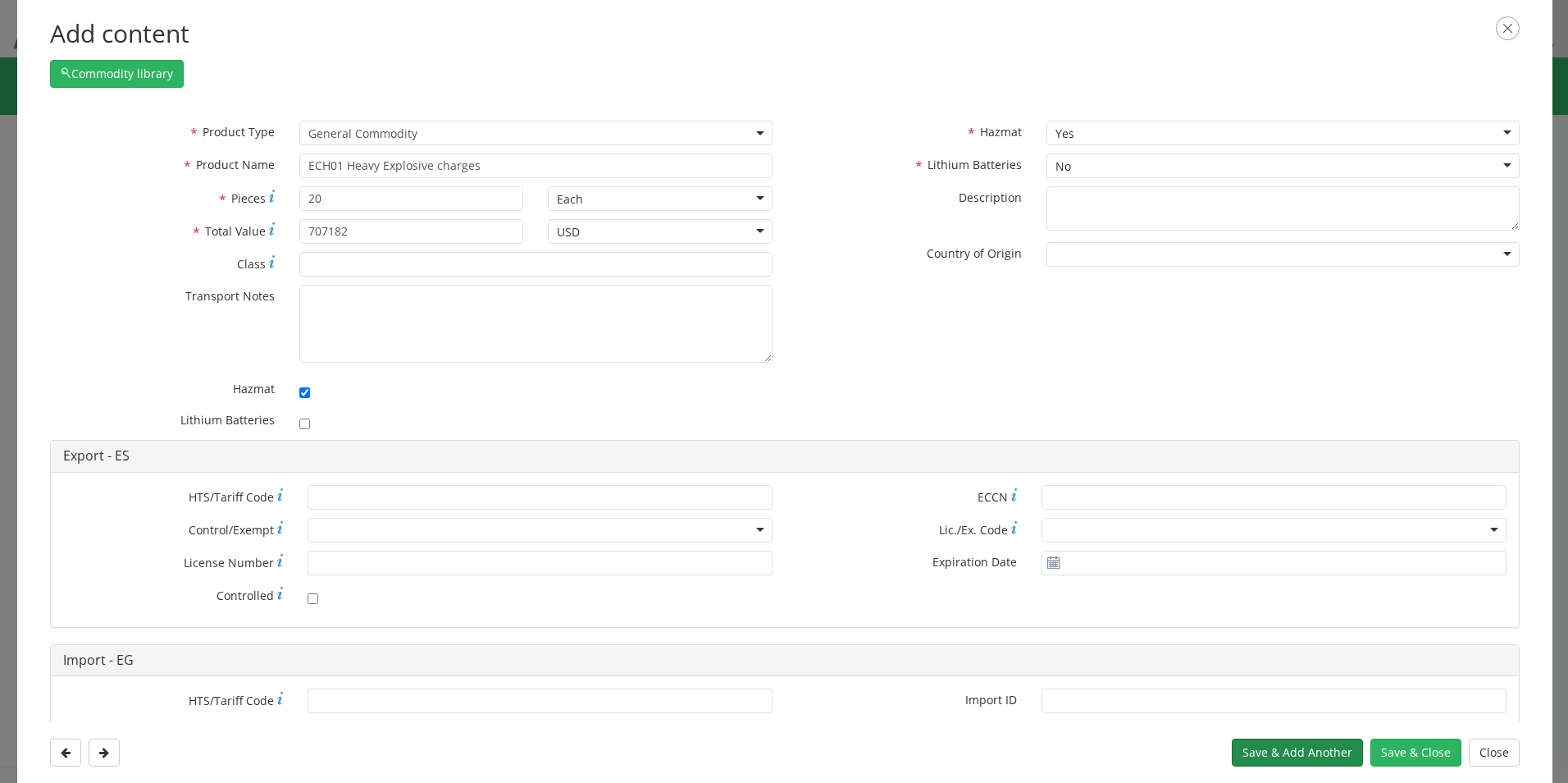
click at [1267, 753] on button "Save & Add Another" at bounding box center [1297, 752] width 132 height 28
select select
checkbox input "false"
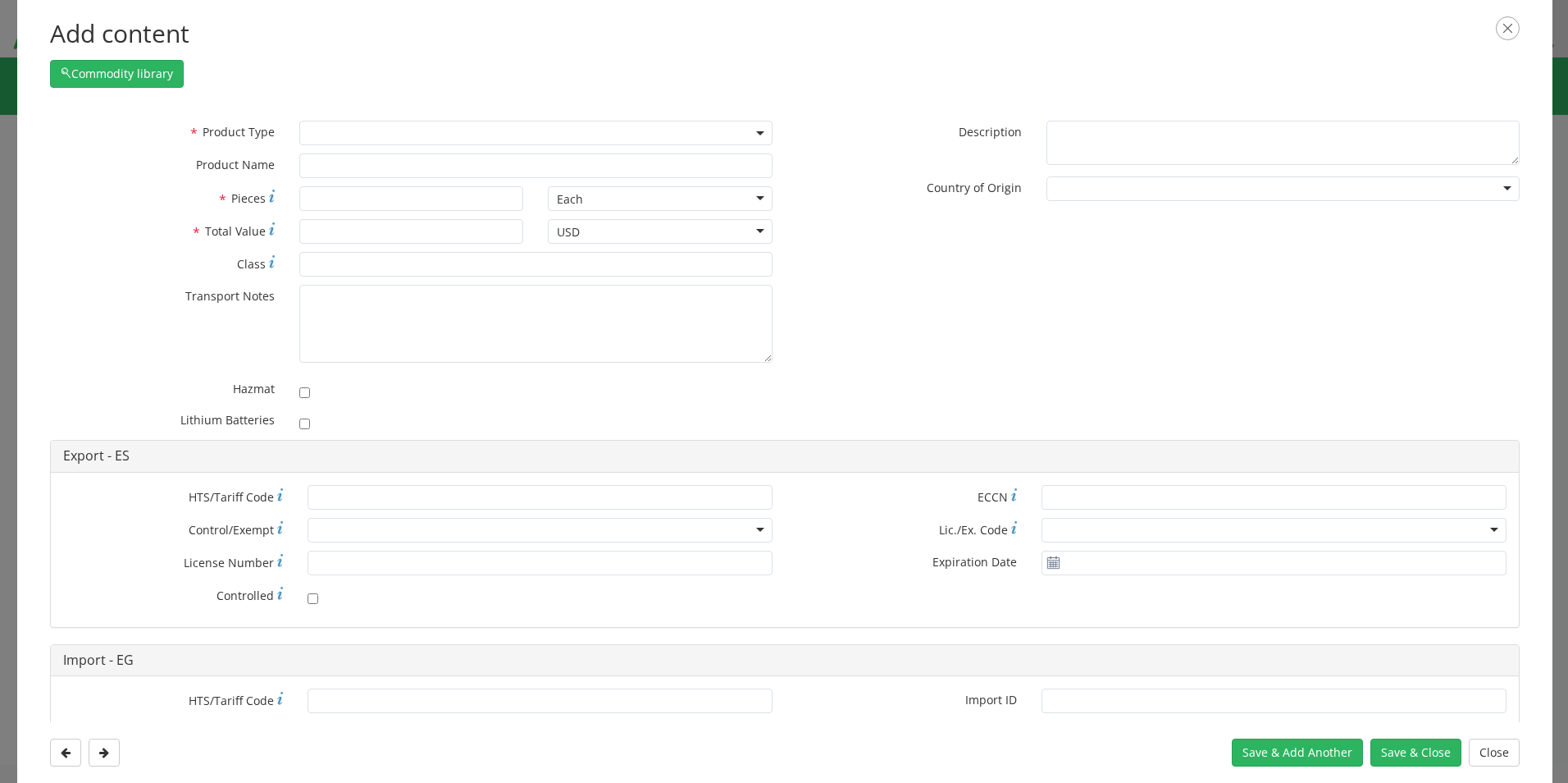
click at [315, 129] on span at bounding box center [536, 132] width 473 height 25
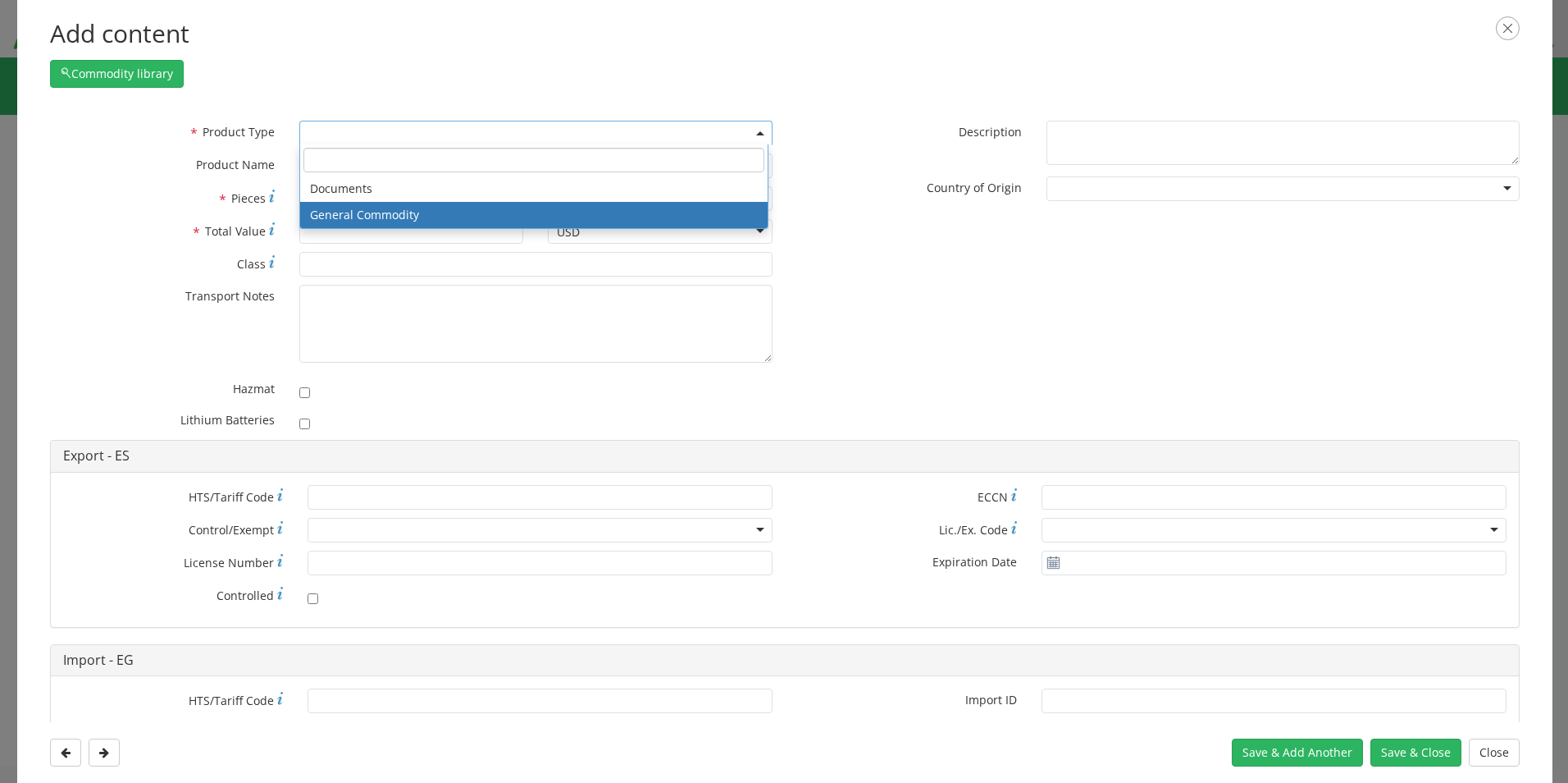
select select "COMMODITY"
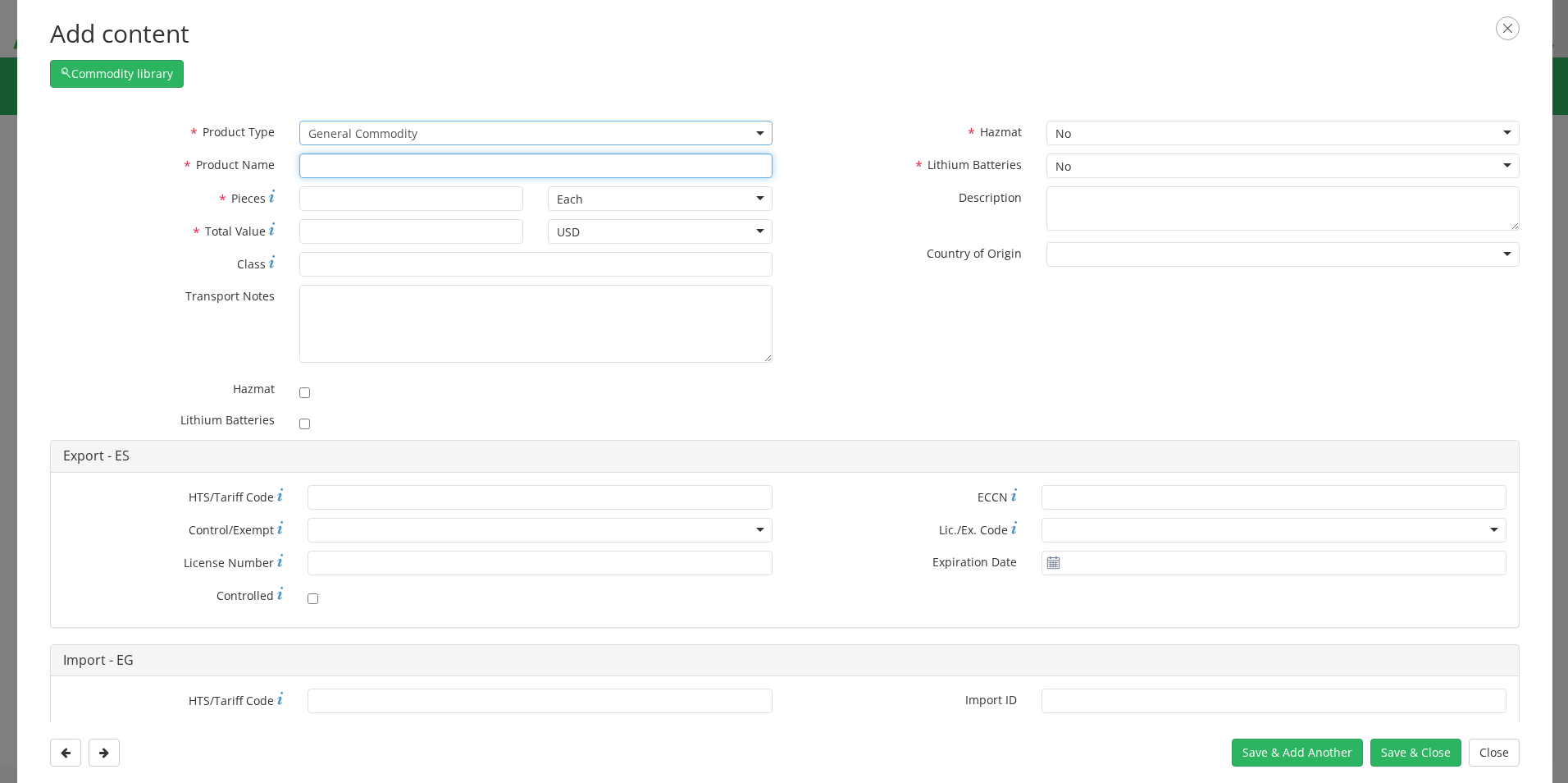
click at [338, 161] on input "text" at bounding box center [536, 166] width 473 height 25
paste input "Cartridge for ECC01"
type input "Cartridge for ECC01"
click at [332, 234] on input "* Total Value" at bounding box center [412, 231] width 225 height 25
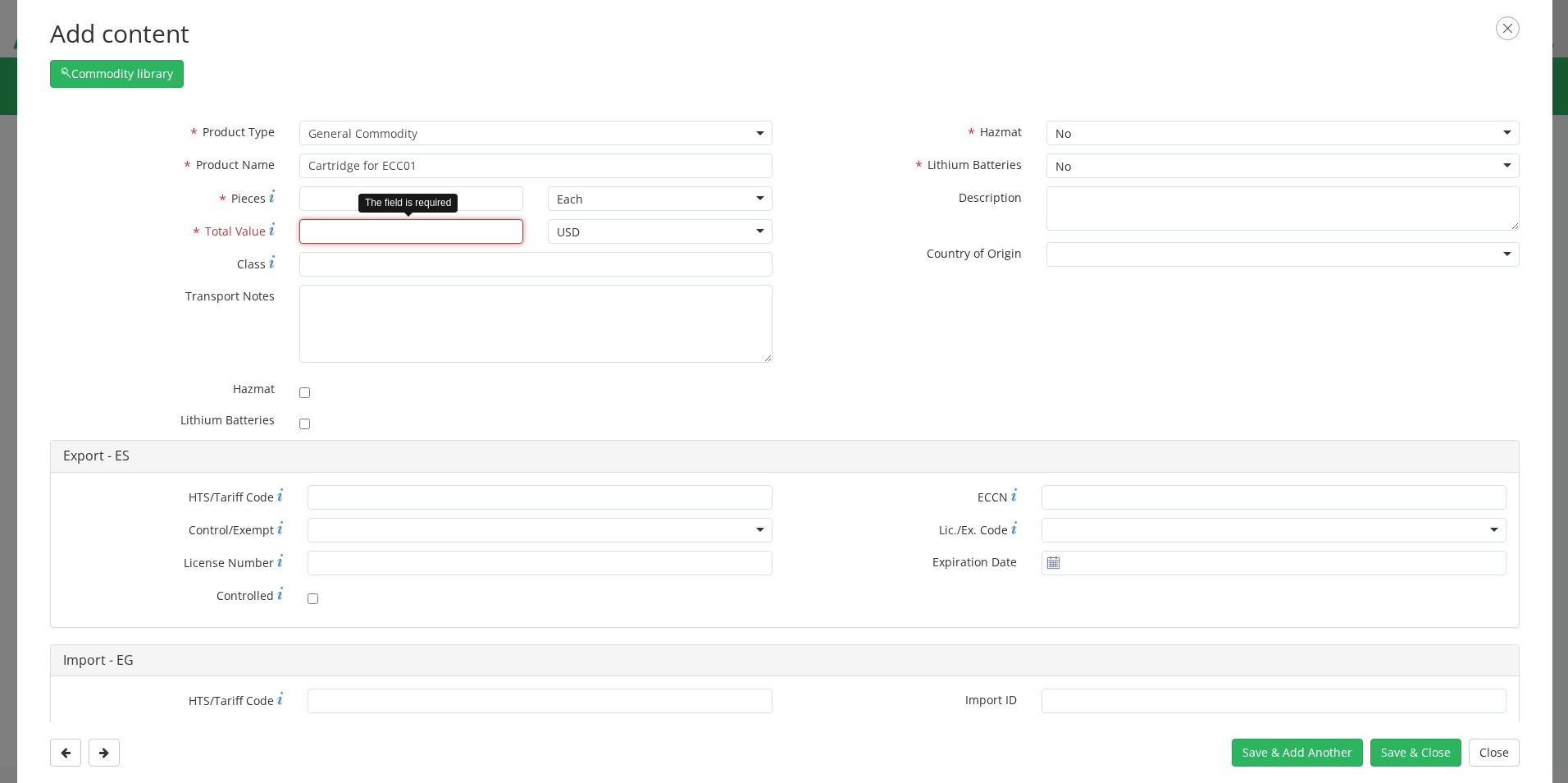
click at [363, 230] on input "* Total Value" at bounding box center [412, 231] width 225 height 25
type input "8812.70"
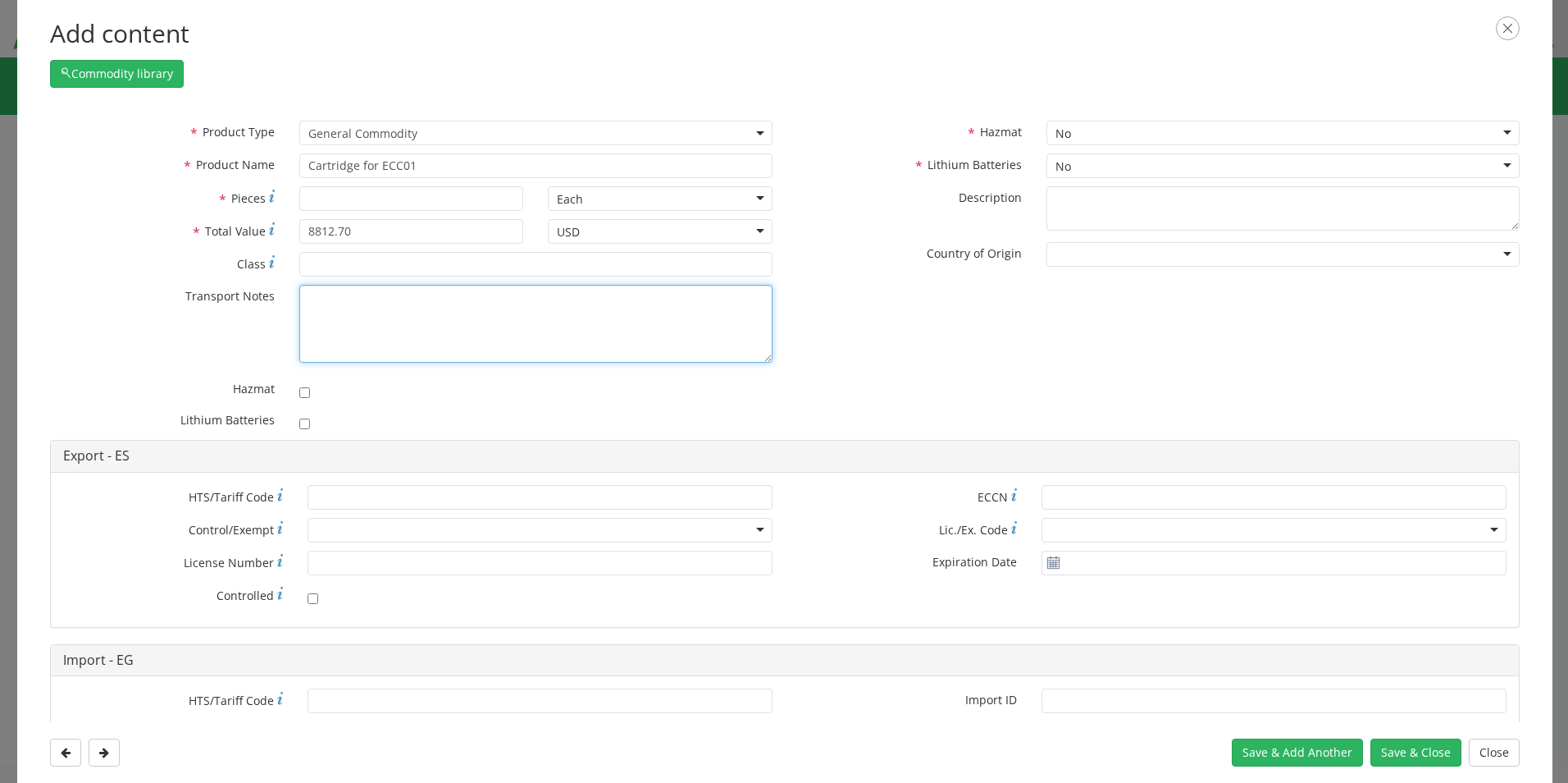
click at [430, 327] on textarea "* Transport Notes" at bounding box center [536, 324] width 473 height 78
click at [1137, 166] on div "No" at bounding box center [1283, 166] width 473 height 25
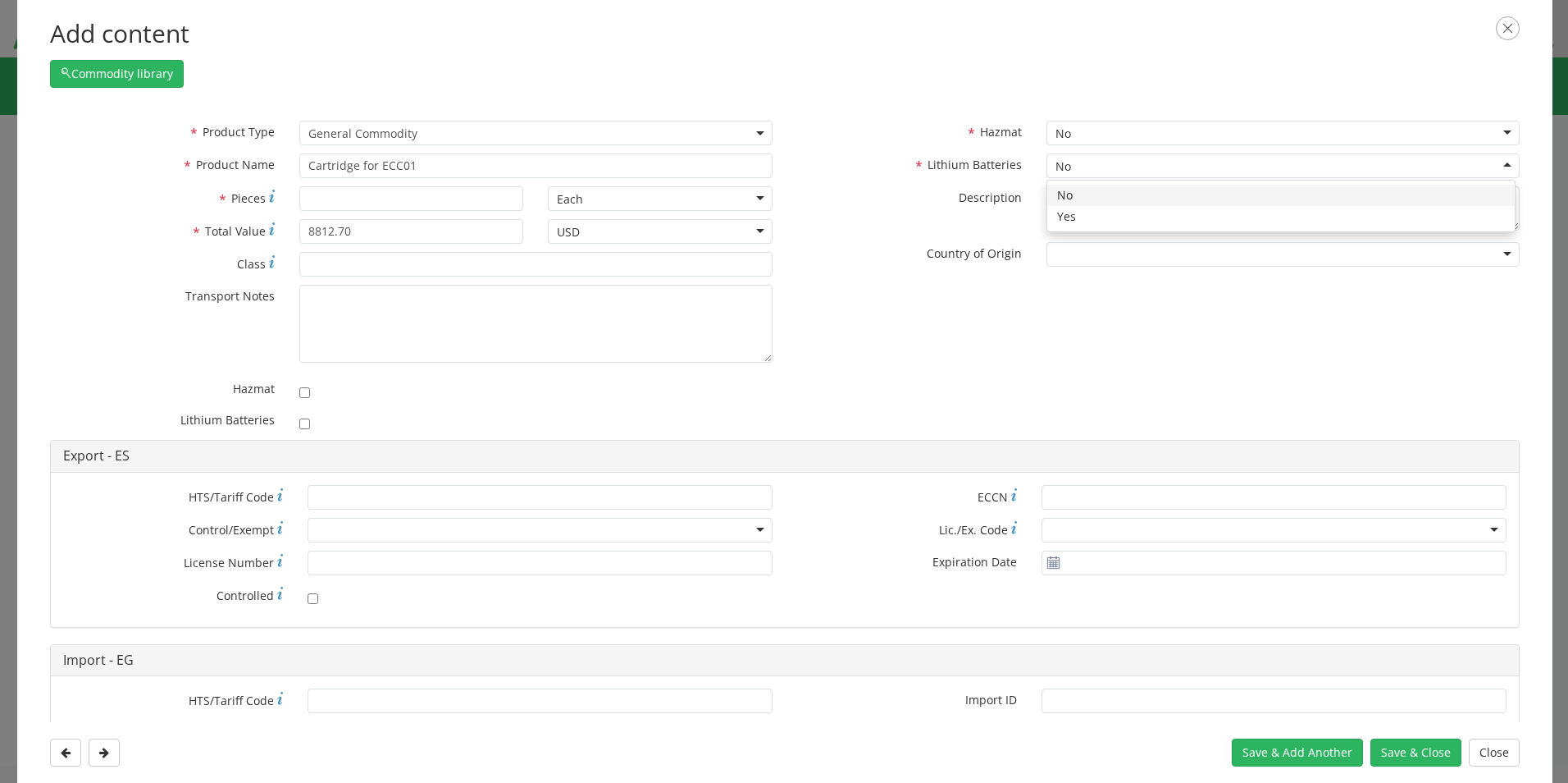
click at [1138, 130] on div "No" at bounding box center [1283, 132] width 473 height 25
checkbox input "true"
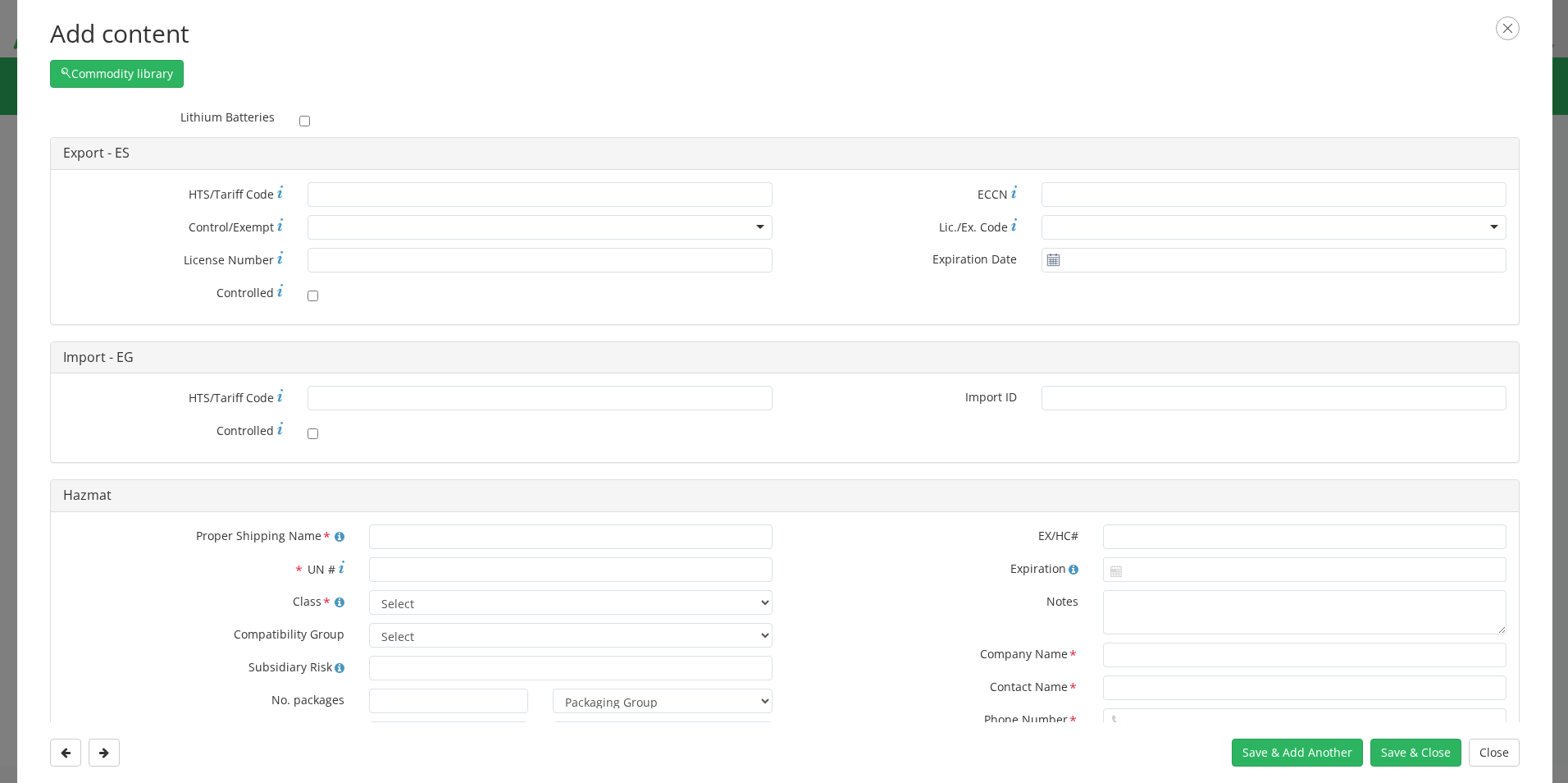
scroll to position [328, 0]
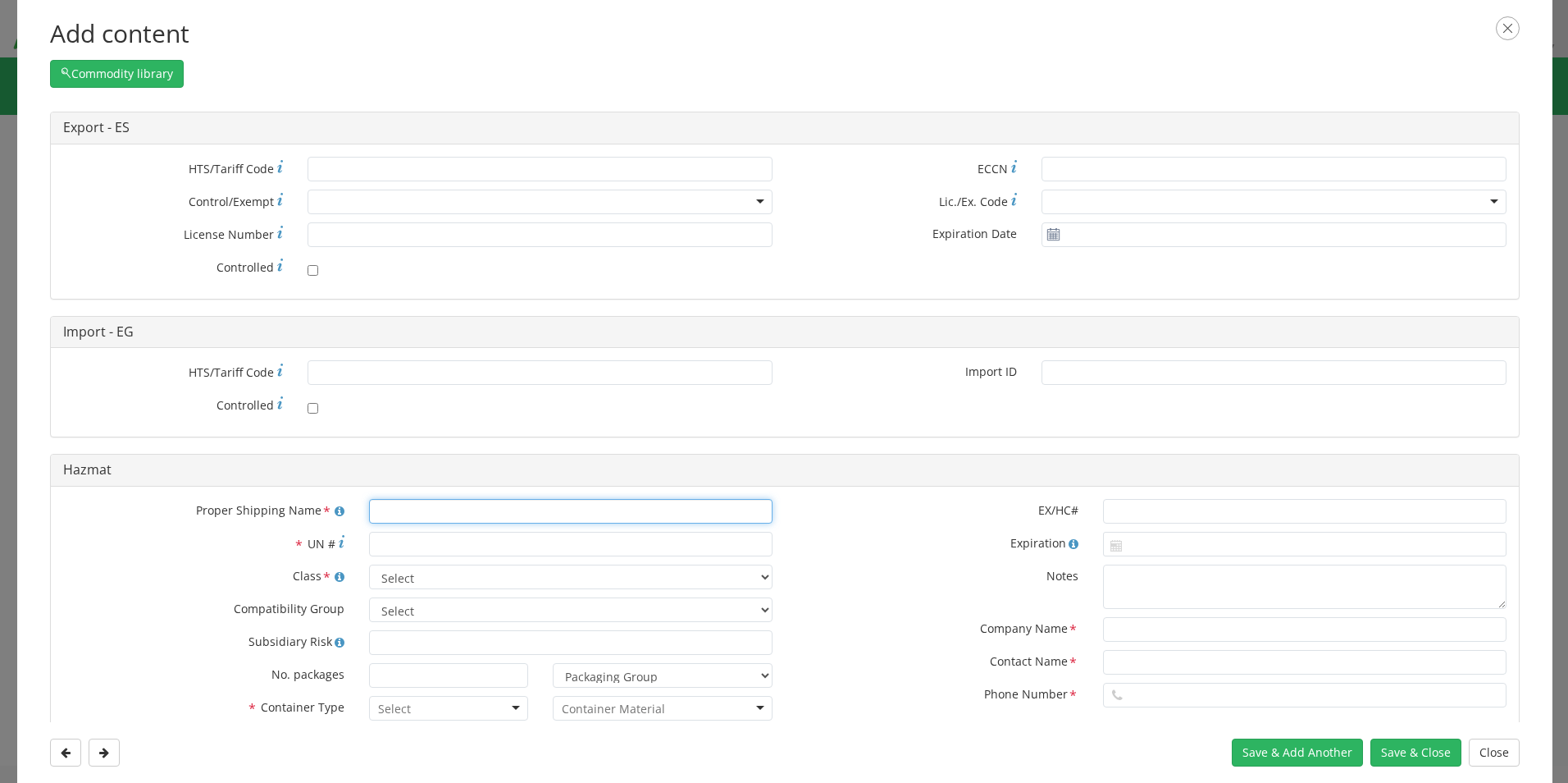
click at [428, 510] on input "text" at bounding box center [570, 510] width 403 height 25
paste input "Cartridge for ECC01"
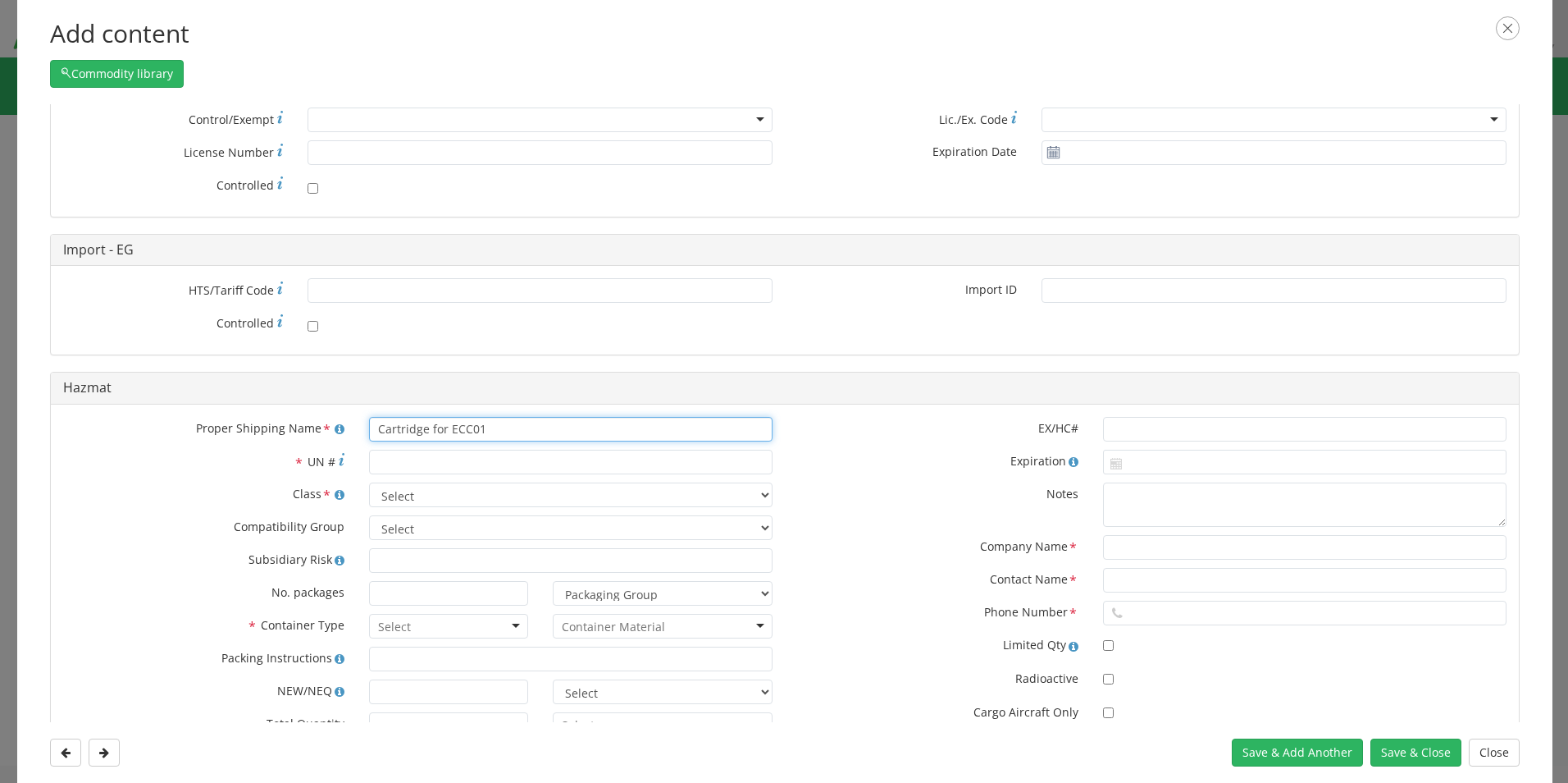
type input "Cartridge for ECC01"
click at [452, 461] on input "* UN #" at bounding box center [570, 461] width 403 height 25
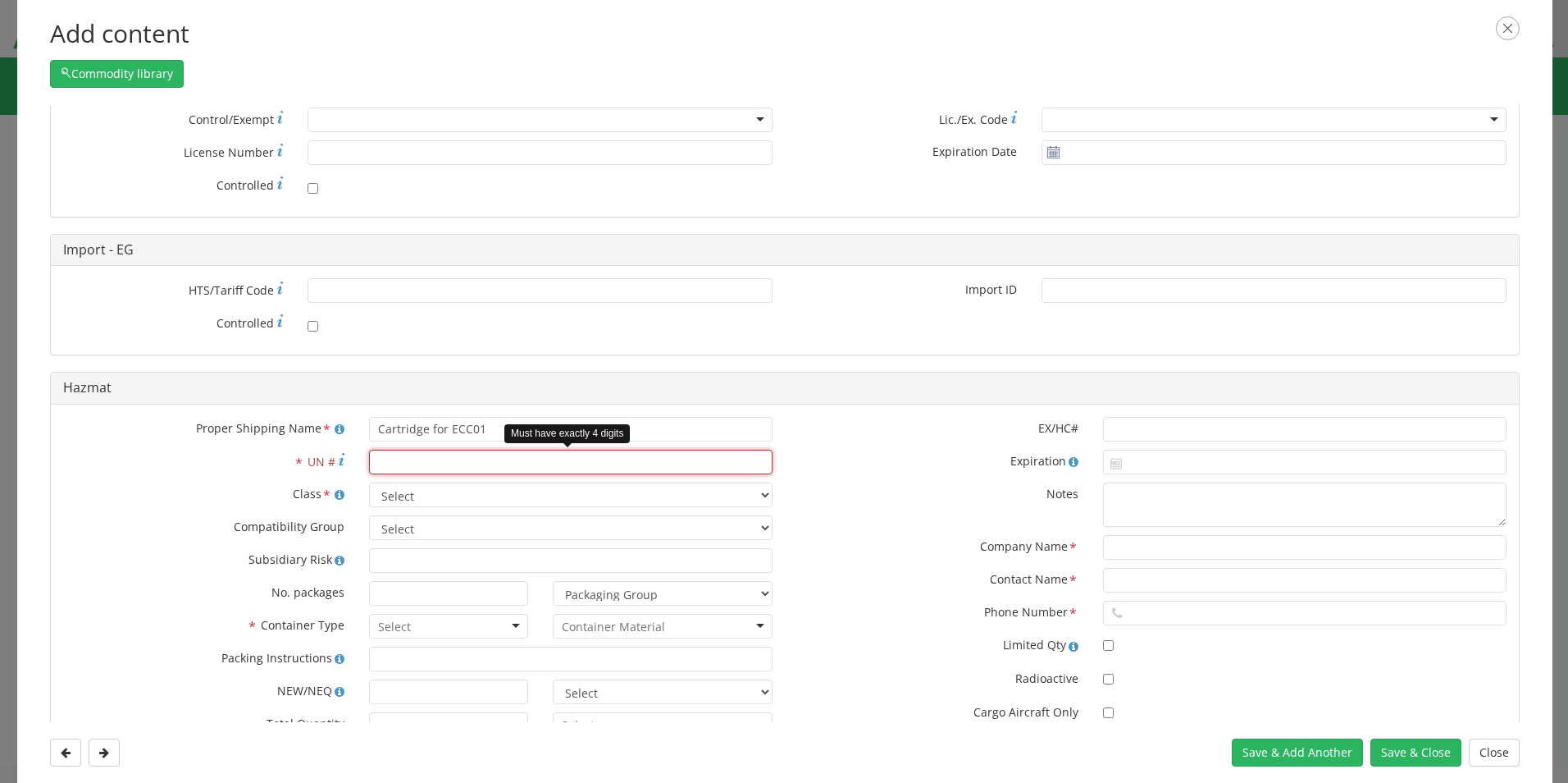
click at [397, 466] on input "* UN #" at bounding box center [570, 461] width 403 height 25
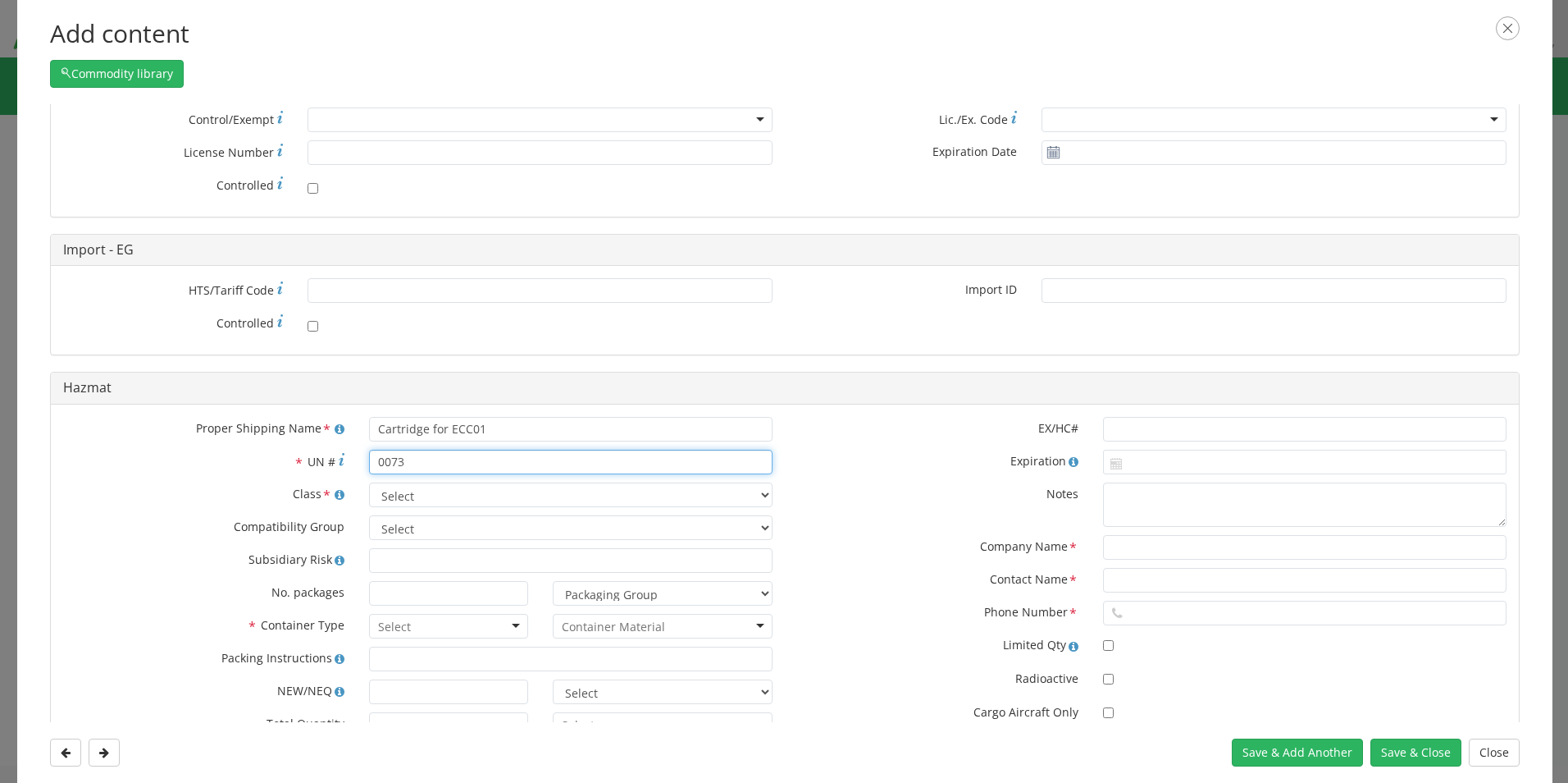
type input "0073"
click at [424, 499] on select "Select 1 Explosive 1.1 Explosive 1.2 Explosive 1.3 Explosive 1.4 Explosive 1.5 …" at bounding box center [570, 494] width 403 height 25
select select "1 Explosive"
click at [369, 482] on select "Select 1 Explosive 1.1 Explosive 1.2 Explosive 1.3 Explosive 1.4 Explosive 1.5 …" at bounding box center [570, 494] width 403 height 25
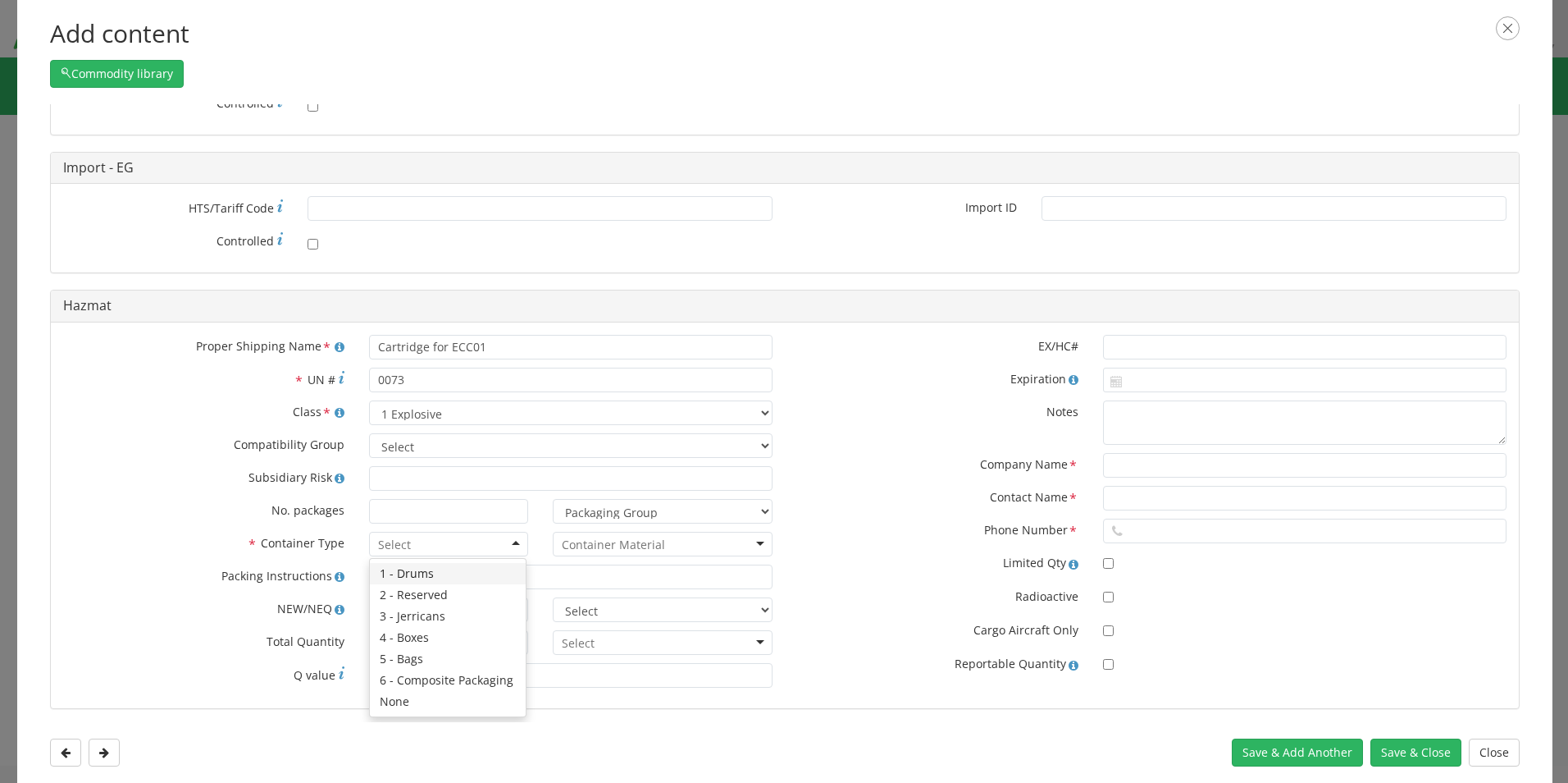
click at [427, 544] on div at bounding box center [448, 544] width 159 height 25
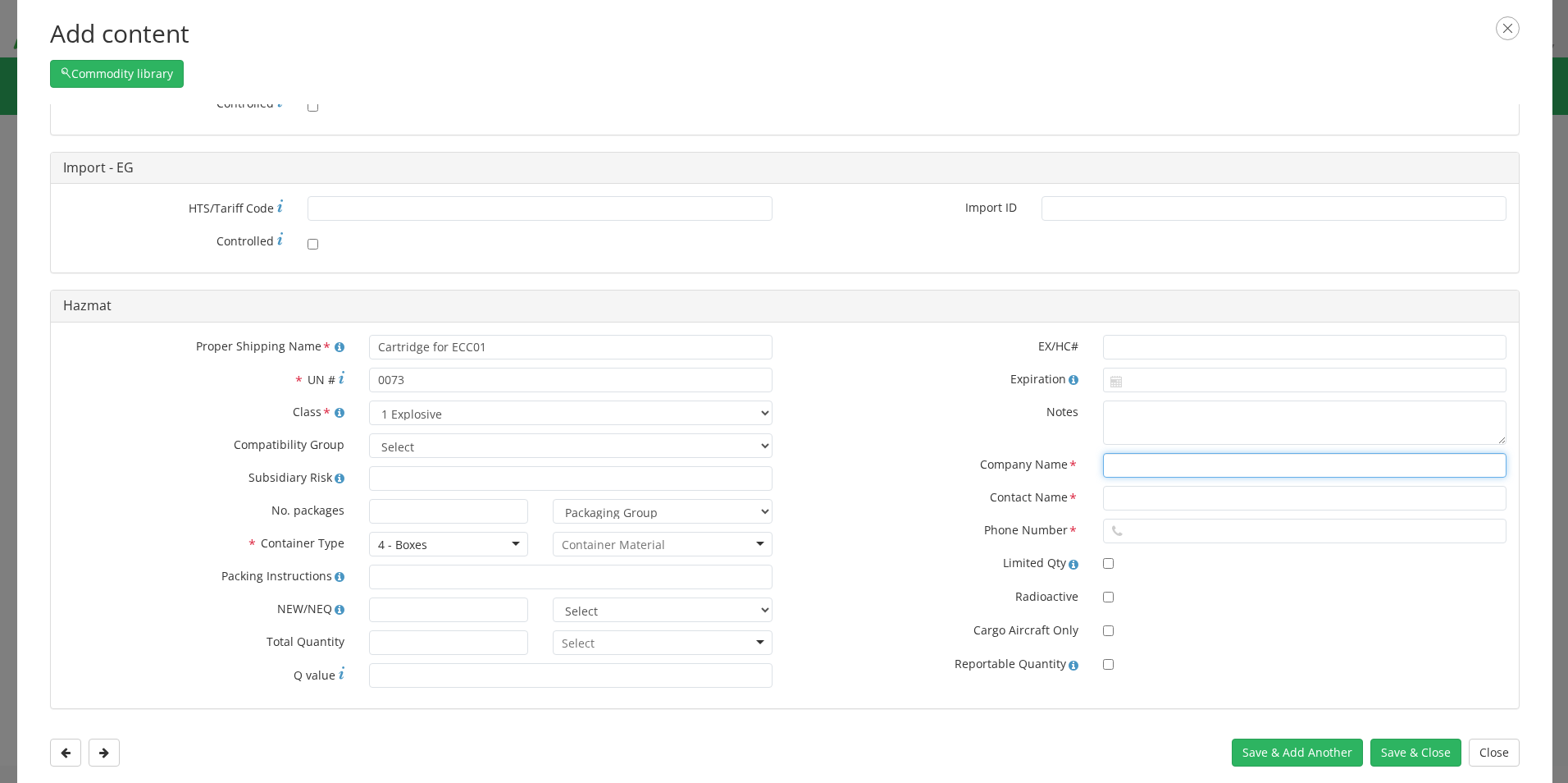
click at [1103, 461] on input "text" at bounding box center [1304, 465] width 403 height 25
drag, startPoint x: 1096, startPoint y: 461, endPoint x: 895, endPoint y: 476, distance: 201.6
click at [895, 476] on div "Company Name *" at bounding box center [1152, 465] width 734 height 25
click at [1145, 499] on input "text" at bounding box center [1304, 498] width 403 height 25
paste input "[PERSON_NAME]"
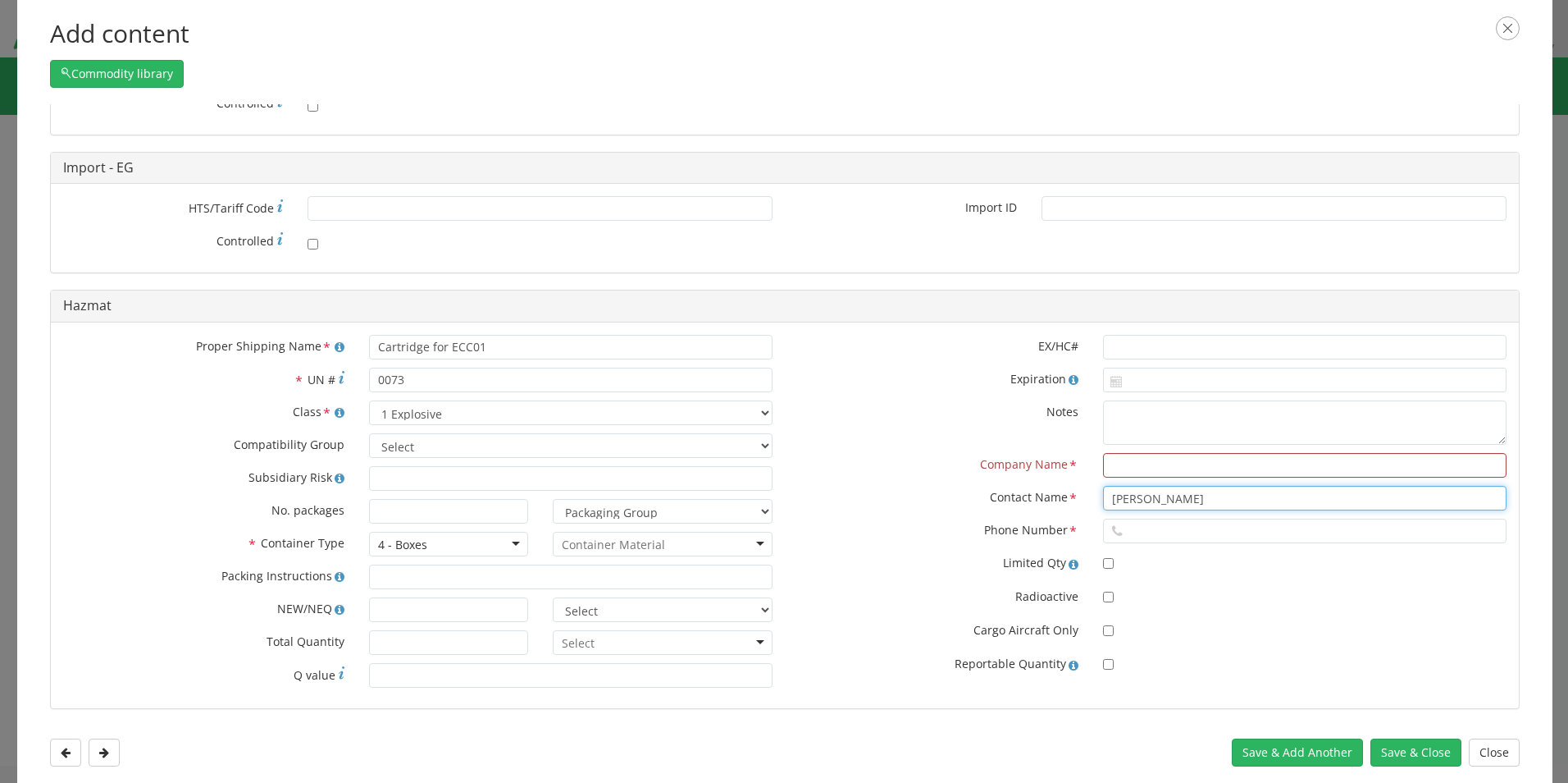
type input "[PERSON_NAME]"
click at [1125, 473] on input "text" at bounding box center [1304, 465] width 403 height 25
paste input "FÁBRICA DE MUNICIONES DE [GEOGRAPHIC_DATA]"
type input "FÁBRICA DE MUNICIONES DE [GEOGRAPHIC_DATA]"
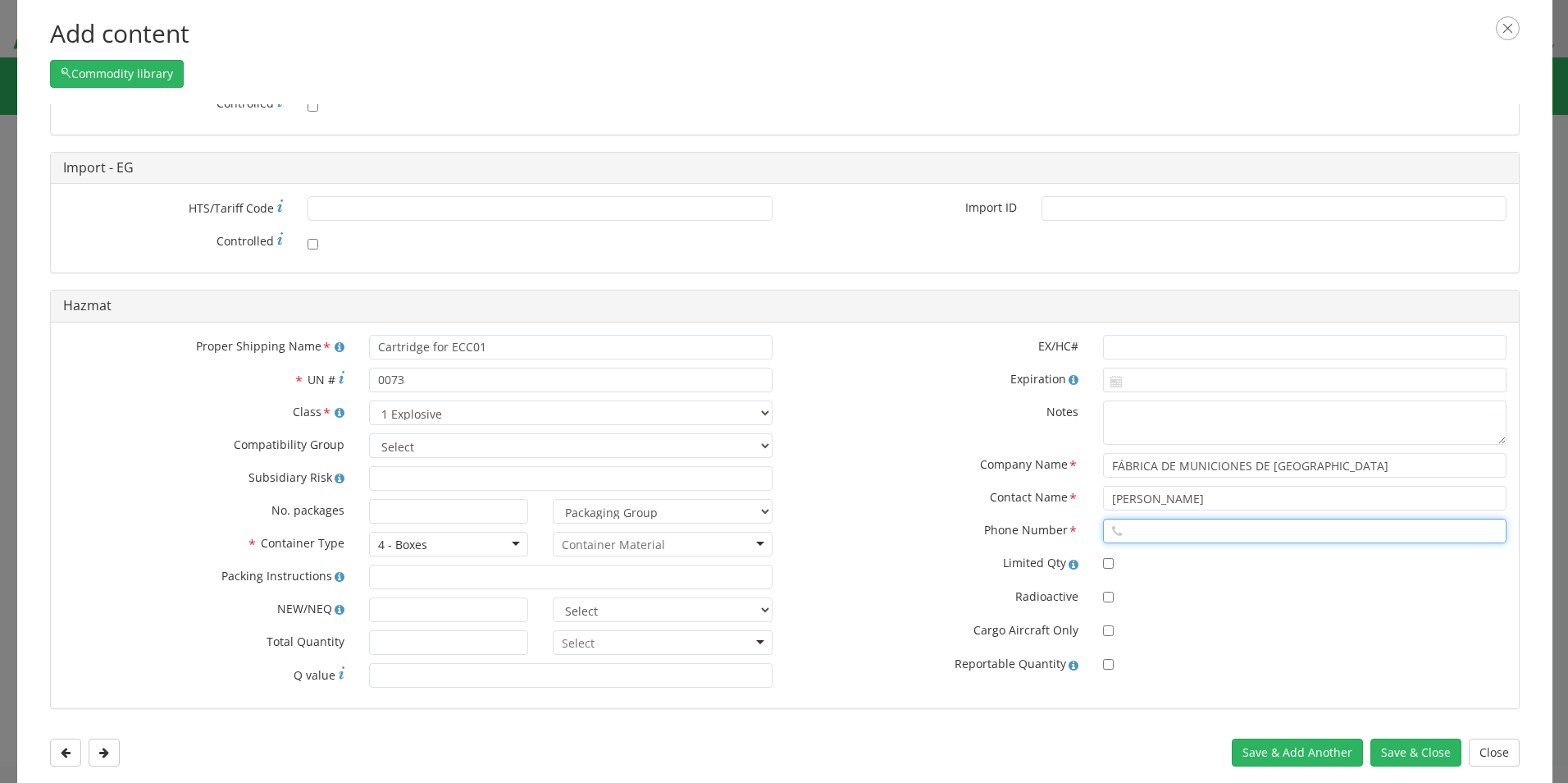
click at [1123, 536] on input "text" at bounding box center [1304, 531] width 403 height 25
paste input "[PHONE_NUMBER]"
type input "[PHONE_NUMBER]"
click at [1417, 752] on button "Save & Close" at bounding box center [1415, 752] width 91 height 28
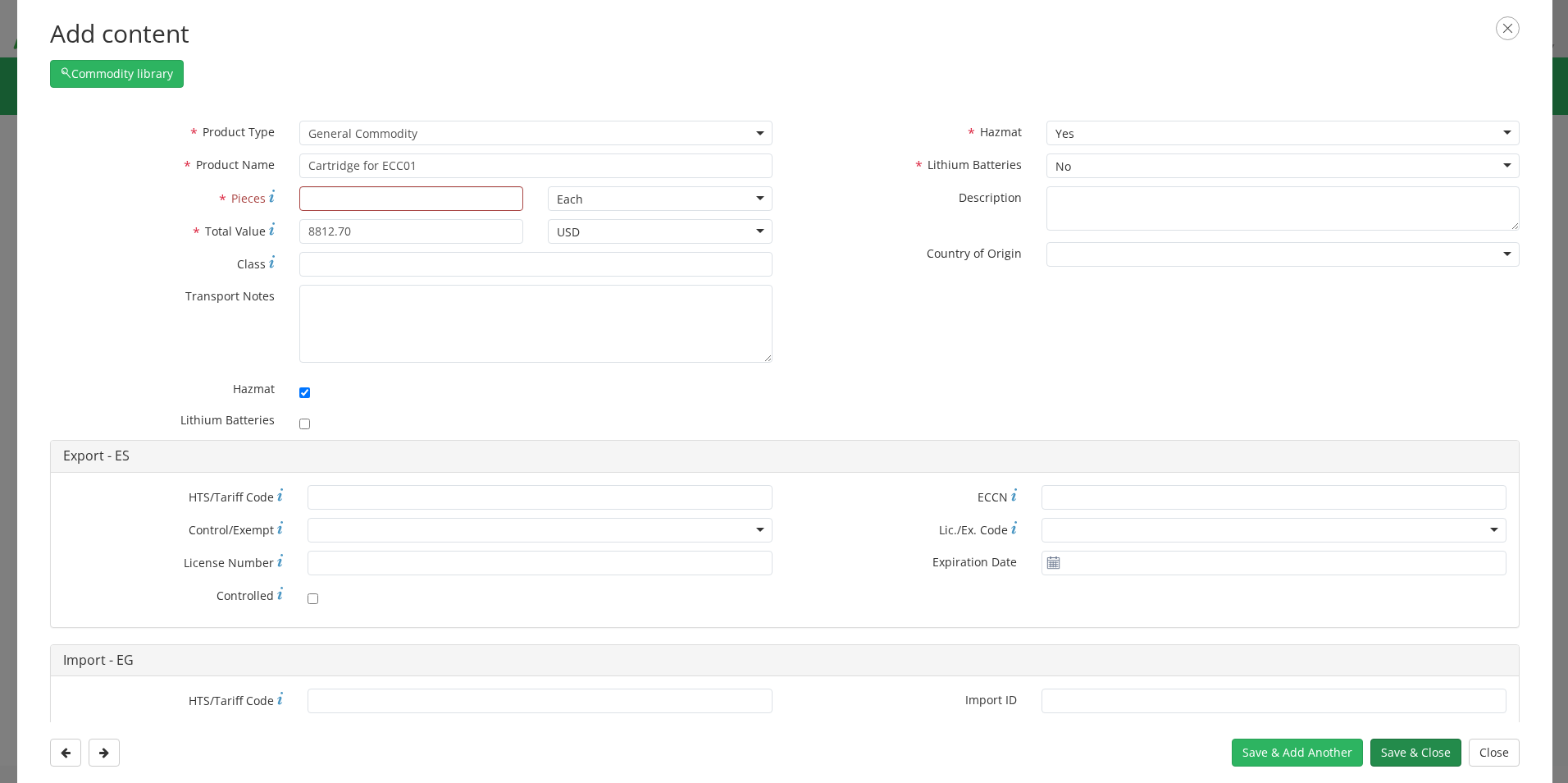
click at [1430, 754] on button "Save & Close" at bounding box center [1415, 752] width 91 height 28
click at [1512, 26] on icon "button" at bounding box center [1508, 28] width 24 height 24
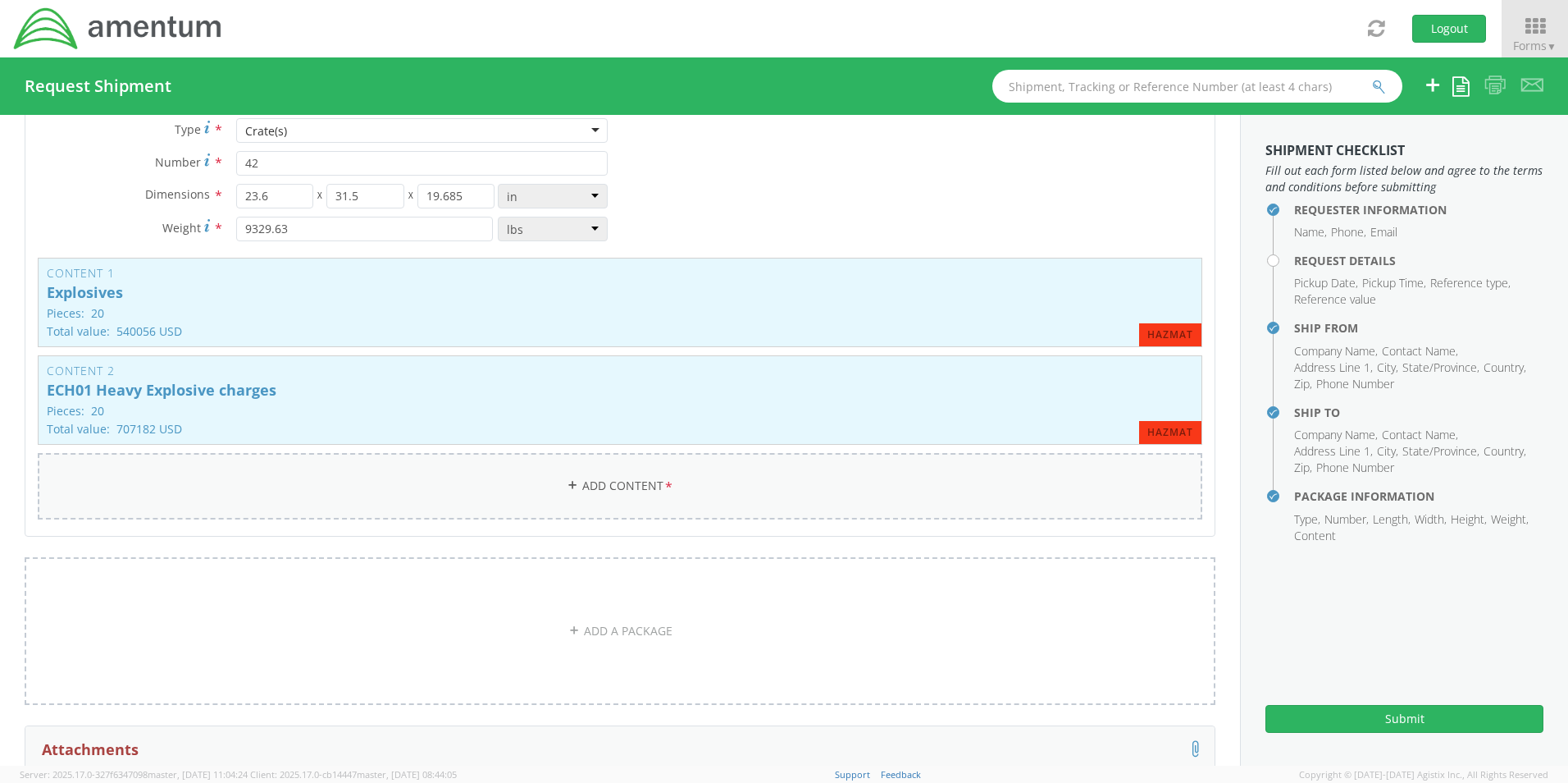
scroll to position [1313, 0]
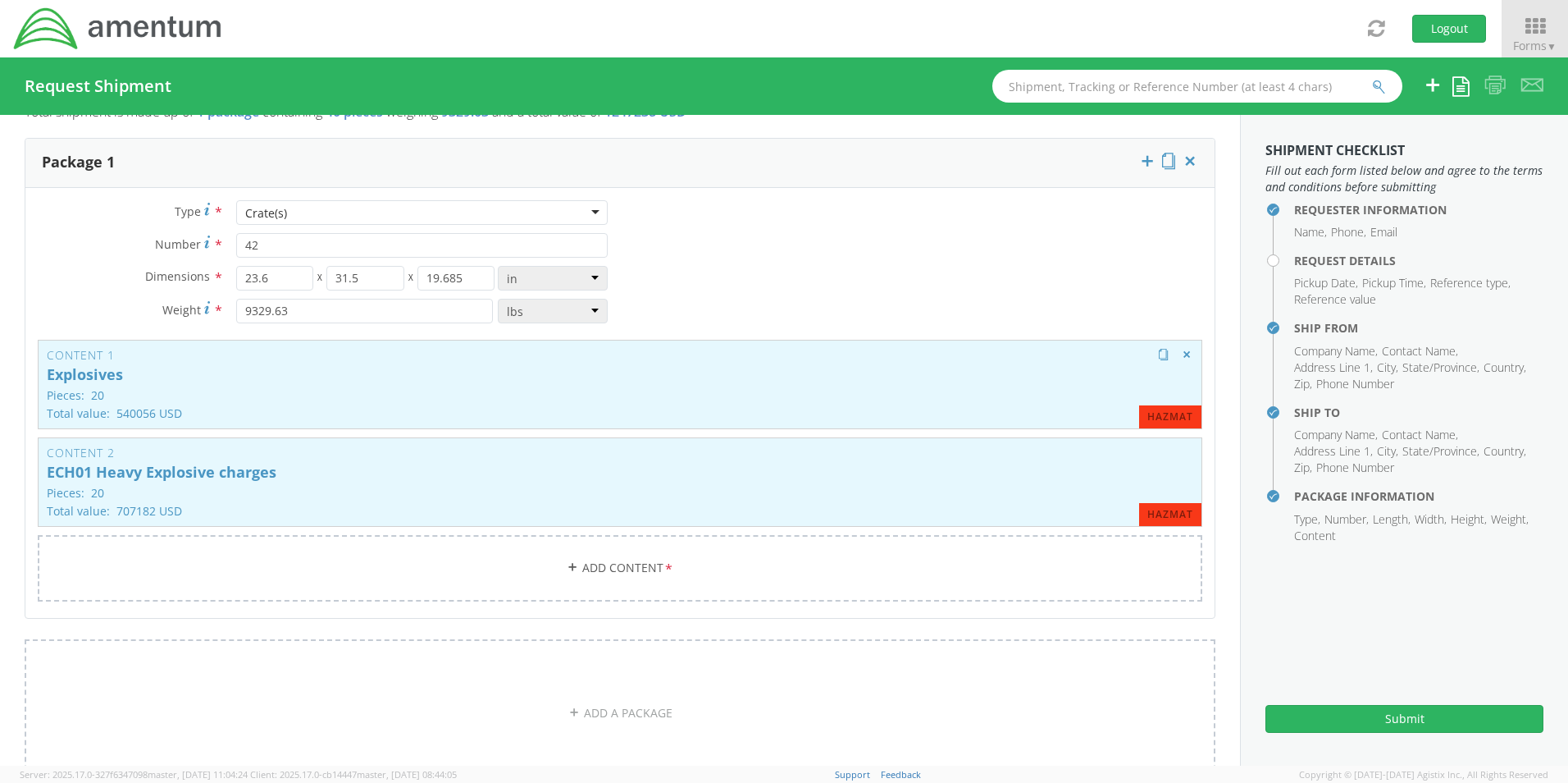
click at [76, 374] on p "Explosives" at bounding box center [620, 375] width 1147 height 16
type input "Explosives"
type input "20"
type input "540056"
type textarea "ECL01 Light Charge Explosives"
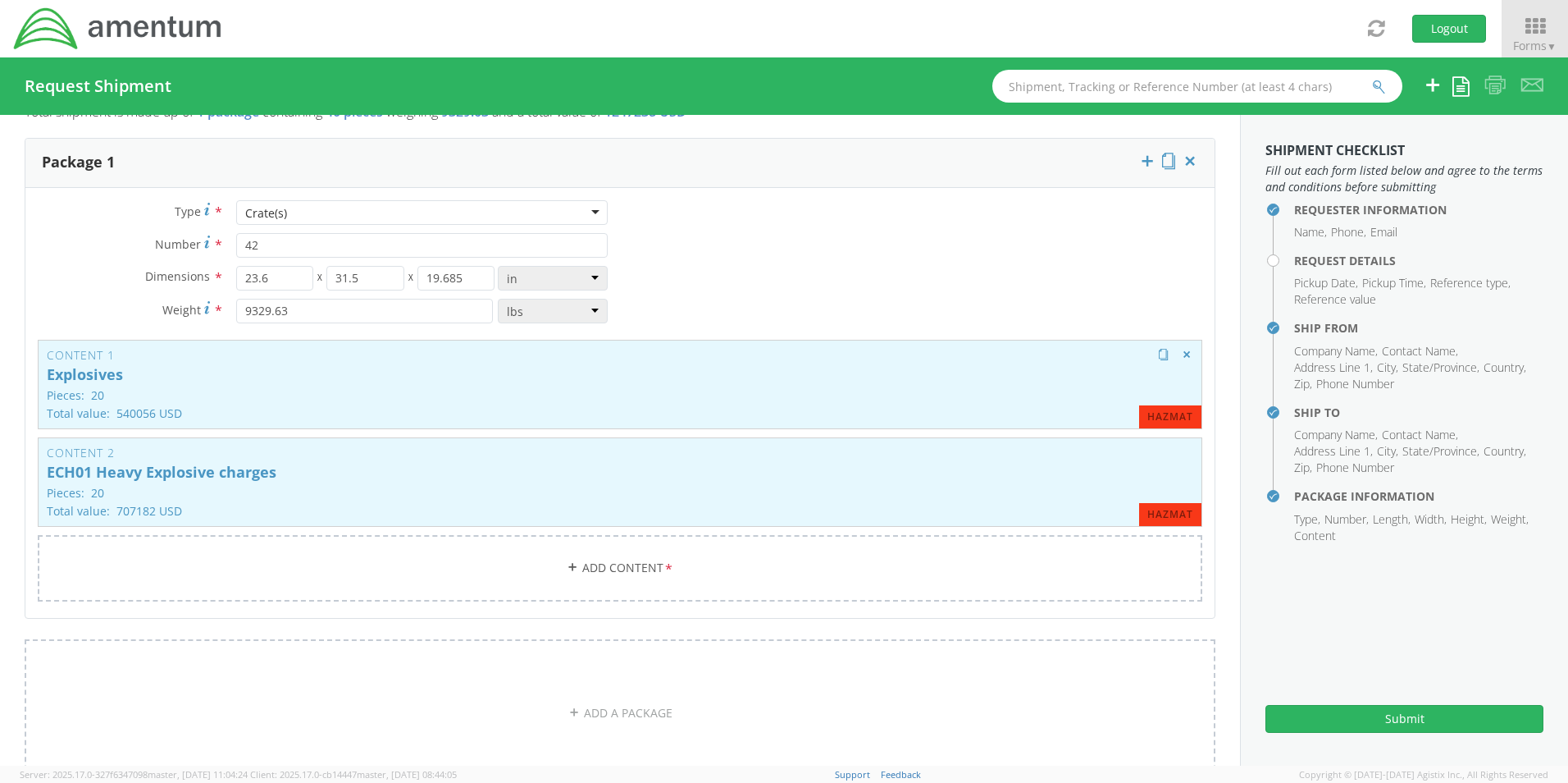
type input "Explosives"
type input "0056"
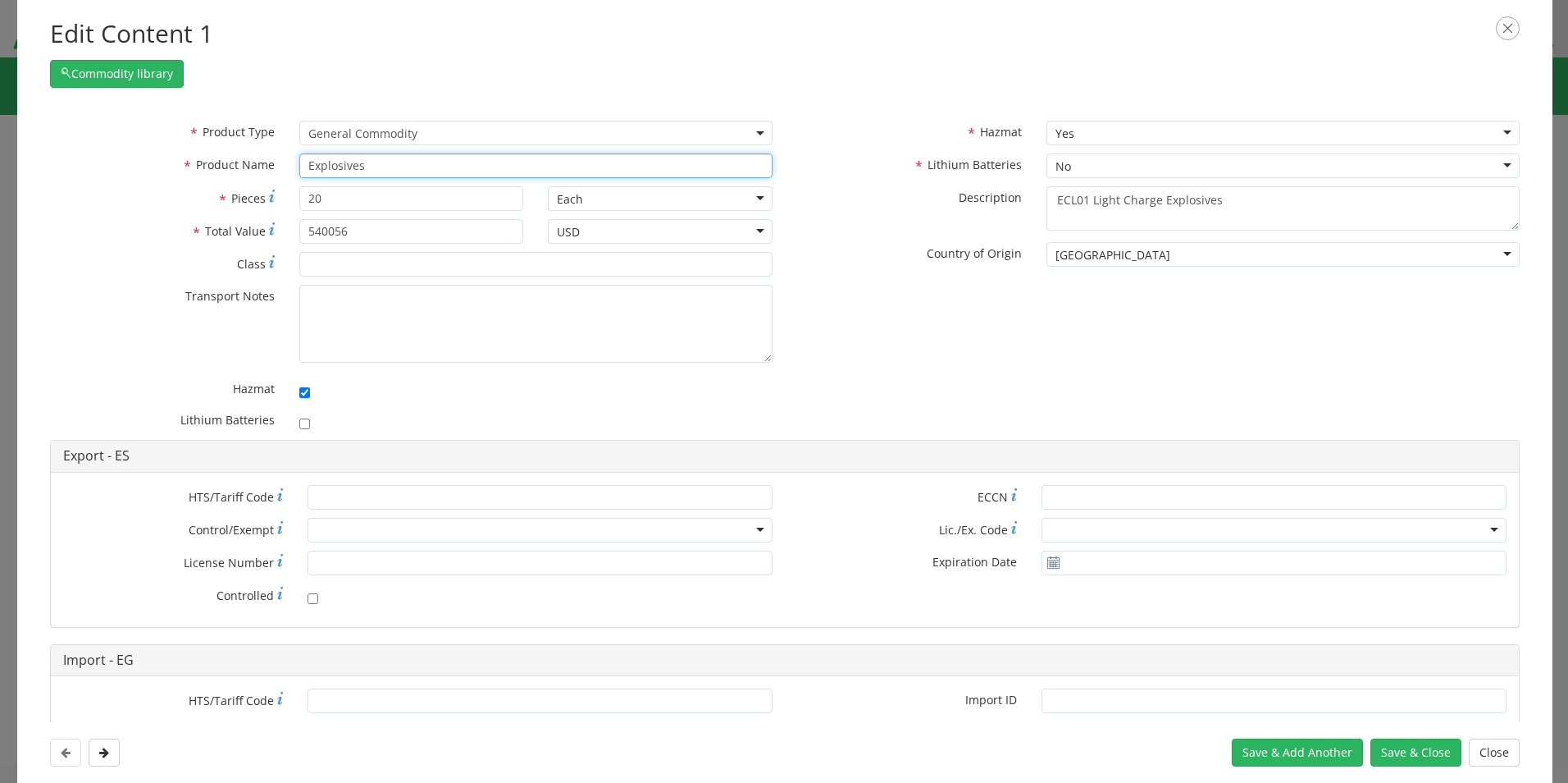
drag, startPoint x: 441, startPoint y: 166, endPoint x: 239, endPoint y: 150, distance: 202.6
click at [239, 150] on div "* Product Type Documents General Commodity General Commodity * Product Name Exp…" at bounding box center [411, 153] width 747 height 65
paste input "CL01 Light Explosive Charge"
type input "ECL01 Light Explosive Charge"
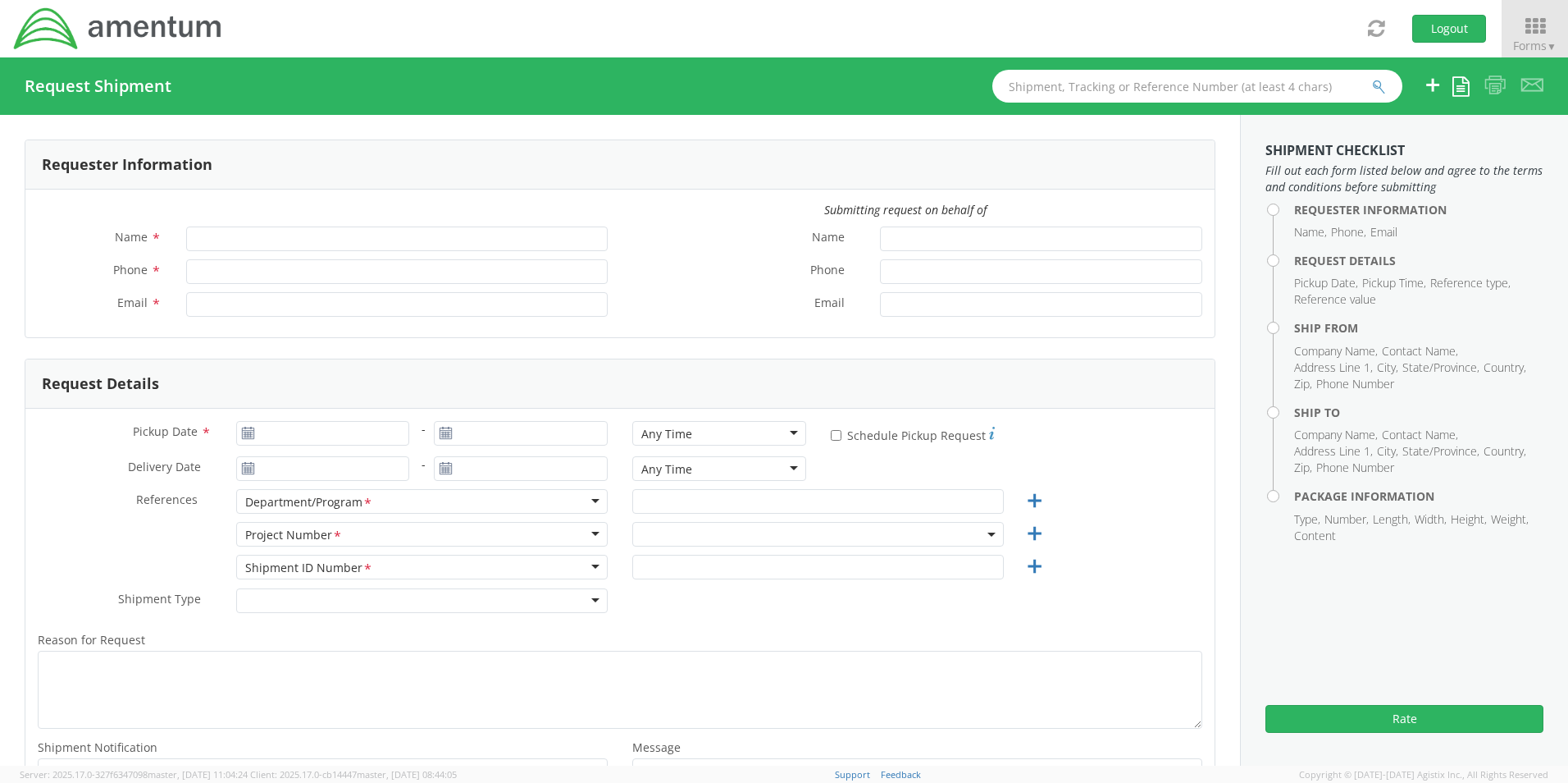
type input "[PERSON_NAME]"
type input "[PHONE_NUMBER]"
type input "[EMAIL_ADDRESS][DOMAIN_NAME]"
select select "4868.01.009.C.0007AA.EG.AMTODC"
